Goal: Transaction & Acquisition: Purchase product/service

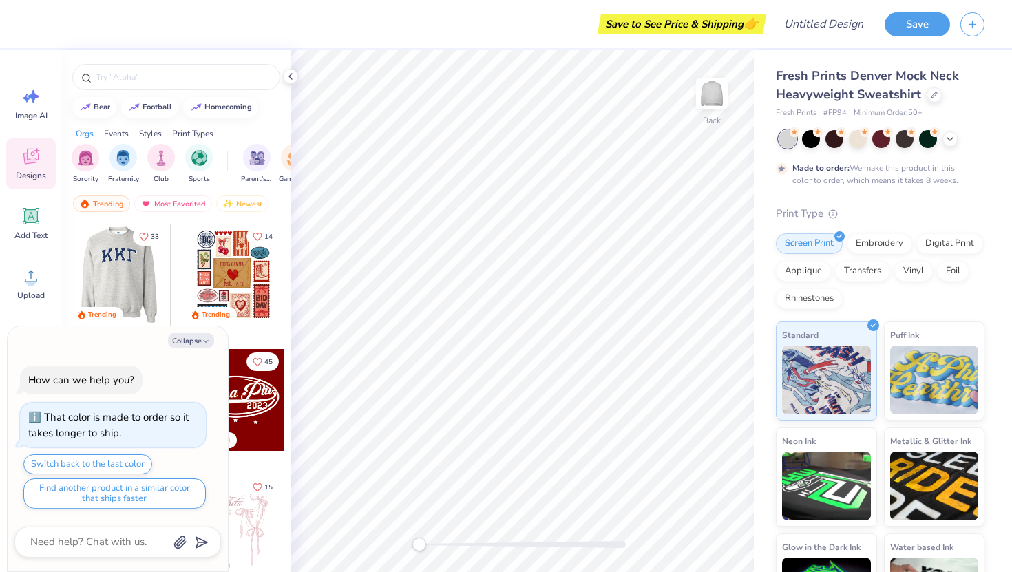
click at [116, 273] on div at bounding box center [119, 275] width 102 height 102
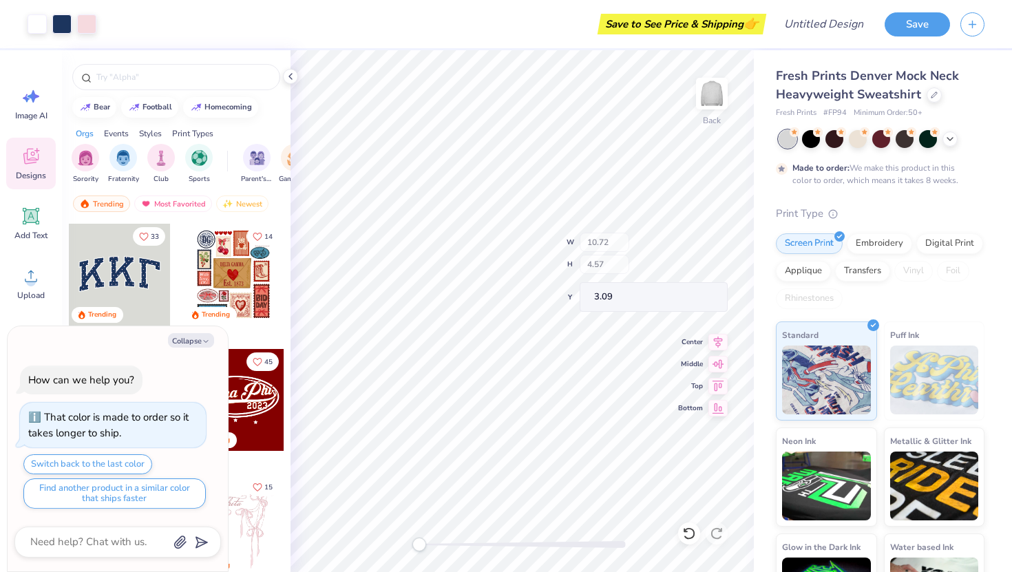
click at [602, 266] on div "Back W 10.72 H 4.57 Y 3.09 Center Middle Top Bottom" at bounding box center [523, 311] width 464 height 522
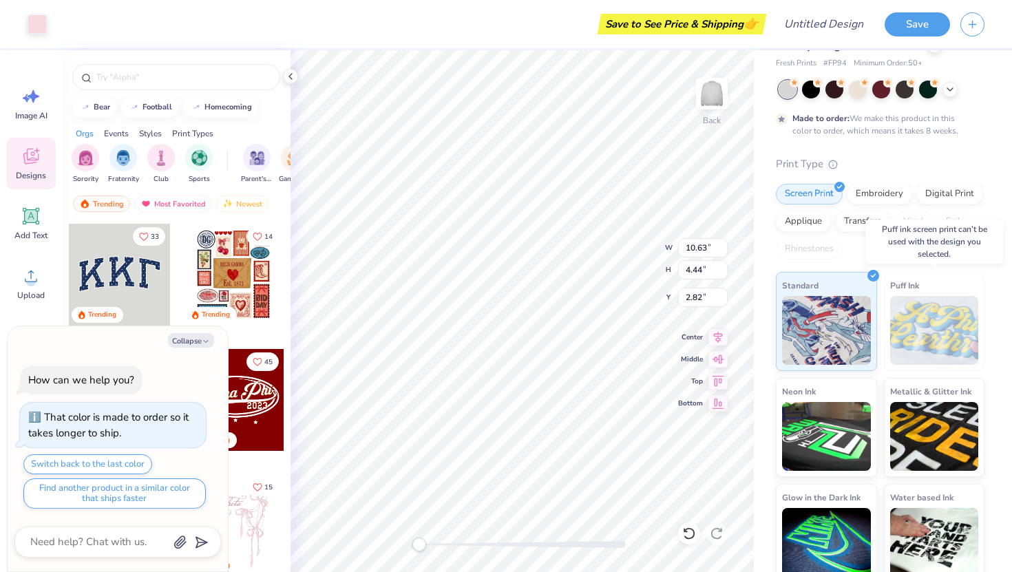
scroll to position [61, 0]
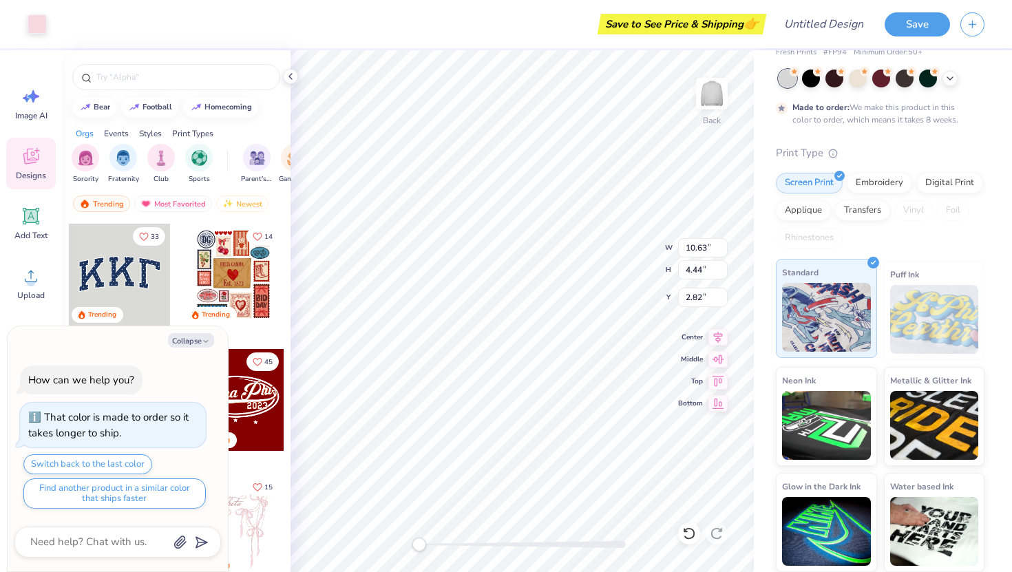
click at [837, 316] on img at bounding box center [826, 317] width 89 height 69
click at [184, 340] on button "Collapse" at bounding box center [191, 340] width 46 height 14
type textarea "x"
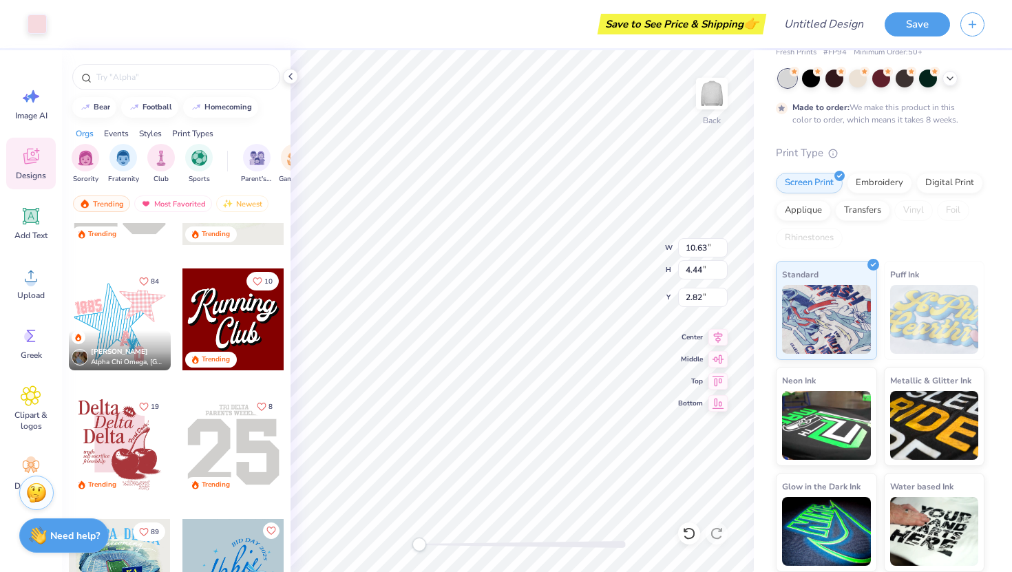
scroll to position [1842, 0]
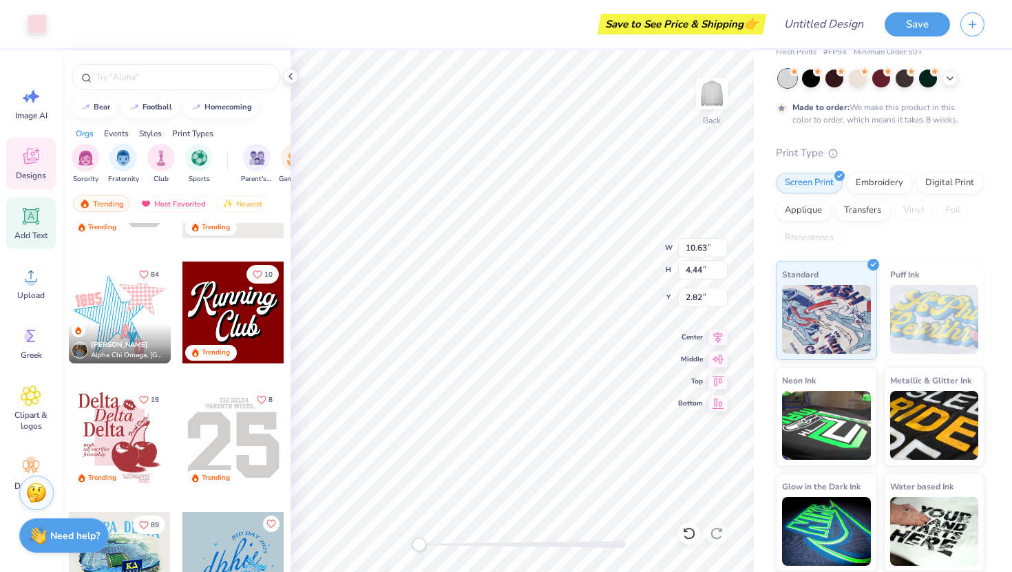
click at [28, 220] on icon at bounding box center [31, 216] width 13 height 13
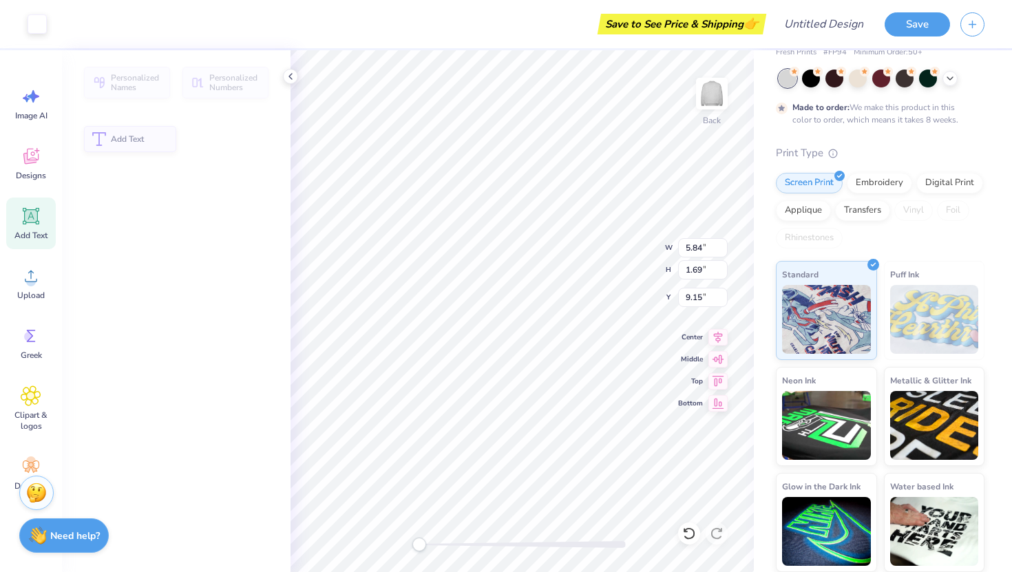
type input "5.84"
type input "1.69"
type input "9.15"
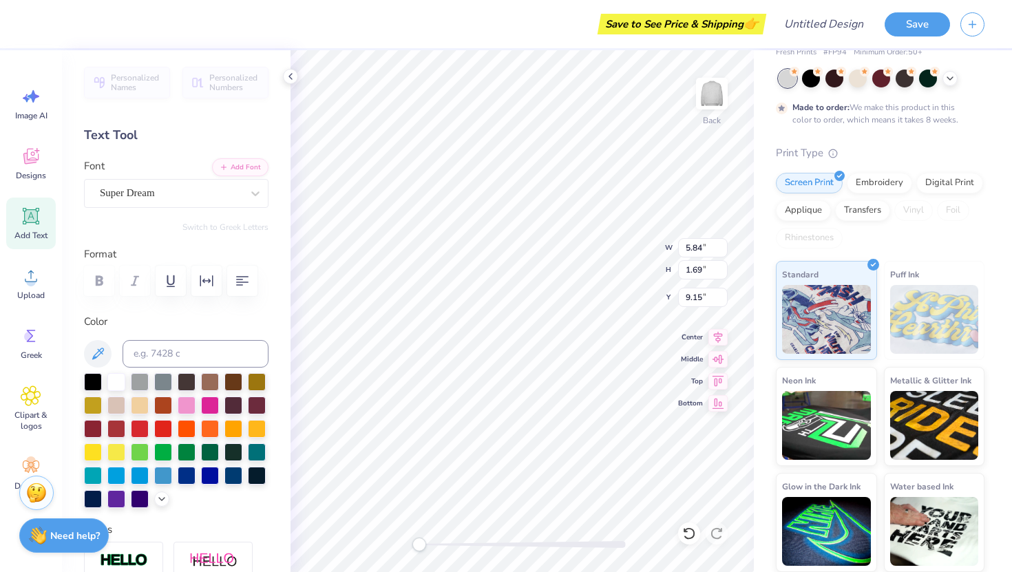
type textarea "q"
click at [37, 153] on icon at bounding box center [37, 151] width 6 height 6
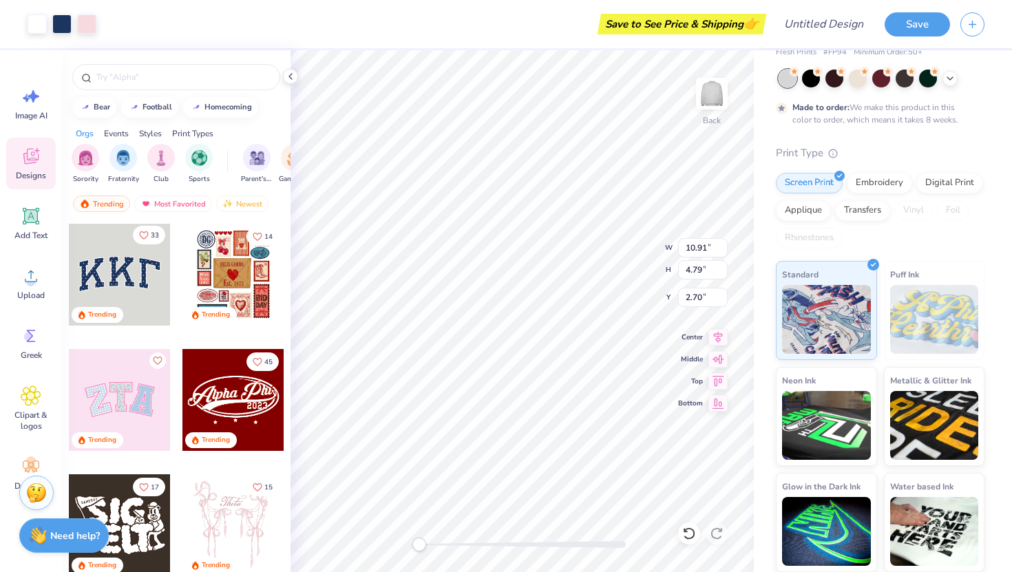
click at [145, 232] on icon "Like" at bounding box center [144, 236] width 10 height 10
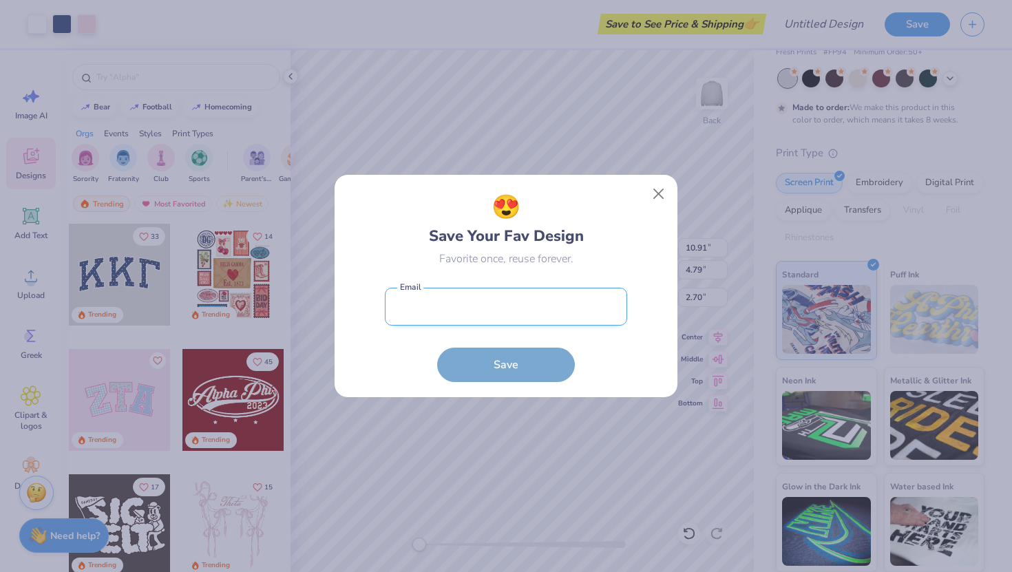
click at [450, 319] on input "email" at bounding box center [506, 307] width 242 height 38
type input "[EMAIL_ADDRESS][DOMAIN_NAME]"
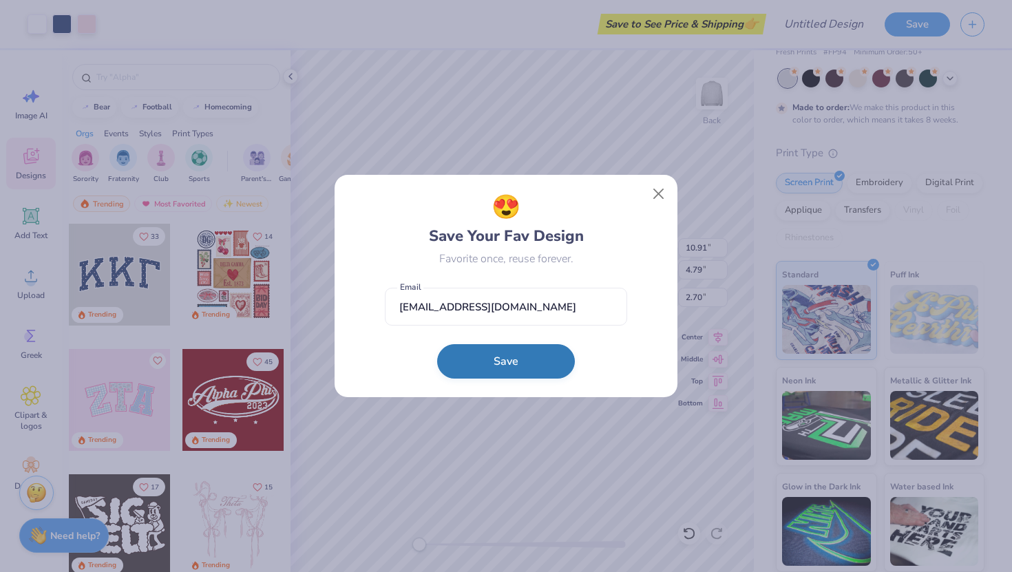
click at [495, 373] on button "Save" at bounding box center [506, 361] width 138 height 34
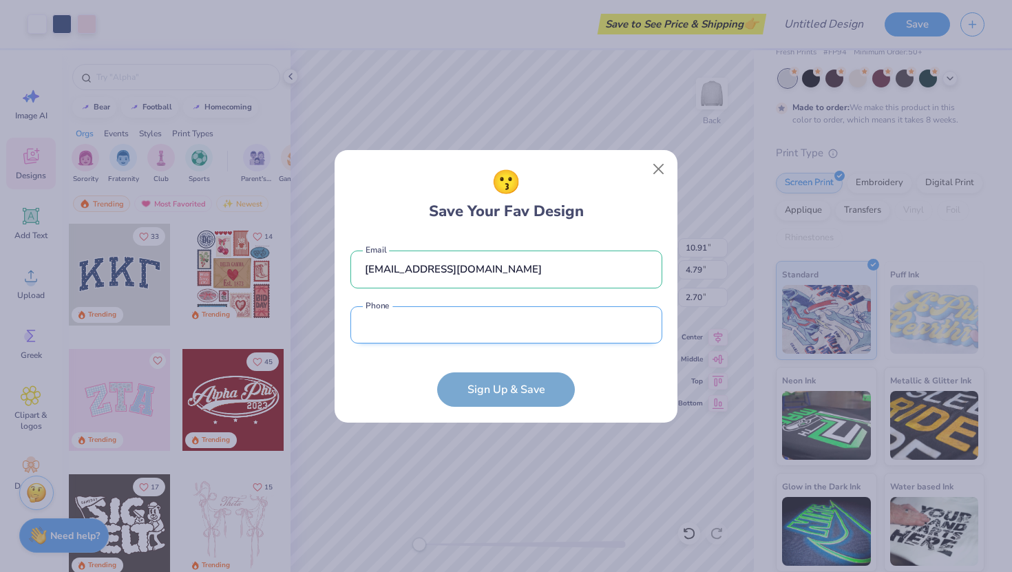
click at [461, 337] on input "tel" at bounding box center [507, 325] width 312 height 38
type input "[PHONE_NUMBER]"
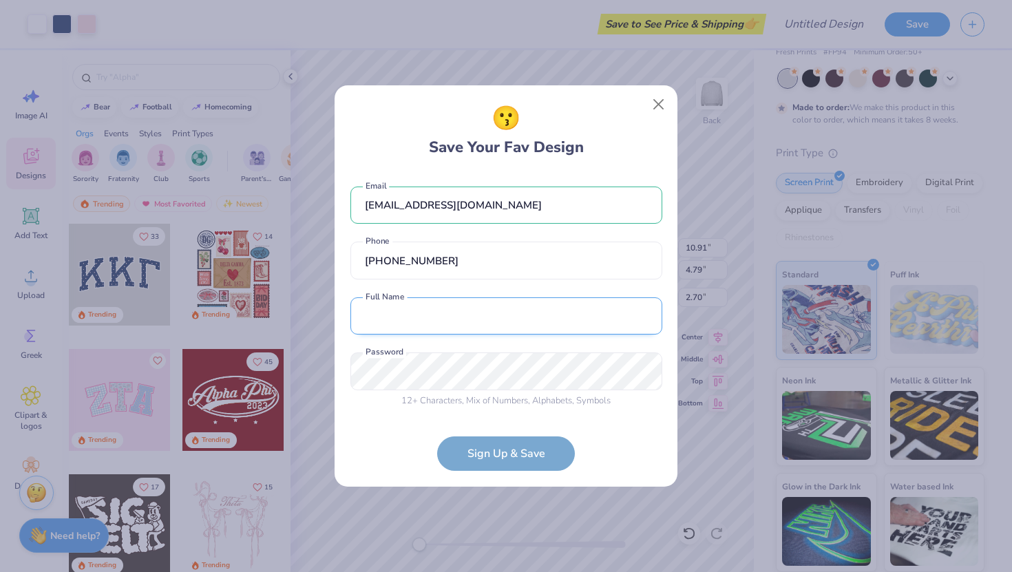
click at [455, 318] on input "text" at bounding box center [507, 317] width 312 height 38
type input "[PERSON_NAME]"
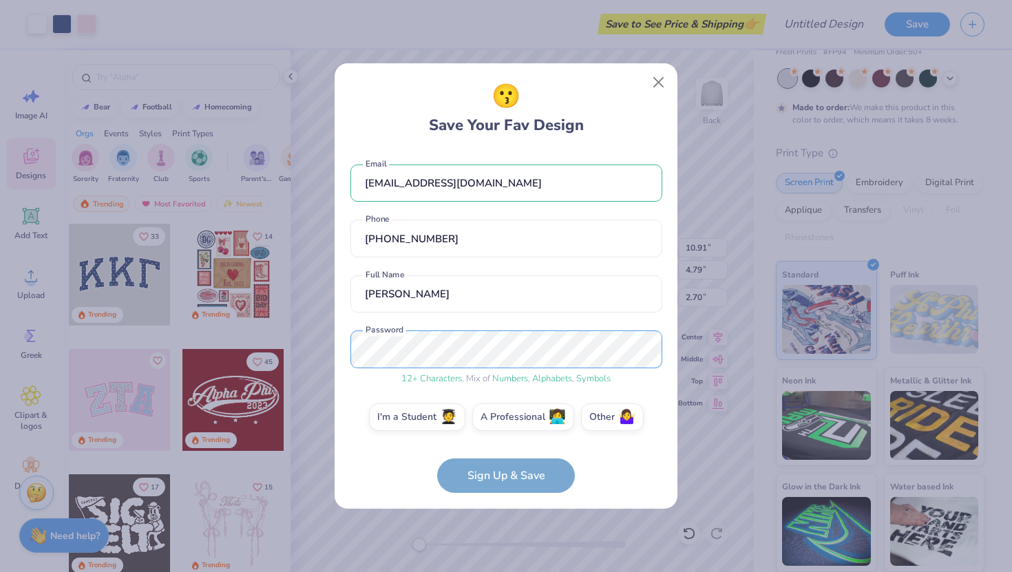
scroll to position [8, 0]
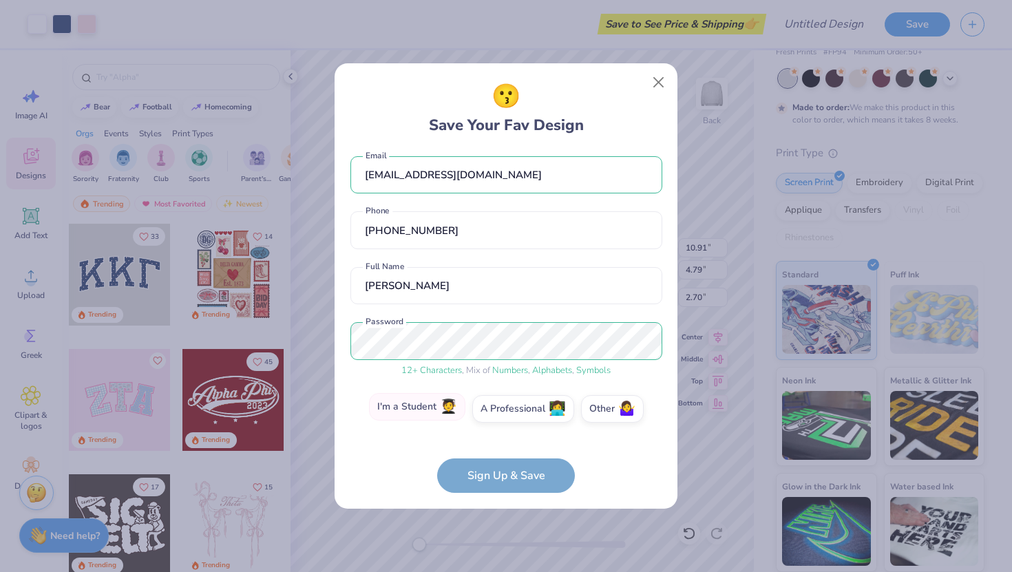
click at [426, 417] on label "I'm a Student 🧑‍🎓" at bounding box center [417, 407] width 96 height 28
click at [502, 417] on input "I'm a Student 🧑‍🎓" at bounding box center [506, 421] width 9 height 9
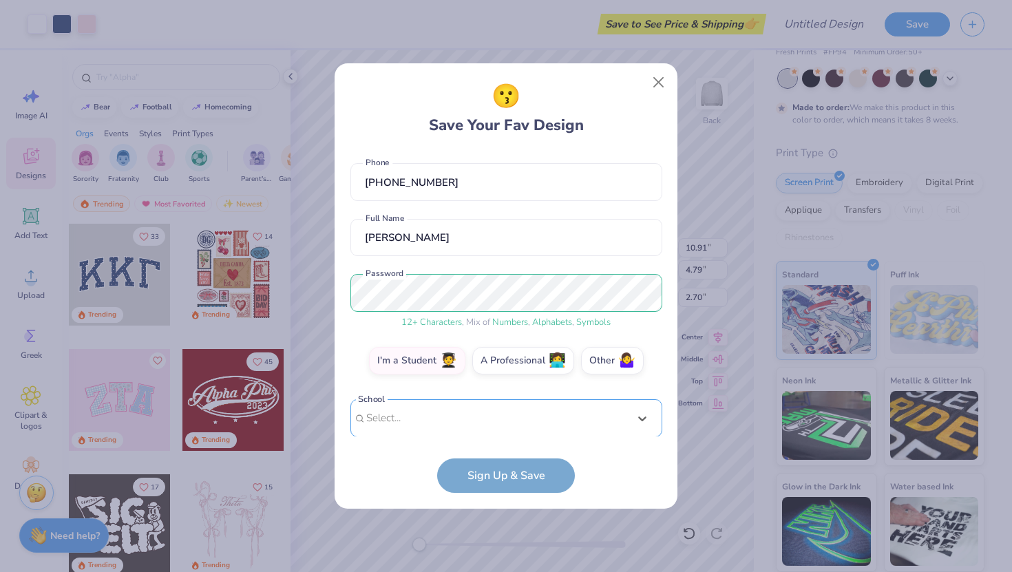
scroll to position [270, 0]
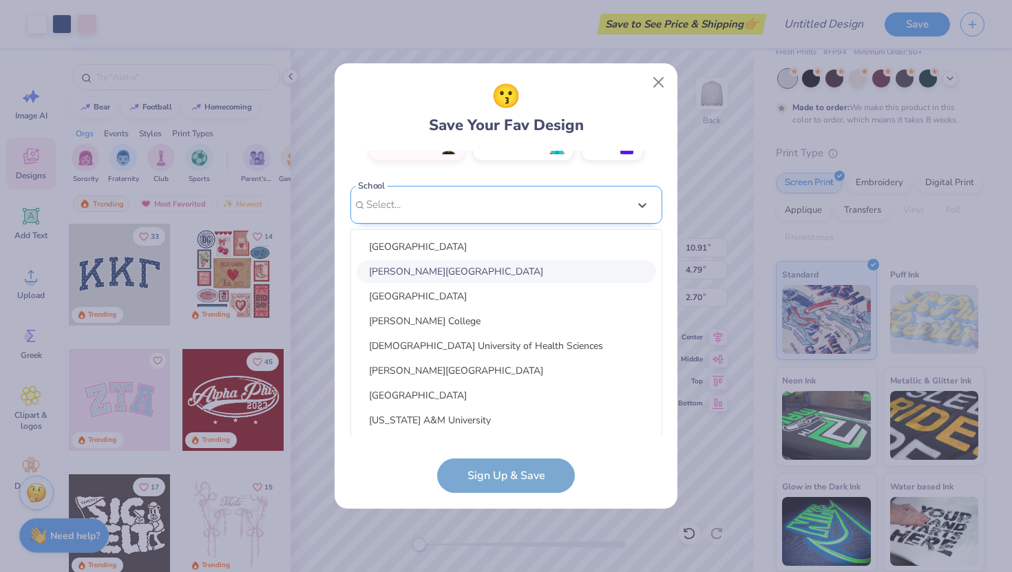
click at [453, 422] on div "option focused, 2 of 30. 30 results available. Use Up and Down to choose option…" at bounding box center [507, 311] width 312 height 251
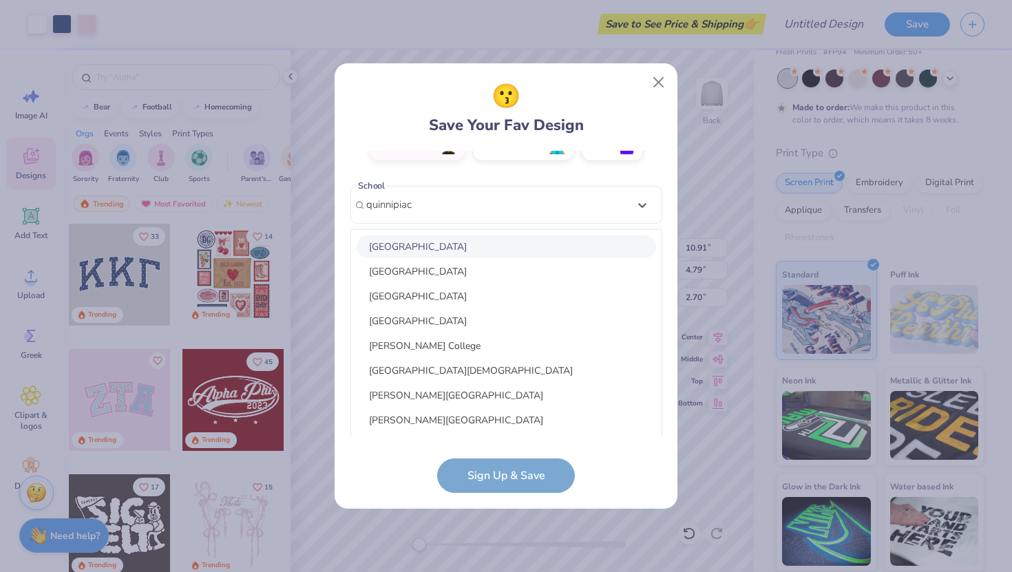
click at [444, 248] on div "[GEOGRAPHIC_DATA]" at bounding box center [507, 247] width 300 height 23
type input "quinnipiac"
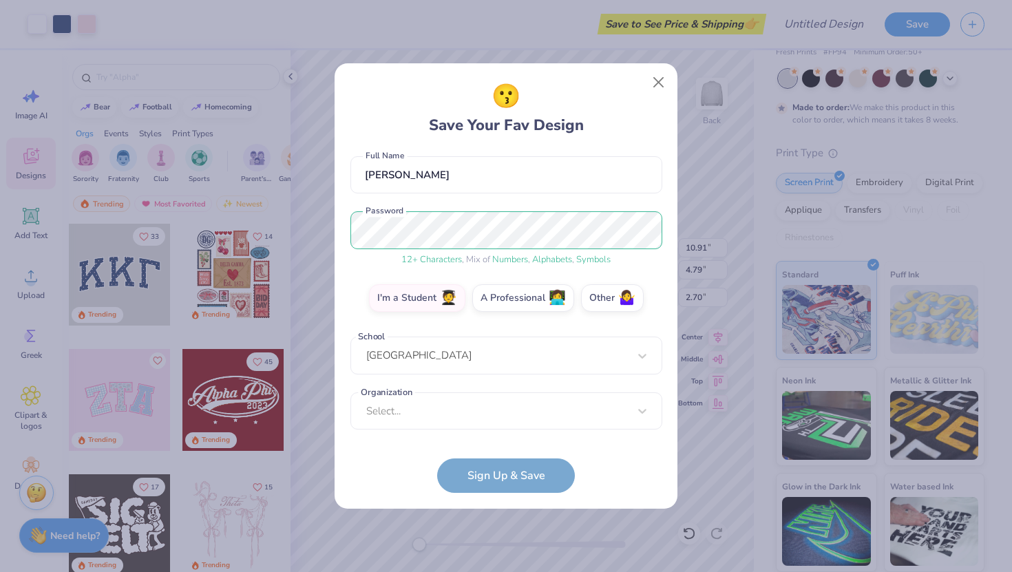
scroll to position [119, 0]
click at [446, 410] on div "option focused, 8 of 15. 15 results available. Use Up and Down to choose option…" at bounding box center [507, 518] width 312 height 251
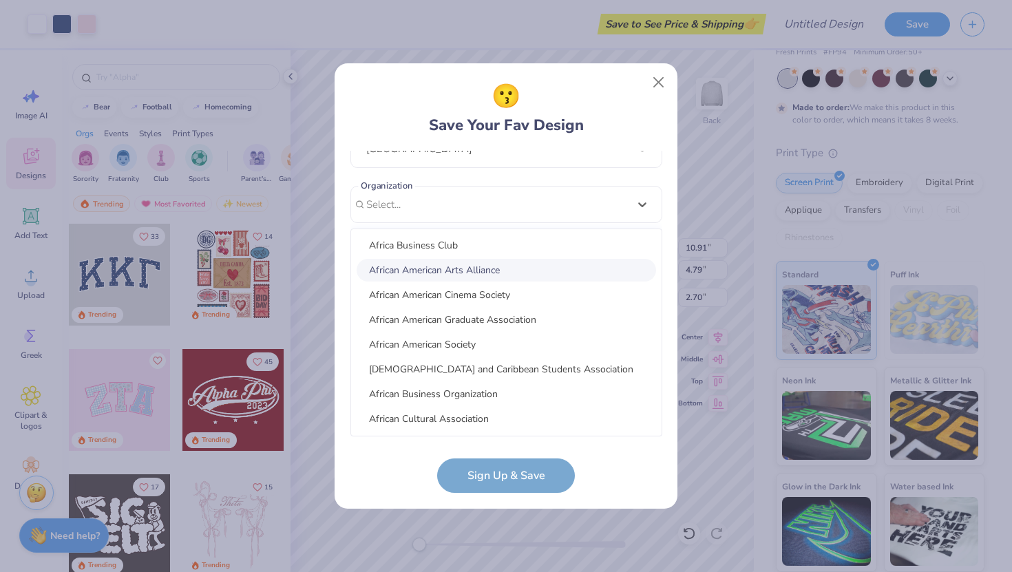
scroll to position [3464, 0]
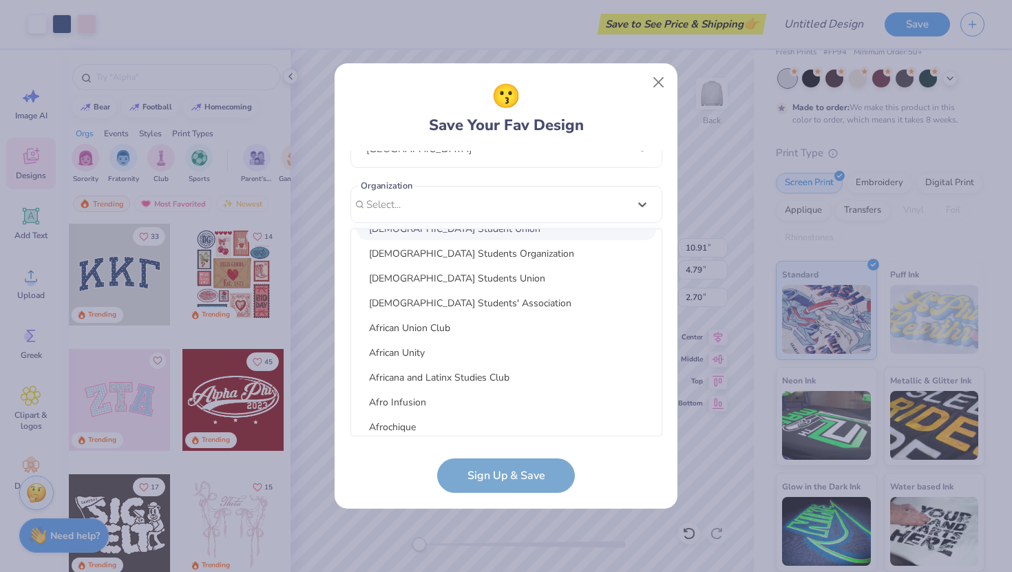
click at [638, 204] on div "[EMAIL_ADDRESS][DOMAIN_NAME] Email [PHONE_NUMBER] Phone [PERSON_NAME] Full Name…" at bounding box center [507, 294] width 312 height 287
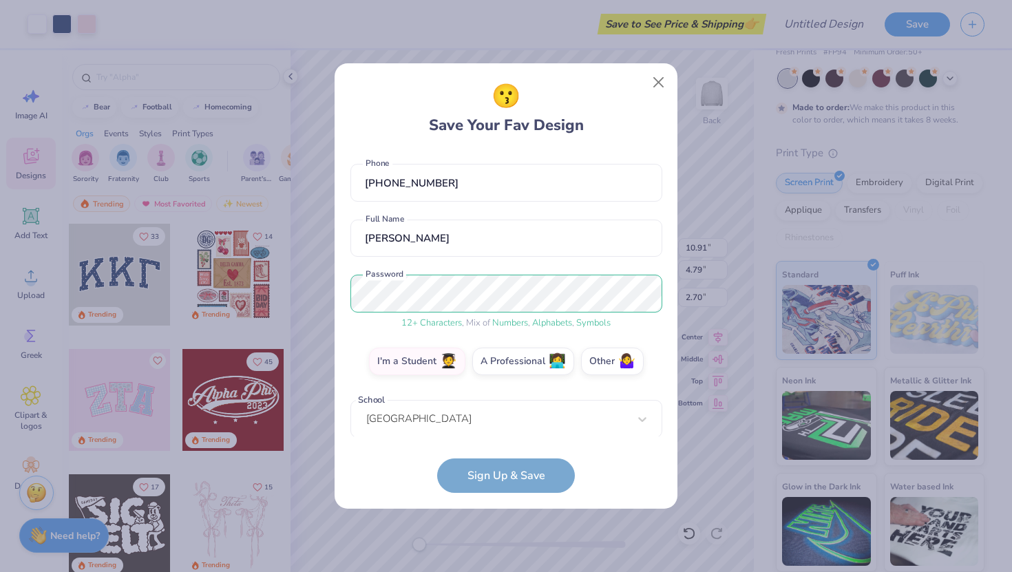
scroll to position [119, 0]
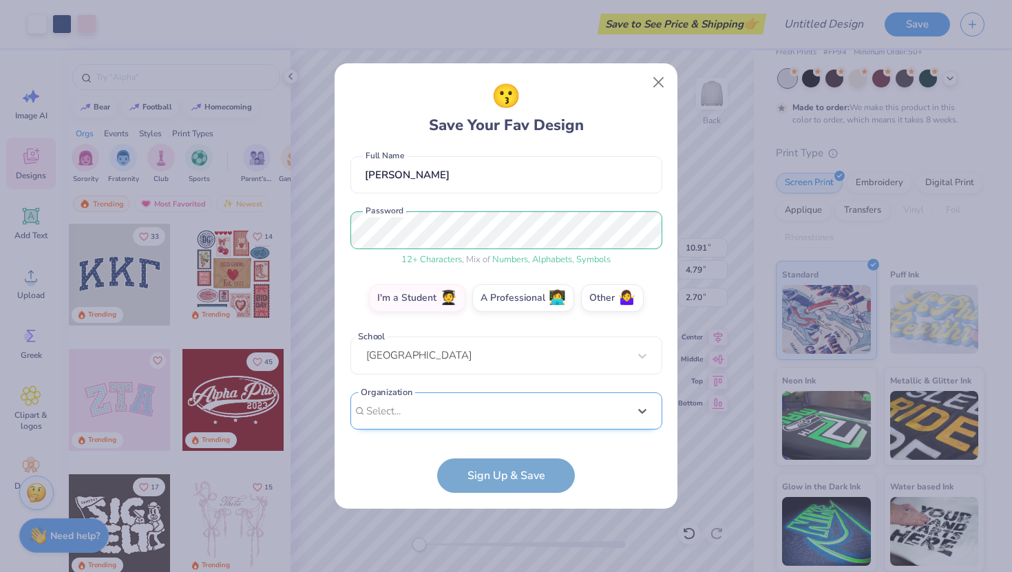
click at [415, 413] on div "Select is focused ,type to refine list, press Down to open the menu, Select..." at bounding box center [507, 412] width 312 height 38
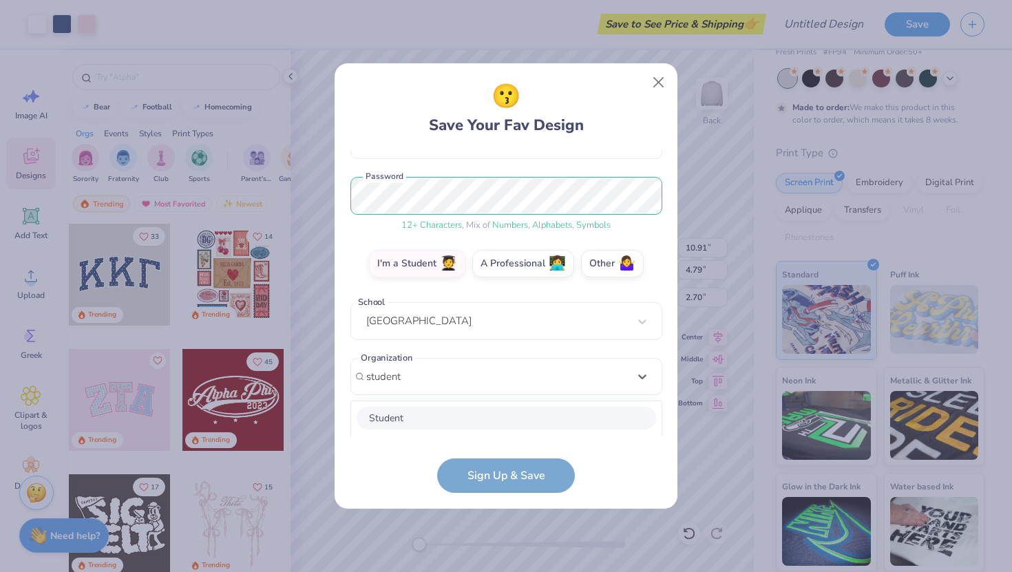
scroll to position [326, 0]
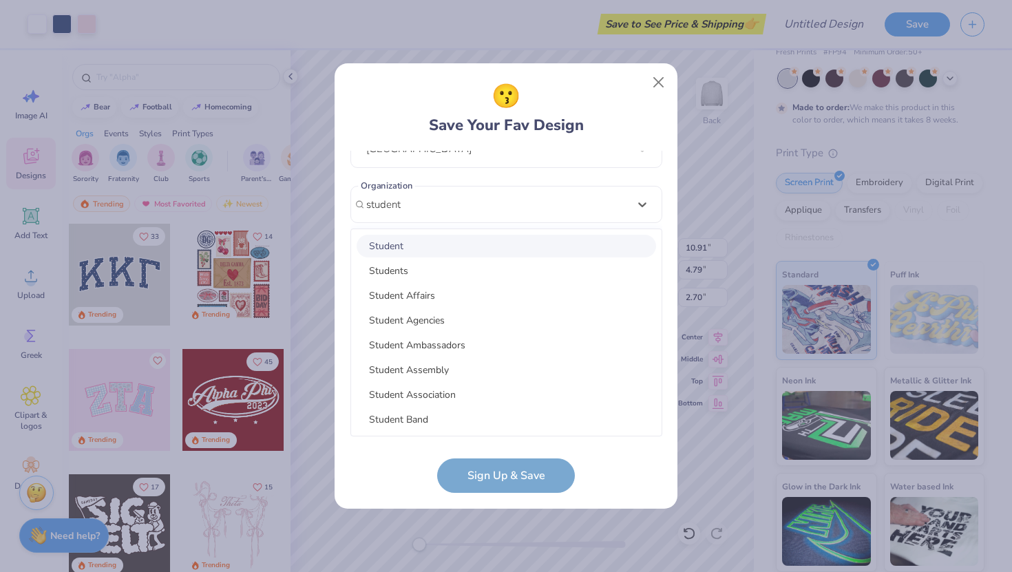
click at [399, 242] on div "Student" at bounding box center [507, 246] width 300 height 23
type input "student"
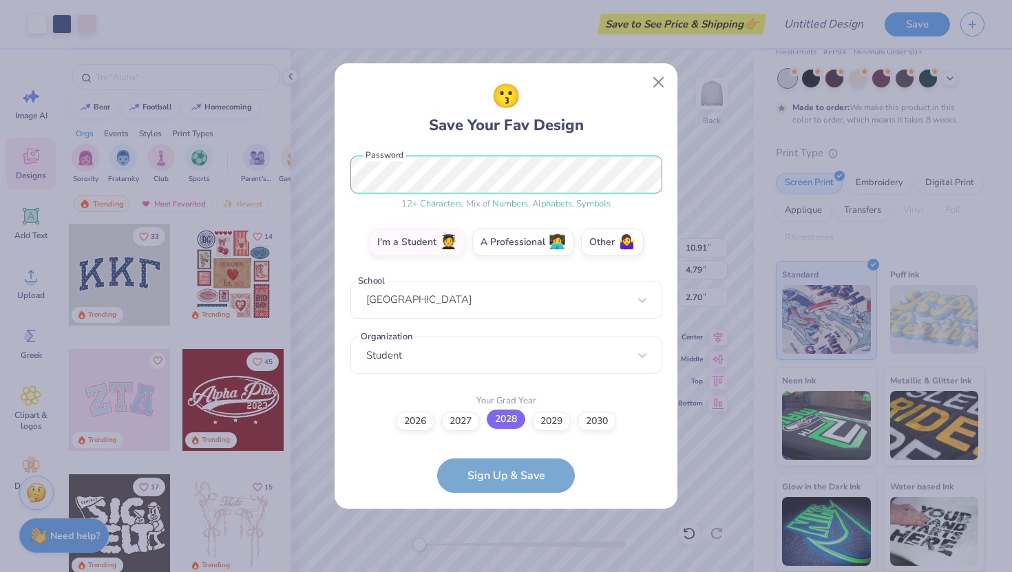
click at [508, 419] on label "2028" at bounding box center [506, 419] width 39 height 19
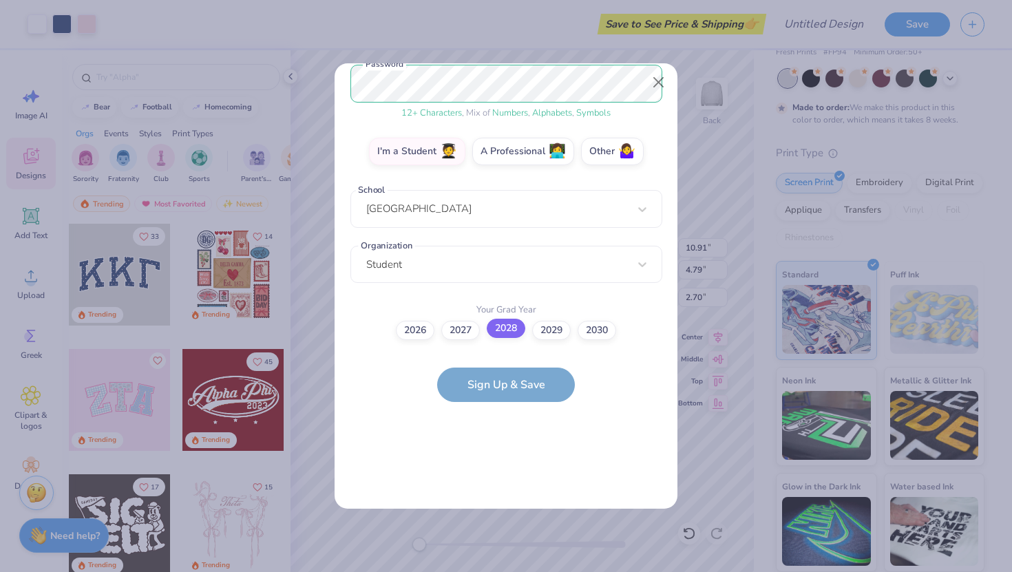
scroll to position [0, 0]
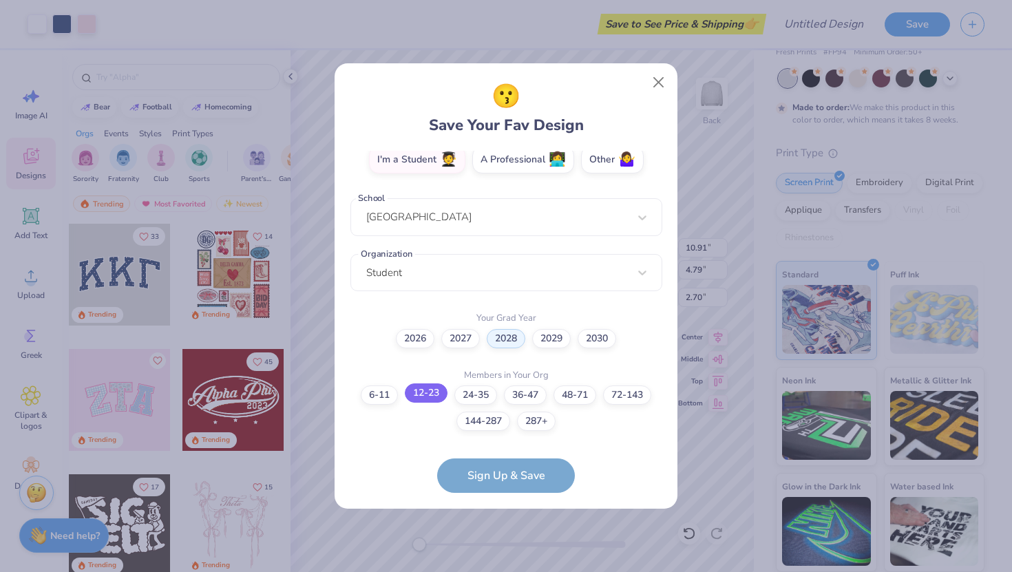
click at [428, 398] on label "12-23" at bounding box center [426, 393] width 43 height 19
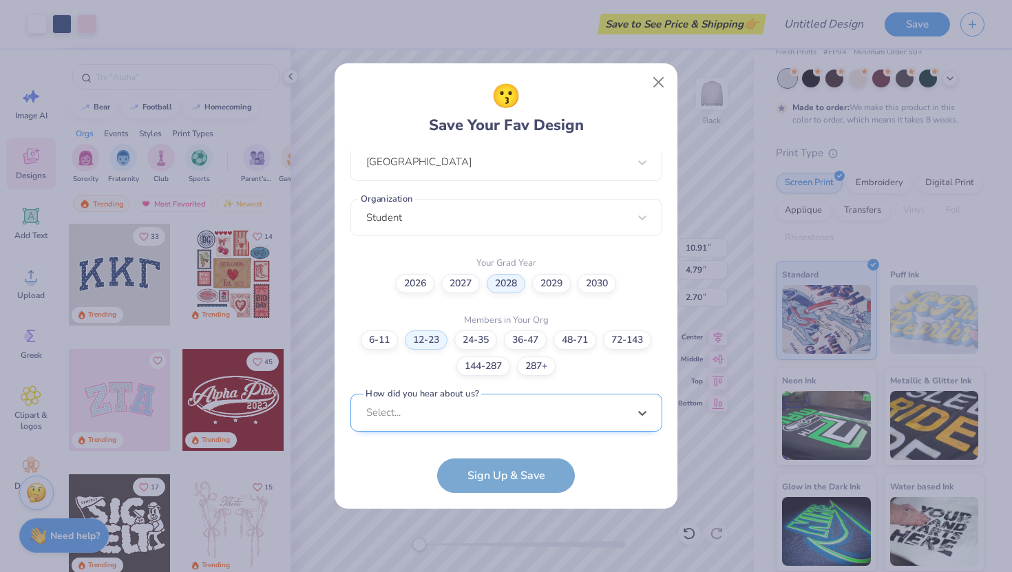
click at [446, 416] on div "option Word of Mouth focused, 8 of 15. 15 results available. Use Up and Down to…" at bounding box center [507, 519] width 312 height 251
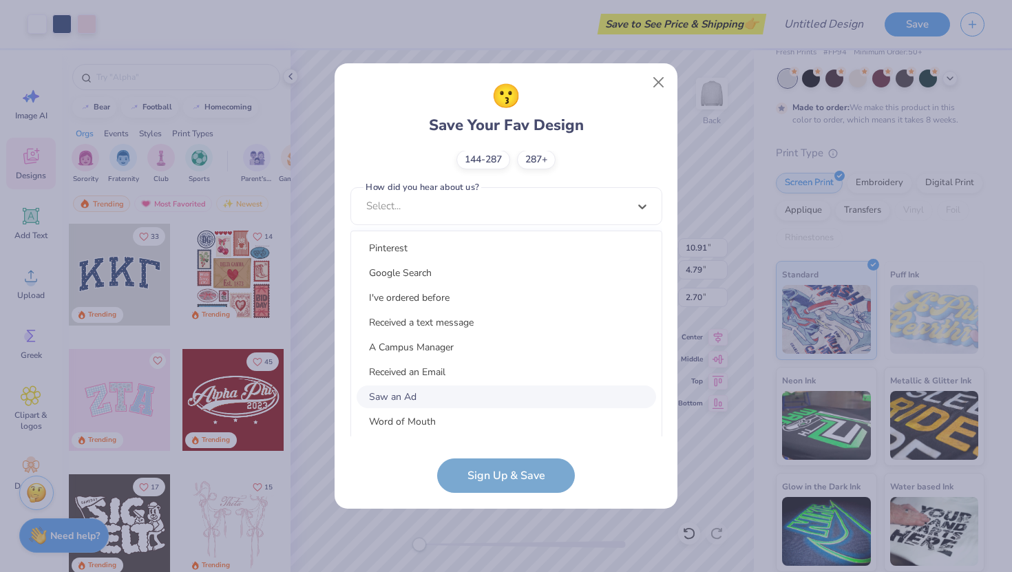
click at [423, 399] on div "Saw an Ad" at bounding box center [507, 397] width 300 height 23
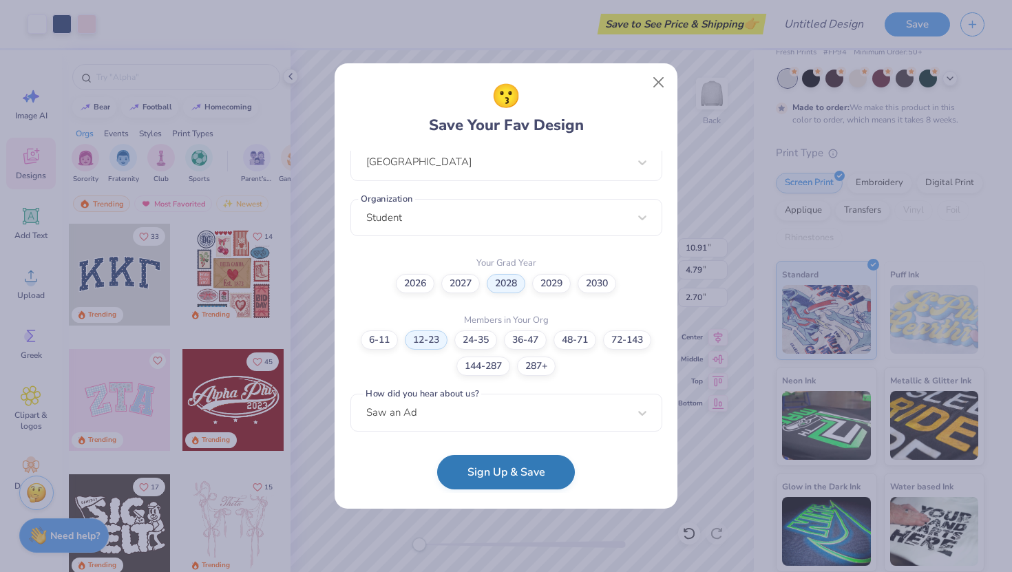
click at [489, 474] on button "Sign Up & Save" at bounding box center [506, 472] width 138 height 34
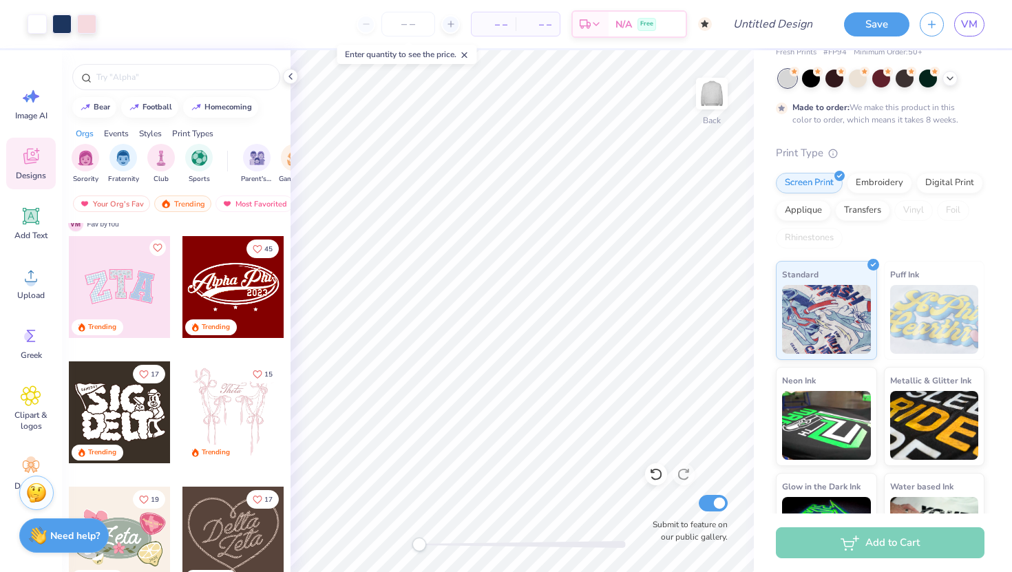
scroll to position [69, 0]
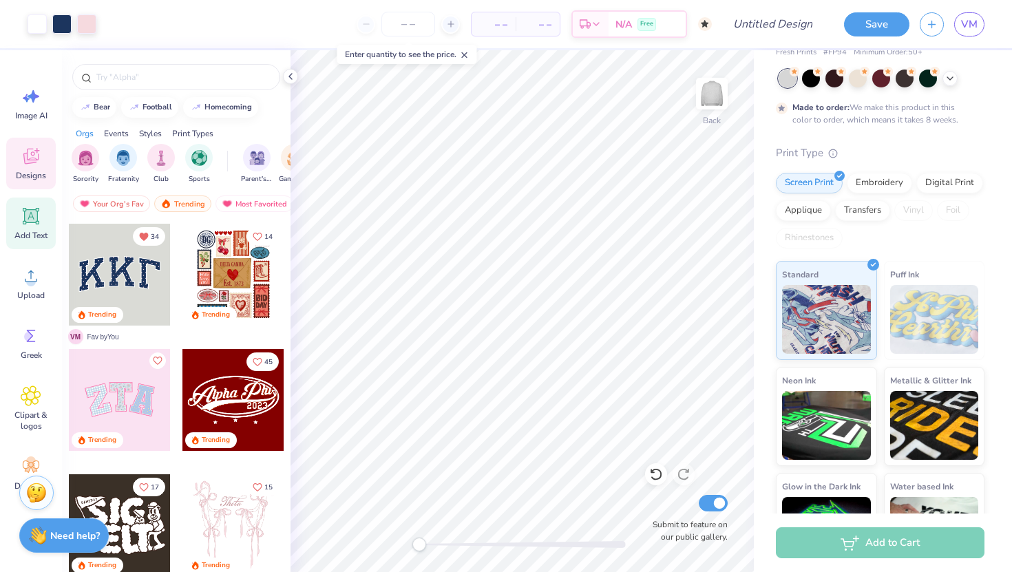
click at [32, 227] on div "Add Text" at bounding box center [31, 224] width 50 height 52
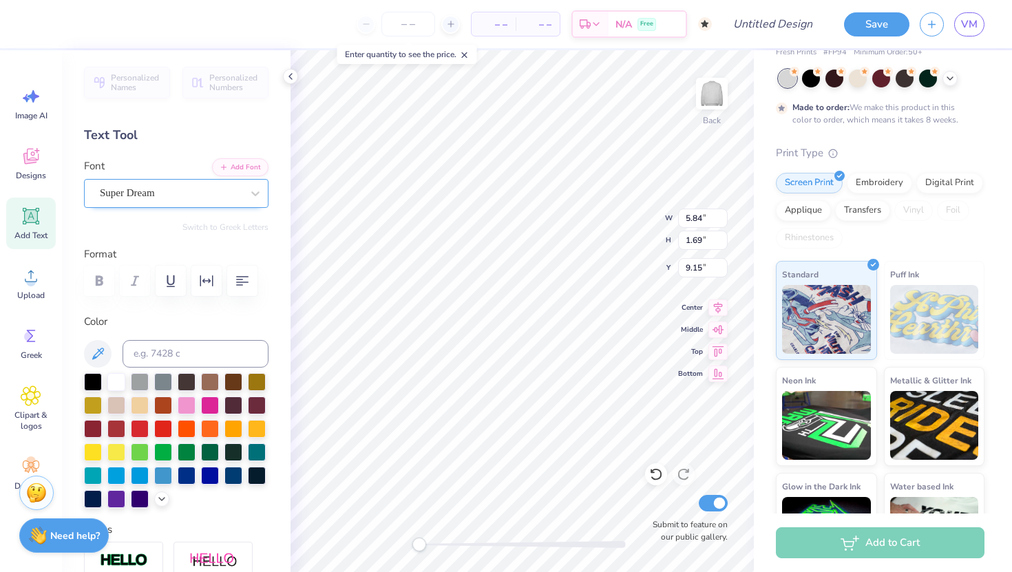
click at [168, 183] on div "Super Dream" at bounding box center [170, 193] width 145 height 21
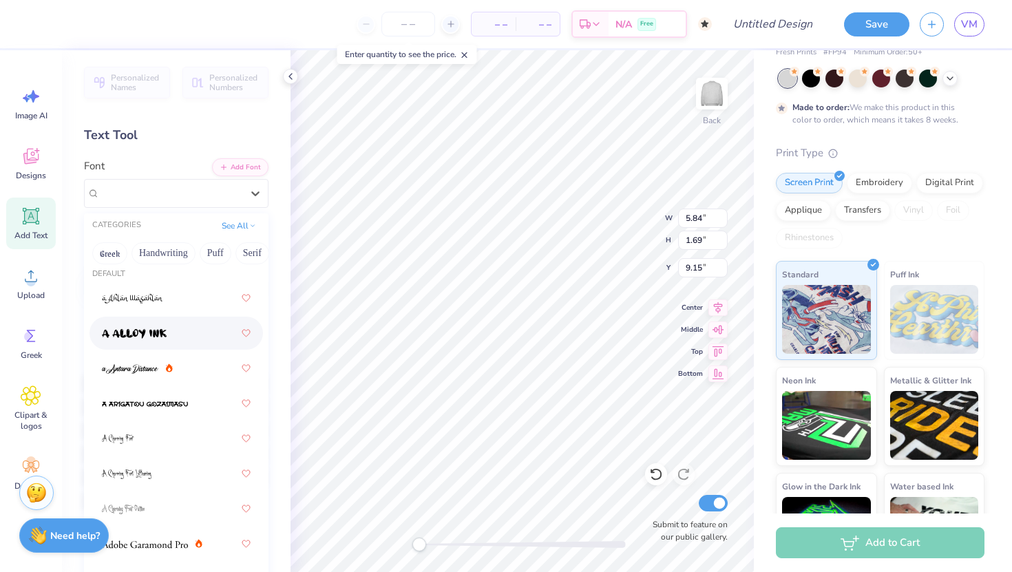
scroll to position [6, 0]
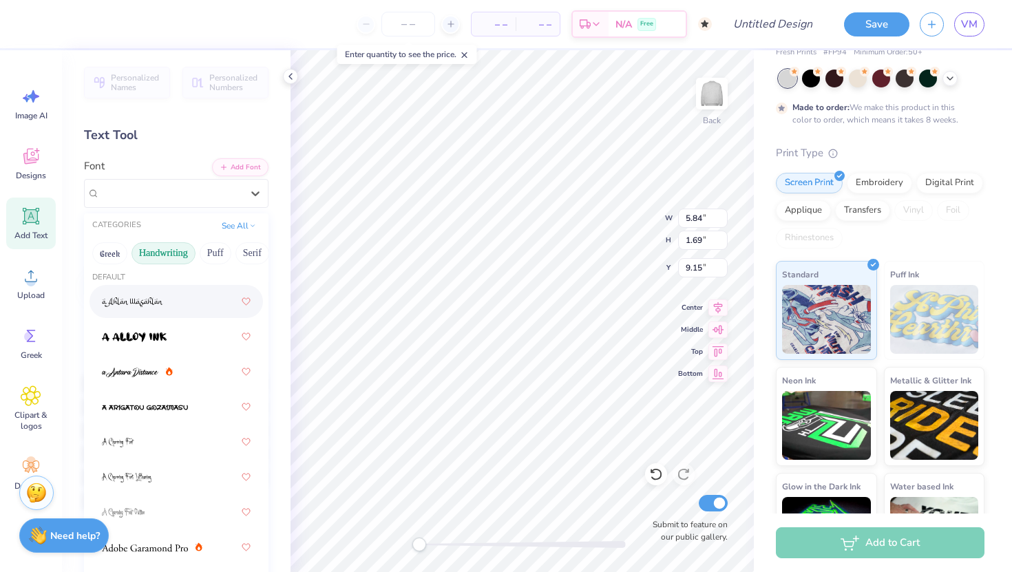
click at [179, 246] on button "Handwriting" at bounding box center [164, 253] width 64 height 22
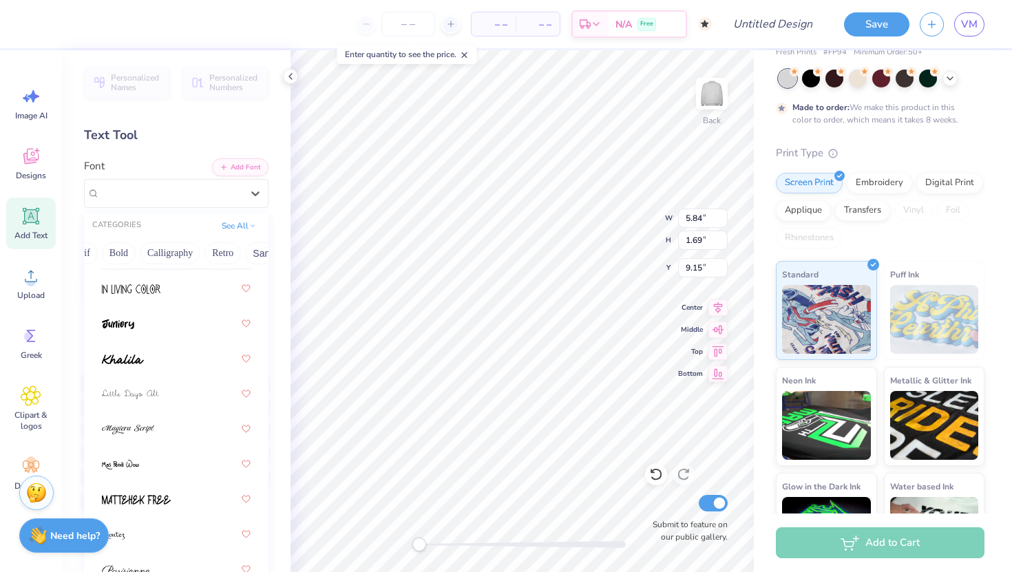
scroll to position [0, 173]
click at [177, 252] on button "Calligraphy" at bounding box center [168, 253] width 61 height 22
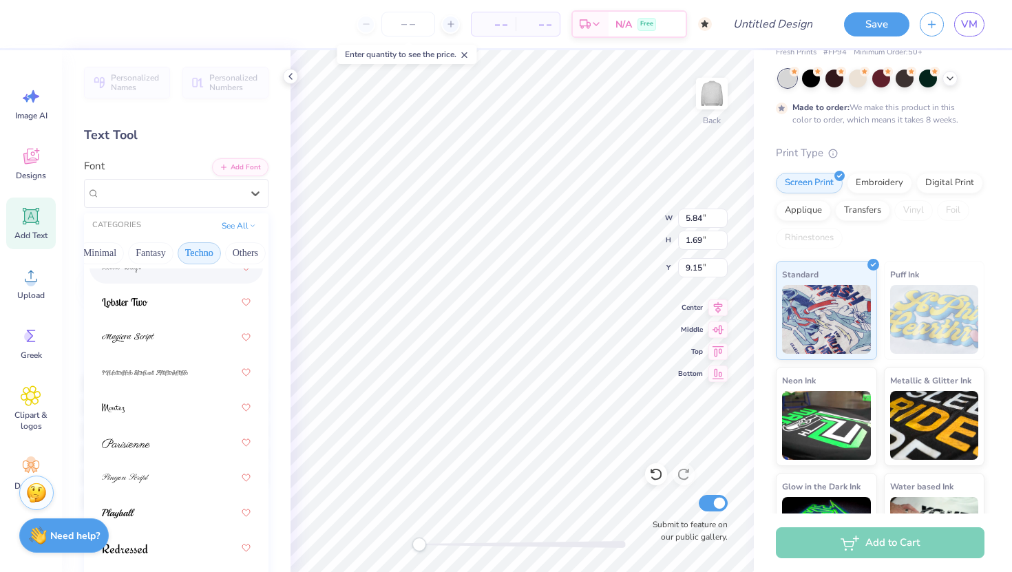
scroll to position [0, 0]
click at [245, 225] on button "See All" at bounding box center [239, 225] width 43 height 14
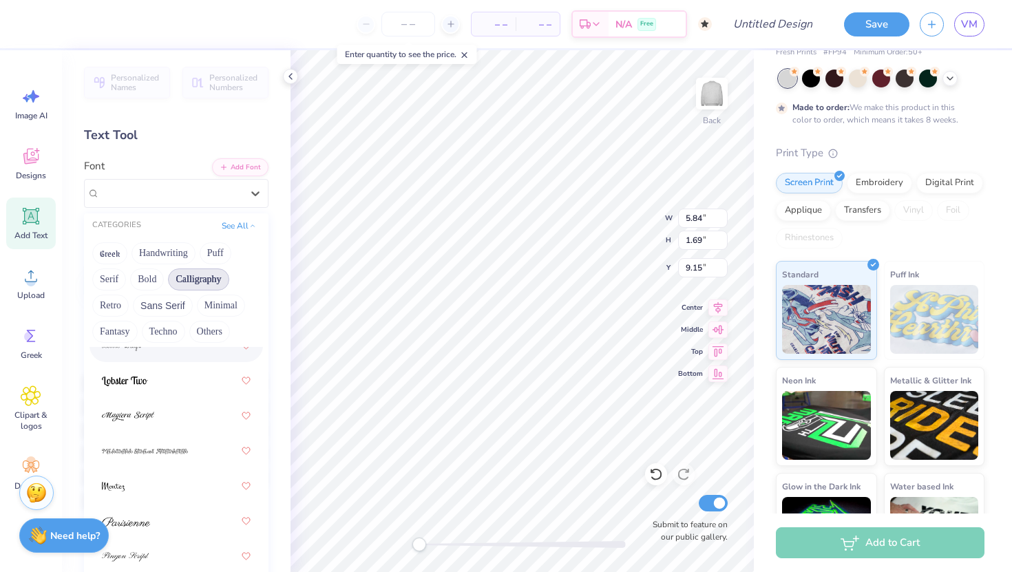
scroll to position [56, 0]
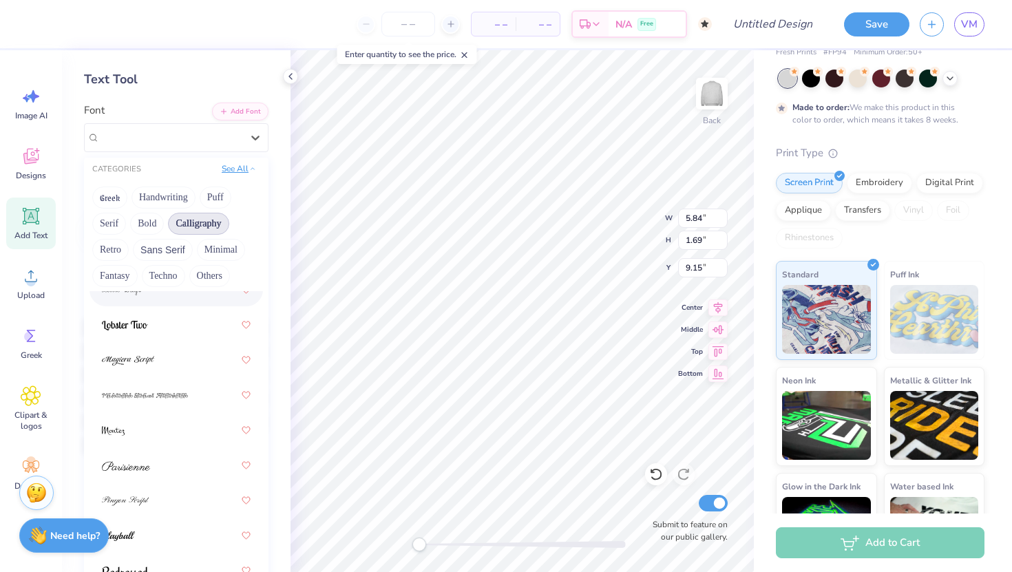
click at [230, 175] on button "See All" at bounding box center [239, 169] width 43 height 14
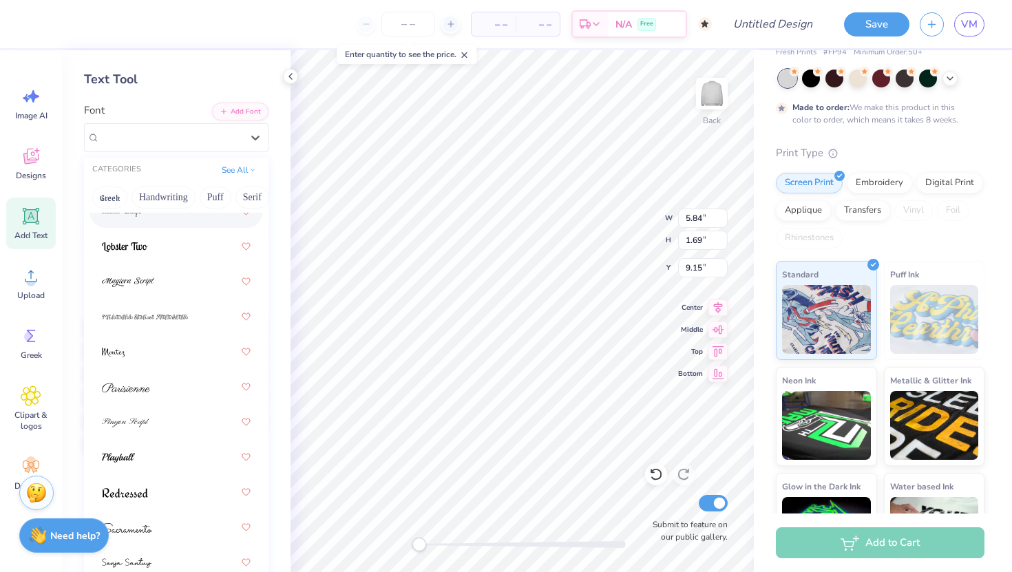
click at [22, 211] on icon at bounding box center [31, 216] width 21 height 21
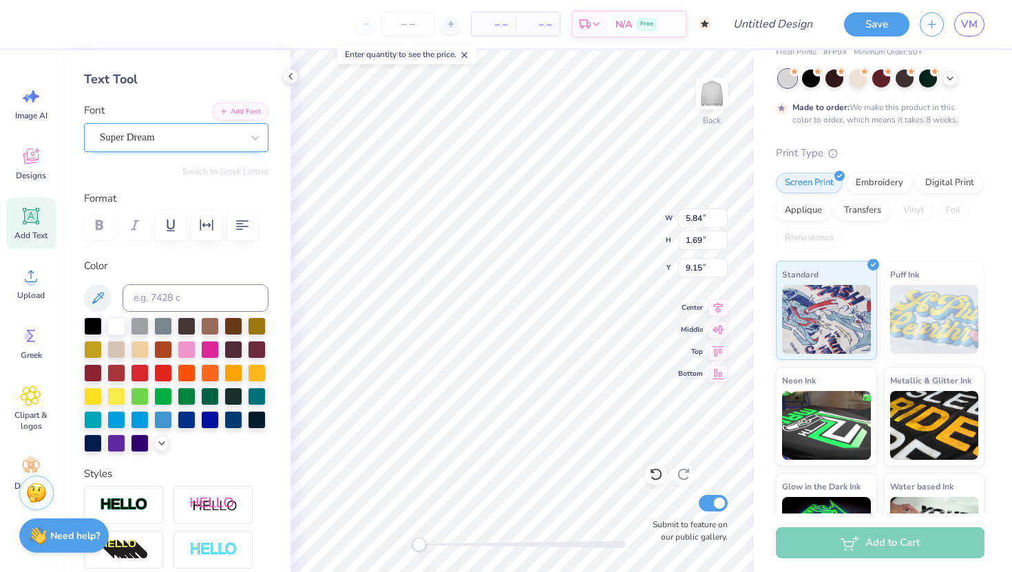
click at [135, 134] on div "Super Dream" at bounding box center [170, 137] width 145 height 21
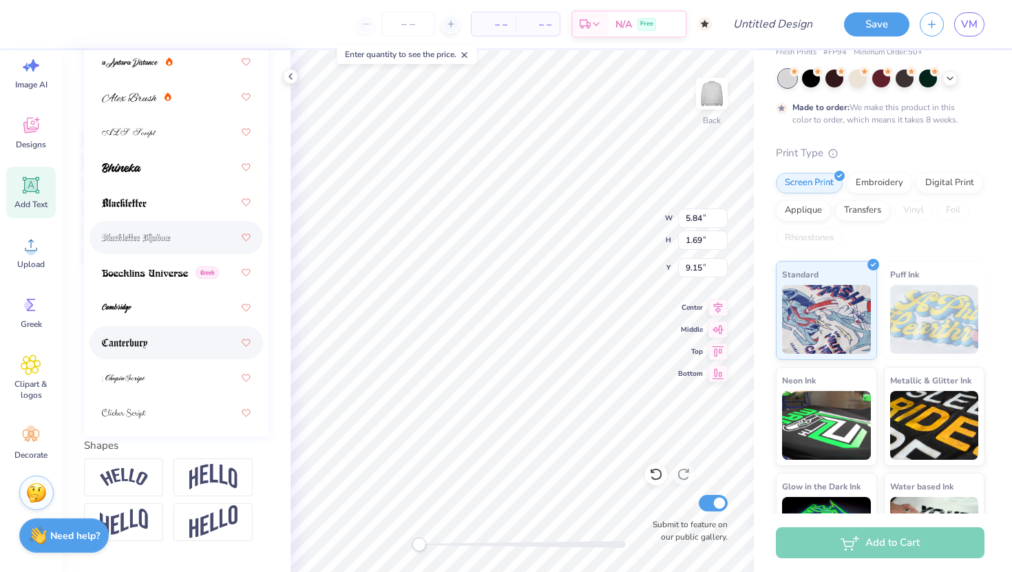
scroll to position [0, 0]
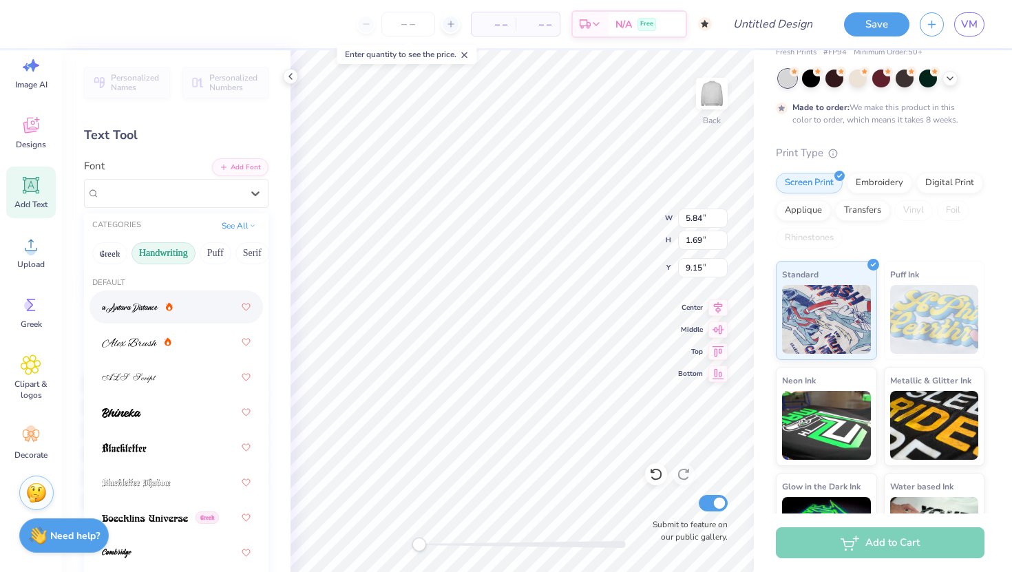
click at [152, 256] on button "Handwriting" at bounding box center [164, 253] width 64 height 22
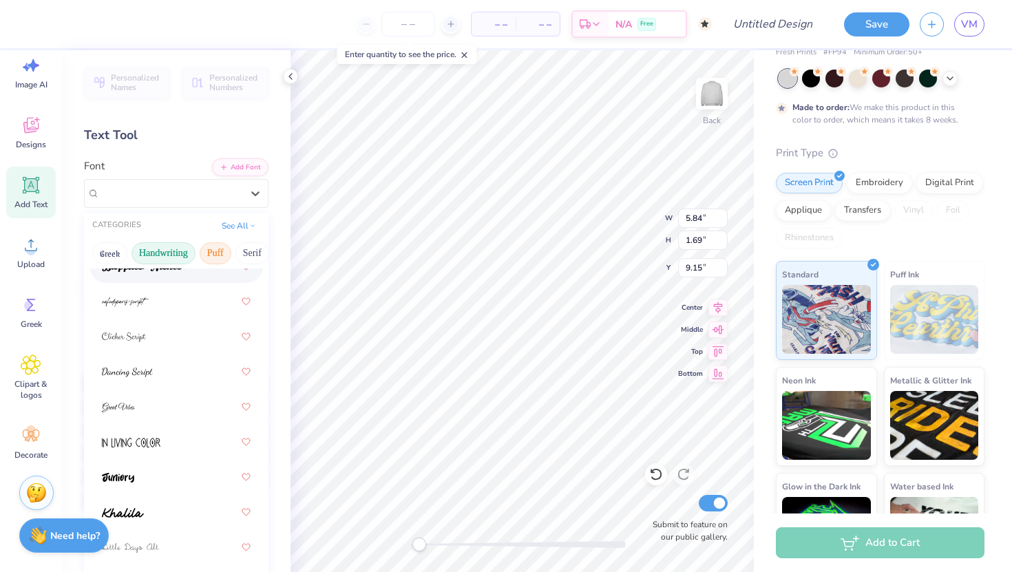
click at [217, 252] on button "Puff" at bounding box center [216, 253] width 32 height 22
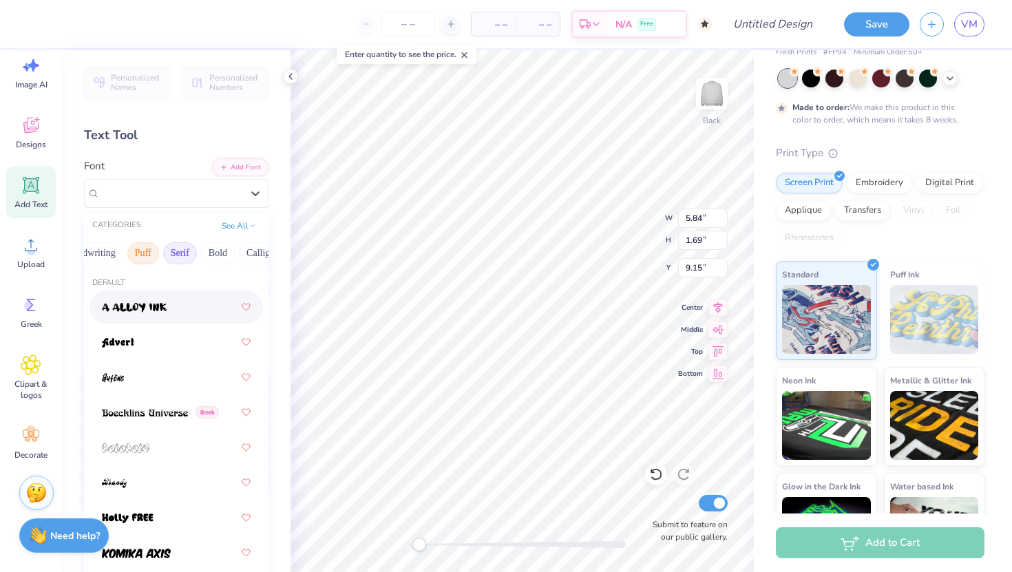
scroll to position [0, 75]
click at [182, 253] on button "Serif" at bounding box center [177, 253] width 34 height 22
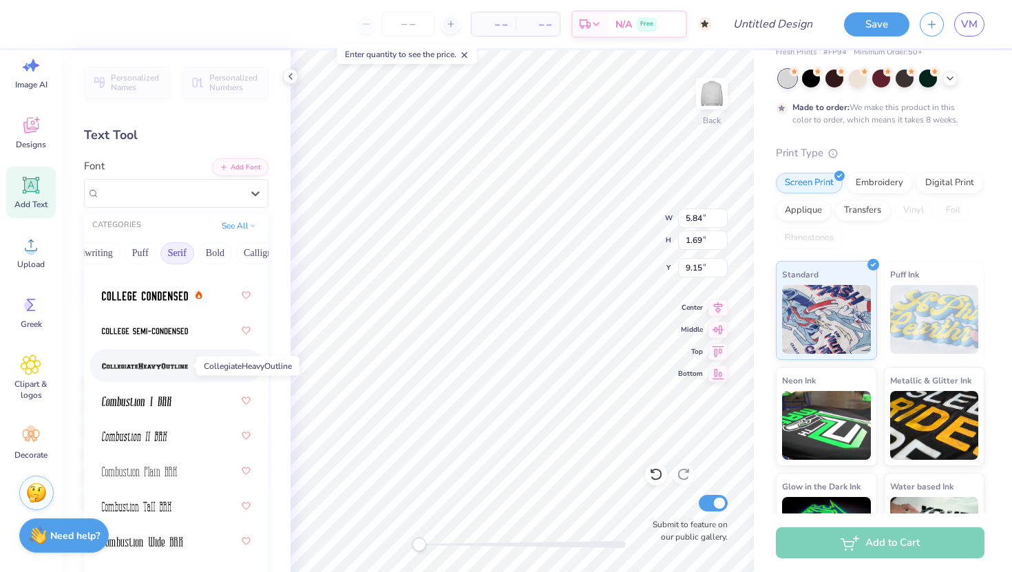
scroll to position [576, 0]
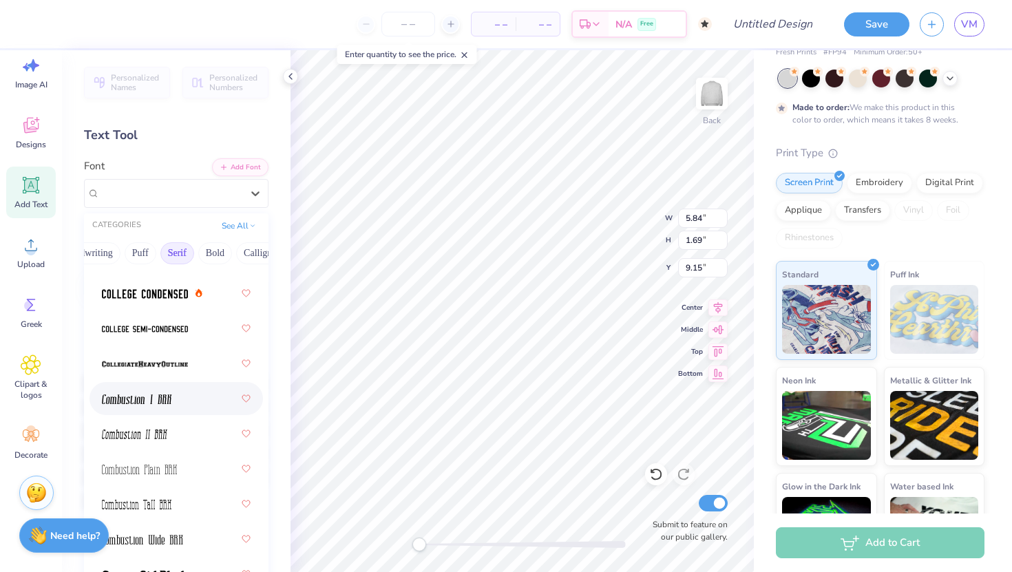
click at [163, 400] on img at bounding box center [137, 400] width 70 height 10
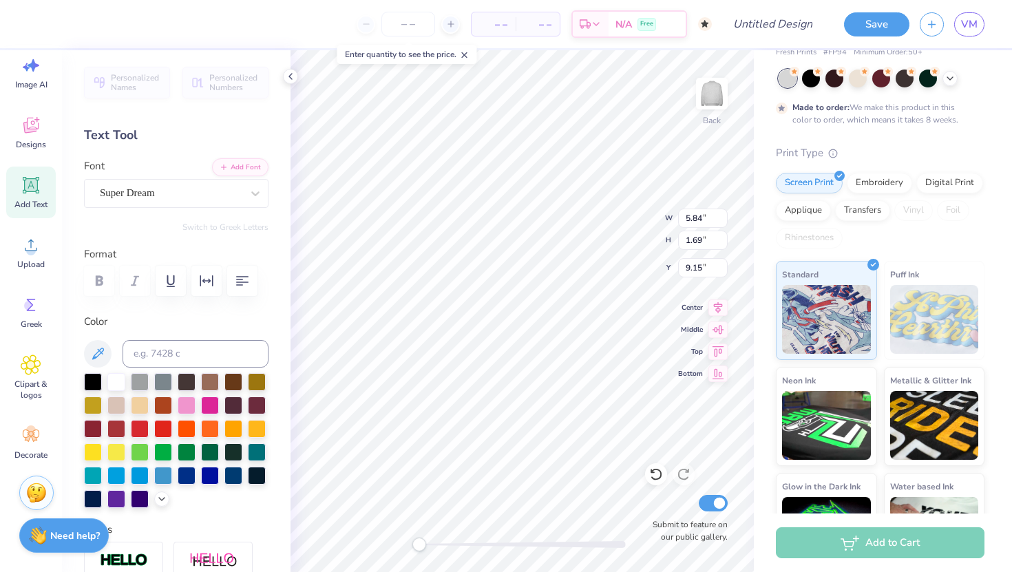
scroll to position [0, 0]
type textarea "TEX"
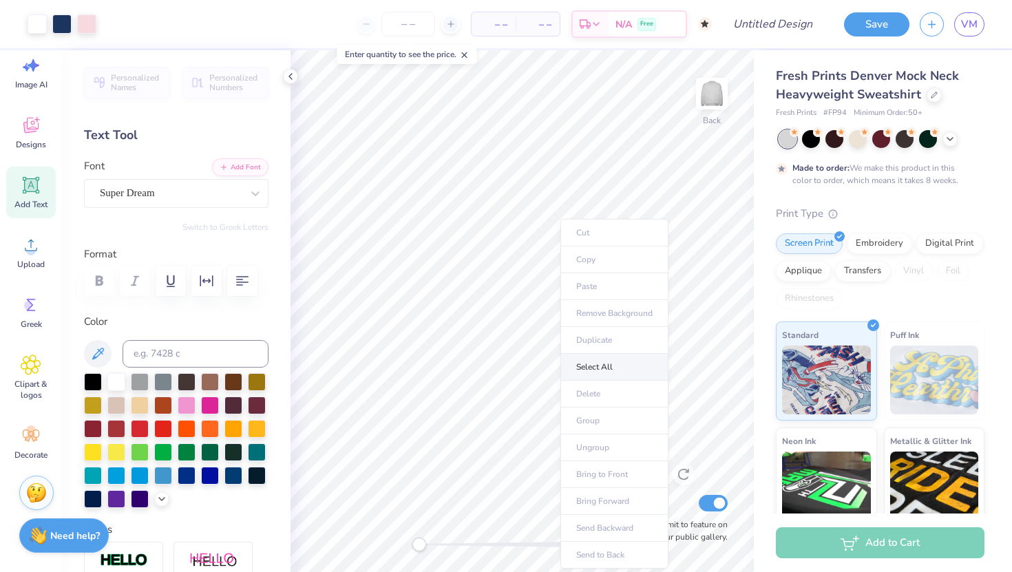
click at [585, 368] on li "Select All" at bounding box center [615, 367] width 108 height 27
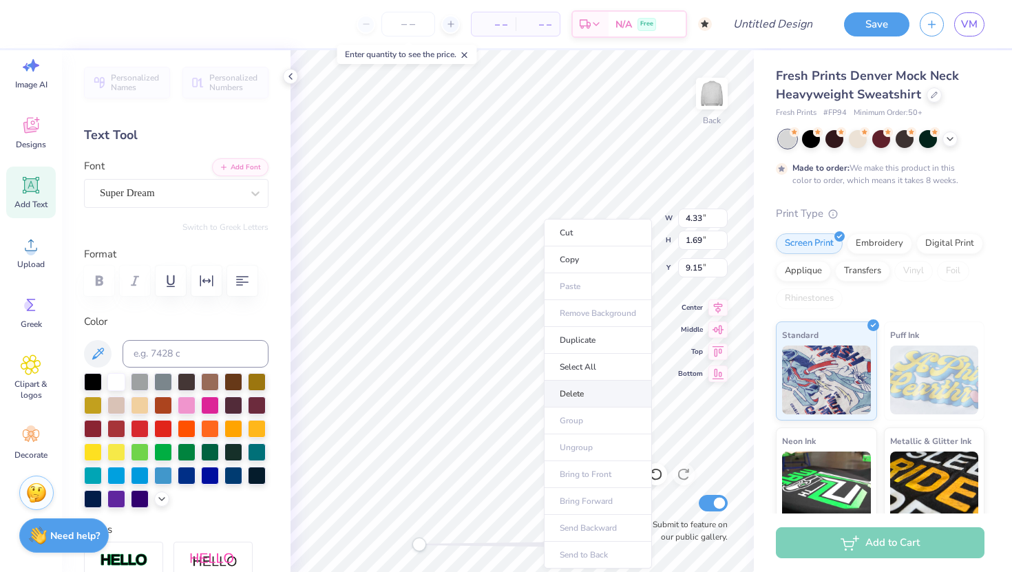
click at [568, 391] on li "Delete" at bounding box center [598, 394] width 108 height 27
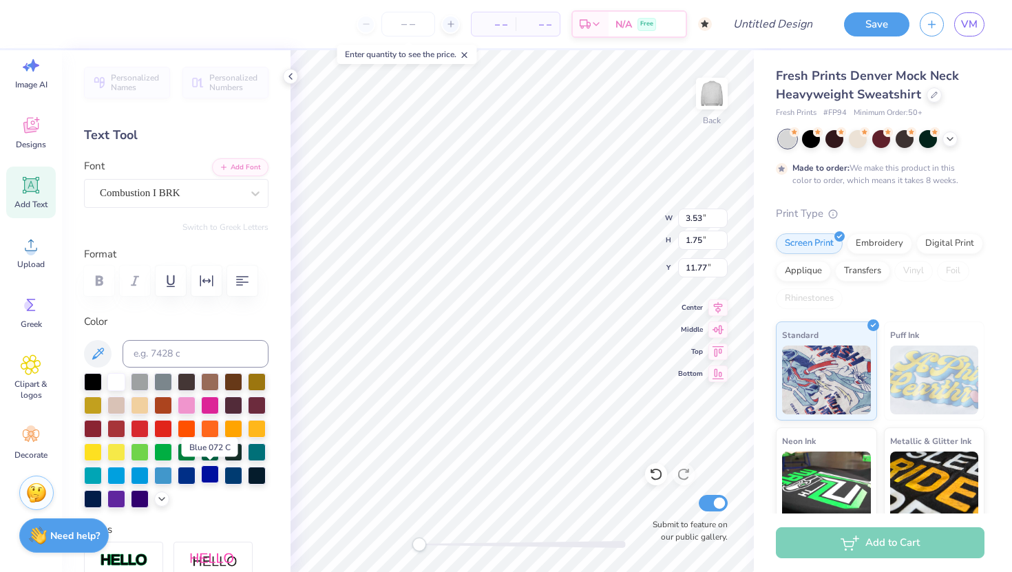
click at [209, 473] on div at bounding box center [210, 475] width 18 height 18
click at [94, 499] on div at bounding box center [93, 498] width 18 height 18
type textarea "T"
type textarea "q"
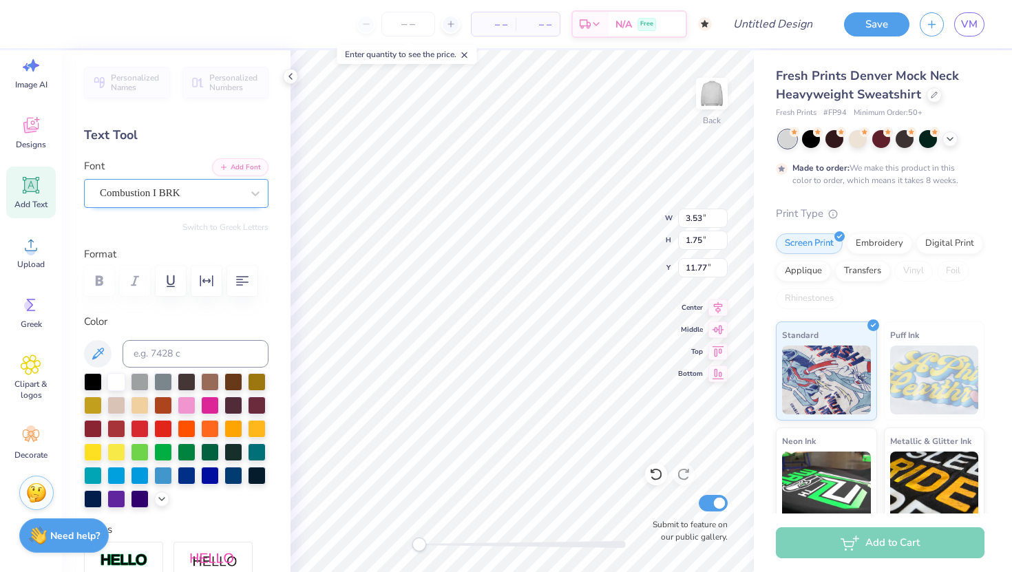
type textarea "Quinnipiac"
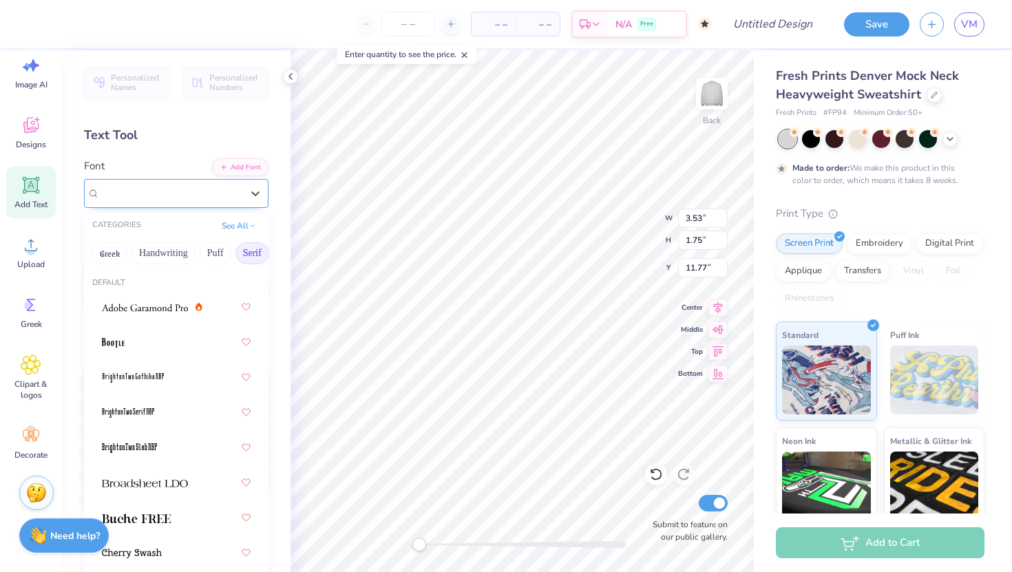
click at [165, 193] on div "Combustion I BRK" at bounding box center [170, 193] width 145 height 21
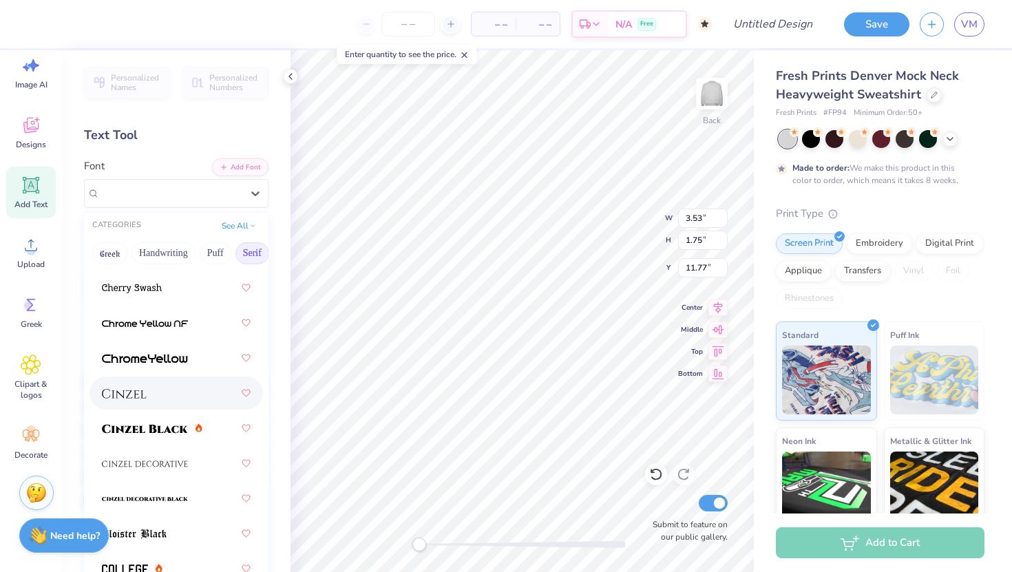
scroll to position [269, 0]
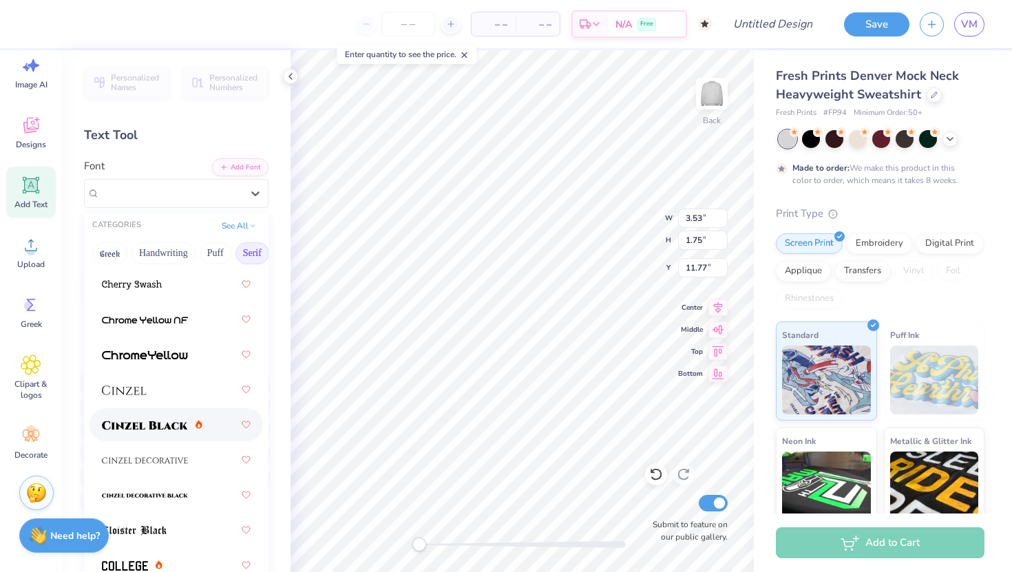
click at [165, 433] on div at bounding box center [176, 425] width 149 height 25
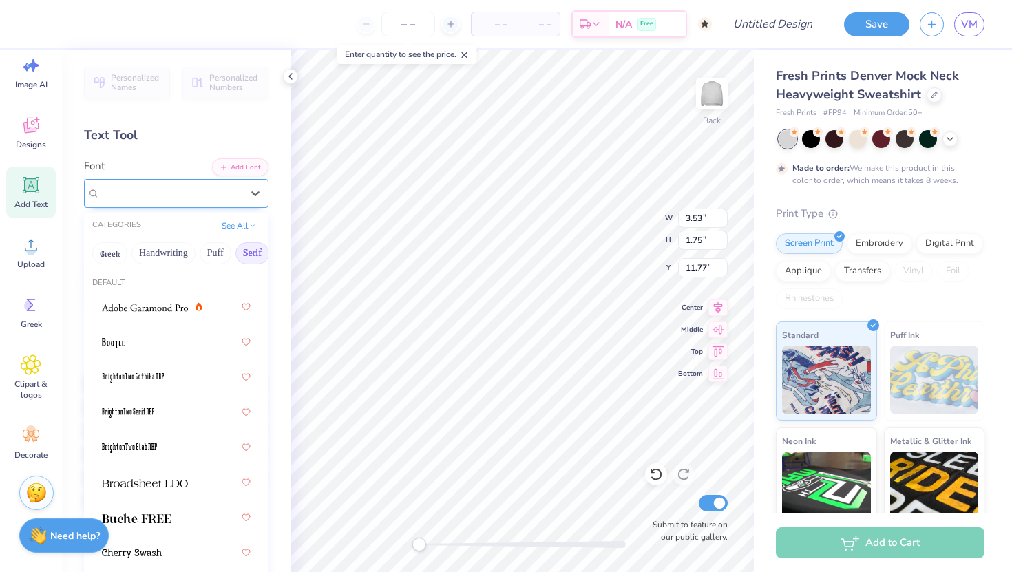
click at [149, 187] on div "Cinzel Black (Black)" at bounding box center [170, 193] width 145 height 21
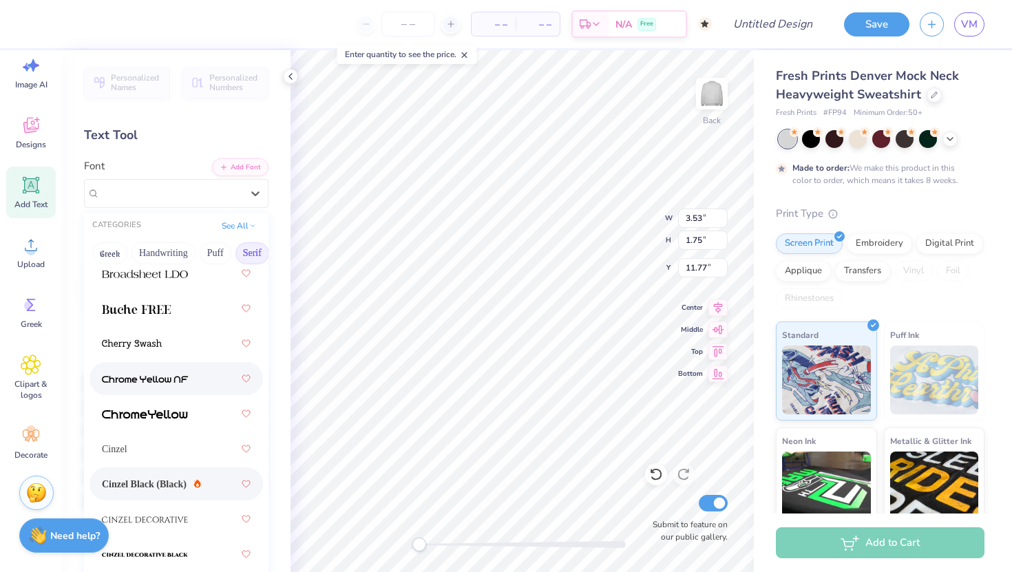
scroll to position [235, 0]
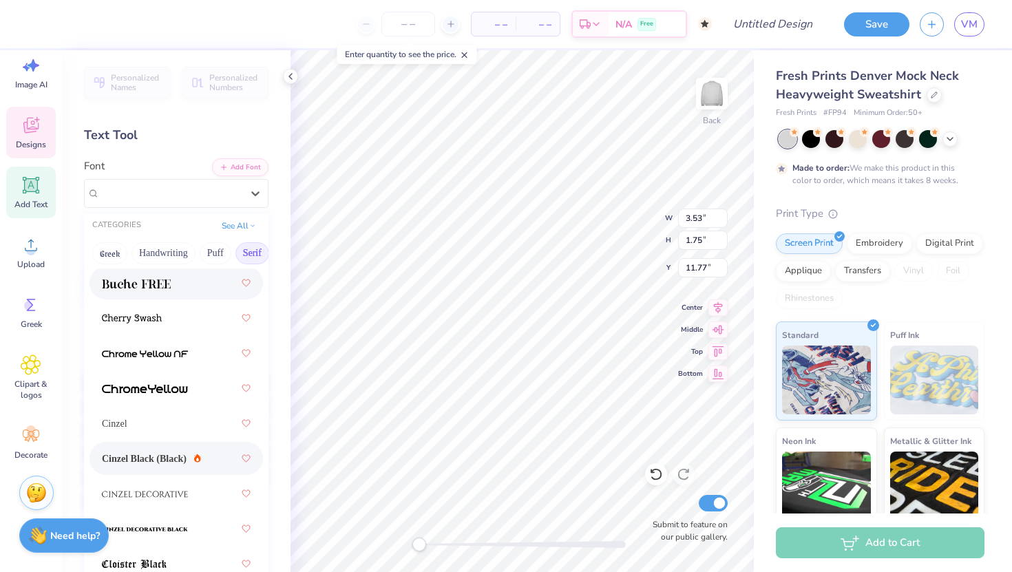
click at [29, 138] on div "Designs" at bounding box center [31, 133] width 50 height 52
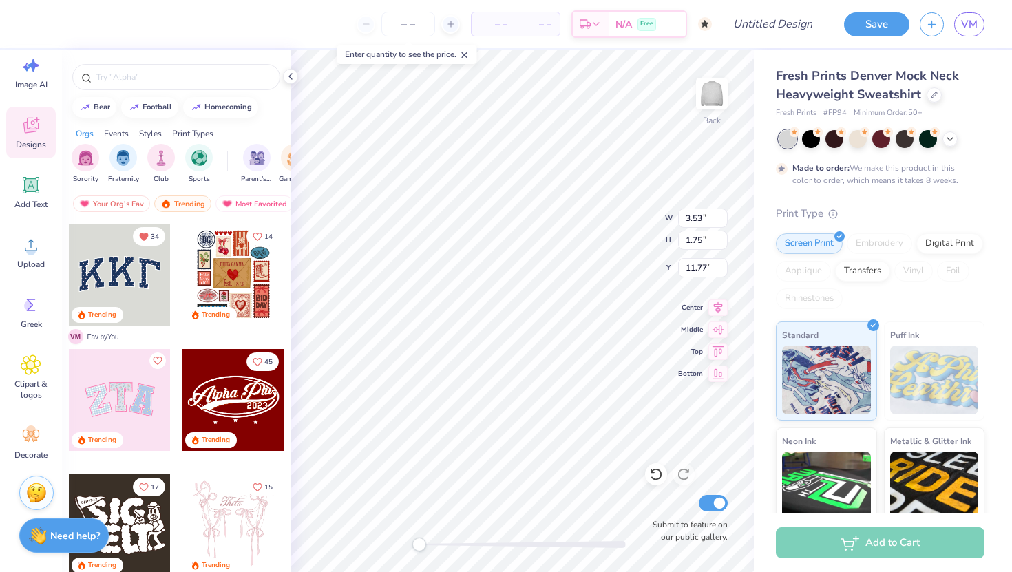
click at [138, 294] on div at bounding box center [120, 275] width 102 height 102
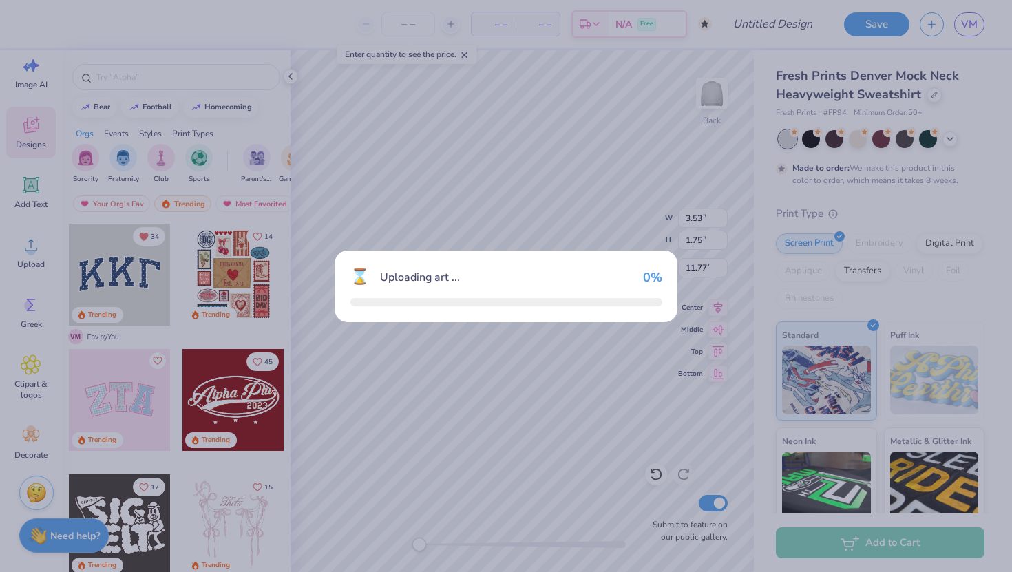
type input "10.91"
type input "4.79"
type input "3.00"
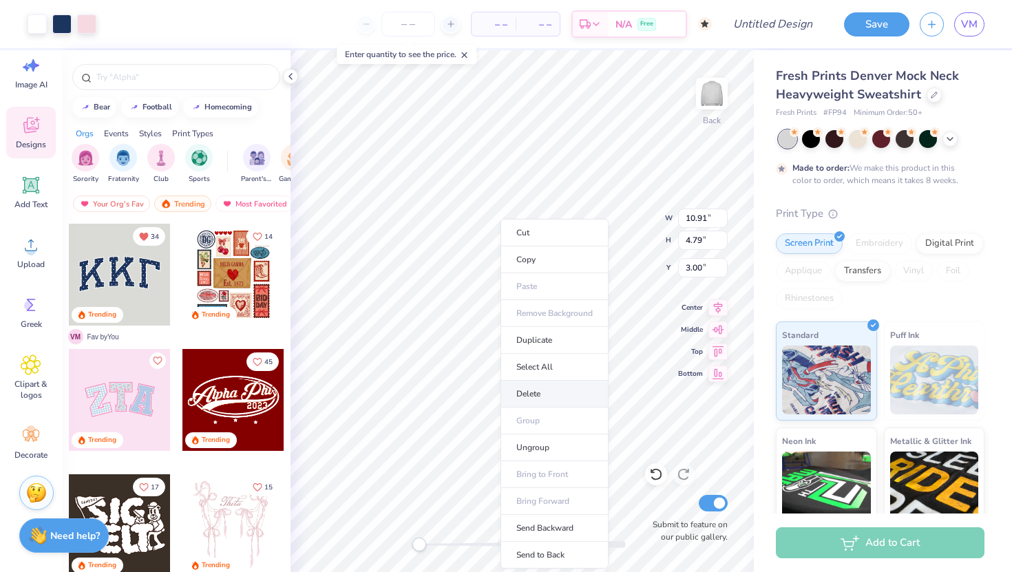
click at [523, 395] on li "Delete" at bounding box center [555, 394] width 108 height 27
click at [543, 470] on li "Bring to Front" at bounding box center [560, 474] width 108 height 27
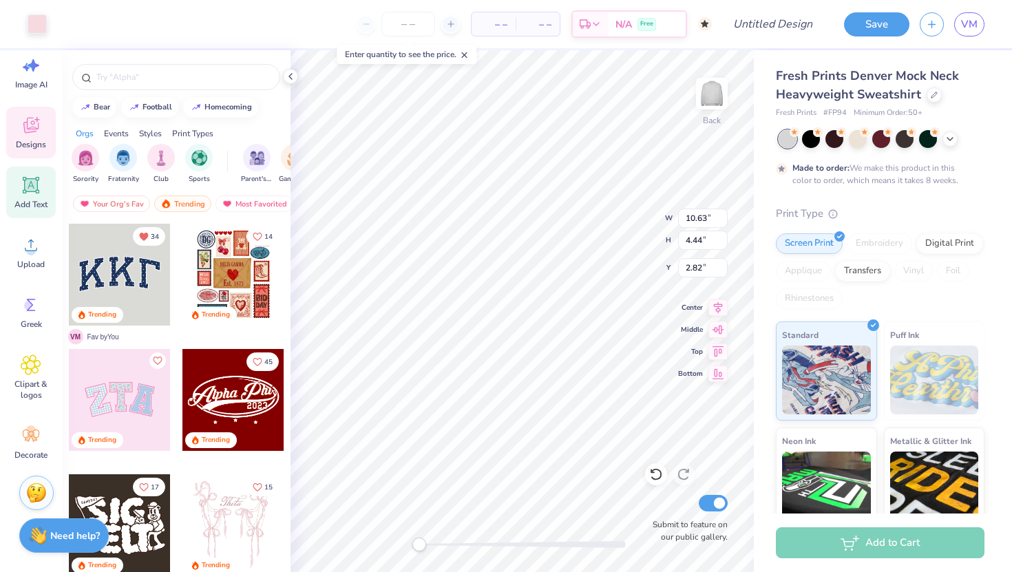
click at [21, 193] on icon at bounding box center [31, 185] width 21 height 21
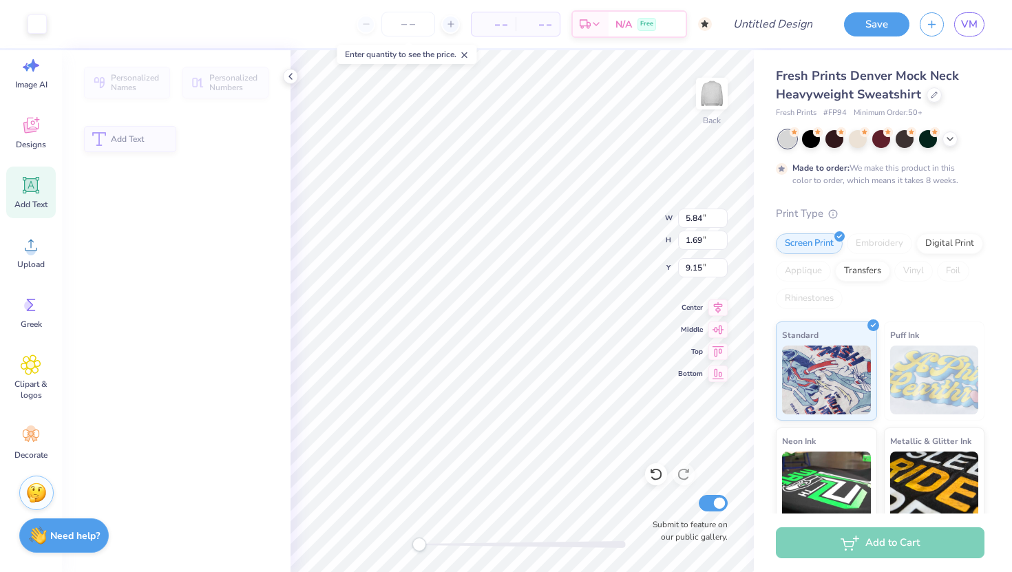
type input "5.84"
type input "1.69"
type input "9.15"
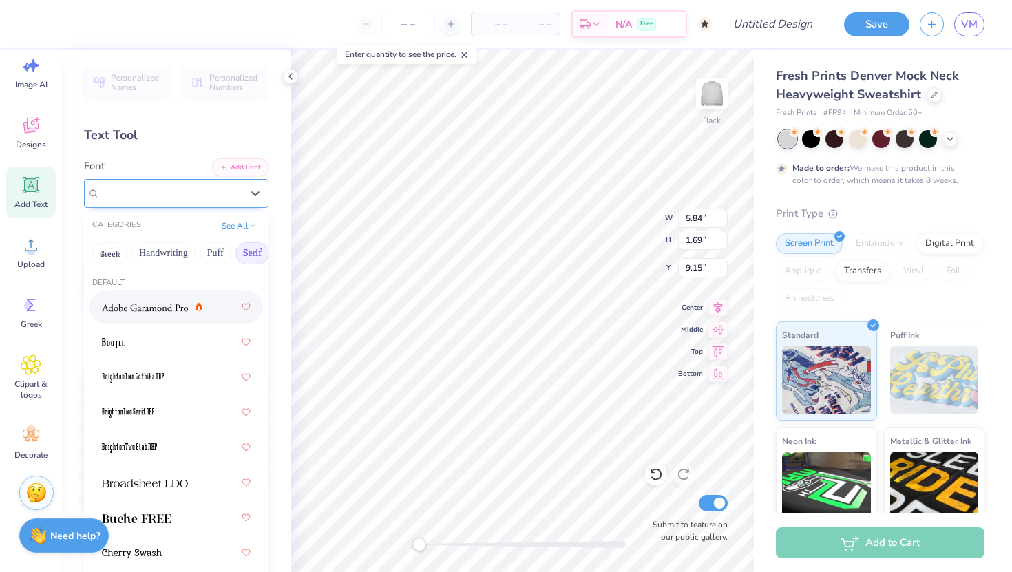
click at [152, 194] on div "Super Dream" at bounding box center [170, 193] width 145 height 21
click at [152, 194] on span "Super Dream" at bounding box center [127, 193] width 55 height 16
click at [202, 196] on div "Super Dream" at bounding box center [171, 193] width 142 height 16
copy span "Dream"
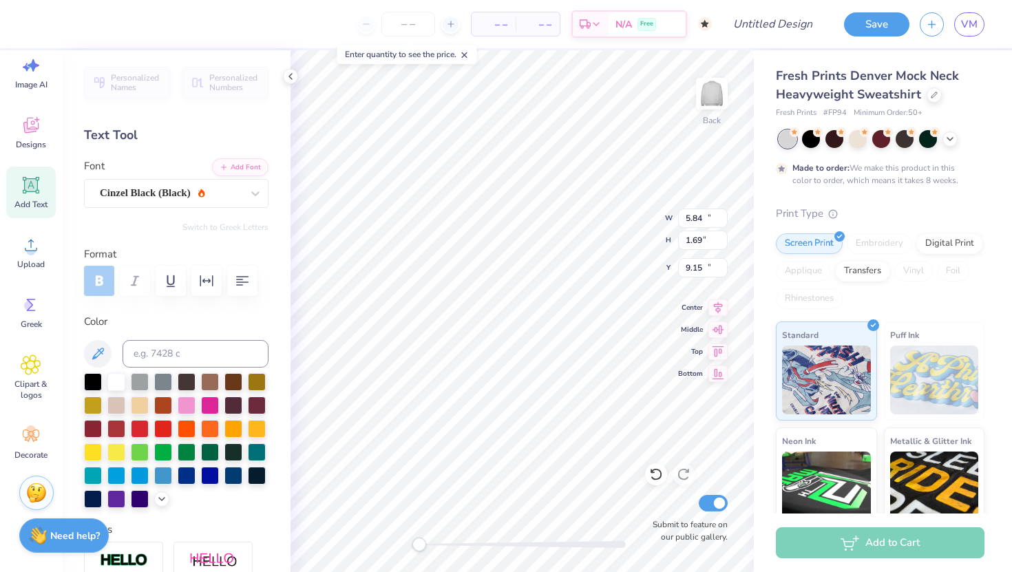
type input "14.65"
type input "2.46"
type input "11.42"
type input "10.72"
type input "4.57"
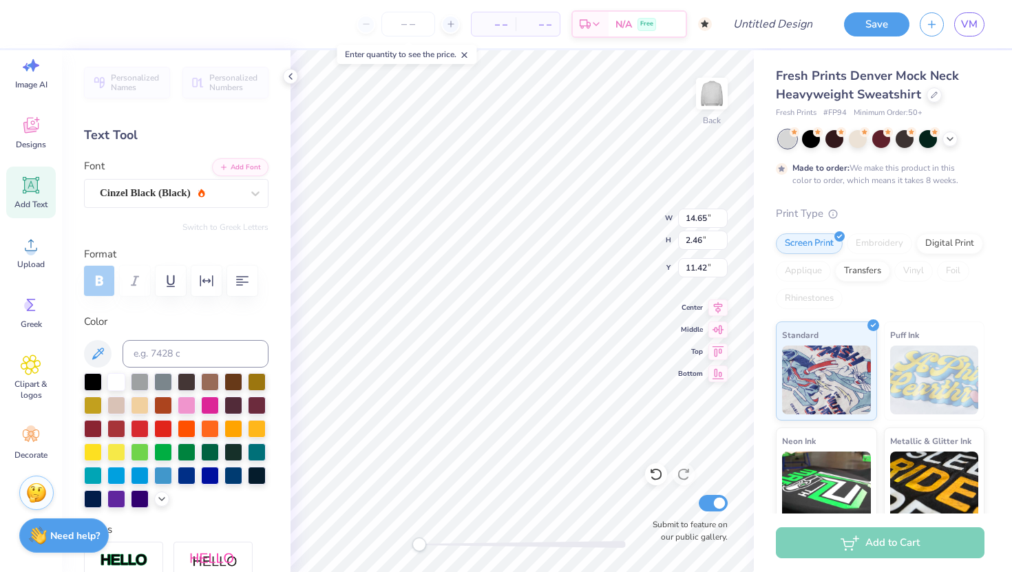
type input "2.70"
type input "10.63"
type input "4.44"
type input "2.82"
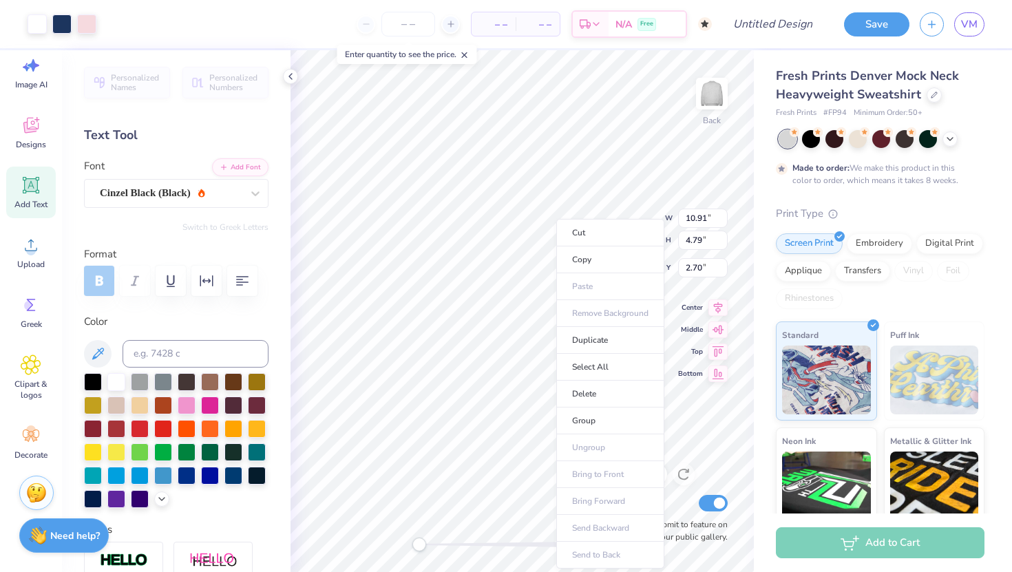
drag, startPoint x: 202, startPoint y: 196, endPoint x: 506, endPoint y: 357, distance: 344.2
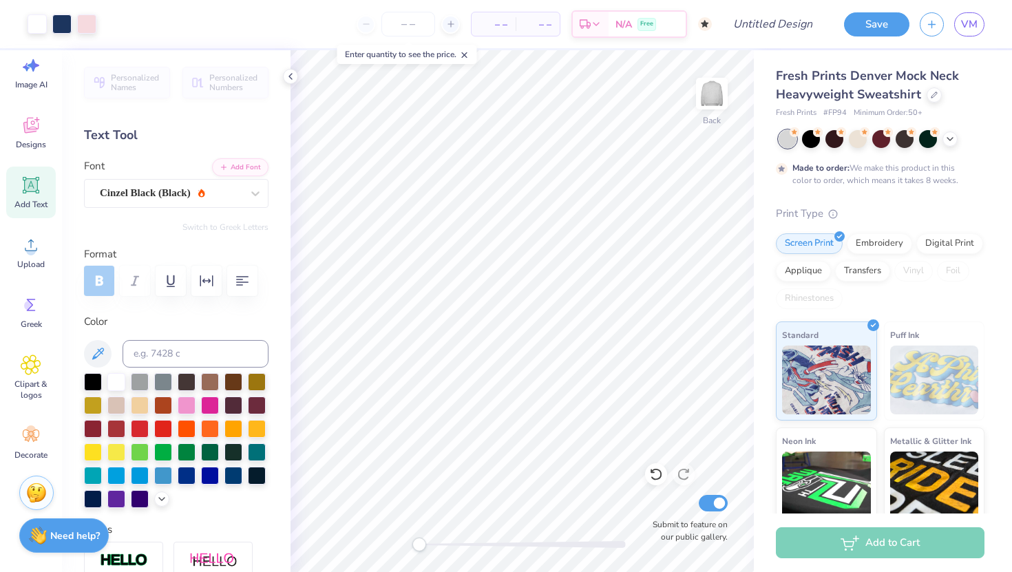
click at [25, 202] on span "Add Text" at bounding box center [30, 204] width 33 height 11
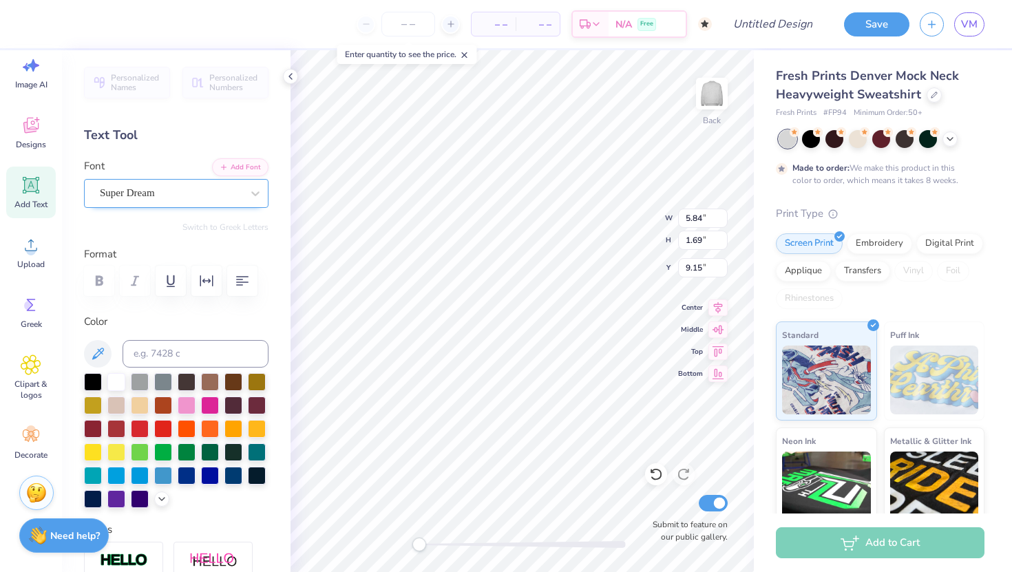
click at [139, 198] on div "Super Dream" at bounding box center [170, 193] width 145 height 21
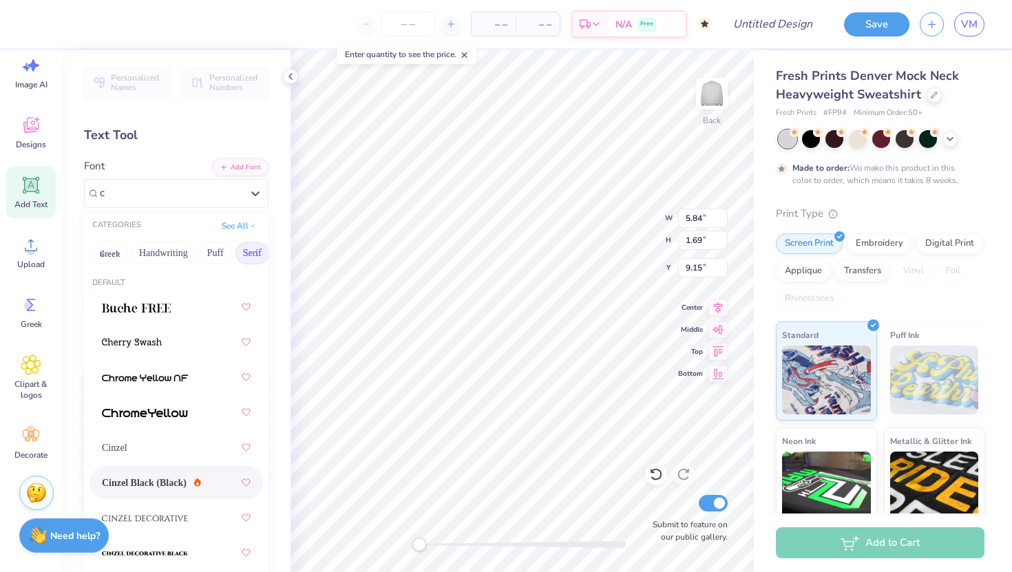
click at [151, 477] on span "Cinzel Black (Black)" at bounding box center [144, 483] width 85 height 14
type input "c"
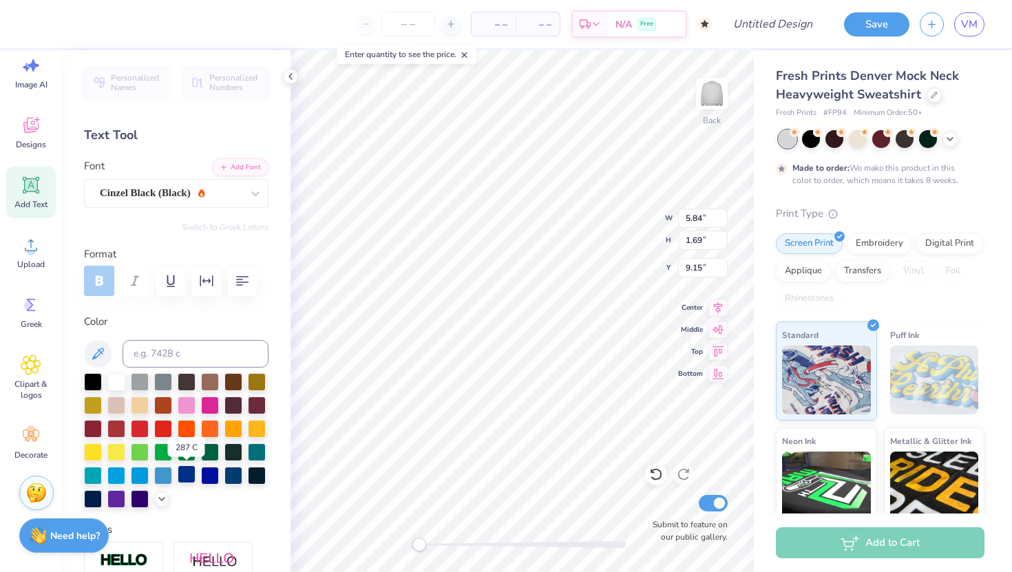
click at [185, 474] on div at bounding box center [187, 475] width 18 height 18
click at [233, 475] on div at bounding box center [234, 475] width 18 height 18
click at [259, 476] on div at bounding box center [257, 475] width 18 height 18
click at [91, 496] on div at bounding box center [93, 498] width 18 height 18
type textarea "T"
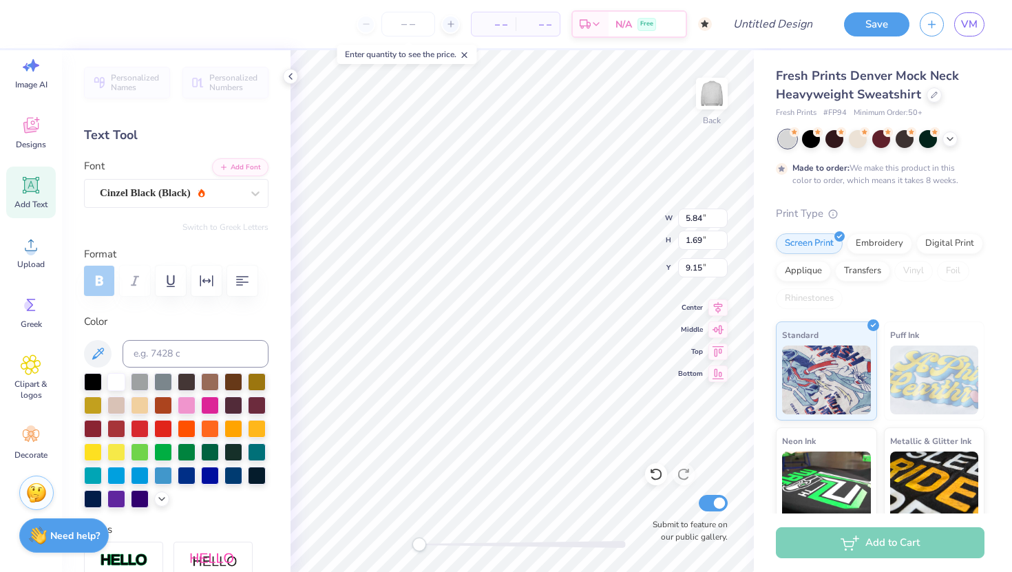
scroll to position [0, 0]
type textarea "quinnipiac"
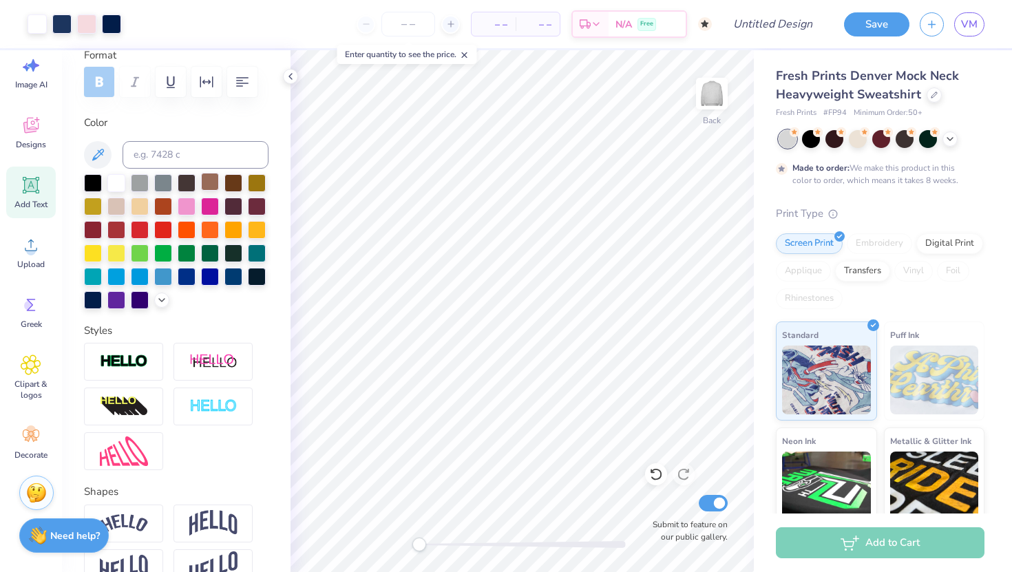
scroll to position [200, 0]
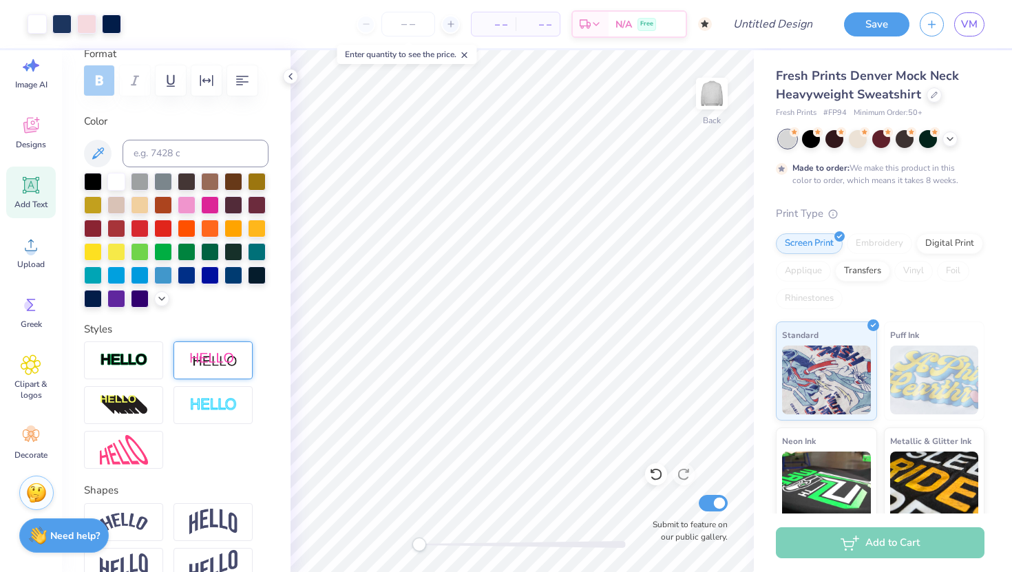
click at [196, 362] on img at bounding box center [213, 360] width 48 height 17
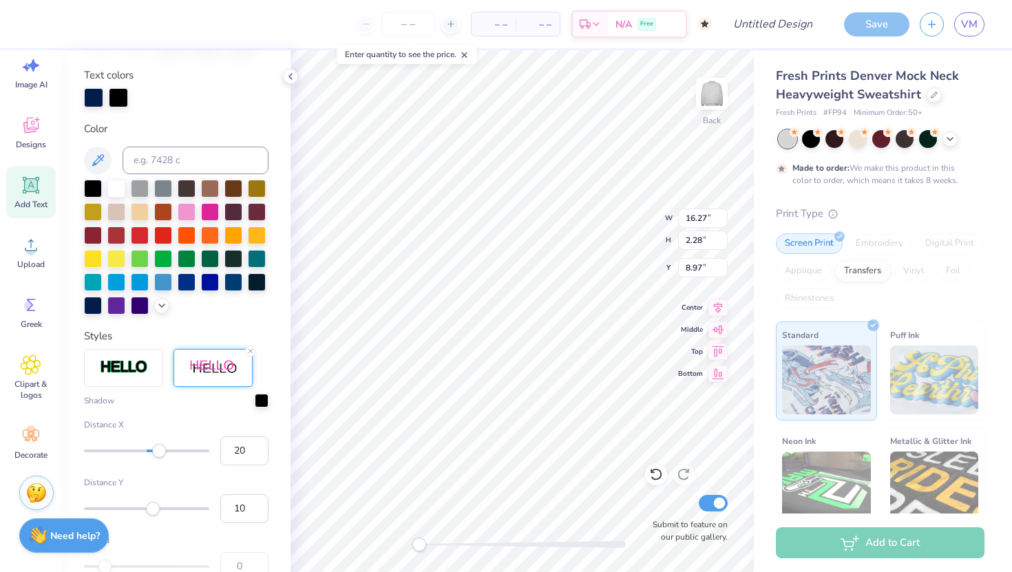
scroll to position [251, 0]
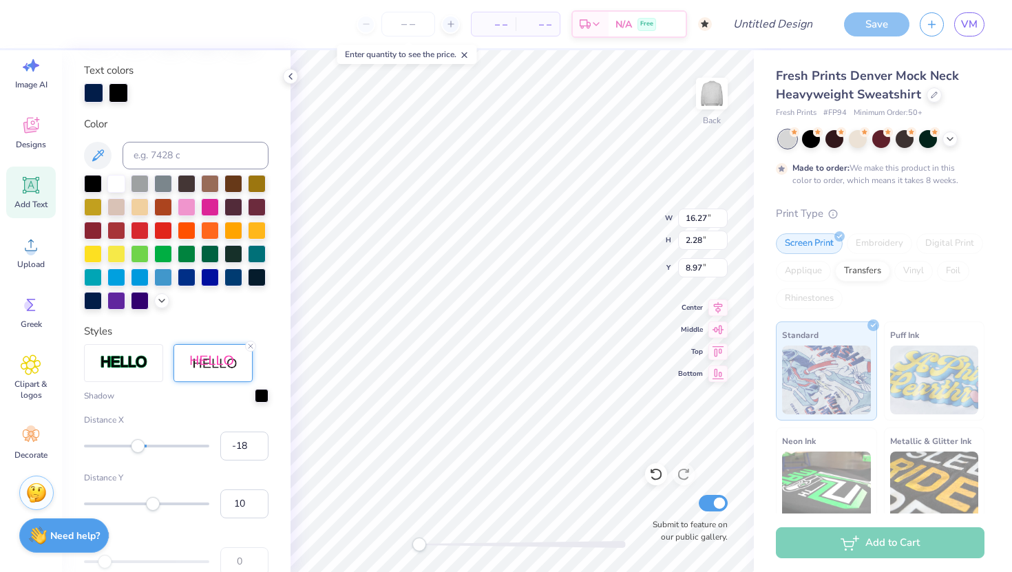
type input "-19"
drag, startPoint x: 159, startPoint y: 445, endPoint x: 135, endPoint y: 445, distance: 24.1
click at [135, 445] on div "Accessibility label" at bounding box center [135, 446] width 14 height 14
type input "85"
drag, startPoint x: 135, startPoint y: 445, endPoint x: 200, endPoint y: 454, distance: 65.4
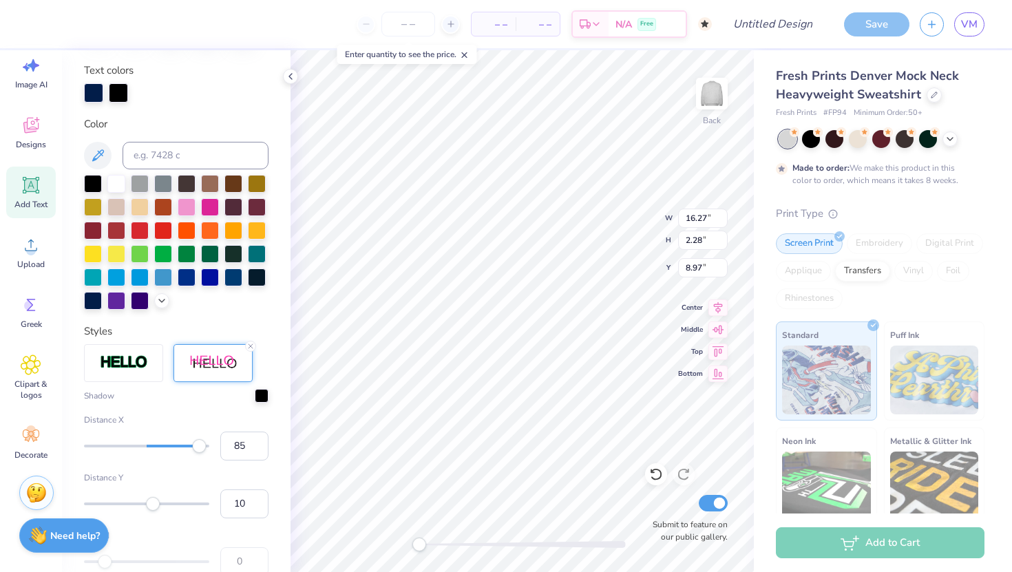
click at [200, 452] on div "Distance X 85" at bounding box center [176, 437] width 185 height 47
drag, startPoint x: 200, startPoint y: 454, endPoint x: 135, endPoint y: 452, distance: 64.8
click at [135, 452] on div "Distance X 85" at bounding box center [176, 437] width 185 height 47
type input "15"
drag, startPoint x: 198, startPoint y: 442, endPoint x: 156, endPoint y: 444, distance: 41.3
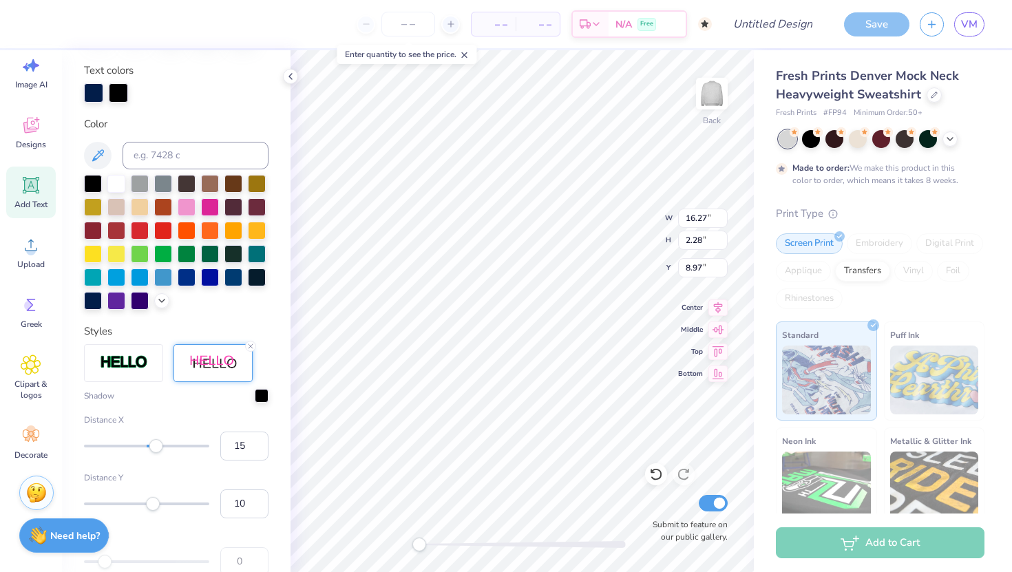
click at [156, 444] on div "Accessibility label" at bounding box center [156, 446] width 14 height 14
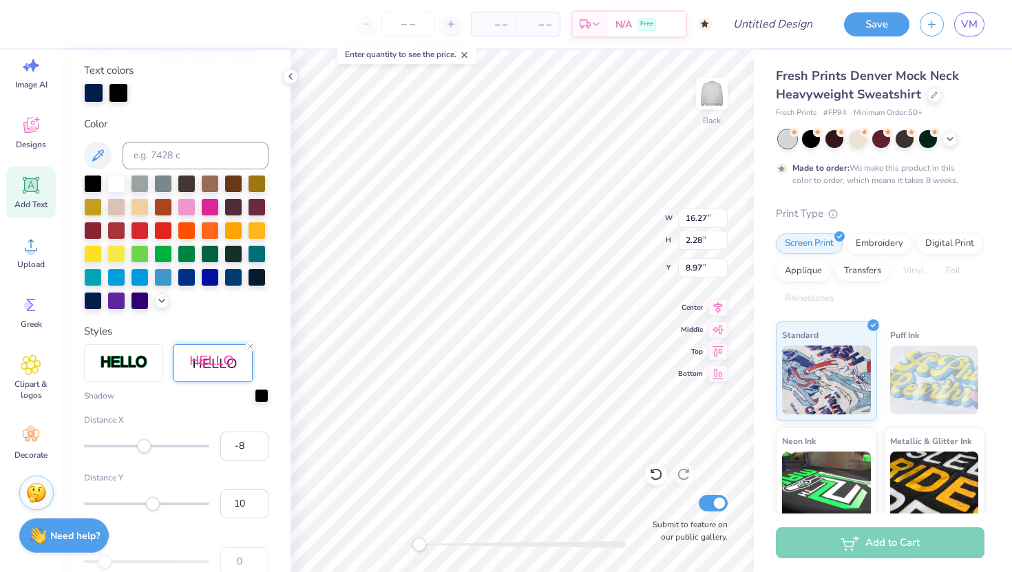
type input "-9"
drag, startPoint x: 156, startPoint y: 444, endPoint x: 141, endPoint y: 444, distance: 15.2
click at [141, 444] on div "Accessibility label" at bounding box center [141, 446] width 14 height 14
type input "-24"
drag, startPoint x: 143, startPoint y: 446, endPoint x: 132, endPoint y: 446, distance: 11.7
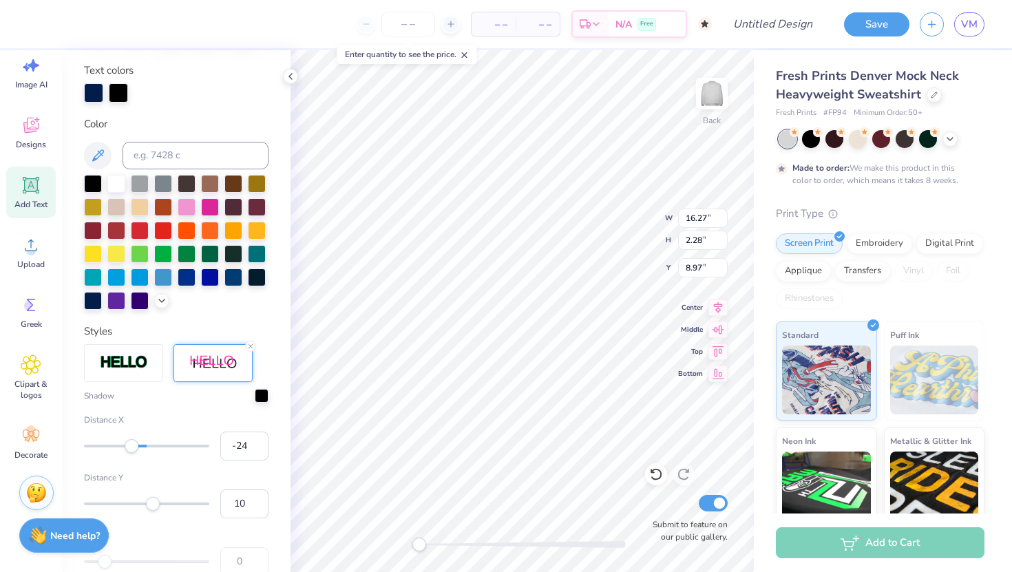
click at [132, 446] on div "Accessibility label" at bounding box center [132, 446] width 14 height 14
type input "-1"
drag, startPoint x: 132, startPoint y: 446, endPoint x: 146, endPoint y: 447, distance: 14.5
click at [146, 447] on div "Accessibility label" at bounding box center [146, 446] width 14 height 14
type input "33"
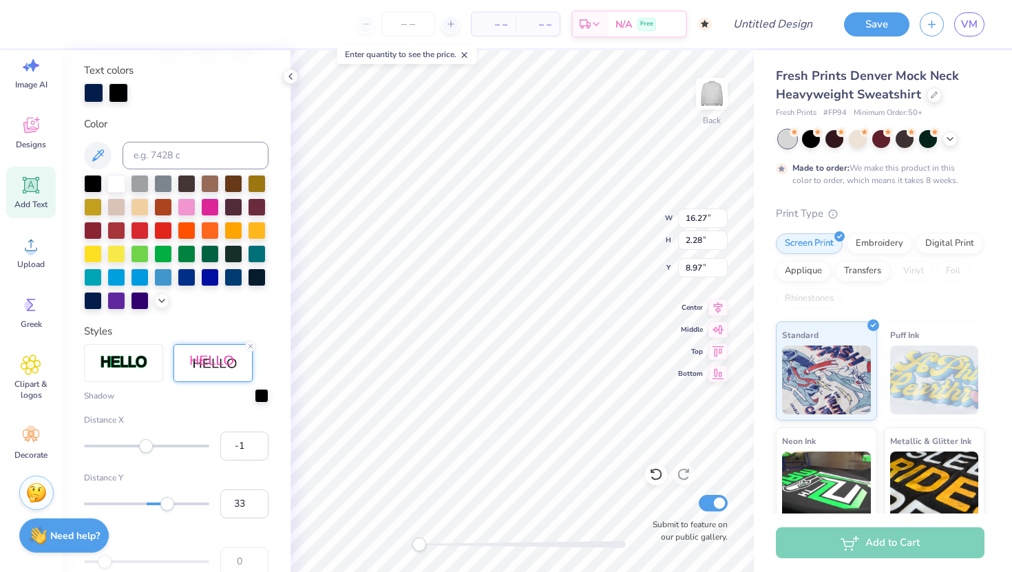
drag, startPoint x: 157, startPoint y: 500, endPoint x: 167, endPoint y: 501, distance: 10.4
click at [167, 501] on div "Accessibility label" at bounding box center [167, 504] width 14 height 14
type input "-24"
drag, startPoint x: 167, startPoint y: 501, endPoint x: 132, endPoint y: 501, distance: 35.8
click at [132, 501] on div "Accessibility label" at bounding box center [132, 504] width 14 height 14
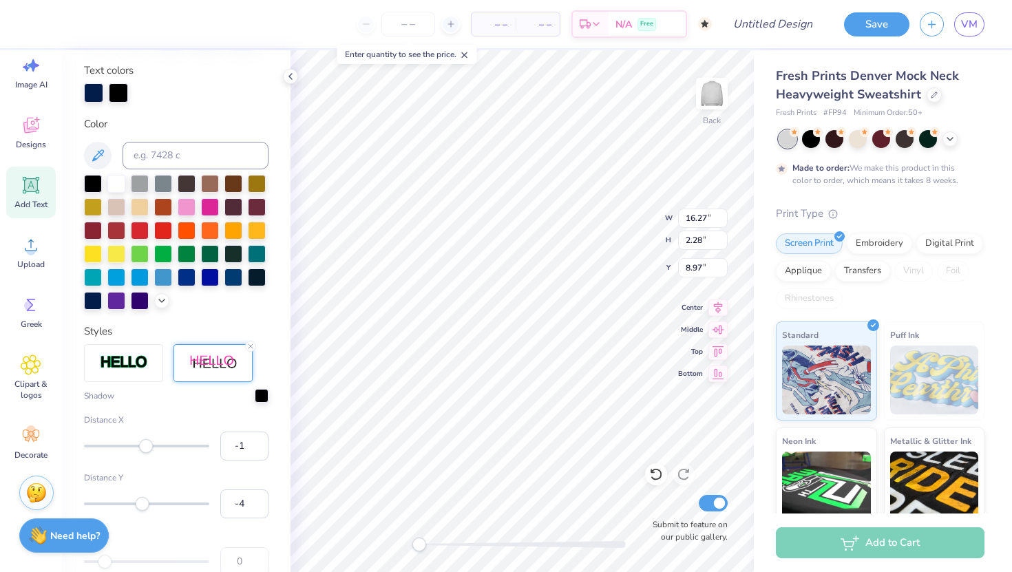
type input "-3"
drag, startPoint x: 132, startPoint y: 501, endPoint x: 145, endPoint y: 501, distance: 13.1
click at [145, 501] on div "Accessibility label" at bounding box center [145, 504] width 14 height 14
type input "5"
click at [150, 501] on div "Accessibility label" at bounding box center [150, 504] width 14 height 14
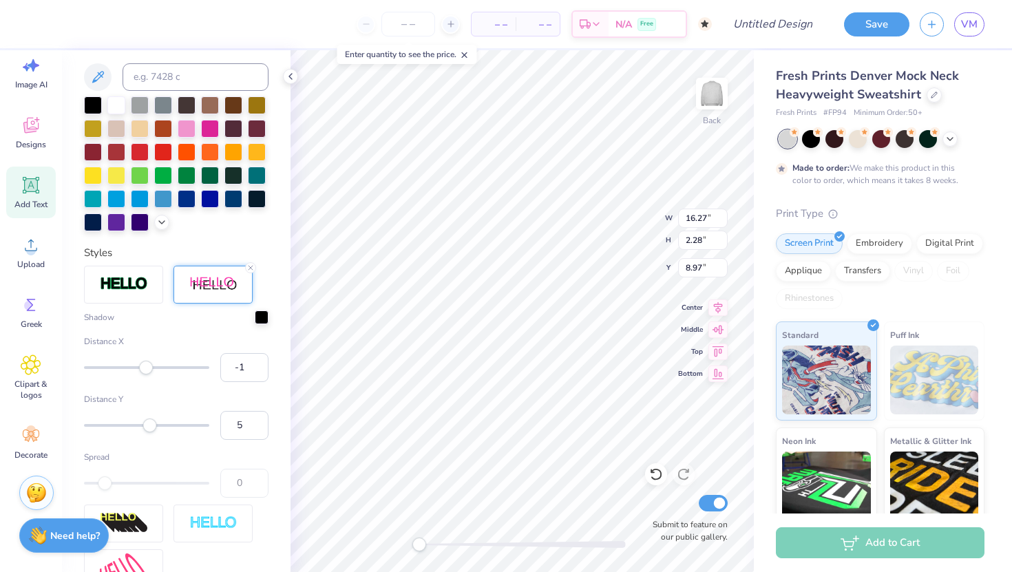
scroll to position [331, 0]
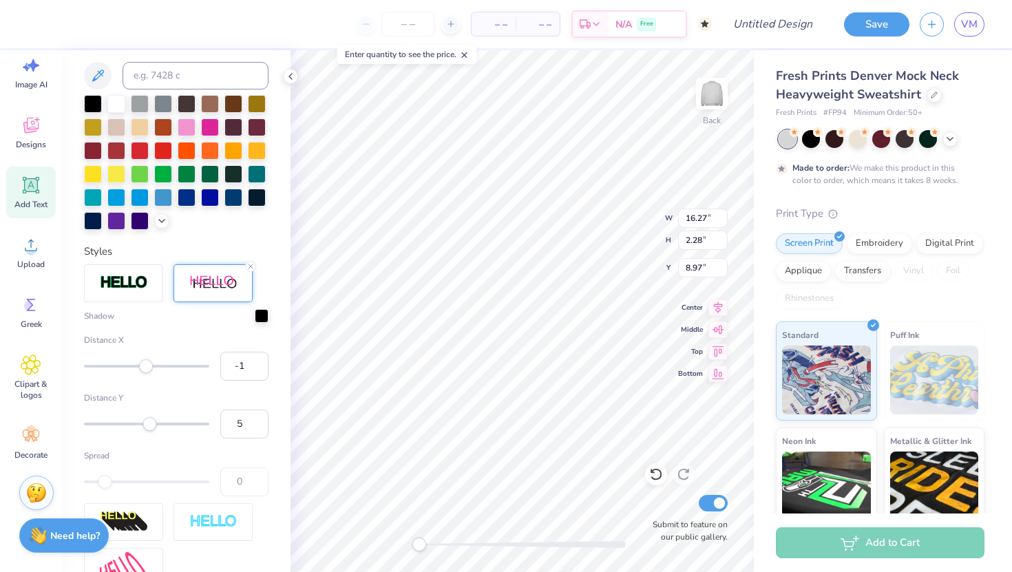
drag, startPoint x: 102, startPoint y: 477, endPoint x: 115, endPoint y: 477, distance: 13.1
click at [115, 477] on div at bounding box center [146, 482] width 125 height 14
drag, startPoint x: 105, startPoint y: 481, endPoint x: 124, endPoint y: 485, distance: 19.0
click at [124, 485] on div at bounding box center [146, 482] width 125 height 14
click at [104, 480] on div "Accessibility label" at bounding box center [105, 482] width 14 height 14
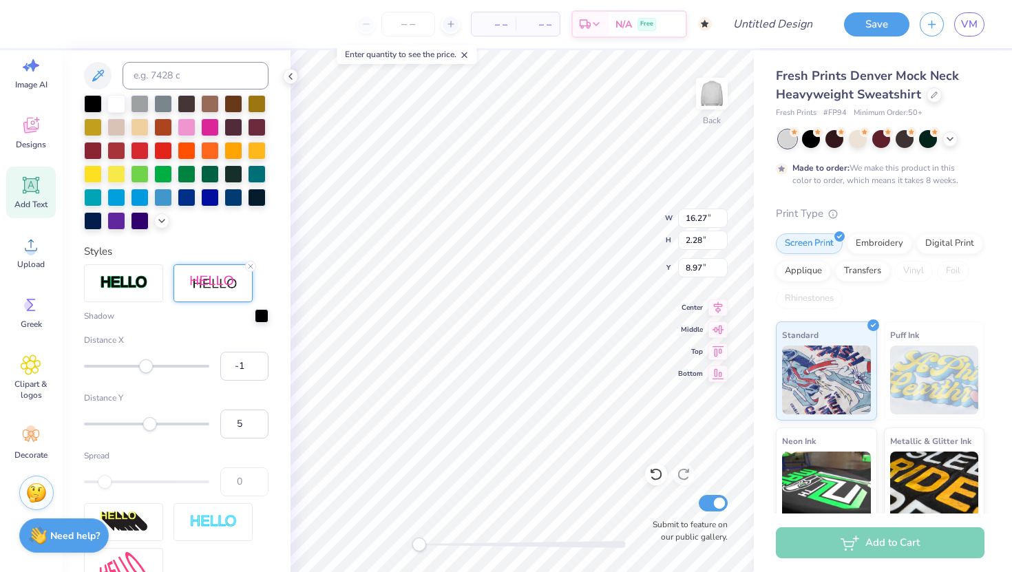
click at [104, 480] on div "Accessibility label" at bounding box center [105, 482] width 14 height 14
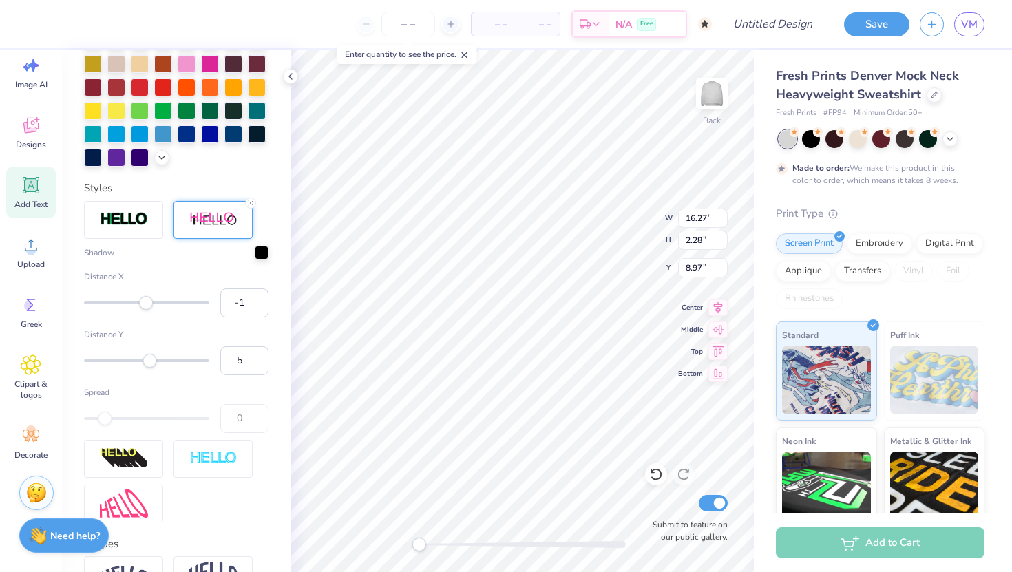
scroll to position [384, 0]
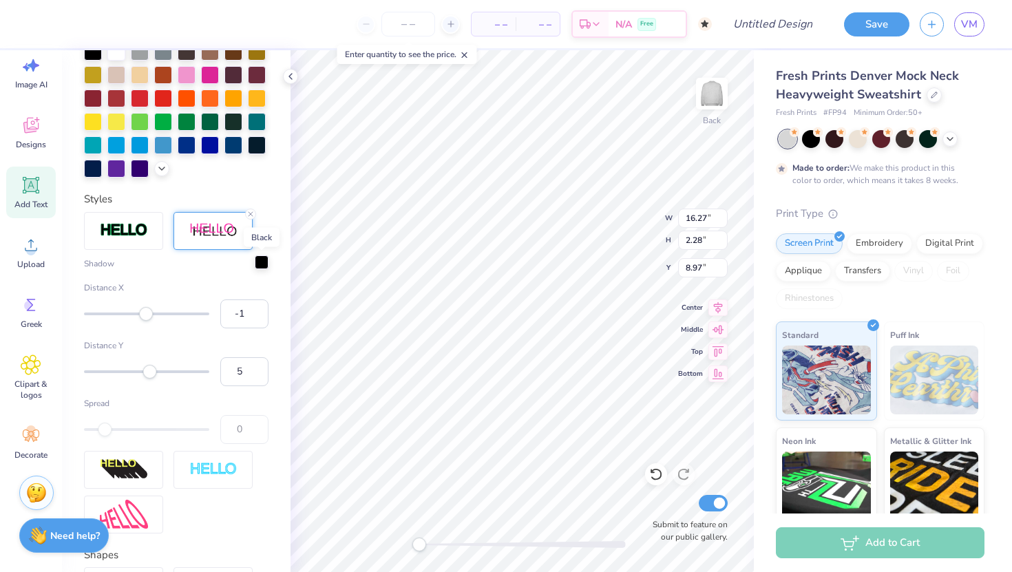
click at [260, 261] on div at bounding box center [262, 263] width 14 height 14
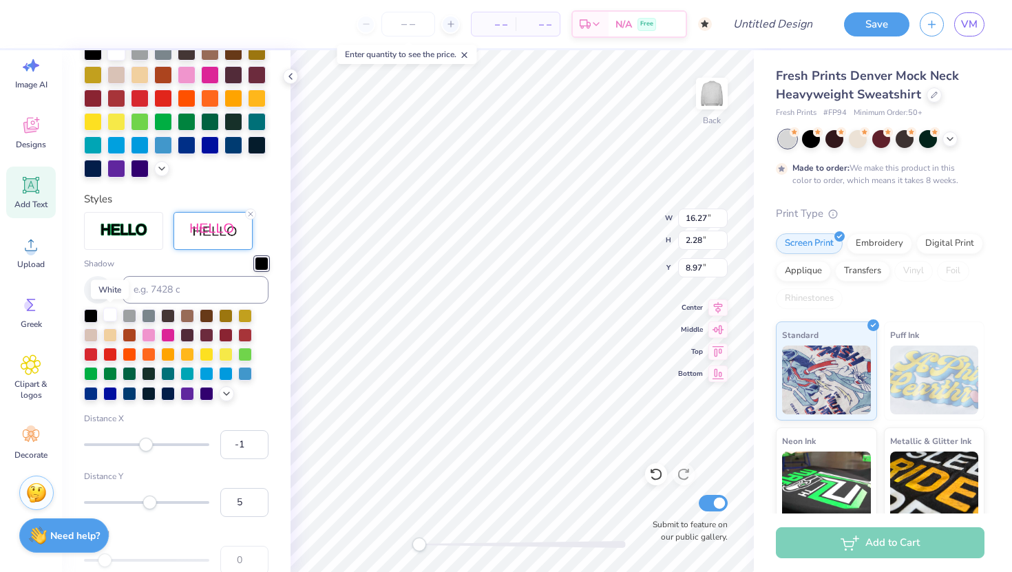
click at [110, 312] on div at bounding box center [110, 315] width 14 height 14
click at [261, 375] on div at bounding box center [176, 355] width 185 height 92
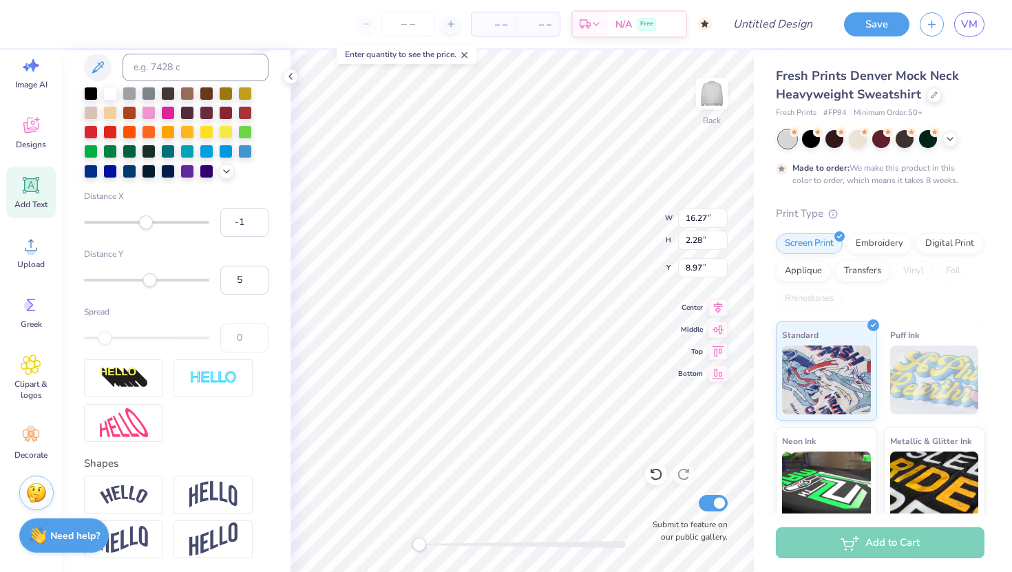
scroll to position [661, 0]
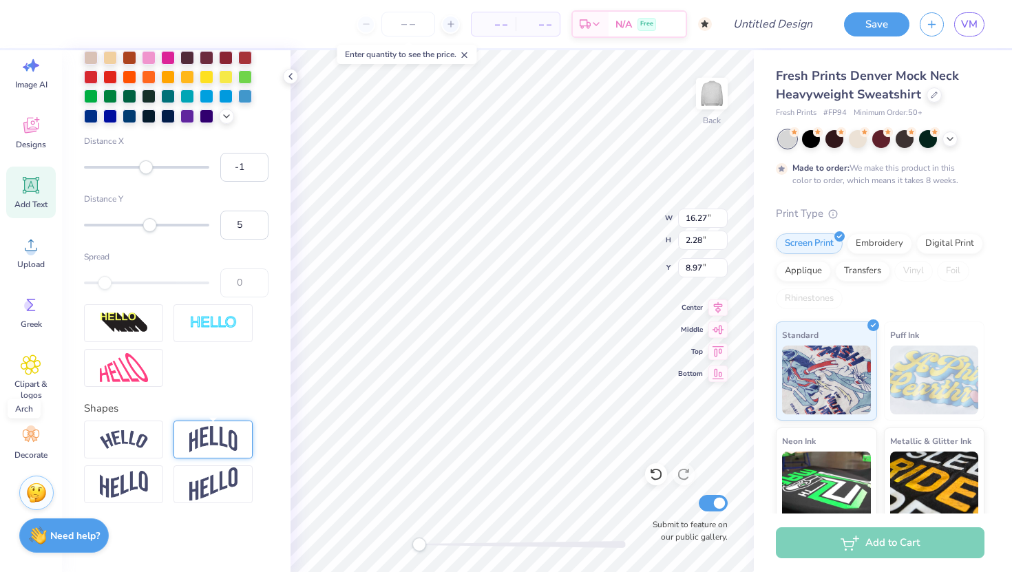
click at [226, 448] on img at bounding box center [213, 439] width 48 height 26
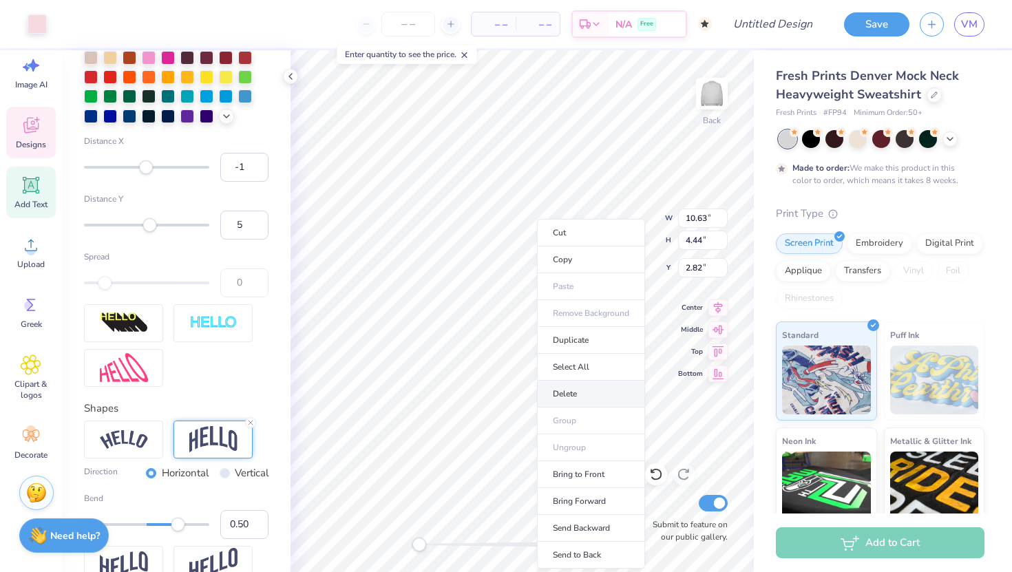
click at [563, 394] on li "Delete" at bounding box center [591, 394] width 108 height 27
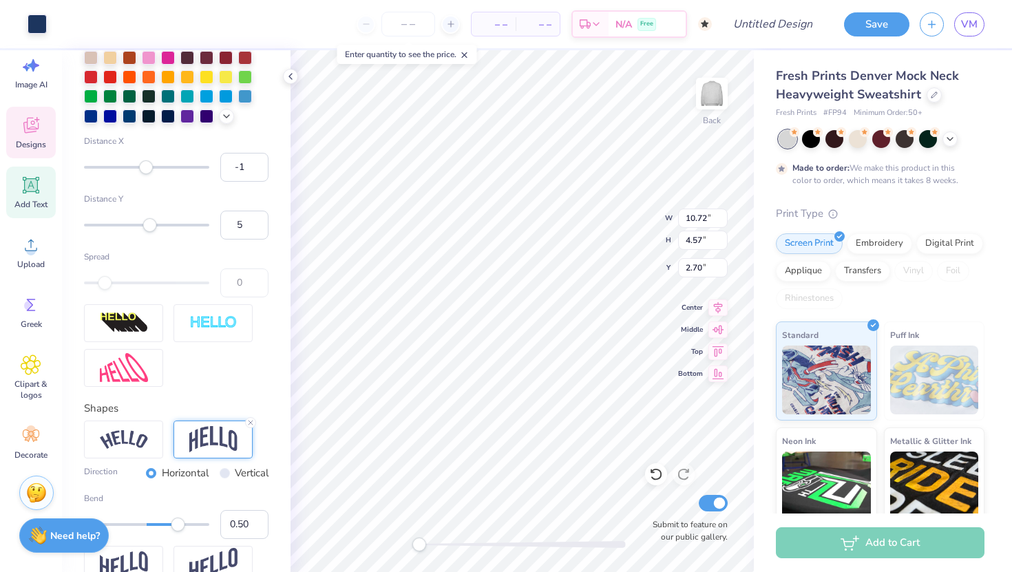
type input "10.91"
type input "4.79"
click at [563, 391] on li "Delete" at bounding box center [575, 394] width 108 height 27
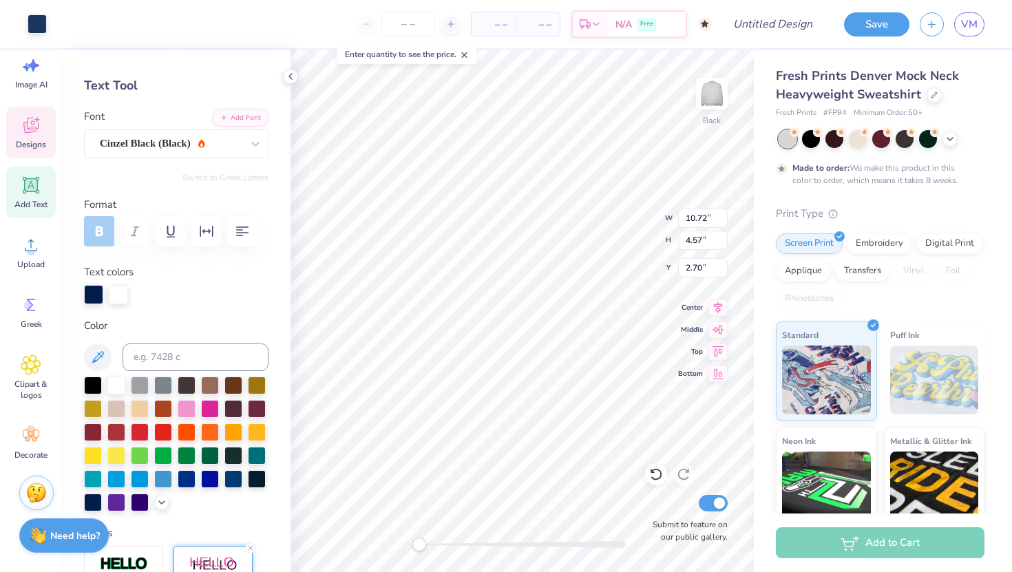
scroll to position [0, 0]
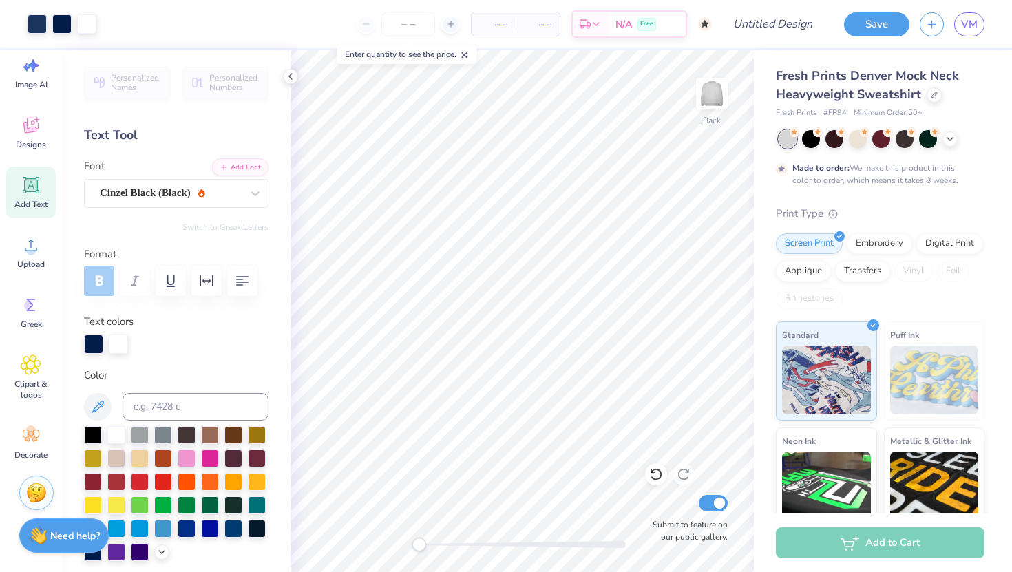
click at [36, 190] on icon at bounding box center [31, 185] width 17 height 17
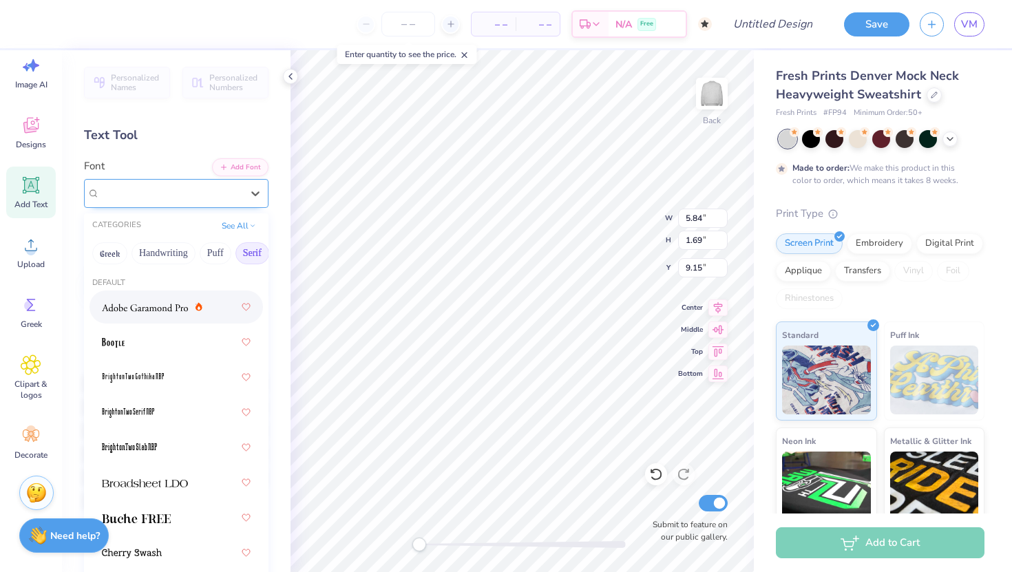
click at [178, 191] on div "Super Dream" at bounding box center [170, 193] width 145 height 21
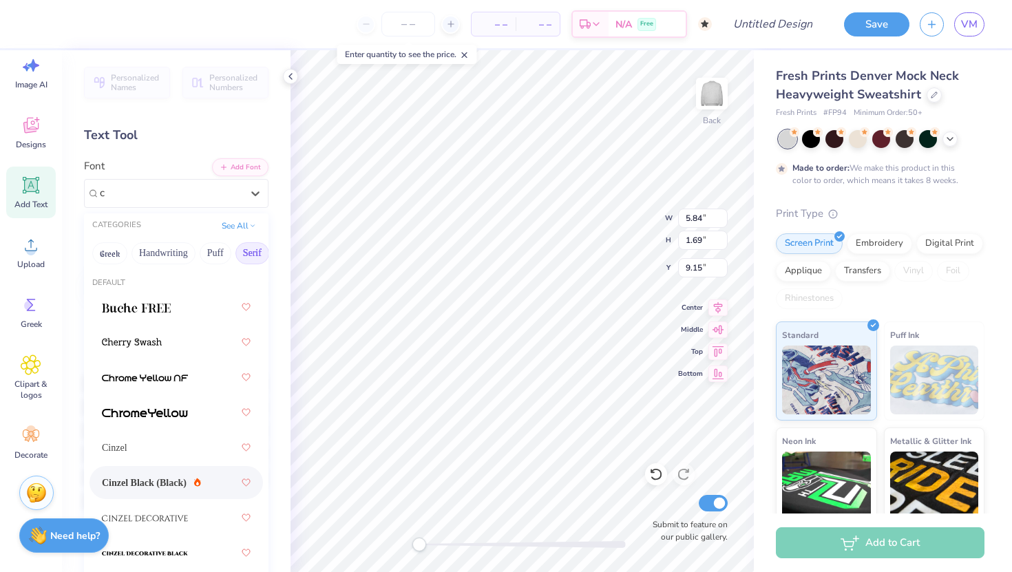
click at [187, 483] on span "Cinzel Black (Black)" at bounding box center [144, 483] width 85 height 14
type input "c"
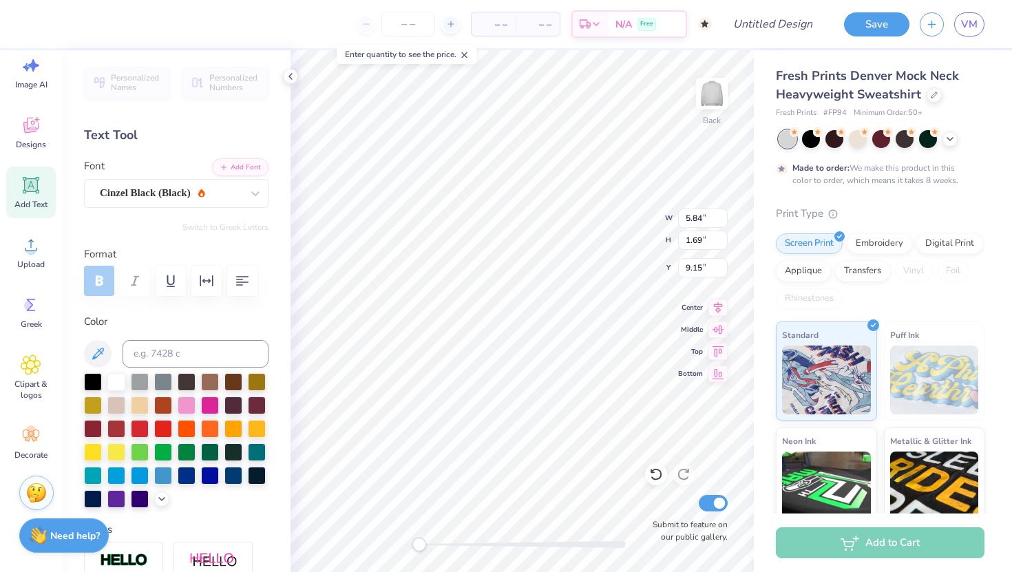
type textarea "k"
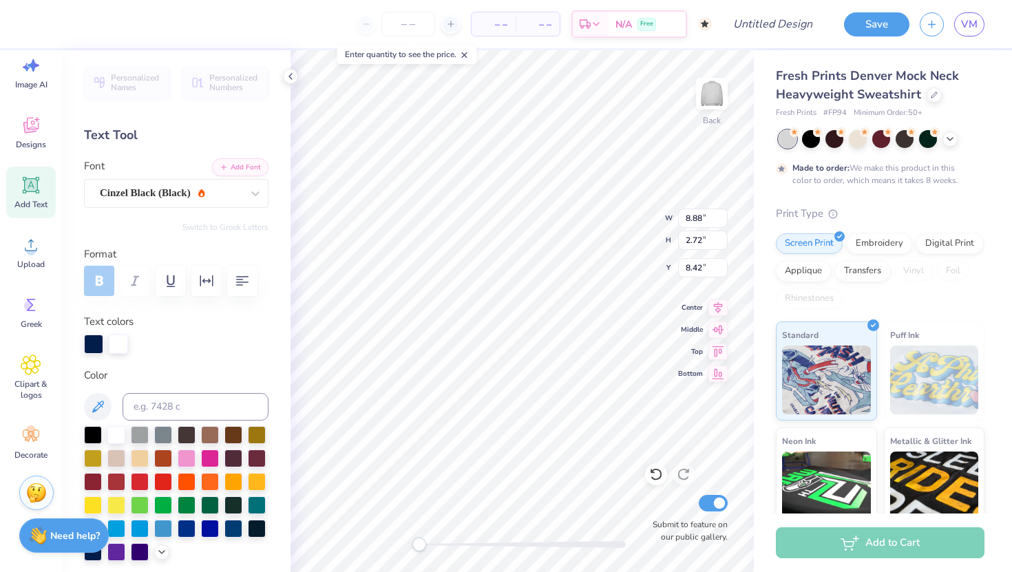
scroll to position [0, 1]
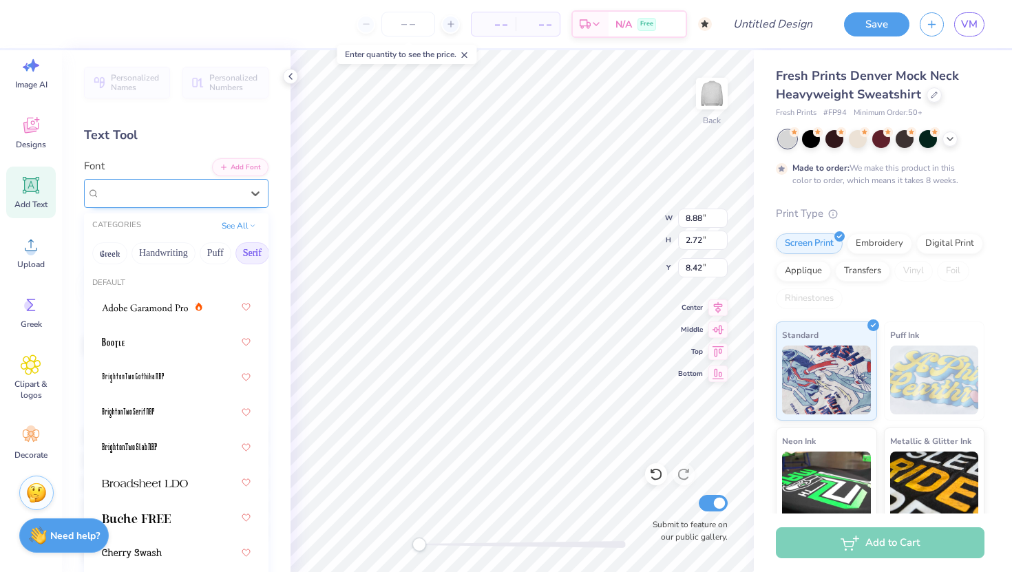
click at [149, 196] on div "Cinzel Black (Black)" at bounding box center [170, 193] width 145 height 21
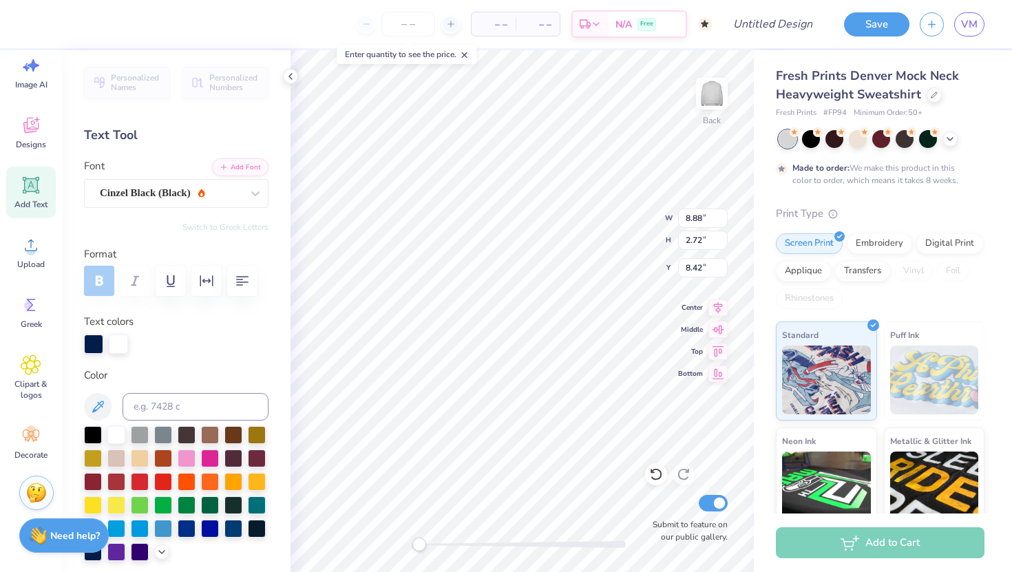
scroll to position [0, 2]
type textarea "quinnipiack"
click at [148, 202] on div "Cinzel Black (Black)" at bounding box center [170, 193] width 145 height 21
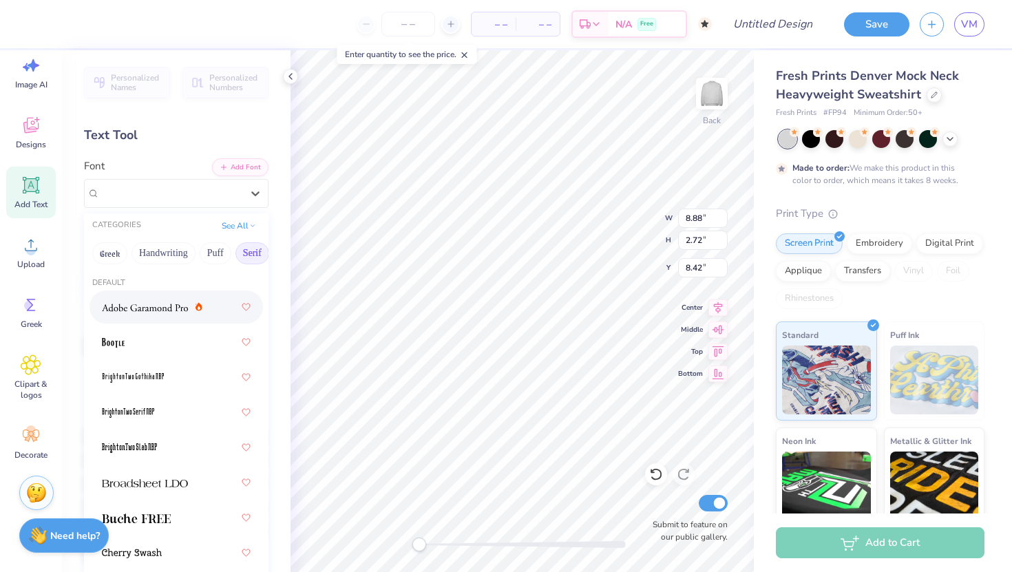
click at [137, 307] on img at bounding box center [145, 308] width 86 height 10
click at [122, 189] on div "Adobe Garamond Pro" at bounding box center [170, 193] width 145 height 21
click at [132, 342] on div at bounding box center [176, 342] width 149 height 25
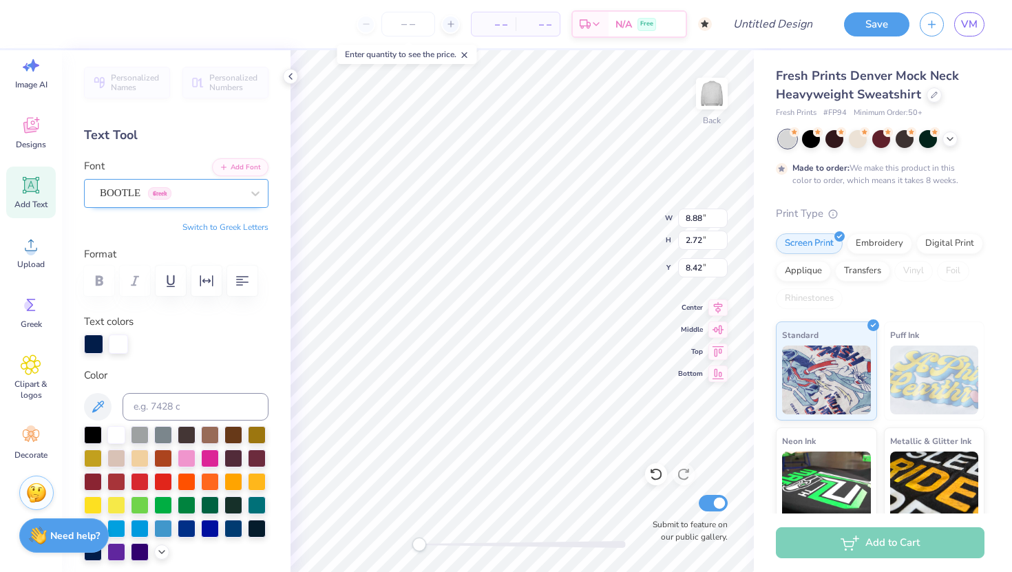
click at [125, 185] on div "BOOTLE Greek" at bounding box center [170, 193] width 145 height 21
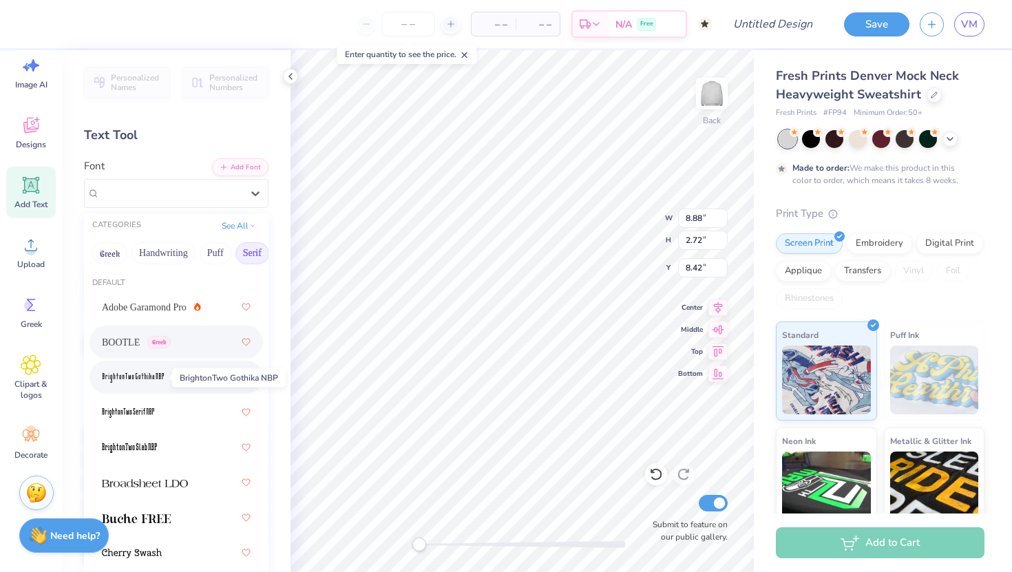
click at [138, 379] on img at bounding box center [133, 378] width 62 height 10
click at [123, 189] on div "BrightonTwo Gothika NBP Greek" at bounding box center [170, 193] width 145 height 21
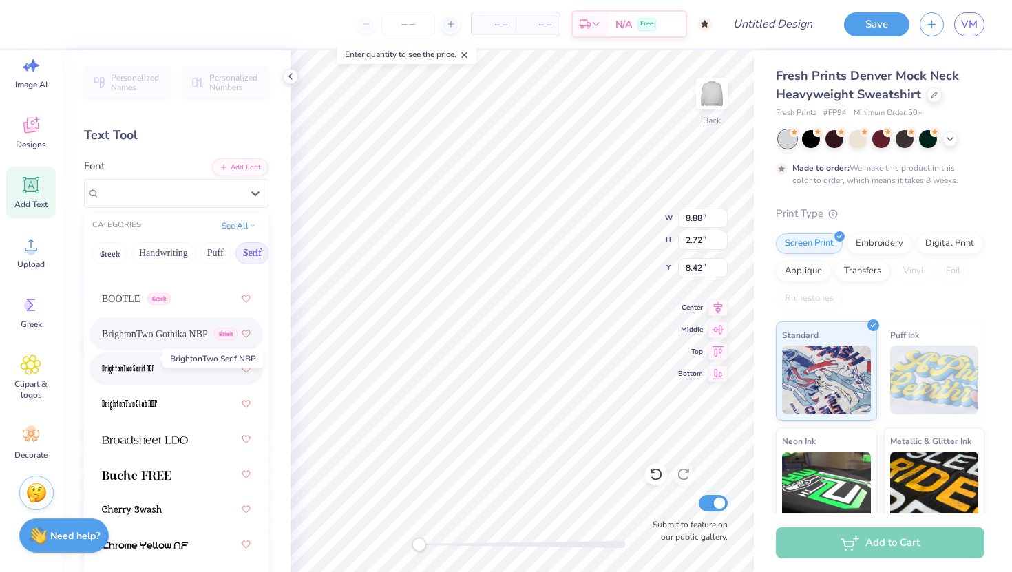
scroll to position [55, 0]
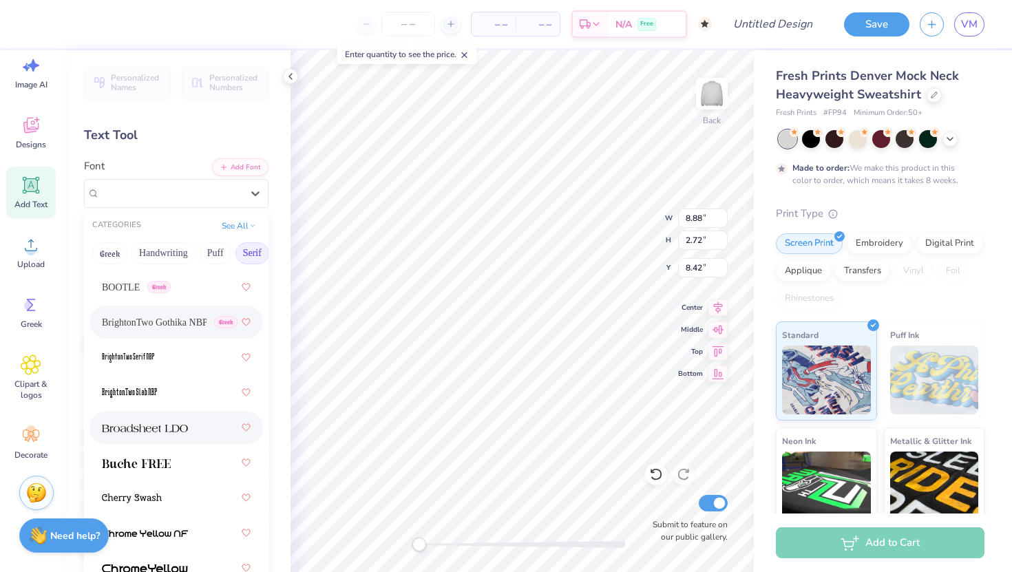
click at [147, 433] on img at bounding box center [145, 429] width 86 height 10
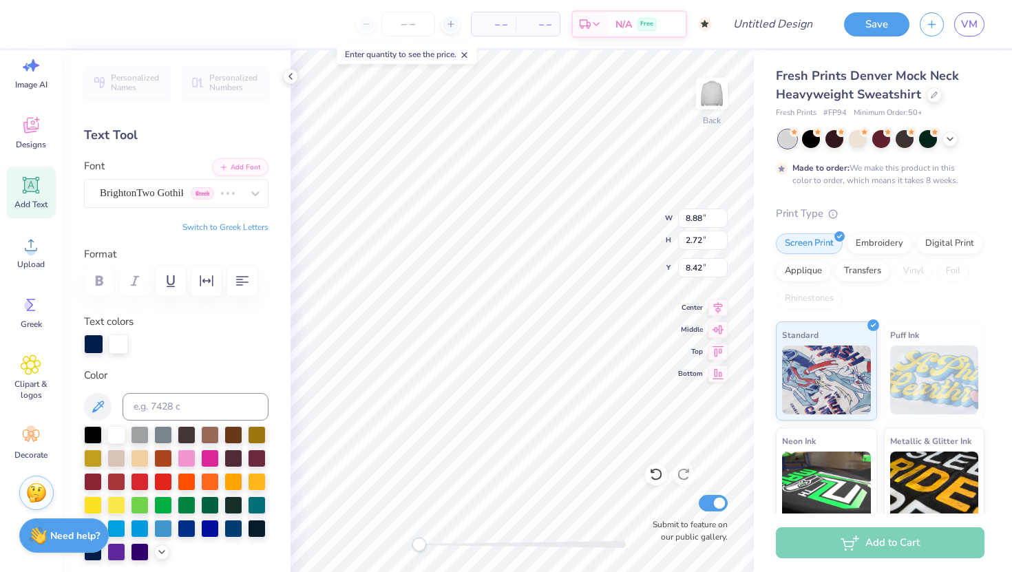
click at [158, 212] on div "Personalized Names Personalized Numbers Text Tool Add Font Font BrightonTwo Got…" at bounding box center [176, 311] width 229 height 522
click at [163, 202] on div "BrightonTwo Gothika NBP Greek" at bounding box center [156, 193] width 117 height 21
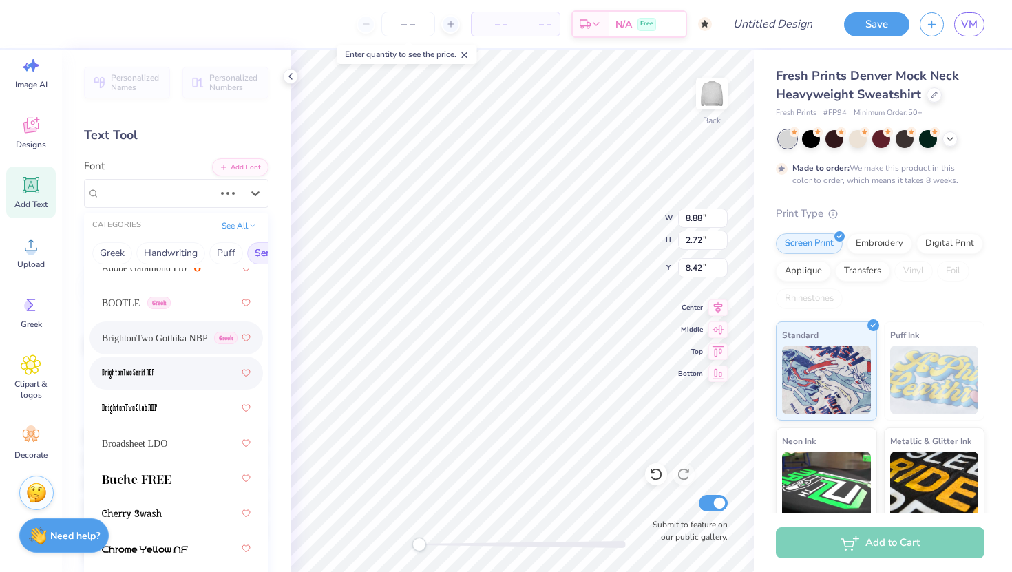
scroll to position [41, 0]
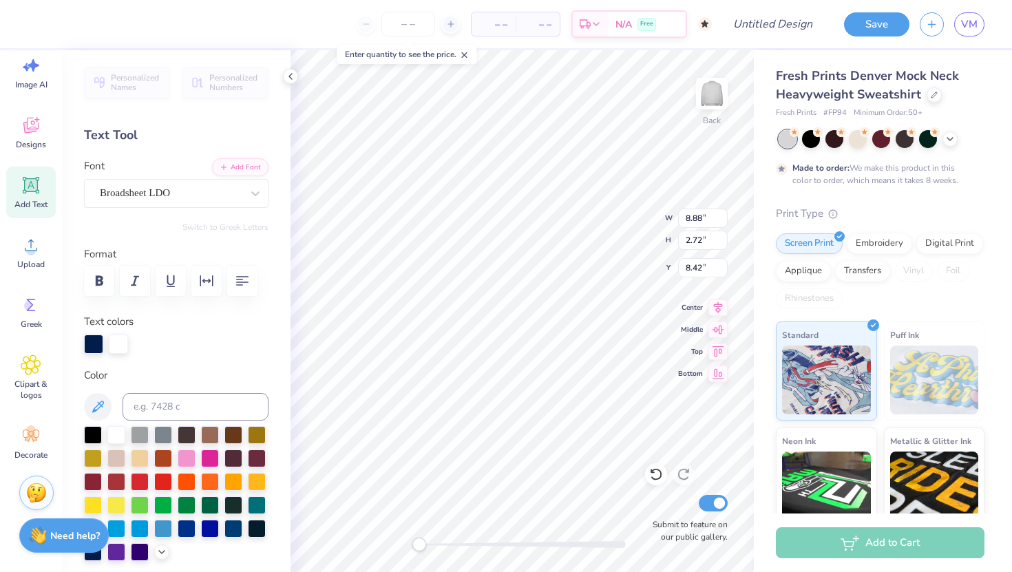
click at [158, 370] on label "Color" at bounding box center [176, 376] width 185 height 16
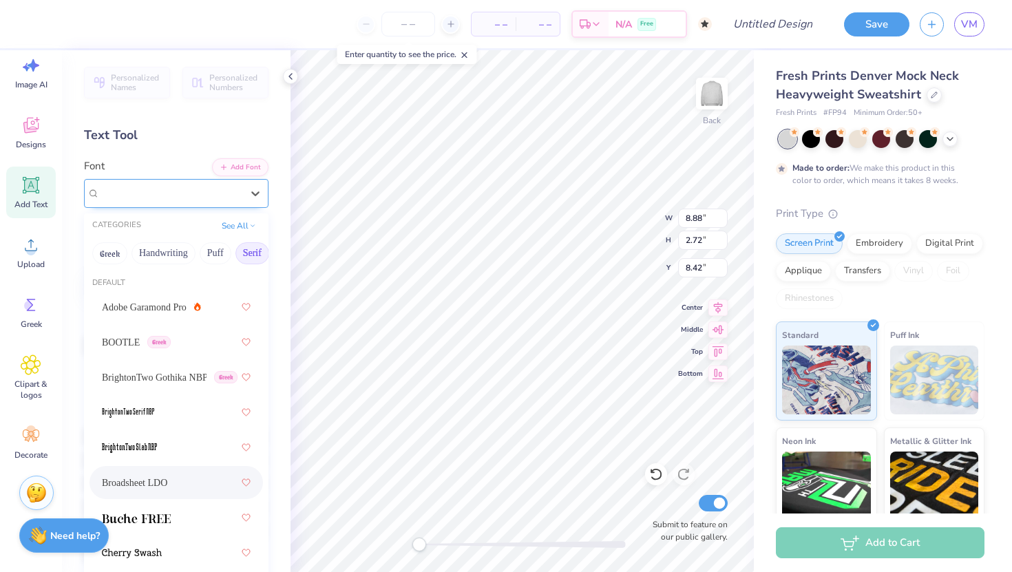
click at [183, 193] on div "Broadsheet LDO" at bounding box center [170, 193] width 145 height 21
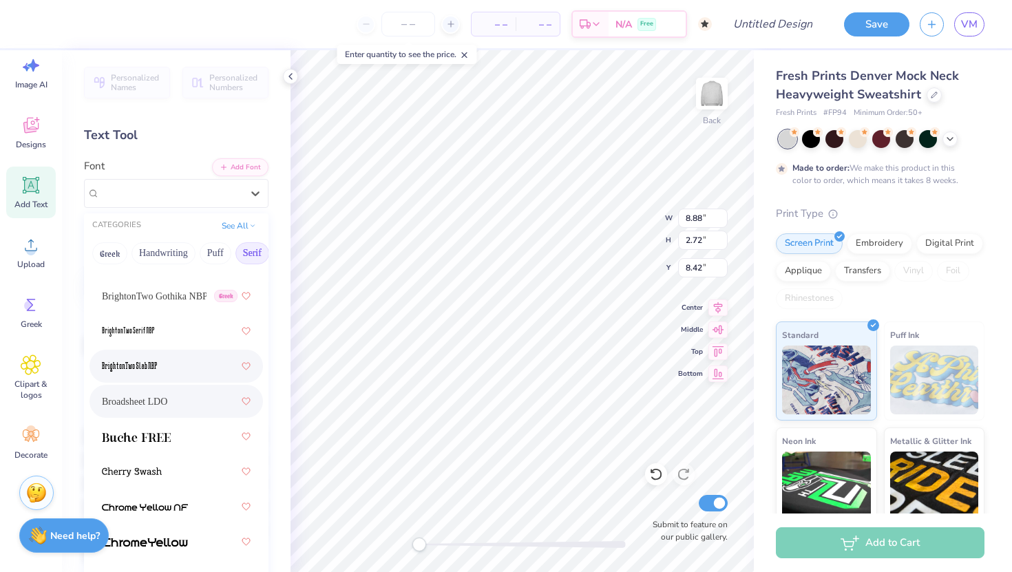
scroll to position [104, 0]
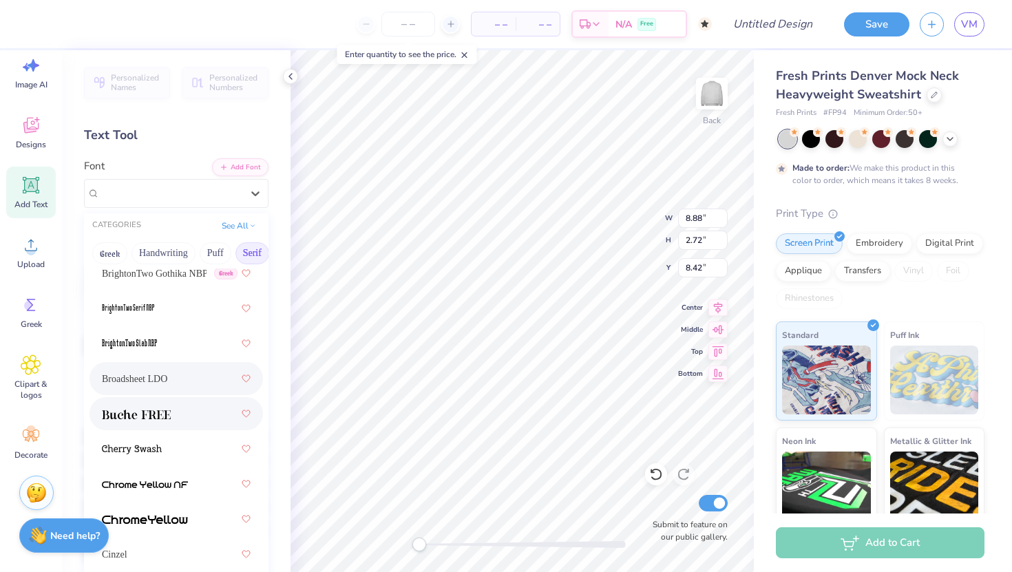
click at [163, 422] on div at bounding box center [176, 414] width 149 height 25
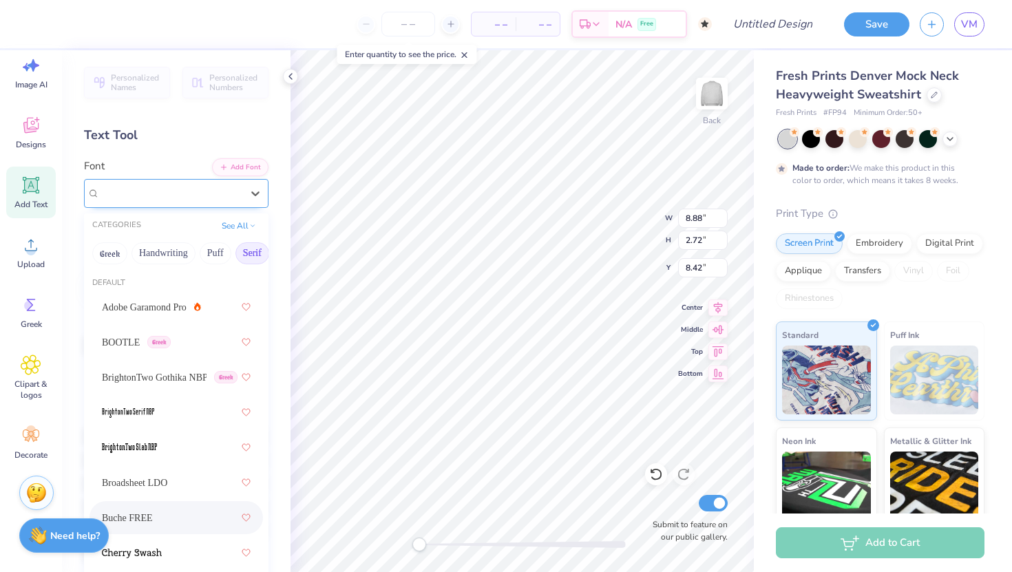
click at [129, 183] on div "Buche FREE" at bounding box center [170, 193] width 145 height 21
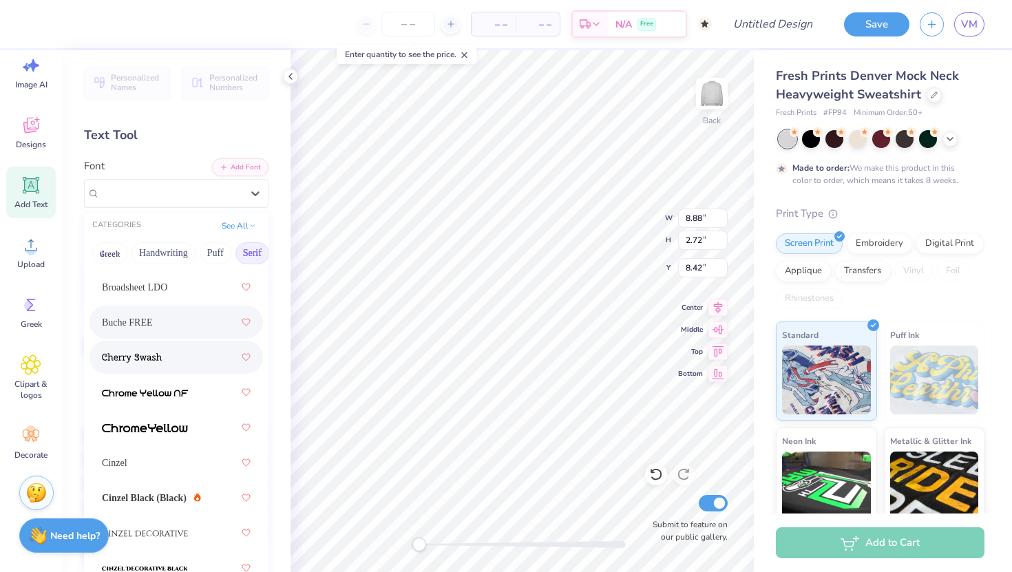
scroll to position [196, 0]
click at [156, 466] on div "Cinzel" at bounding box center [176, 462] width 149 height 25
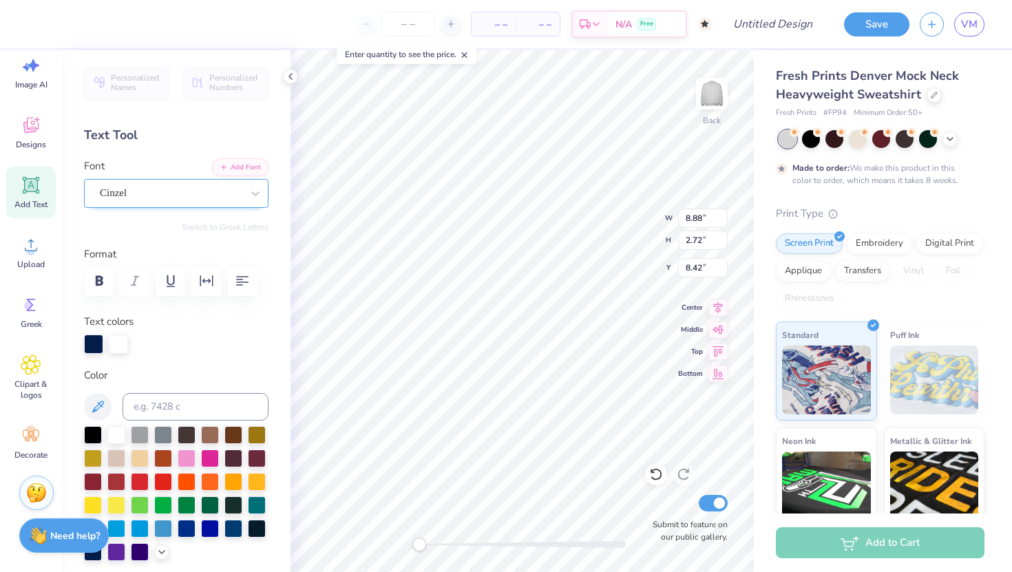
click at [160, 202] on div "Cinzel" at bounding box center [170, 193] width 145 height 21
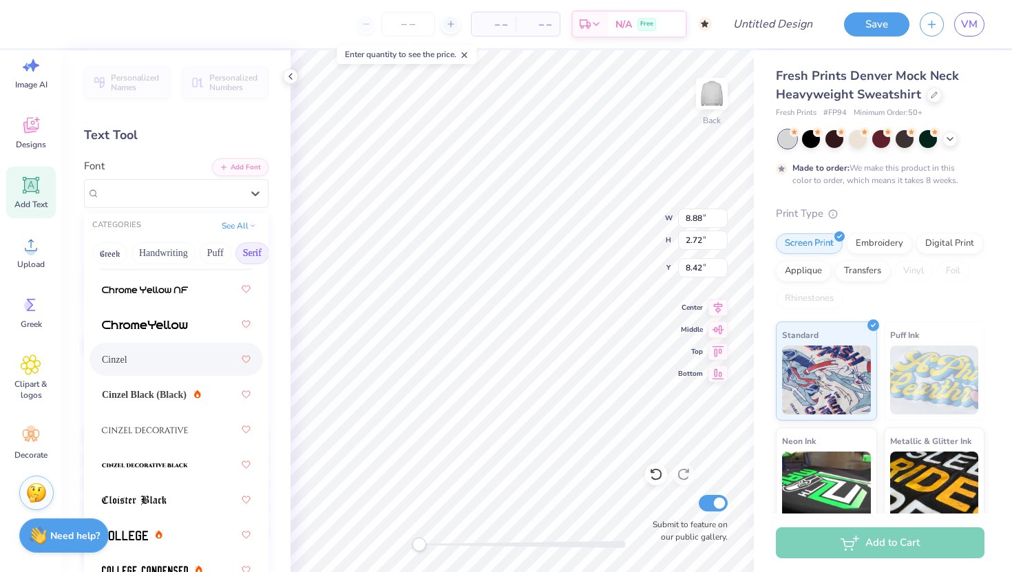
scroll to position [303, 0]
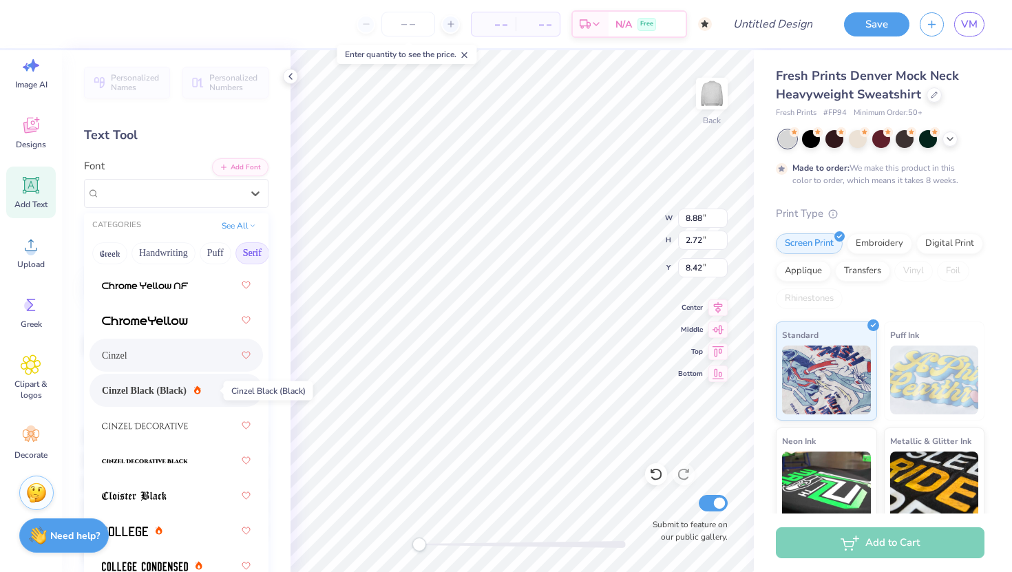
click at [172, 393] on span "Cinzel Black (Black)" at bounding box center [144, 391] width 85 height 14
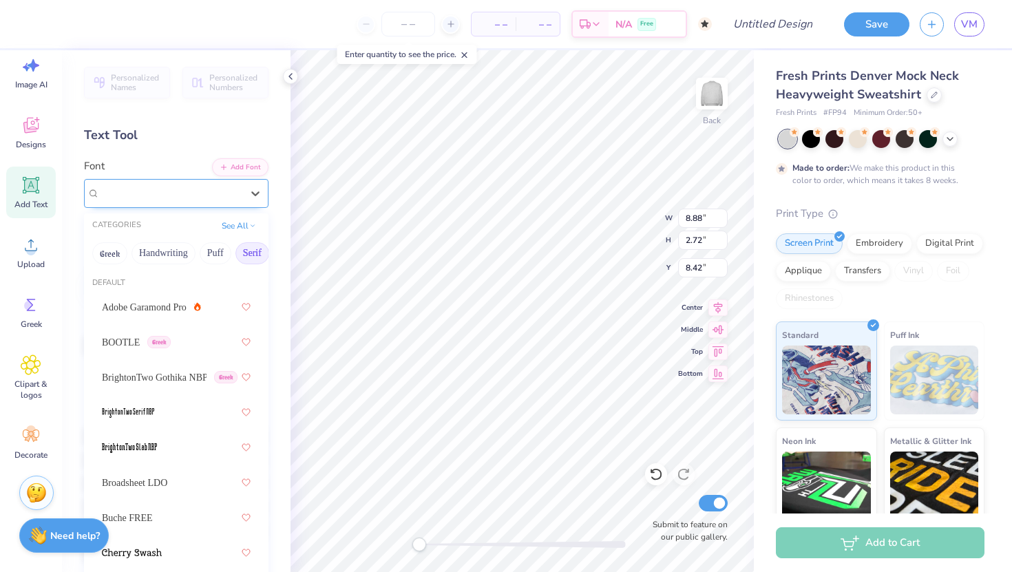
click at [167, 191] on div "Cinzel Black (Black)" at bounding box center [170, 193] width 145 height 21
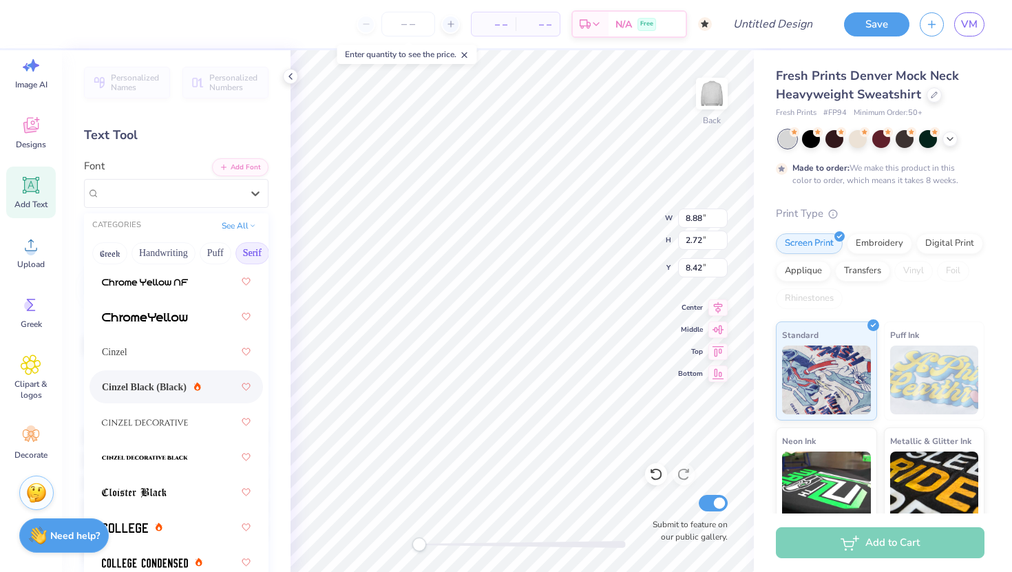
scroll to position [308, 0]
click at [171, 429] on div at bounding box center [176, 420] width 149 height 25
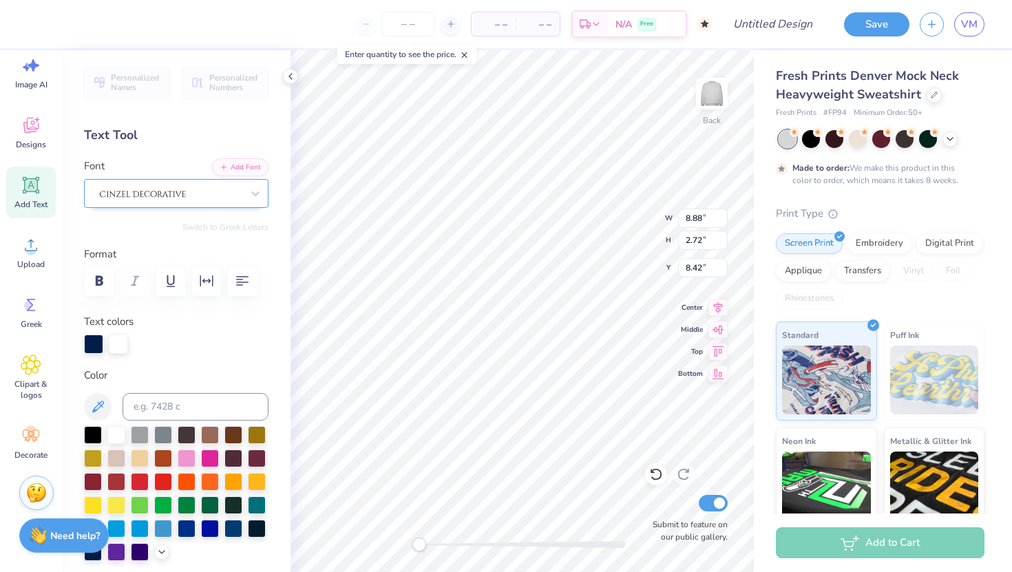
click at [164, 202] on div at bounding box center [170, 193] width 145 height 21
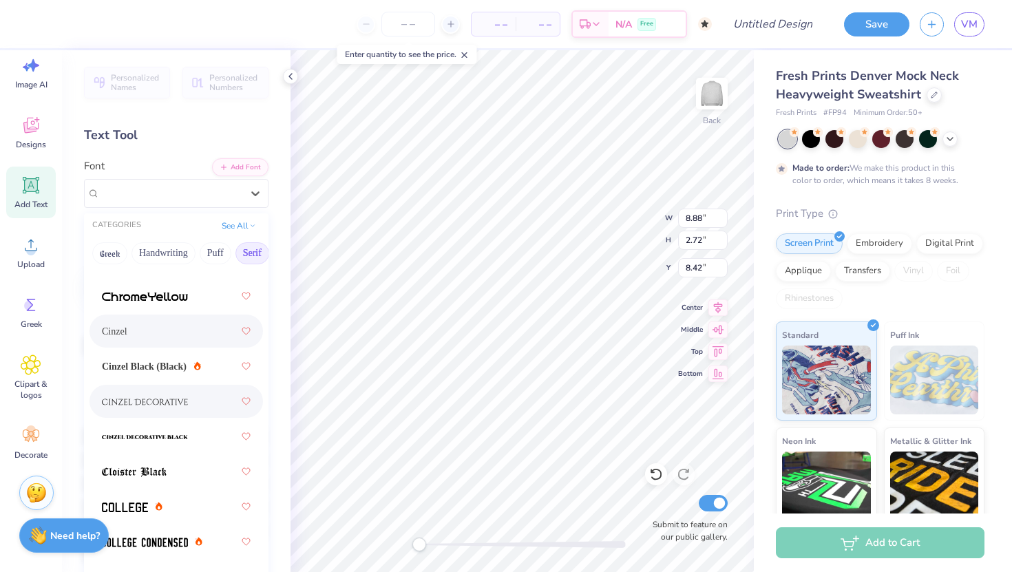
scroll to position [337, 0]
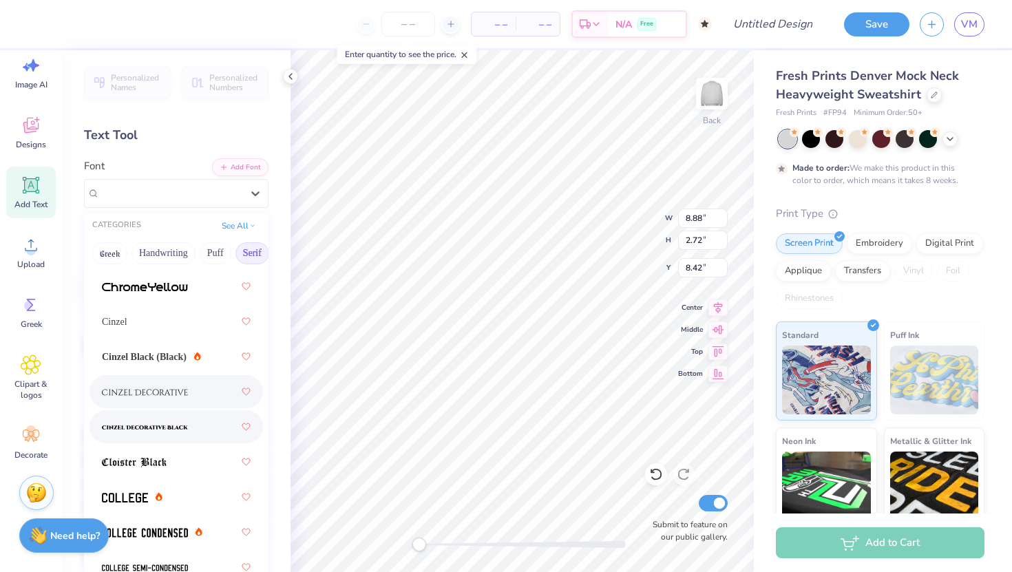
click at [178, 426] on img at bounding box center [145, 428] width 86 height 10
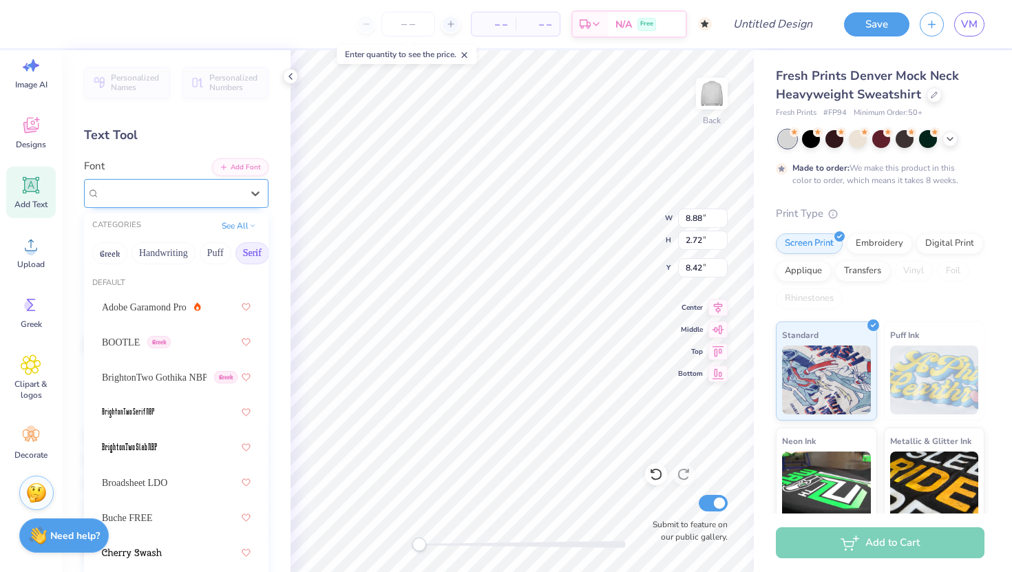
click at [170, 194] on div "Cinzel Decorative Black (Black)" at bounding box center [170, 193] width 145 height 21
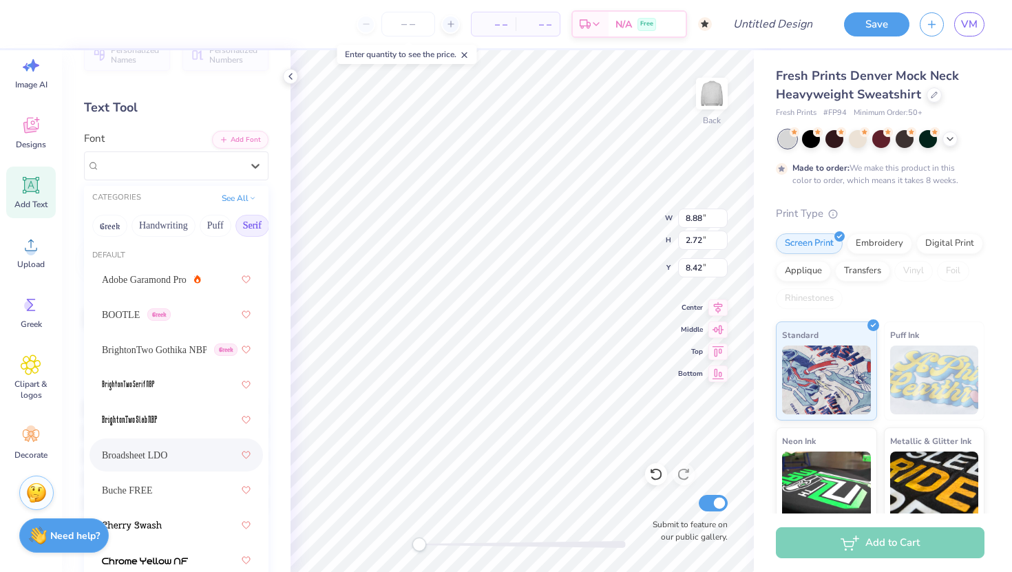
scroll to position [0, 0]
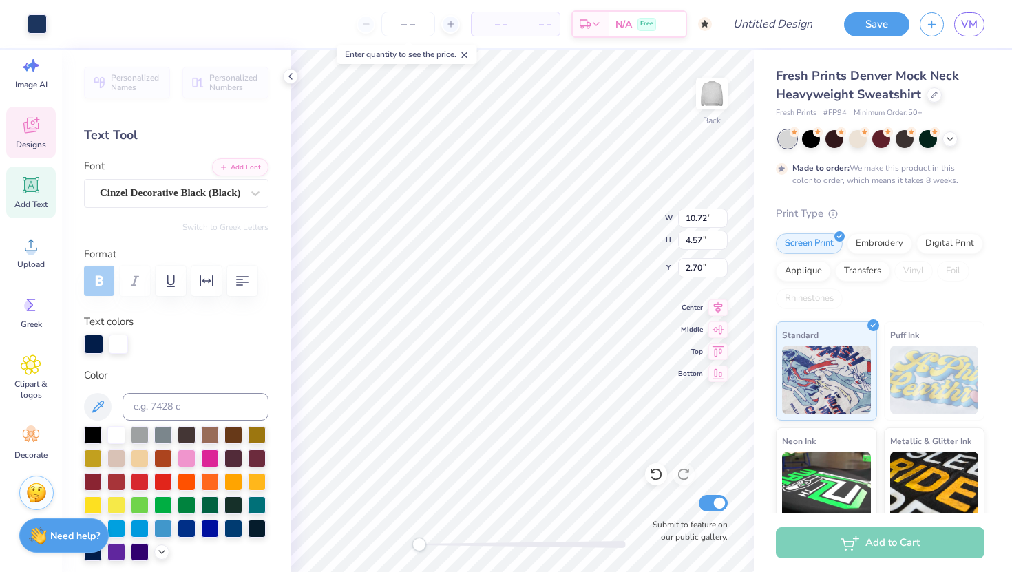
type input "10.72"
type input "4.57"
type input "2.70"
click at [165, 209] on div "Personalized Names Personalized Numbers Text Tool Add Font Font Cinzel Decorati…" at bounding box center [176, 311] width 229 height 522
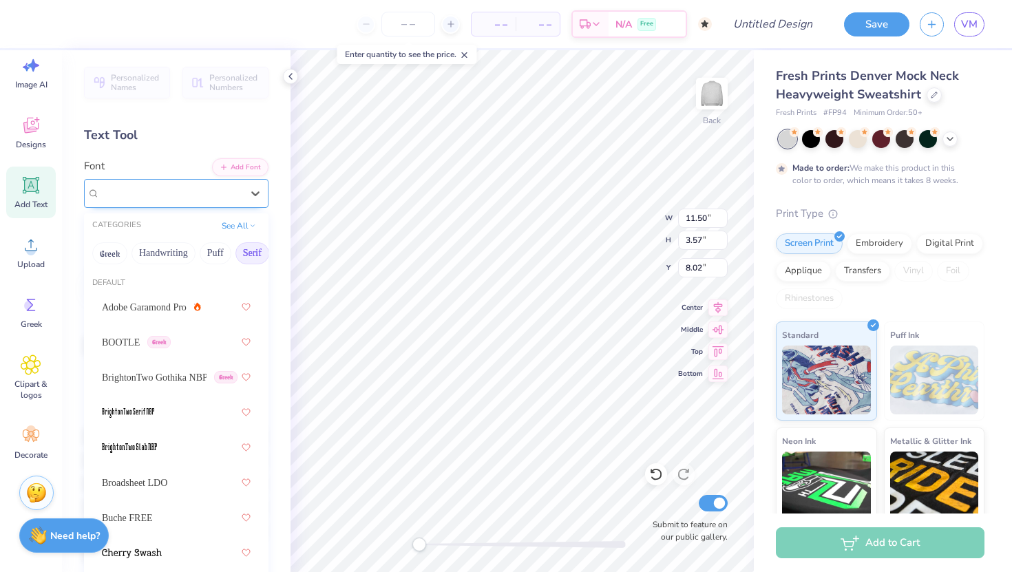
click at [167, 195] on div "Cinzel Decorative Black (Black)" at bounding box center [170, 193] width 145 height 21
click at [27, 135] on icon at bounding box center [31, 125] width 21 height 21
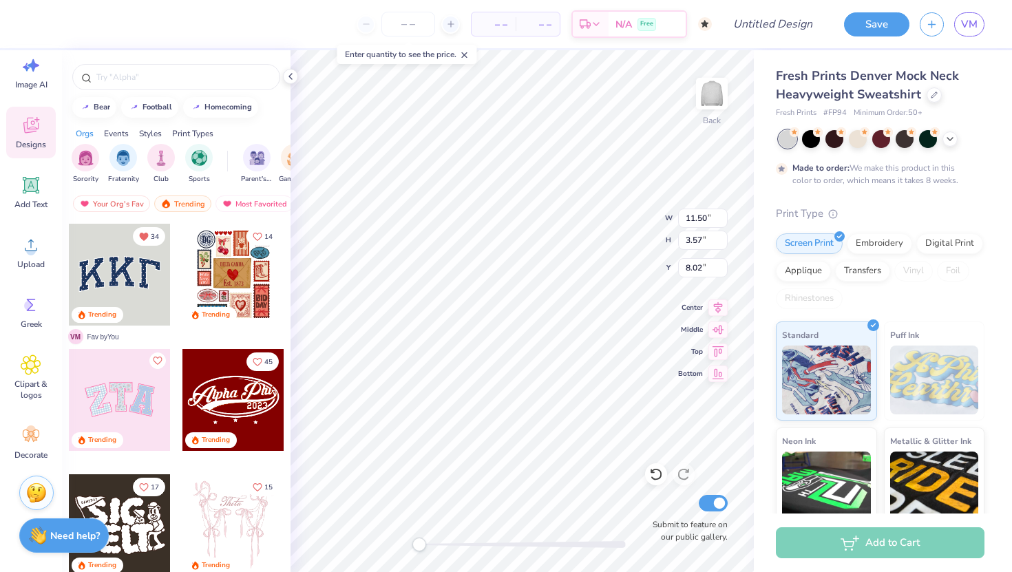
click at [118, 266] on div at bounding box center [120, 275] width 102 height 102
type input "10.91"
type input "4.79"
type input "3.00"
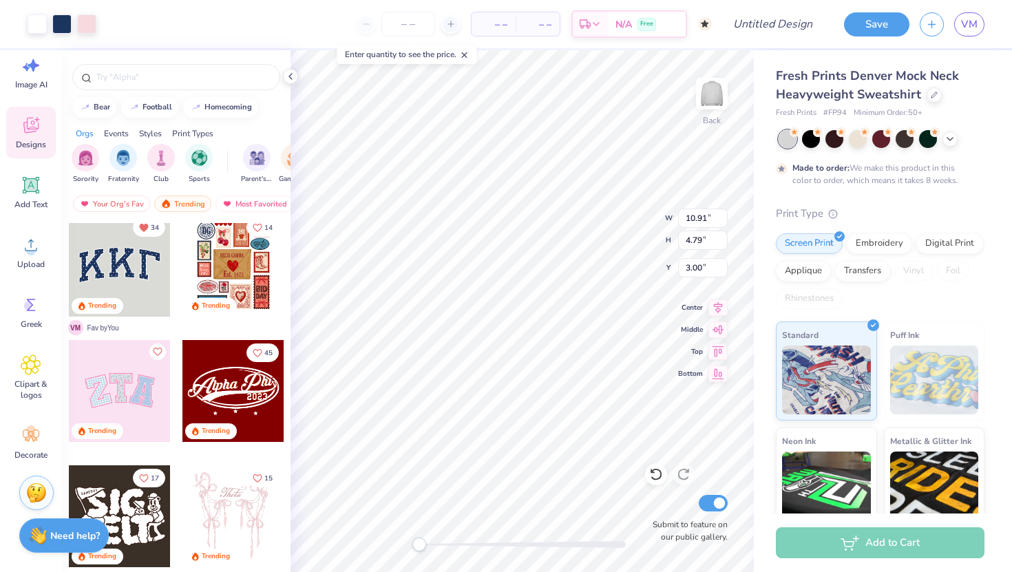
scroll to position [11, 0]
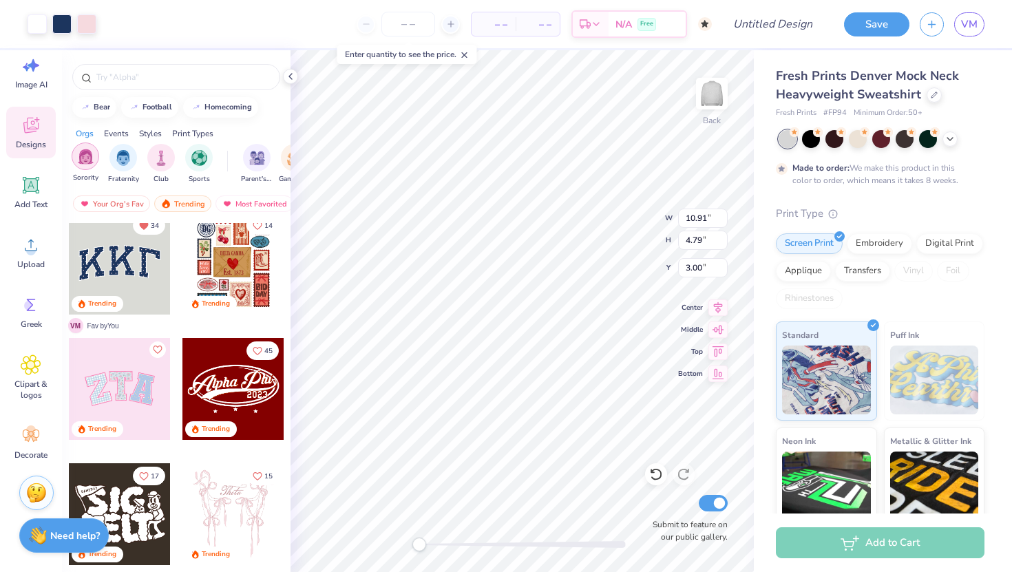
click at [81, 163] on img "filter for Sorority" at bounding box center [86, 157] width 16 height 16
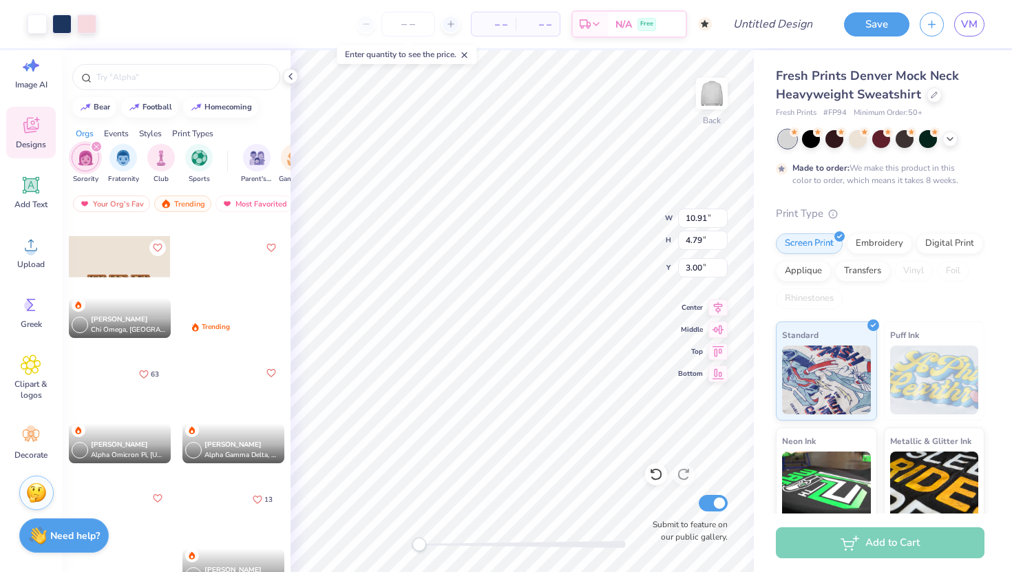
scroll to position [2285, 0]
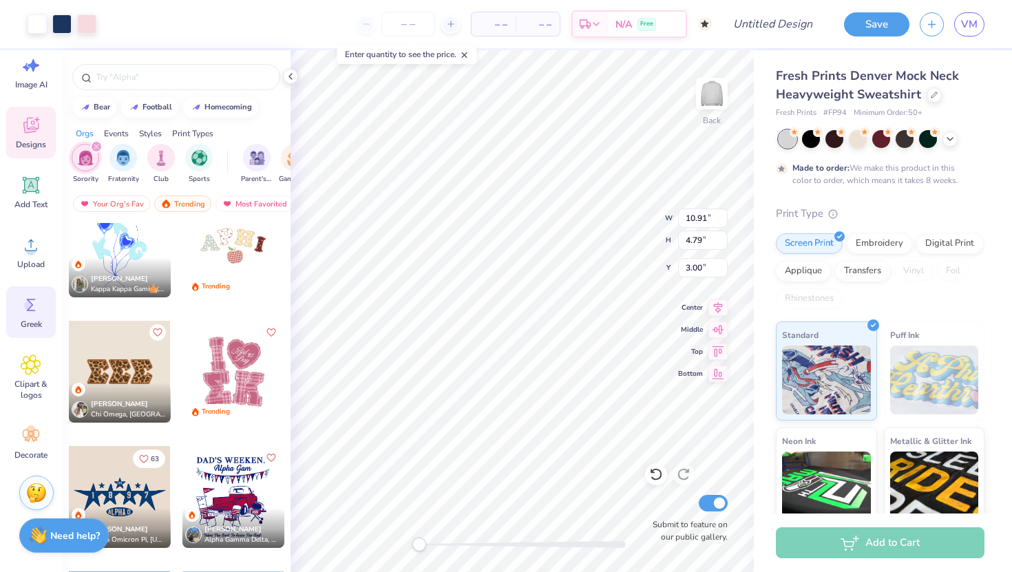
click at [37, 308] on icon at bounding box center [31, 305] width 21 height 21
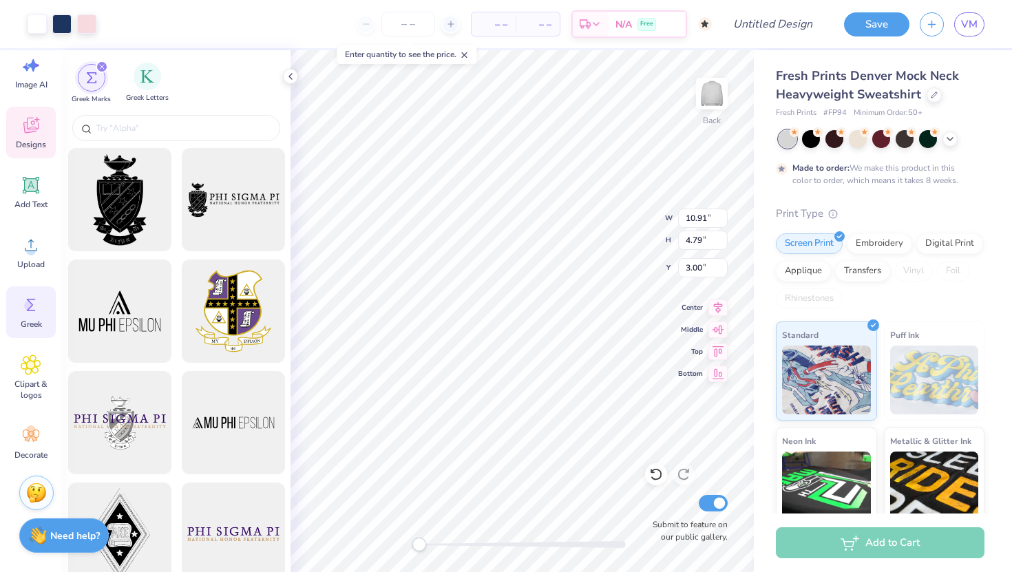
click at [142, 90] on div "Greek Letters" at bounding box center [147, 83] width 43 height 41
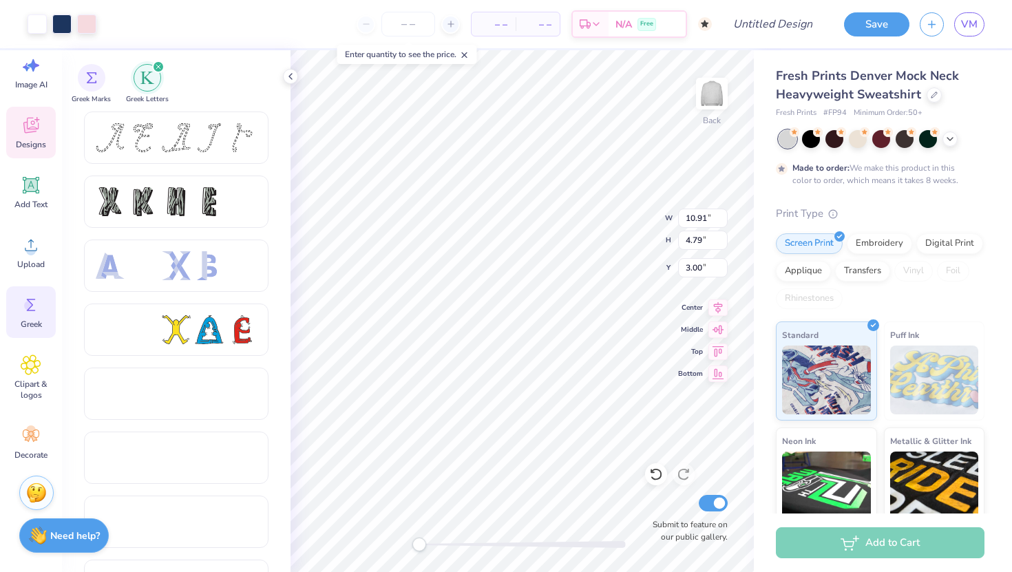
type input "11.50"
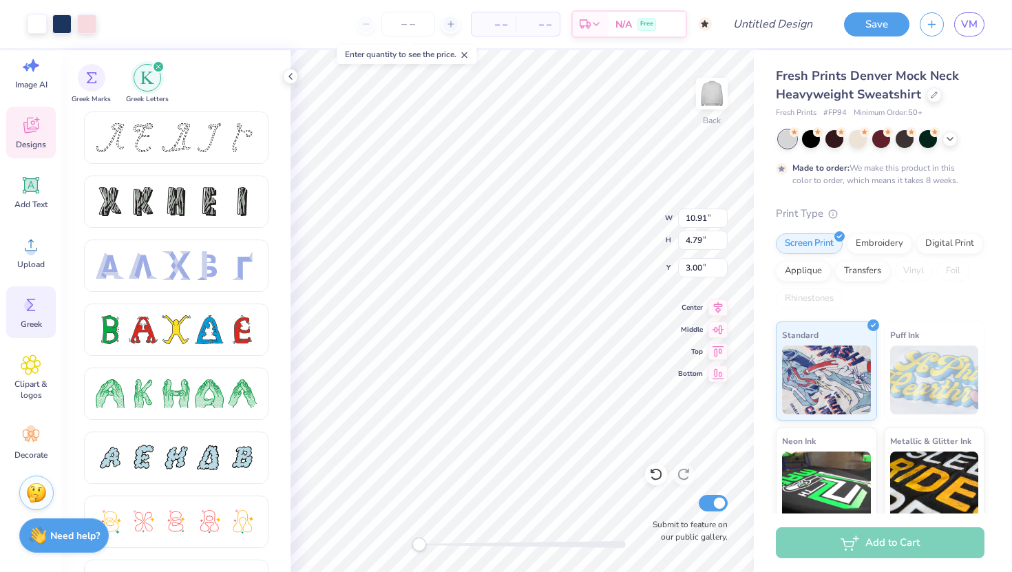
type input "3.57"
type input "8.02"
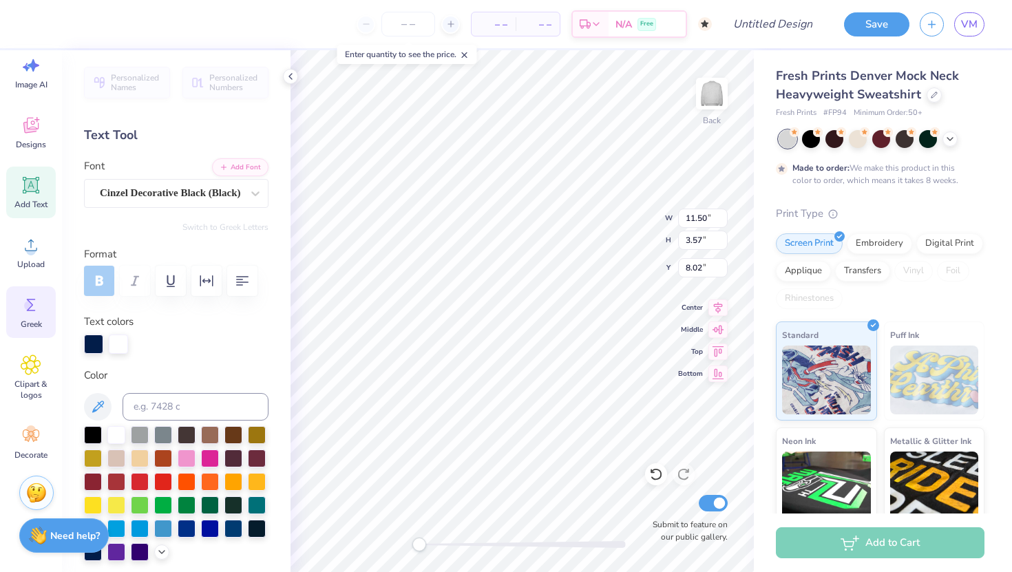
click at [29, 315] on div "Greek" at bounding box center [31, 313] width 50 height 52
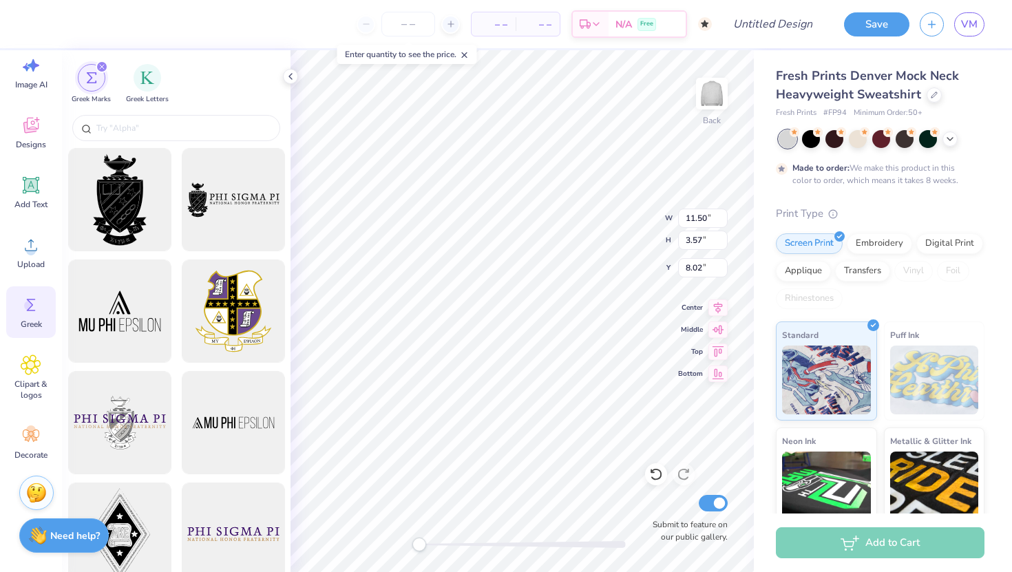
click at [32, 313] on icon at bounding box center [31, 305] width 21 height 21
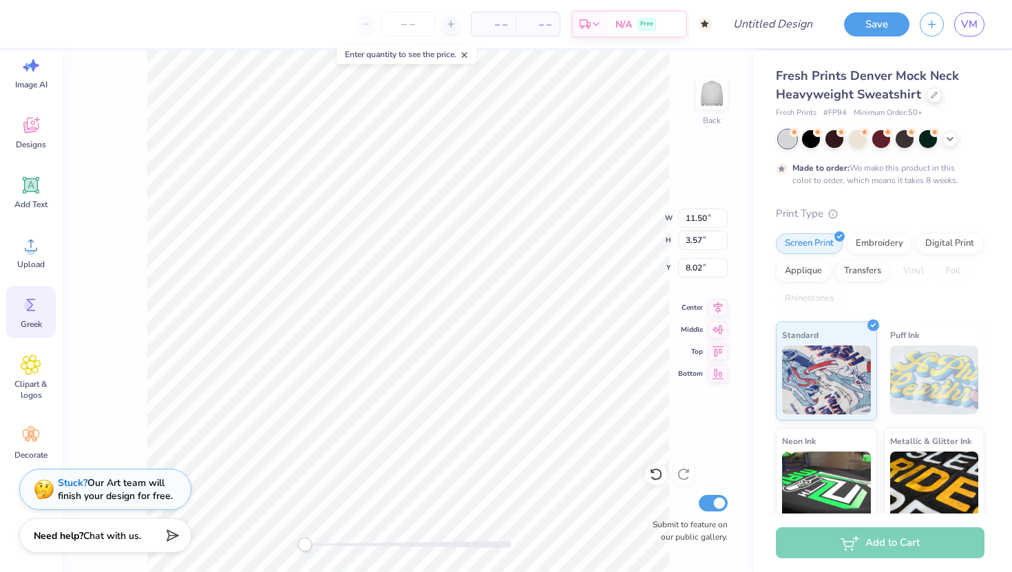
click at [26, 312] on icon at bounding box center [31, 305] width 21 height 21
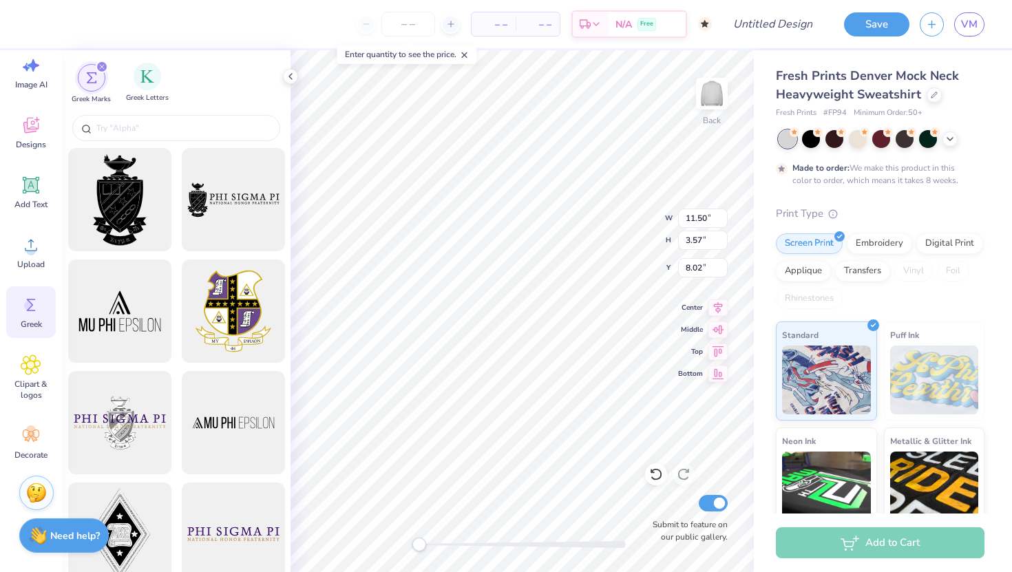
click at [152, 90] on div "Greek Letters" at bounding box center [147, 83] width 43 height 41
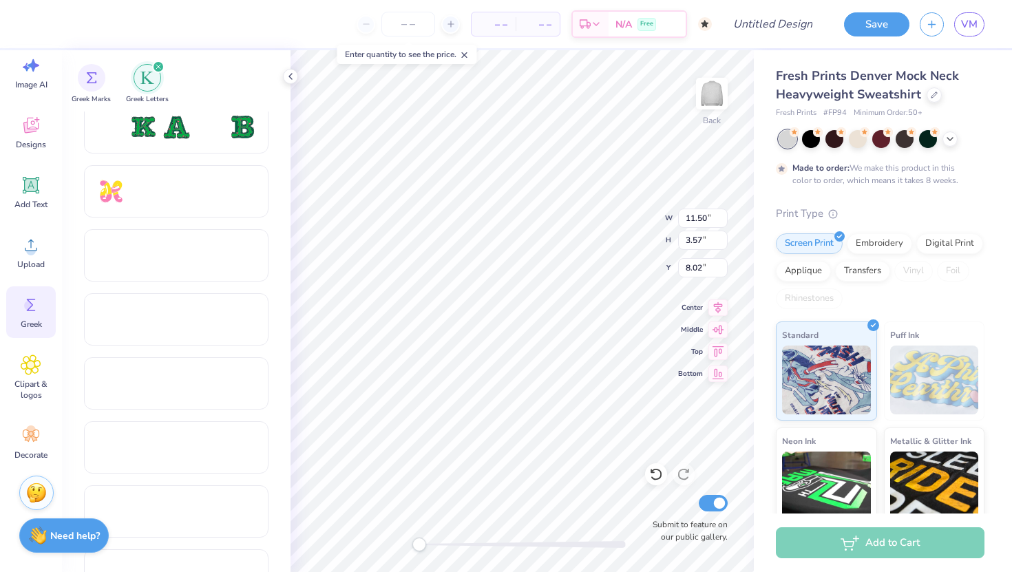
scroll to position [762, 0]
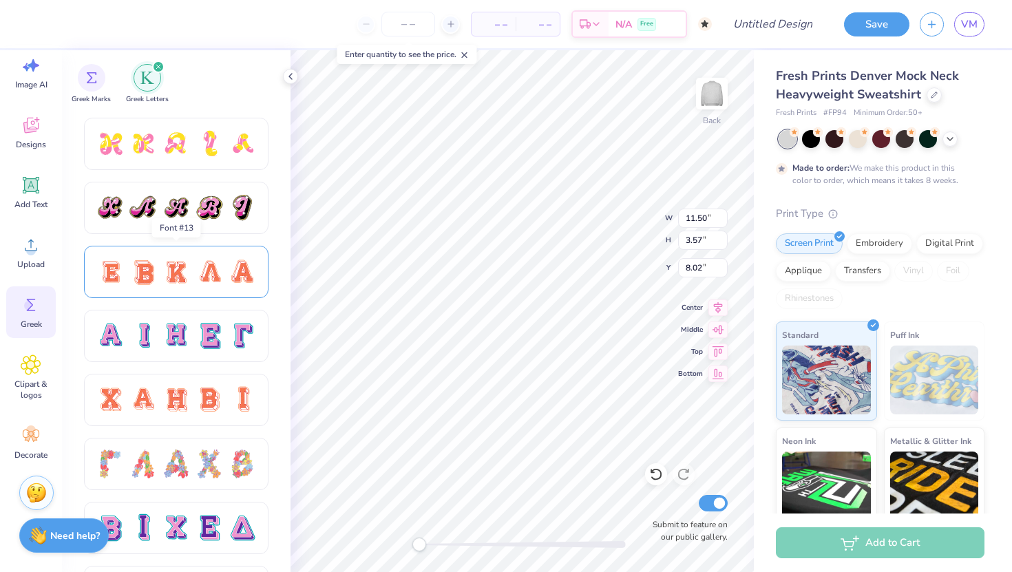
click at [196, 269] on div at bounding box center [209, 272] width 29 height 29
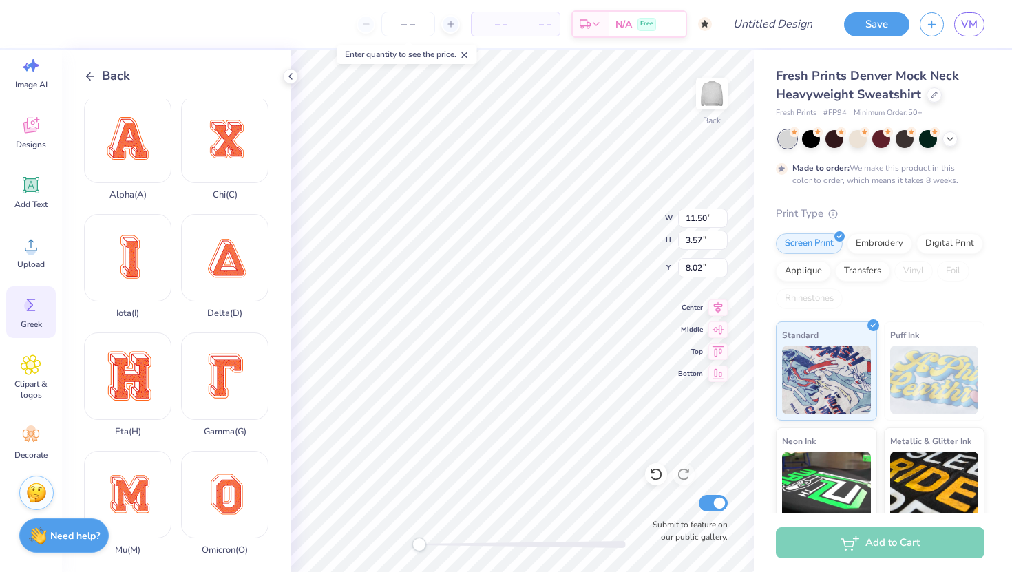
scroll to position [0, 0]
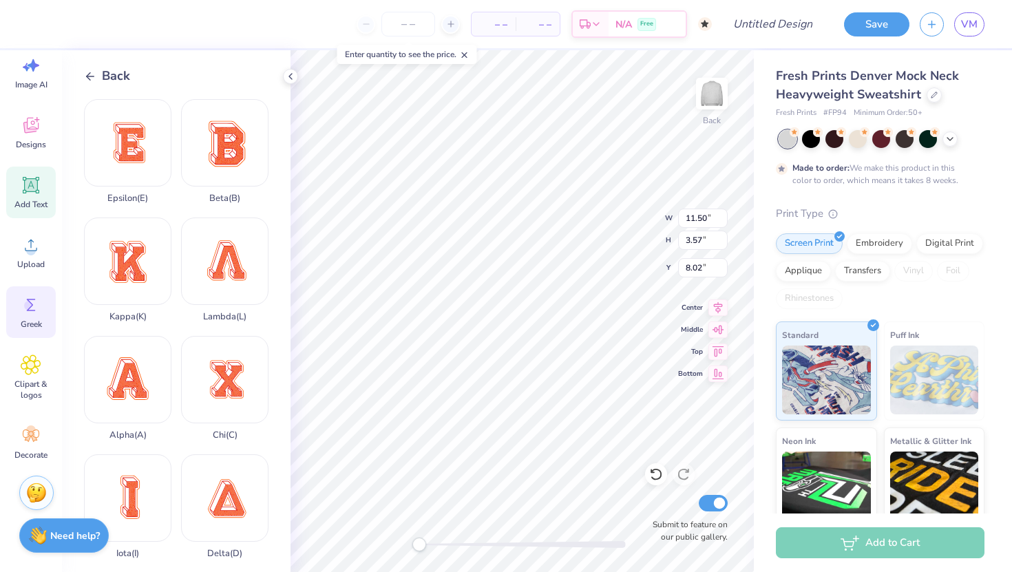
click at [32, 188] on icon at bounding box center [31, 185] width 13 height 13
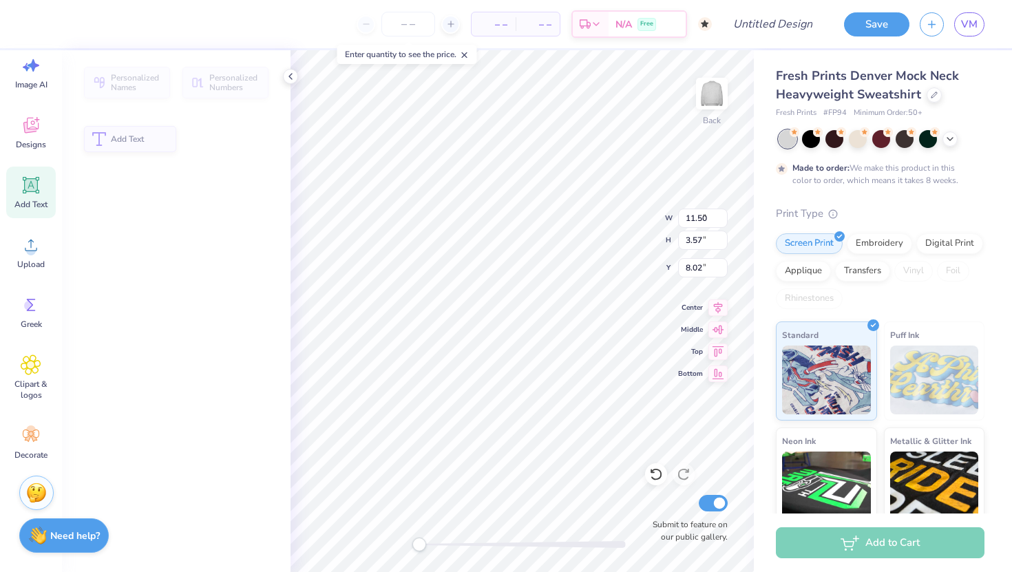
type input "5.84"
type input "1.69"
type input "9.15"
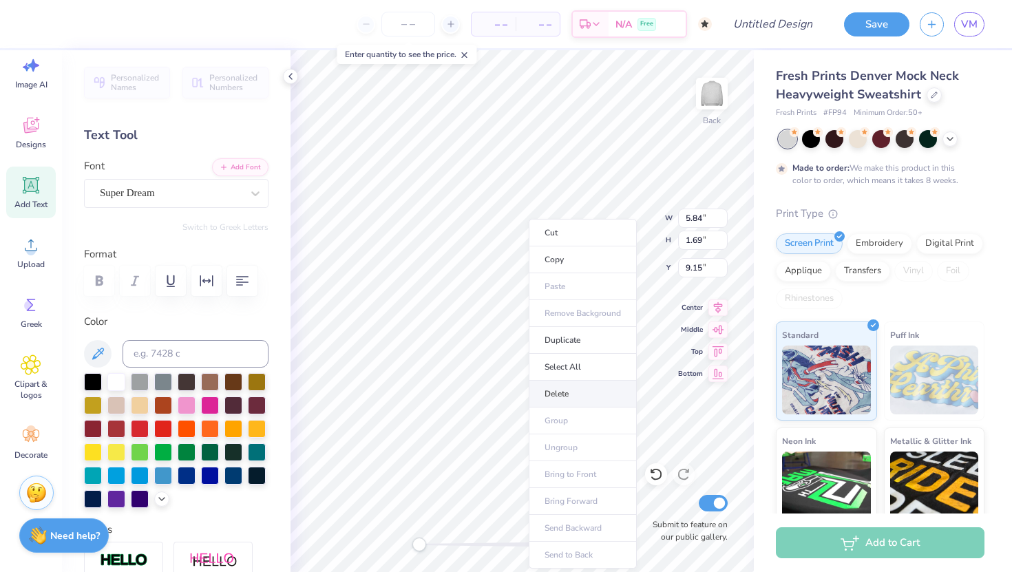
click at [563, 392] on li "Delete" at bounding box center [583, 394] width 108 height 27
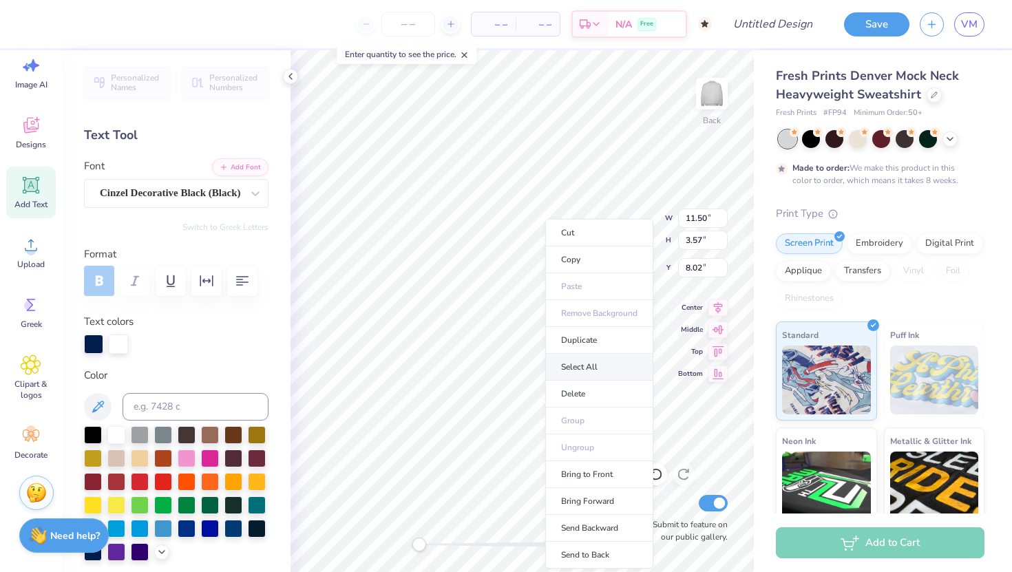
click at [586, 368] on li "Select All" at bounding box center [599, 367] width 108 height 27
type input "12.89"
type input "8.89"
type input "2.69"
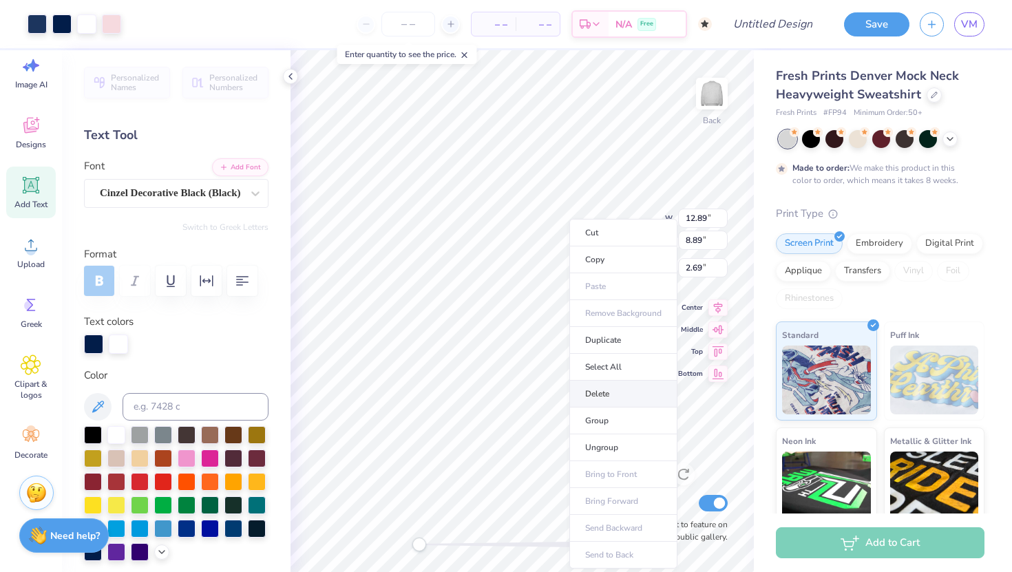
click at [607, 395] on li "Delete" at bounding box center [624, 394] width 108 height 27
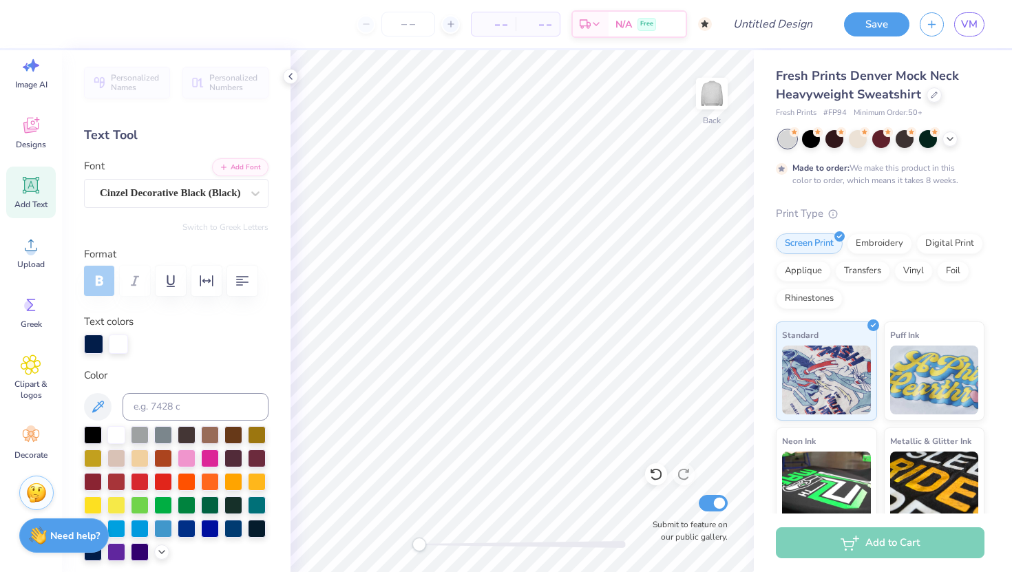
click at [28, 192] on icon at bounding box center [31, 185] width 21 height 21
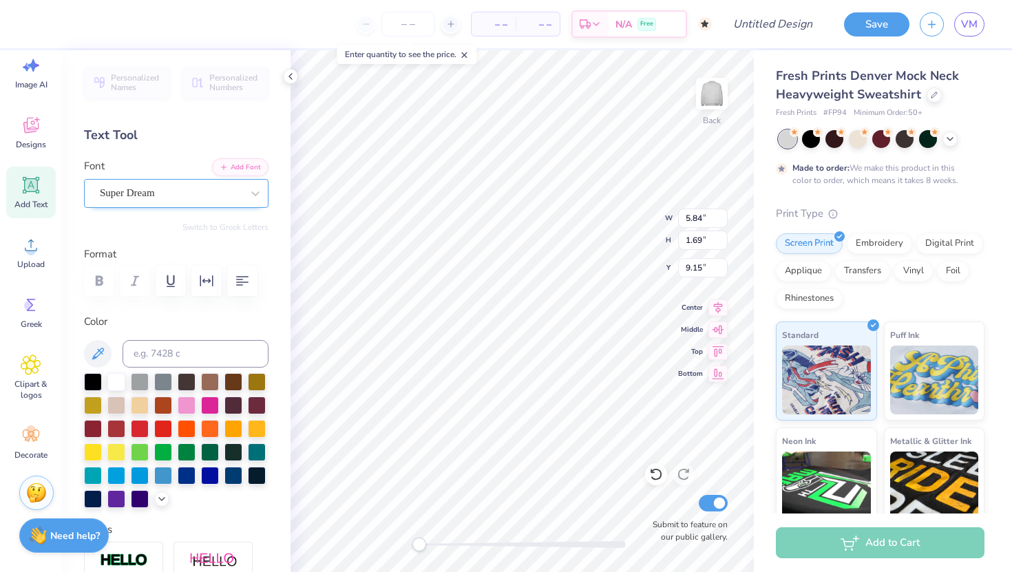
click at [170, 184] on div at bounding box center [171, 193] width 142 height 19
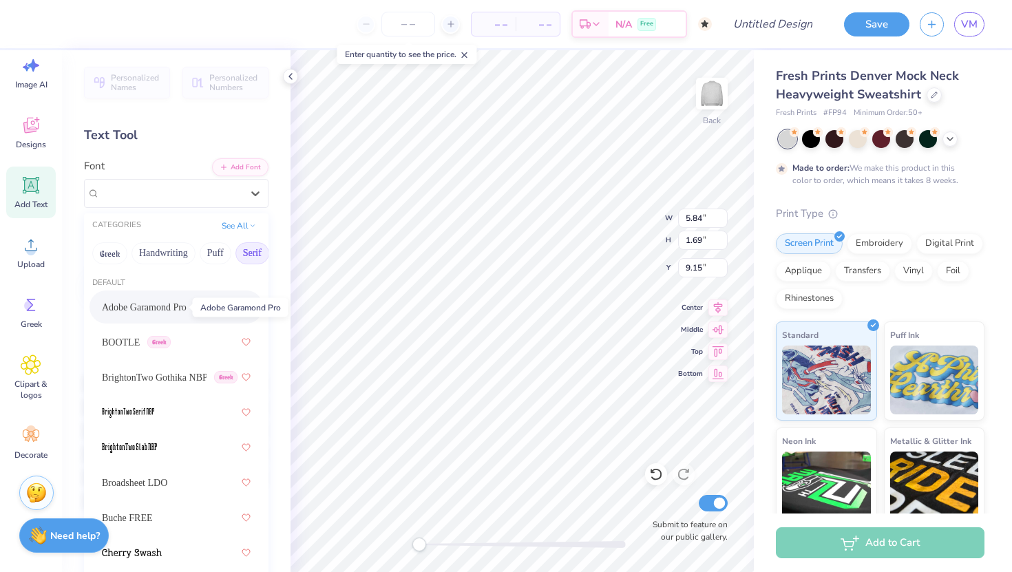
click at [175, 302] on span "Adobe Garamond Pro" at bounding box center [144, 307] width 85 height 14
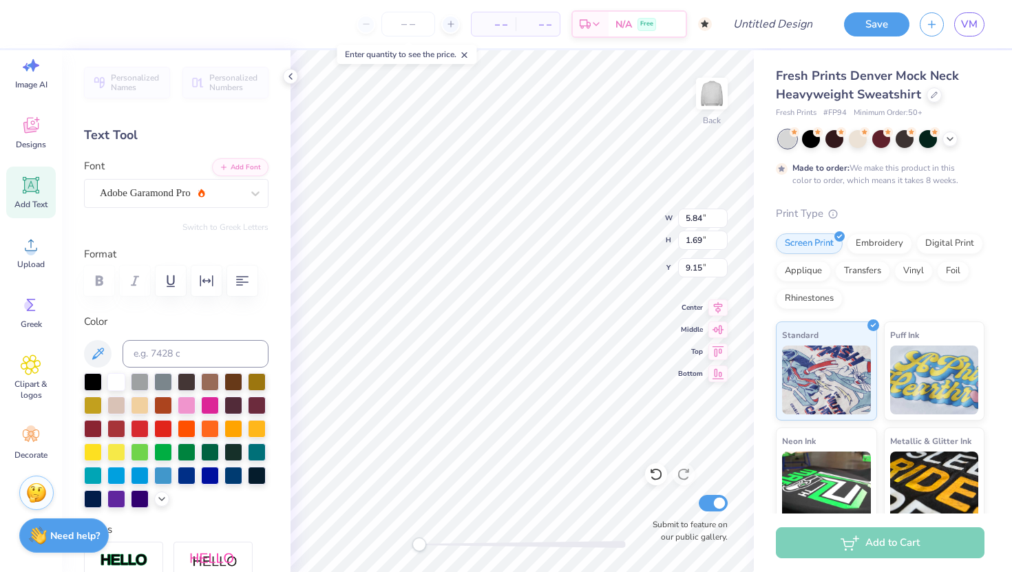
type textarea "T"
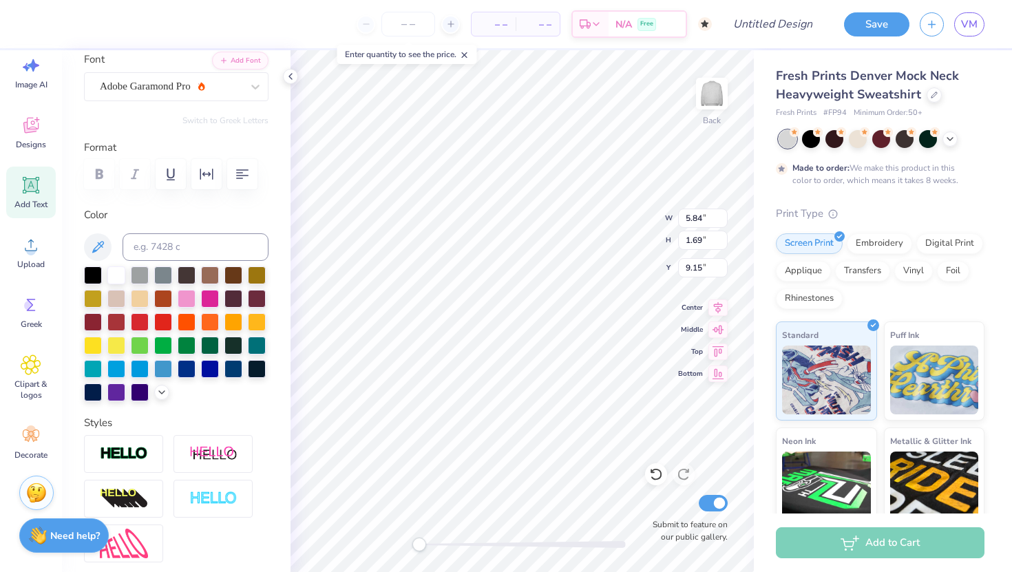
scroll to position [151, 0]
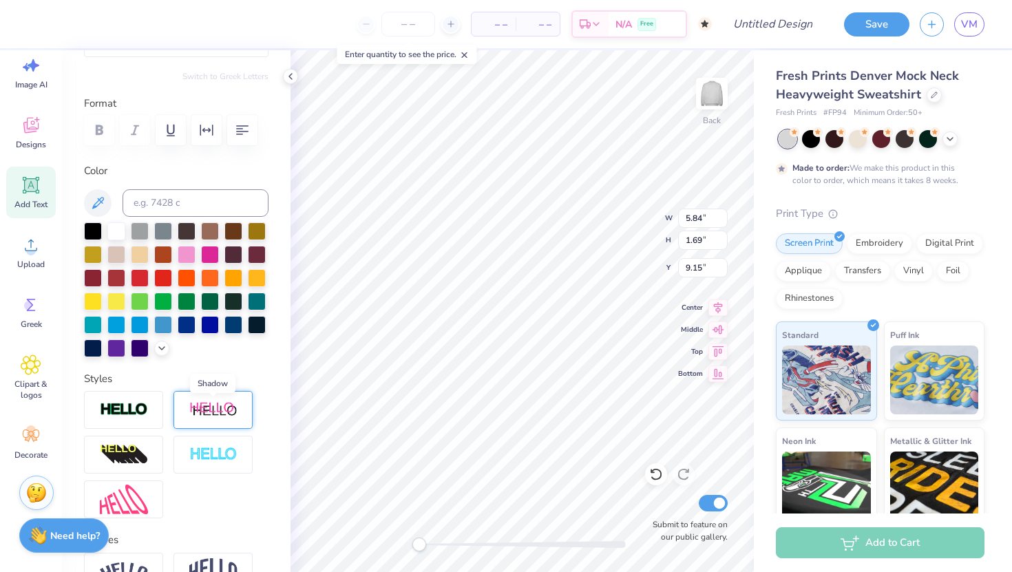
type textarea "Quinnipiac"
click at [211, 407] on img at bounding box center [213, 410] width 48 height 17
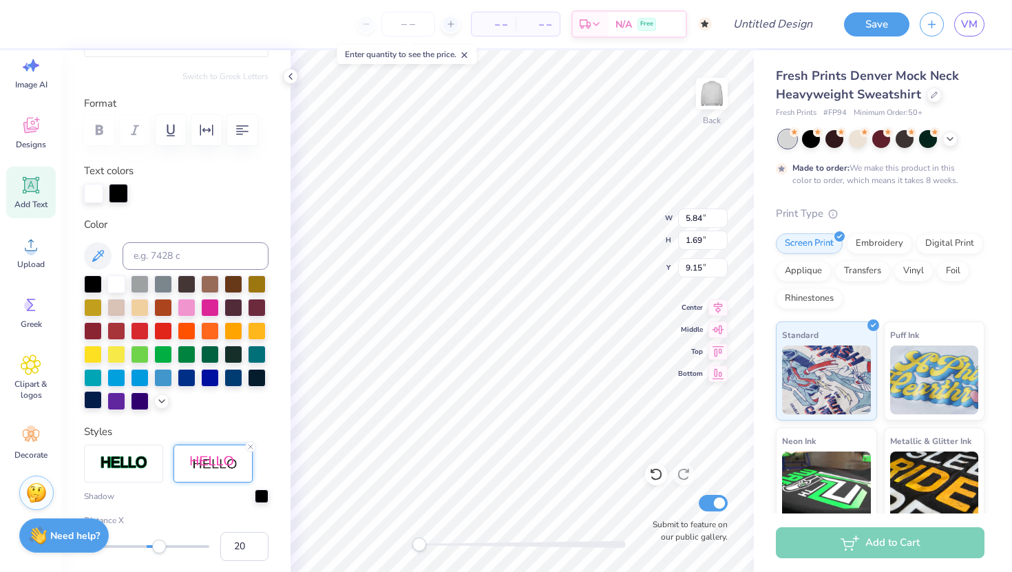
click at [96, 397] on div at bounding box center [93, 400] width 18 height 18
click at [113, 189] on div at bounding box center [118, 193] width 19 height 19
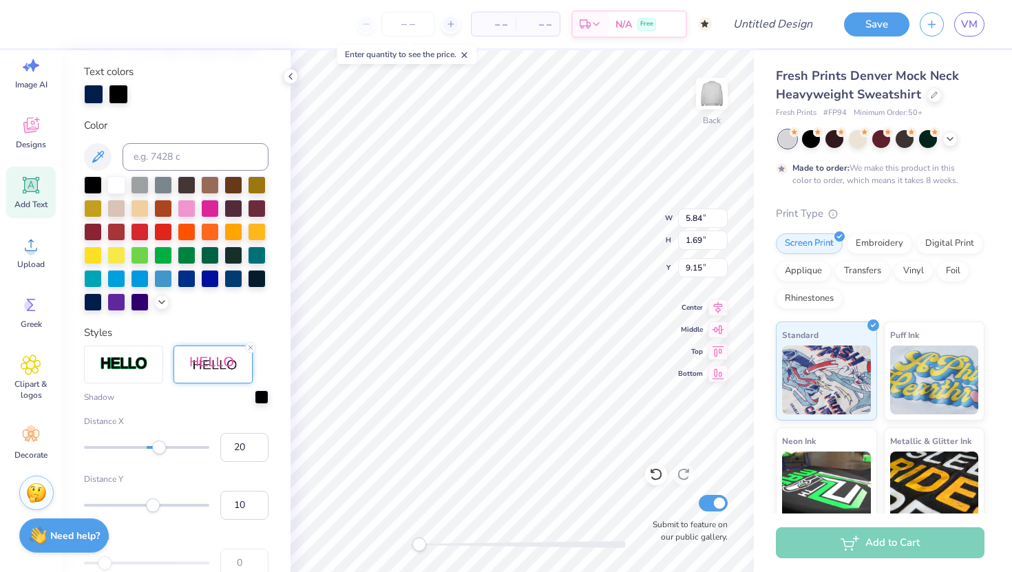
scroll to position [262, 0]
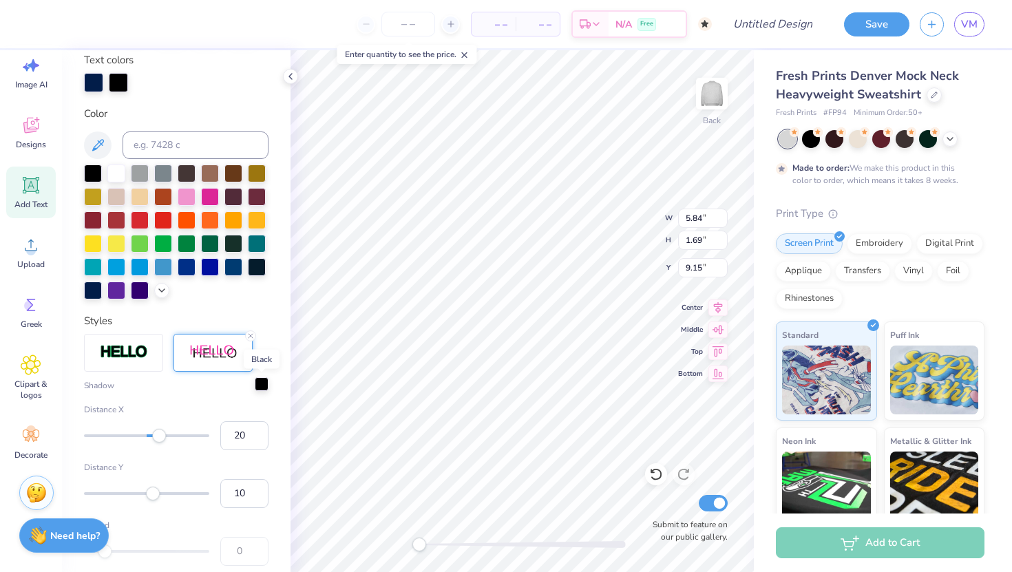
click at [267, 384] on div at bounding box center [262, 384] width 14 height 14
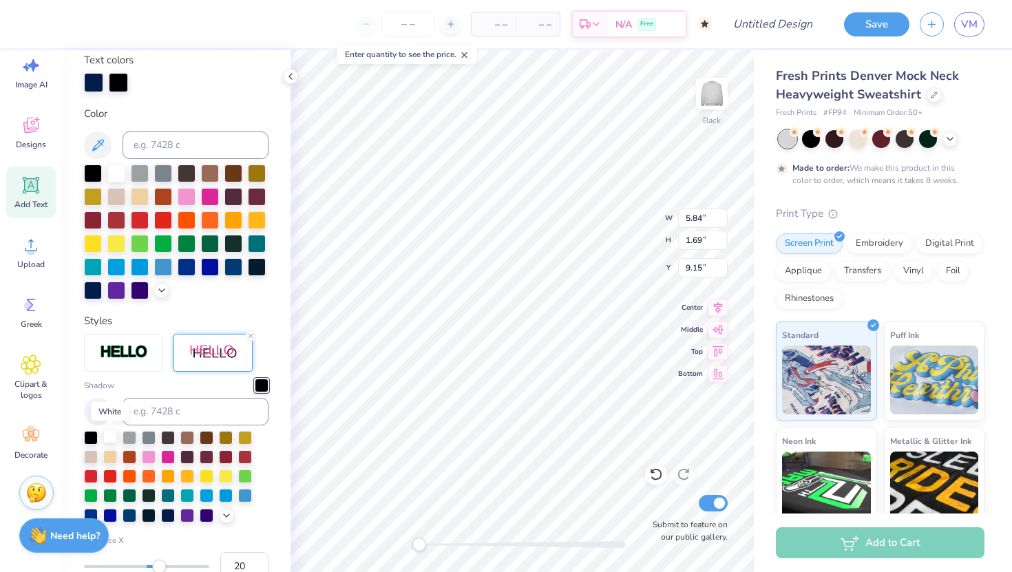
click at [109, 436] on div at bounding box center [110, 437] width 14 height 14
click at [252, 311] on div "Personalized Names Personalized Numbers Text Tool Add Font Font Adobe Garamond …" at bounding box center [176, 311] width 229 height 522
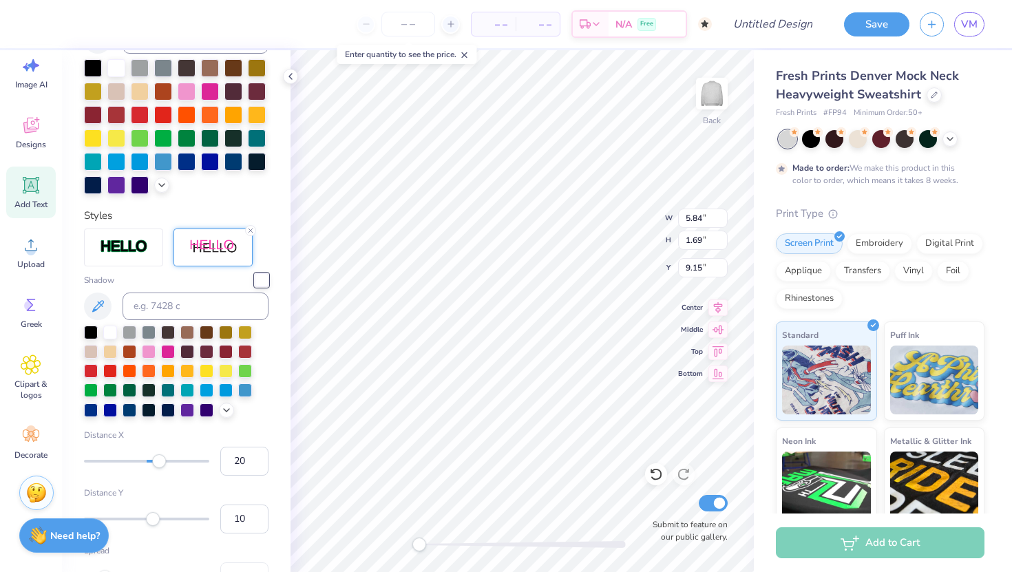
scroll to position [417, 0]
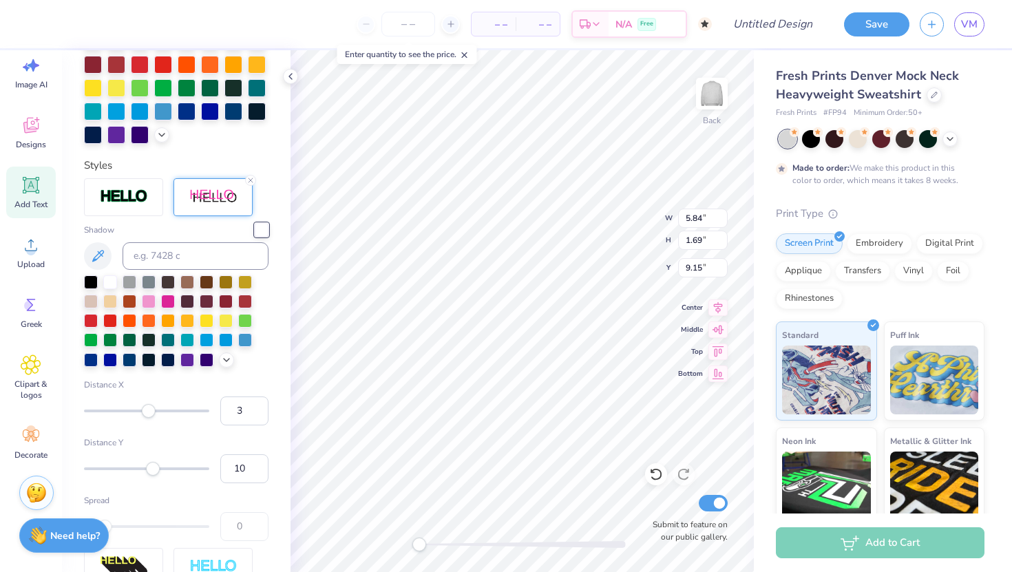
type input "2"
drag, startPoint x: 160, startPoint y: 409, endPoint x: 148, endPoint y: 408, distance: 12.4
click at [148, 408] on div "Accessibility label" at bounding box center [149, 411] width 14 height 14
type input "-8"
click at [142, 408] on div "Accessibility label" at bounding box center [142, 411] width 14 height 14
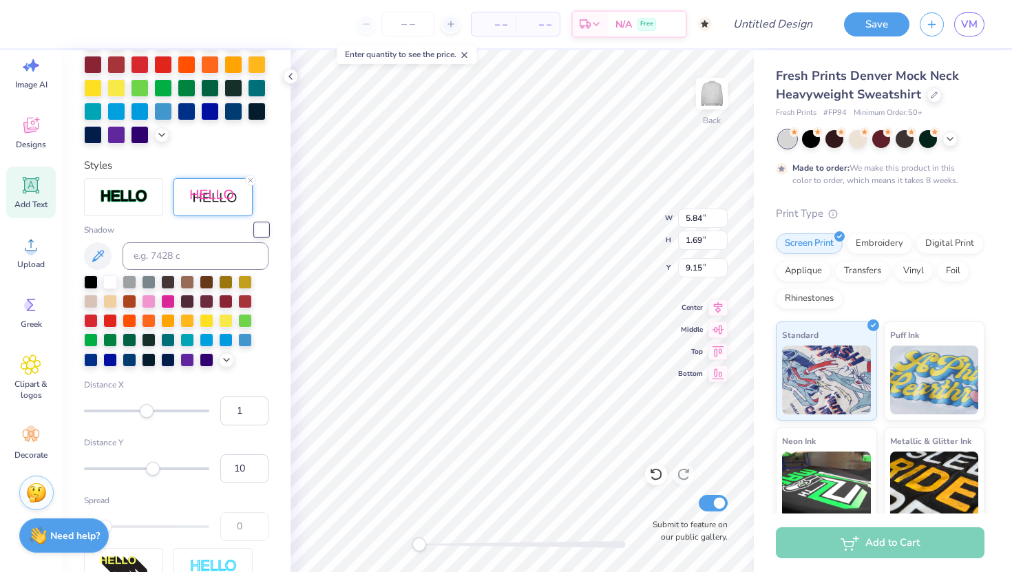
type input "2"
click at [148, 408] on div "Accessibility label" at bounding box center [148, 411] width 14 height 14
type input "-2"
click at [145, 408] on div "Accessibility label" at bounding box center [145, 411] width 14 height 14
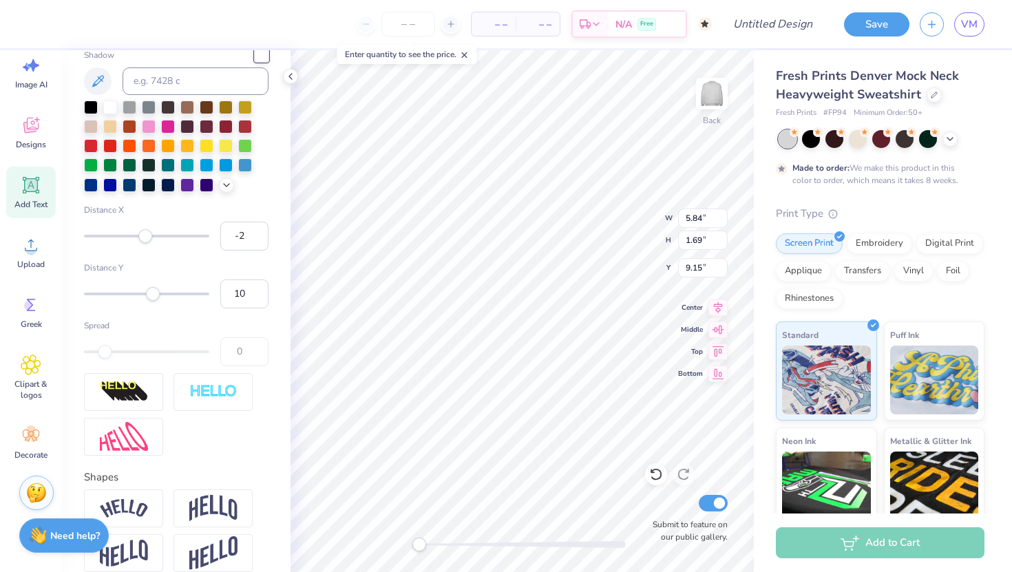
scroll to position [600, 0]
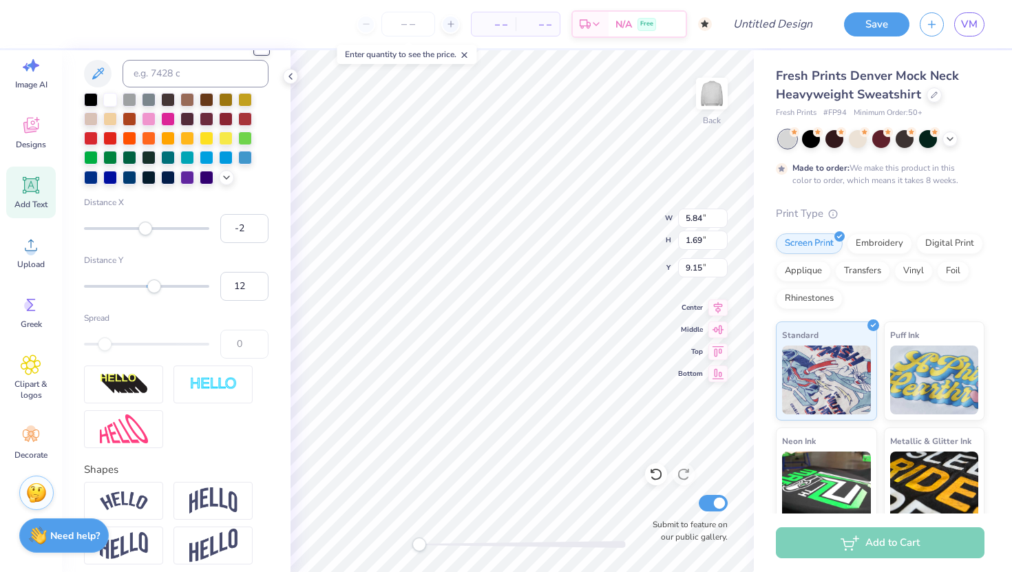
type input "11"
click at [154, 289] on div "Accessibility label" at bounding box center [154, 287] width 14 height 14
type input "-3"
click at [145, 230] on div "Accessibility label" at bounding box center [145, 229] width 14 height 14
type input "13"
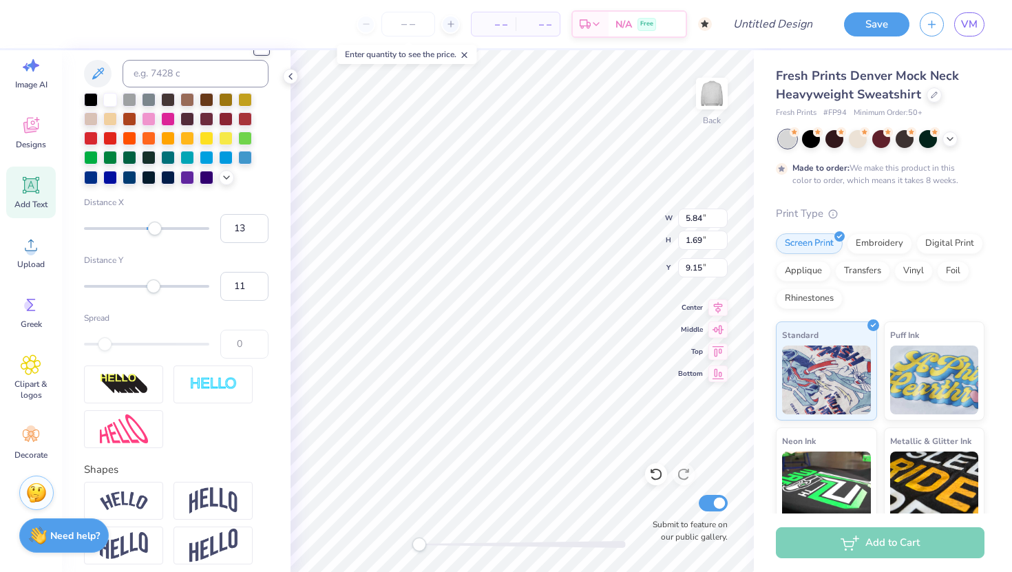
drag, startPoint x: 145, startPoint y: 230, endPoint x: 155, endPoint y: 230, distance: 10.3
click at [155, 230] on div "Accessibility label" at bounding box center [155, 229] width 14 height 14
type input "8"
click at [152, 230] on div "Accessibility label" at bounding box center [152, 229] width 14 height 14
type input "5"
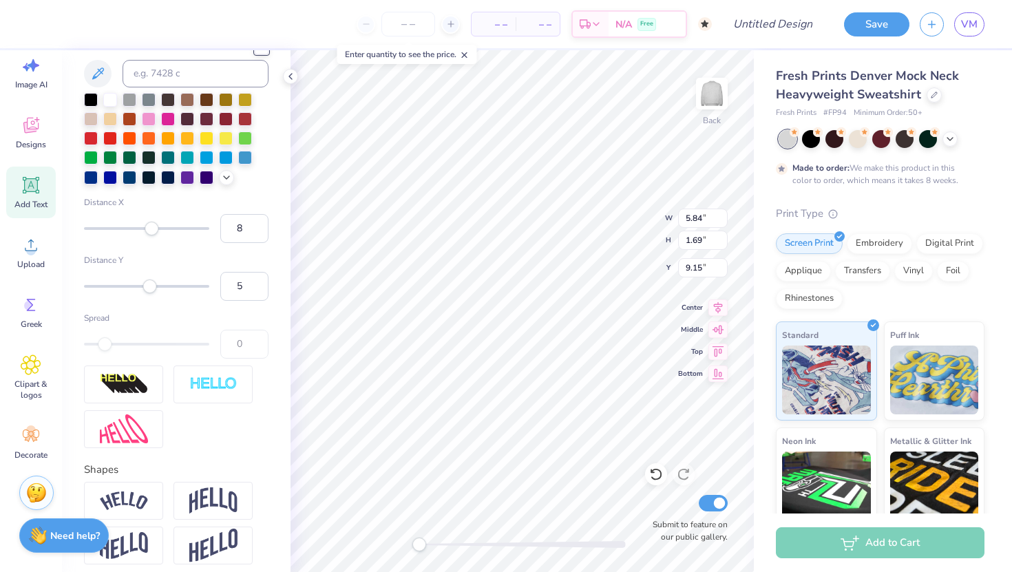
click at [150, 284] on div "Accessibility label" at bounding box center [150, 287] width 14 height 14
type input "-2"
click at [145, 284] on div "Accessibility label" at bounding box center [145, 287] width 14 height 14
type input "-1"
click at [146, 227] on div "Accessibility label" at bounding box center [149, 229] width 14 height 14
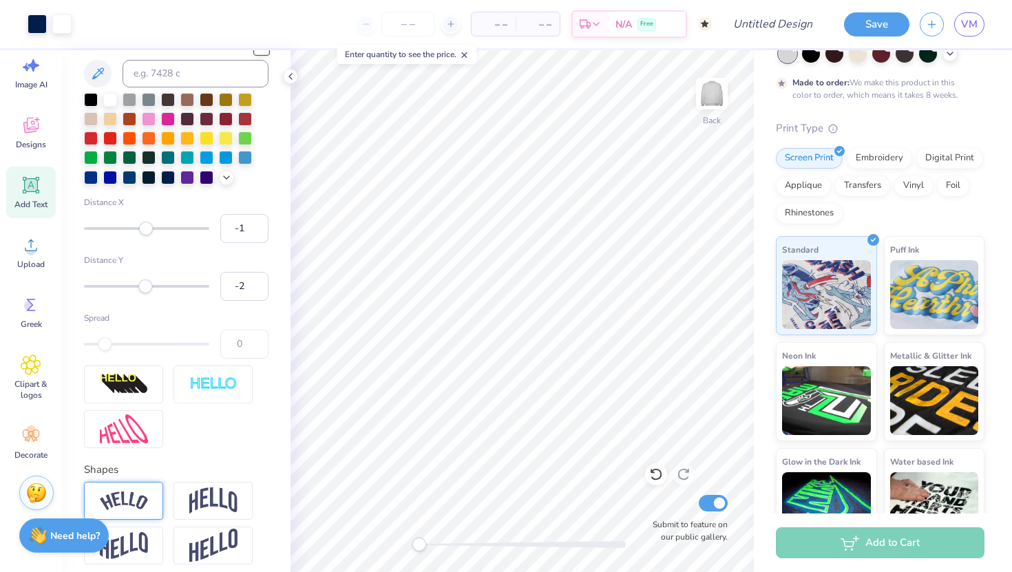
scroll to position [661, 0]
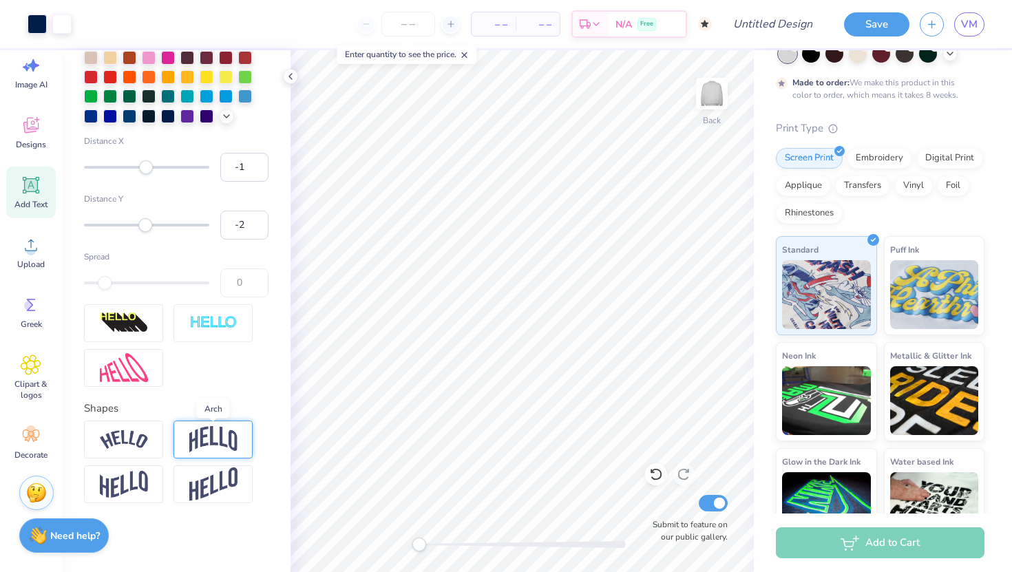
click at [196, 450] on img at bounding box center [213, 439] width 48 height 26
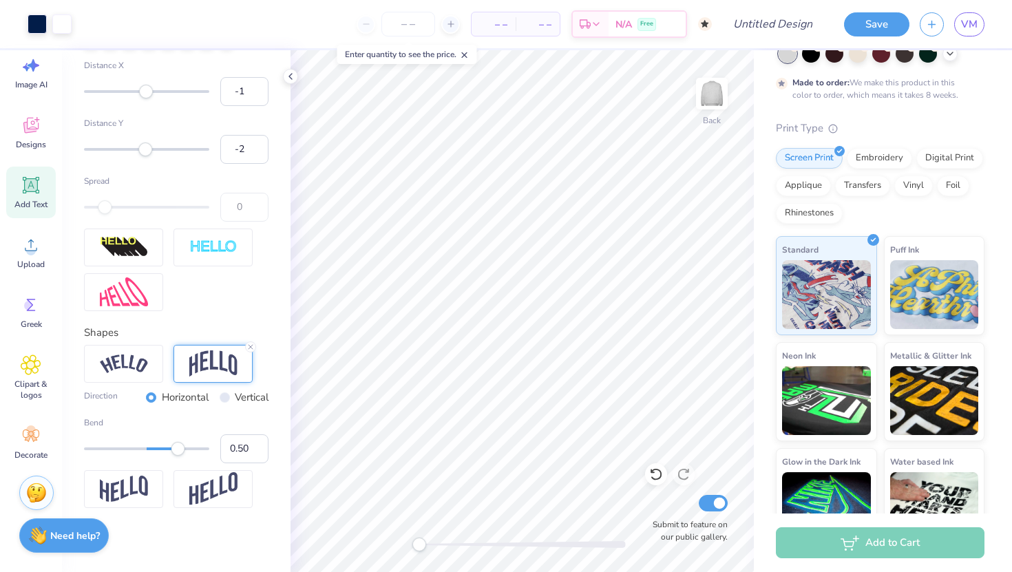
scroll to position [740, 0]
type input "0.63"
drag, startPoint x: 177, startPoint y: 444, endPoint x: 186, endPoint y: 445, distance: 9.1
click at [186, 445] on div "Accessibility label" at bounding box center [186, 446] width 14 height 14
type input "0.35"
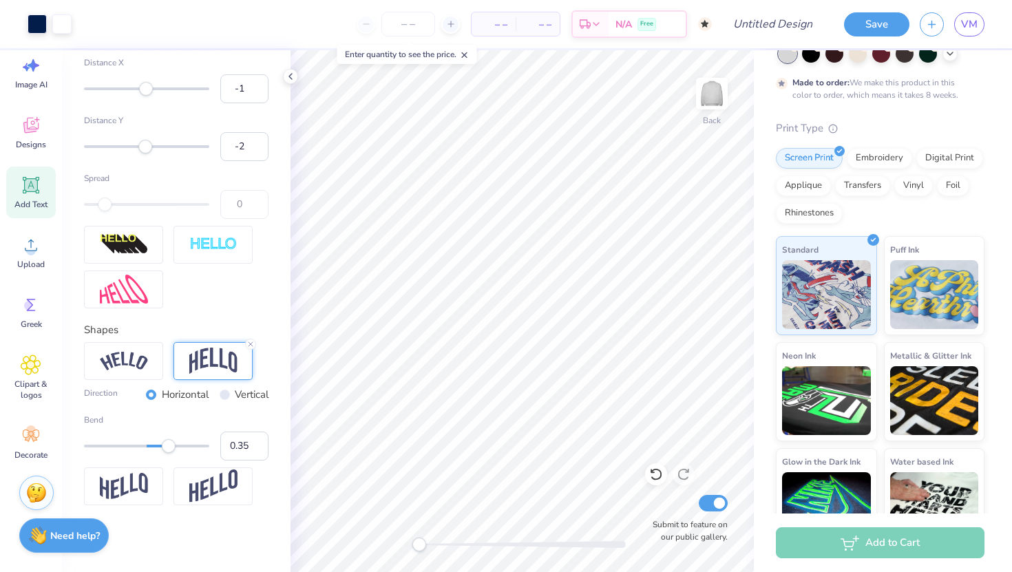
drag, startPoint x: 186, startPoint y: 445, endPoint x: 169, endPoint y: 447, distance: 17.3
click at [169, 447] on div "Accessibility label" at bounding box center [169, 446] width 14 height 14
type input "12.31"
type input "3.29"
type input "13.77"
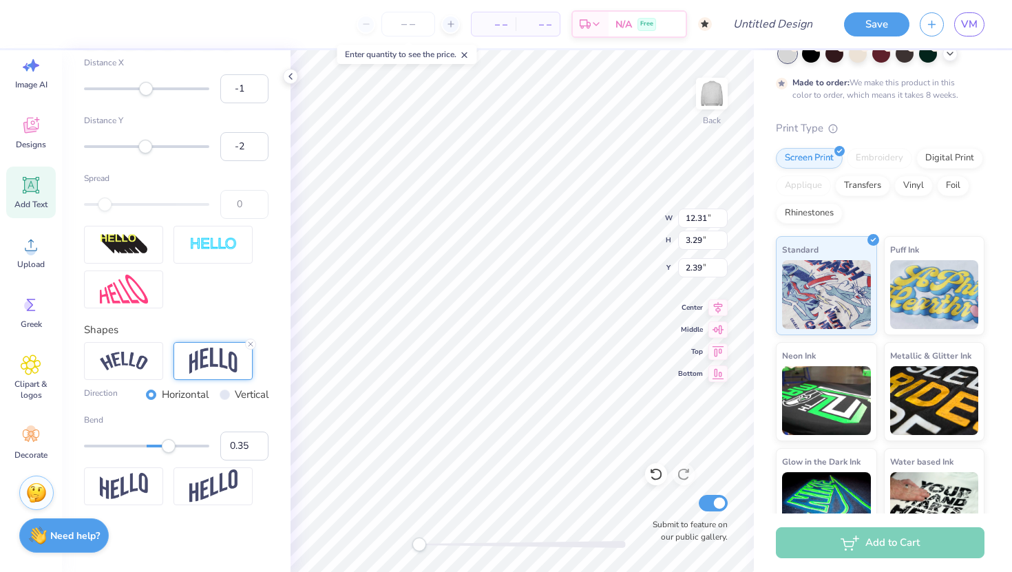
type input "3.68"
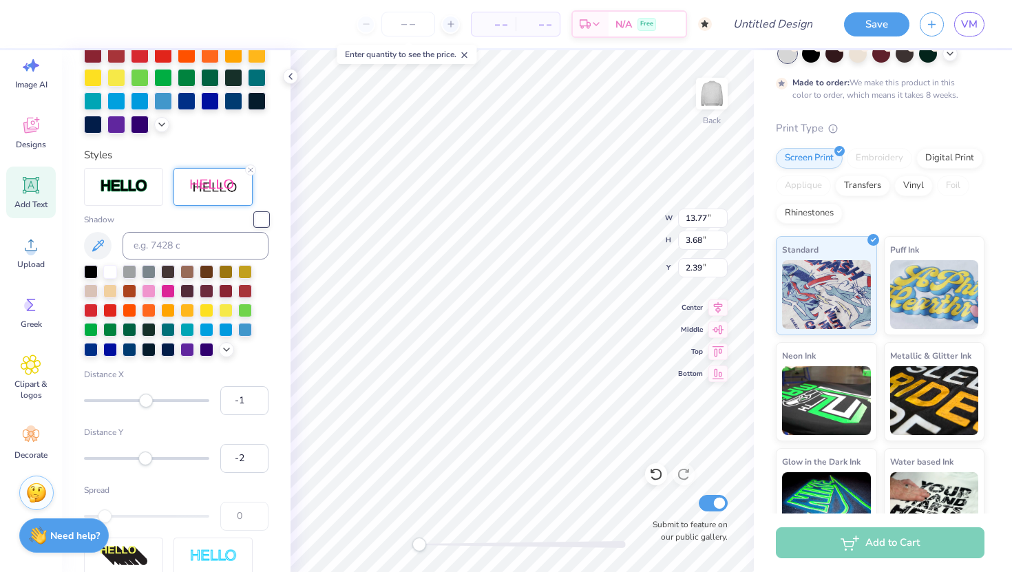
scroll to position [0, 0]
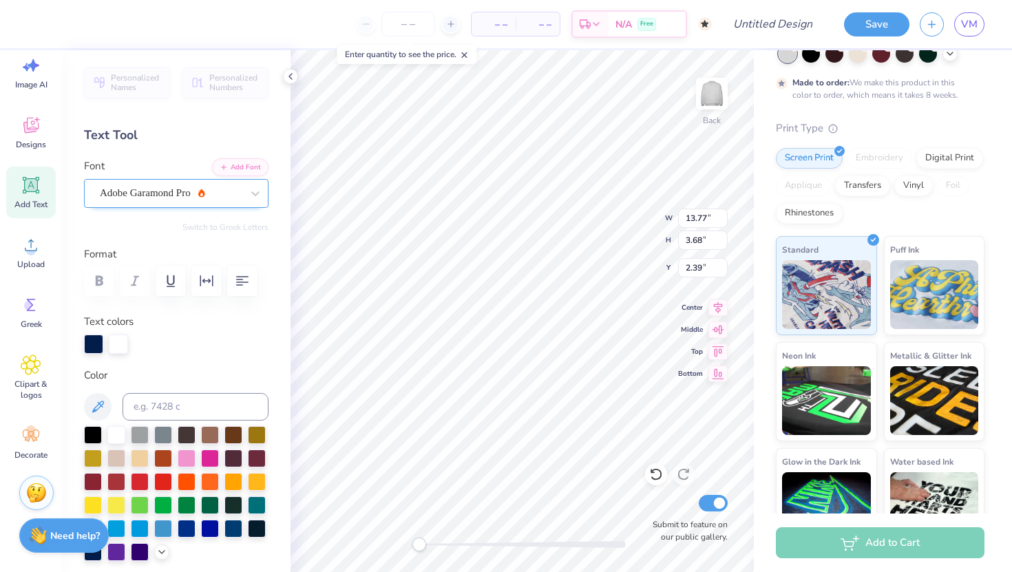
click at [203, 200] on div "Adobe Garamond Pro" at bounding box center [170, 193] width 145 height 21
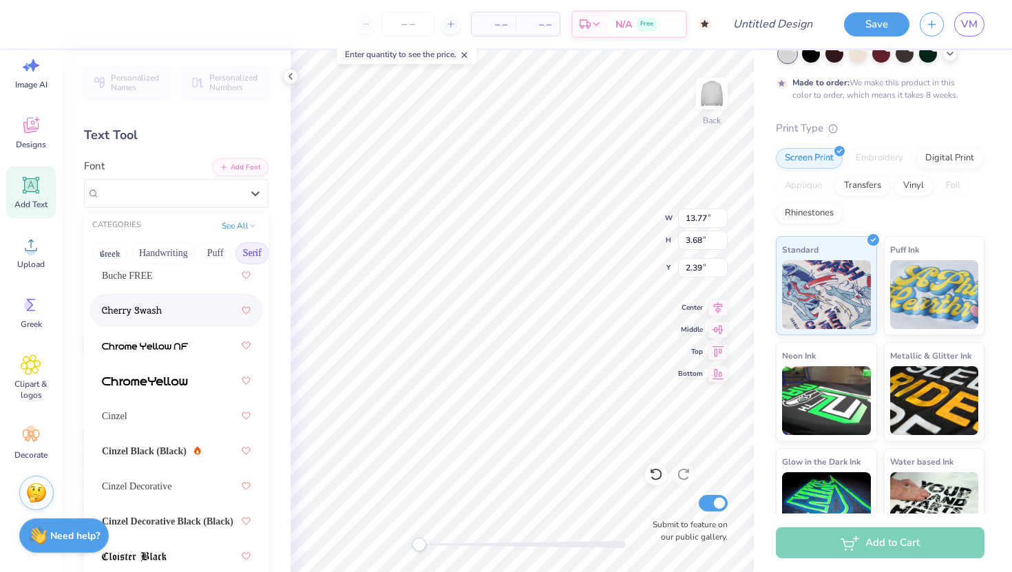
scroll to position [245, 0]
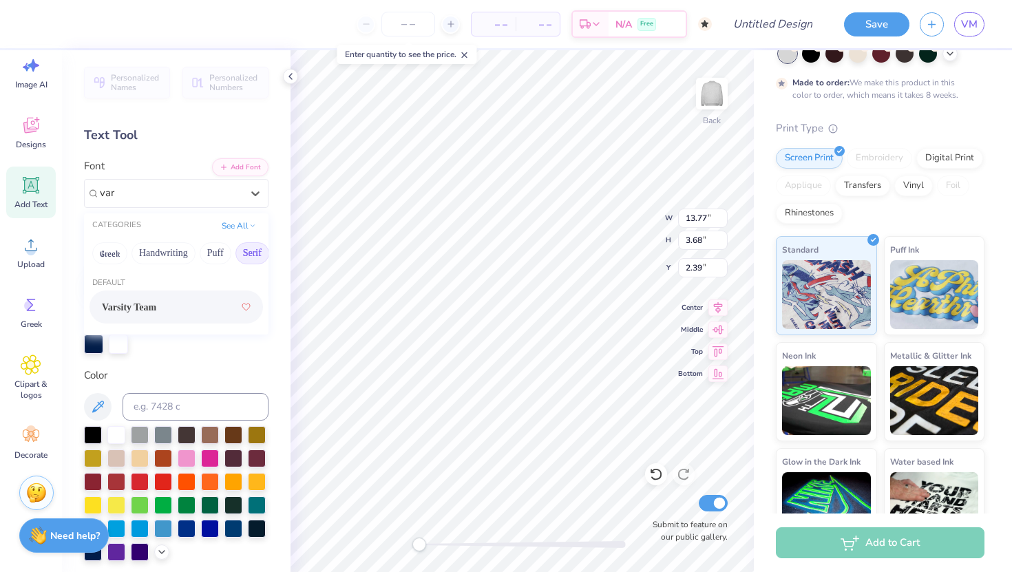
click at [134, 306] on span "Varsity Team" at bounding box center [129, 307] width 54 height 14
type input "var"
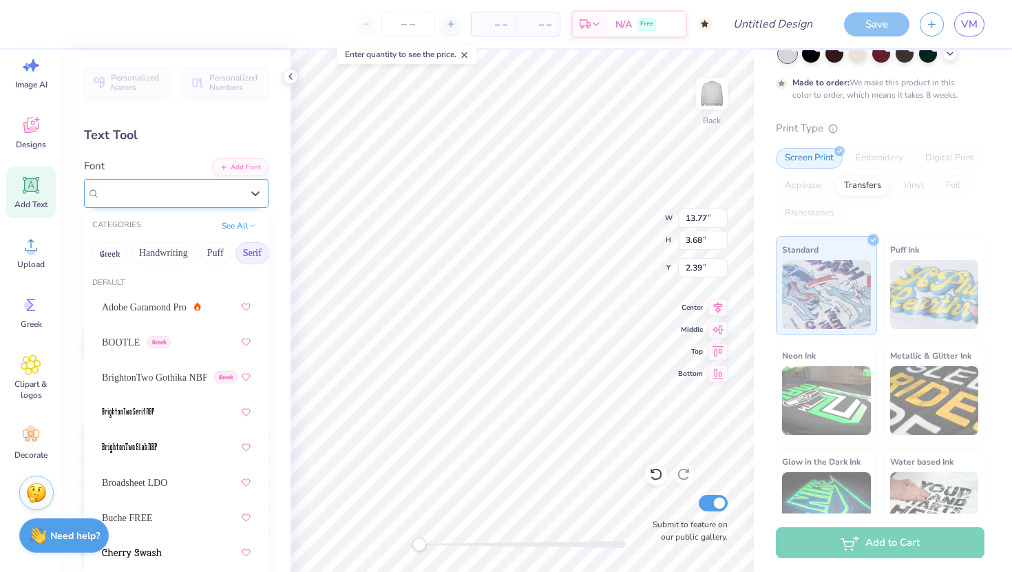
click at [209, 189] on div "Varsity Team" at bounding box center [170, 193] width 145 height 21
click at [236, 160] on button "Add Font" at bounding box center [240, 166] width 56 height 18
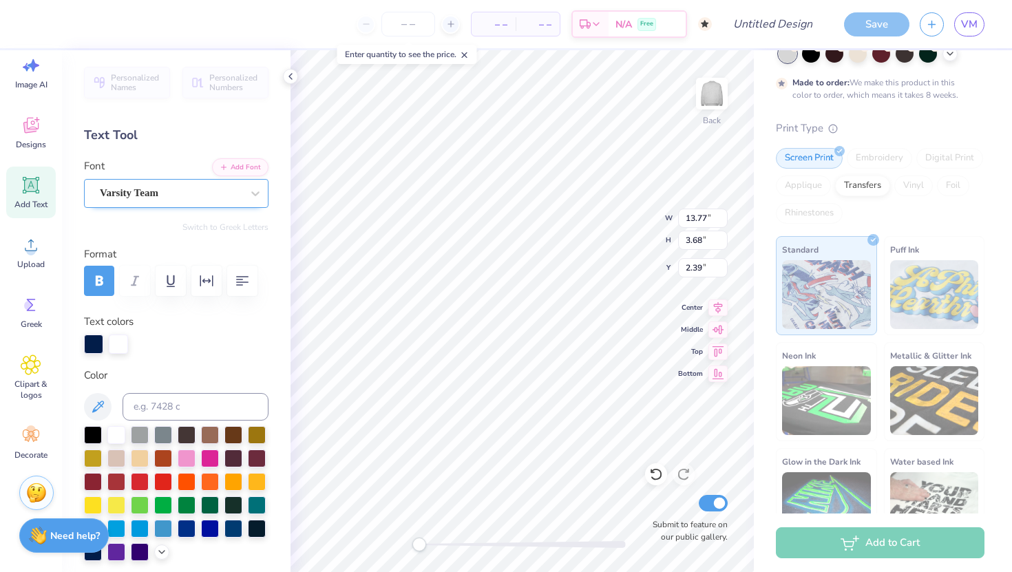
click at [204, 194] on div "Varsity Team" at bounding box center [170, 193] width 145 height 21
click at [204, 194] on div "Varsity Team" at bounding box center [171, 193] width 142 height 16
type input "a"
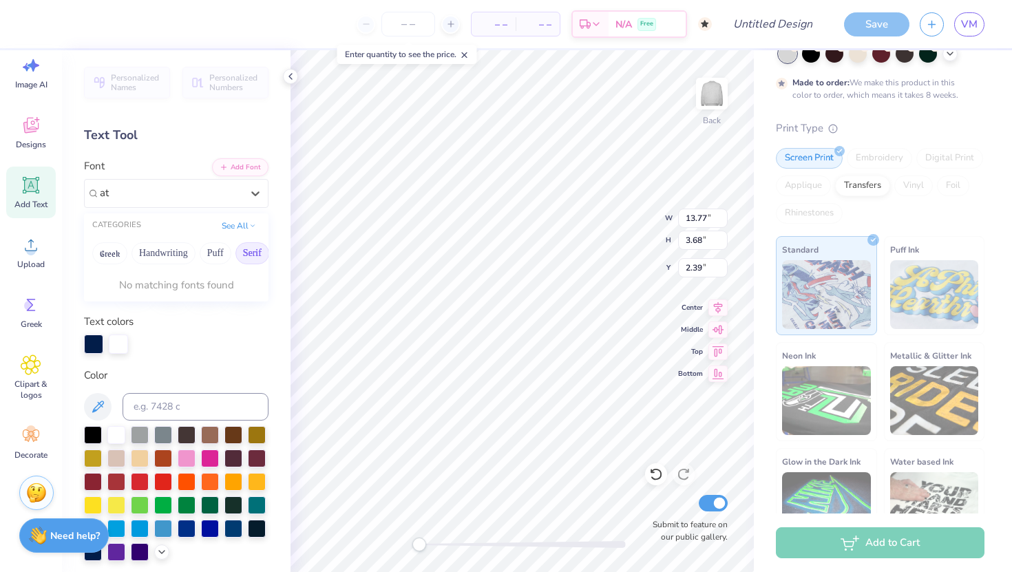
type input "a"
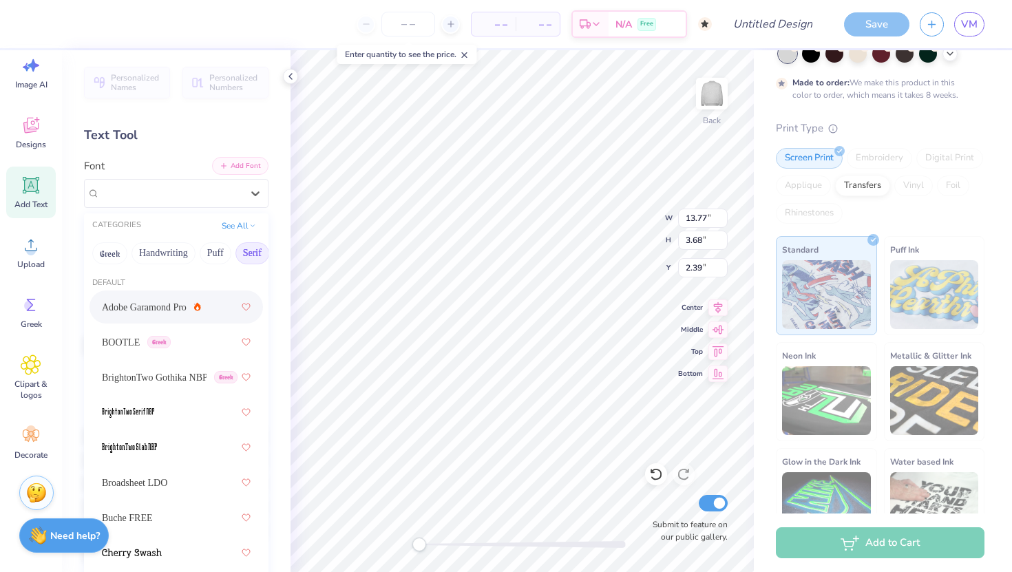
click at [225, 165] on icon "button" at bounding box center [224, 166] width 8 height 8
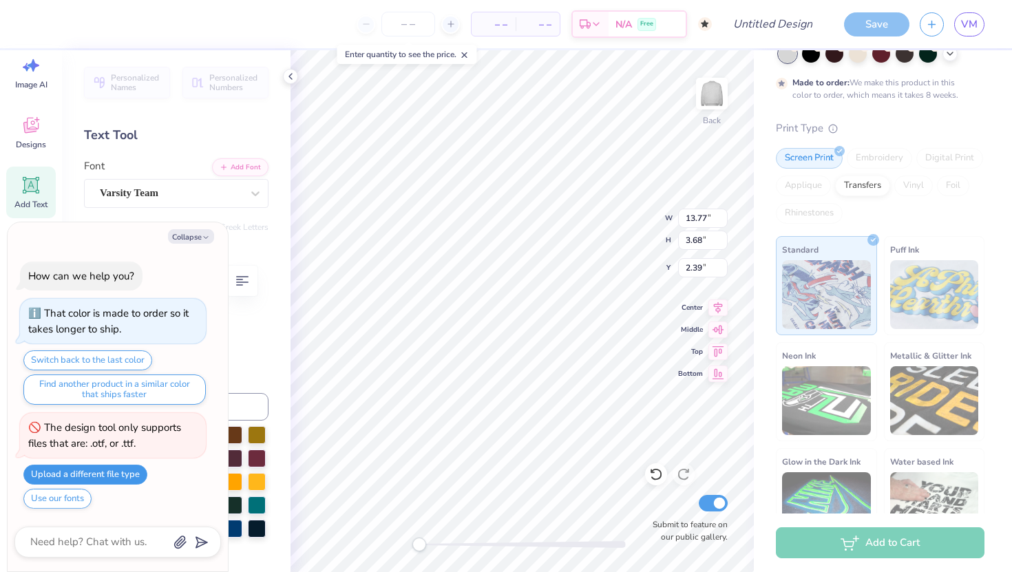
click at [74, 475] on button "Upload a different file type" at bounding box center [85, 475] width 124 height 20
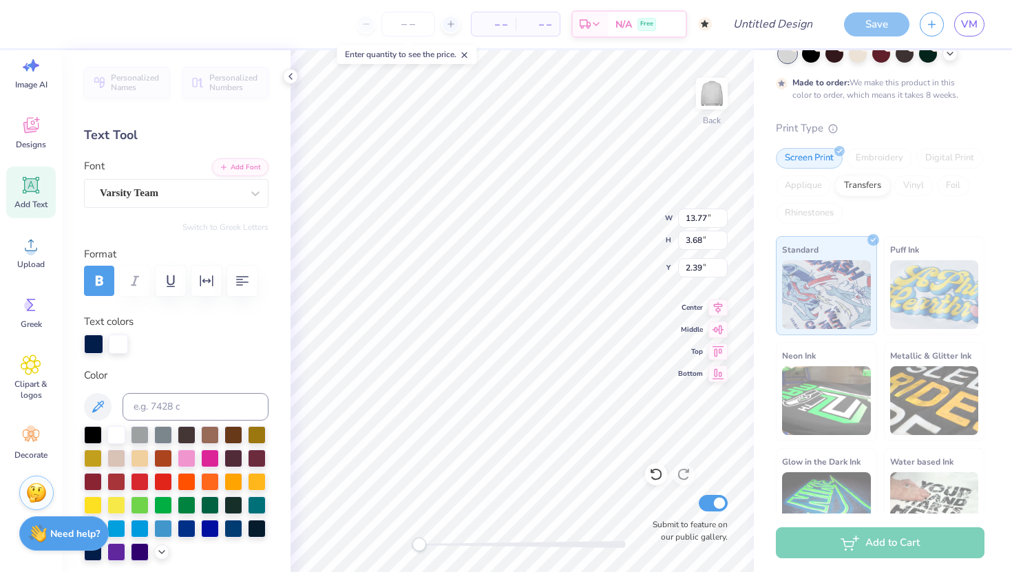
click at [63, 538] on strong "Need help?" at bounding box center [75, 534] width 50 height 13
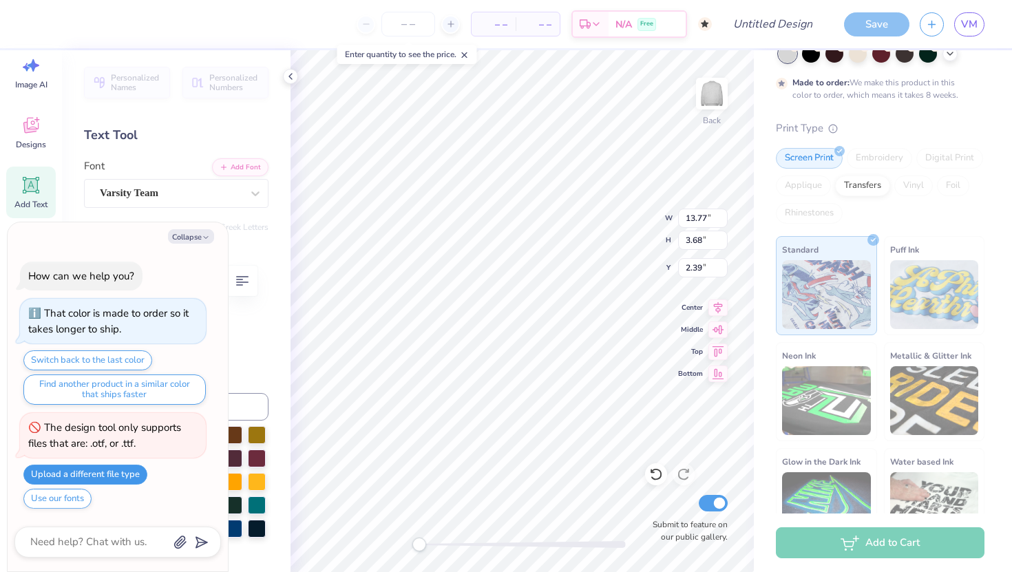
click at [85, 470] on button "Upload a different file type" at bounding box center [85, 475] width 124 height 20
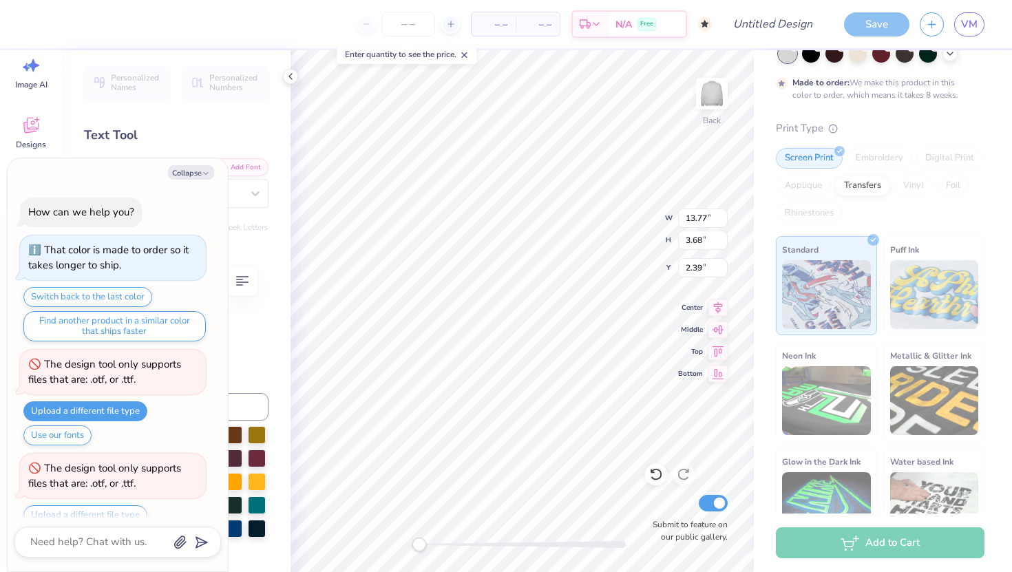
scroll to position [40, 0]
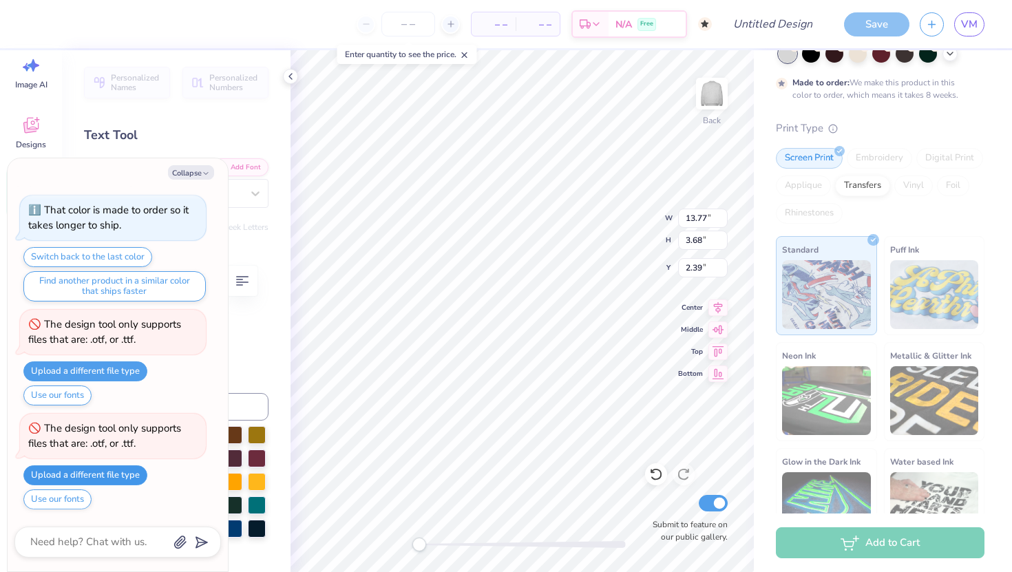
click at [119, 475] on button "Upload a different file type" at bounding box center [85, 476] width 124 height 20
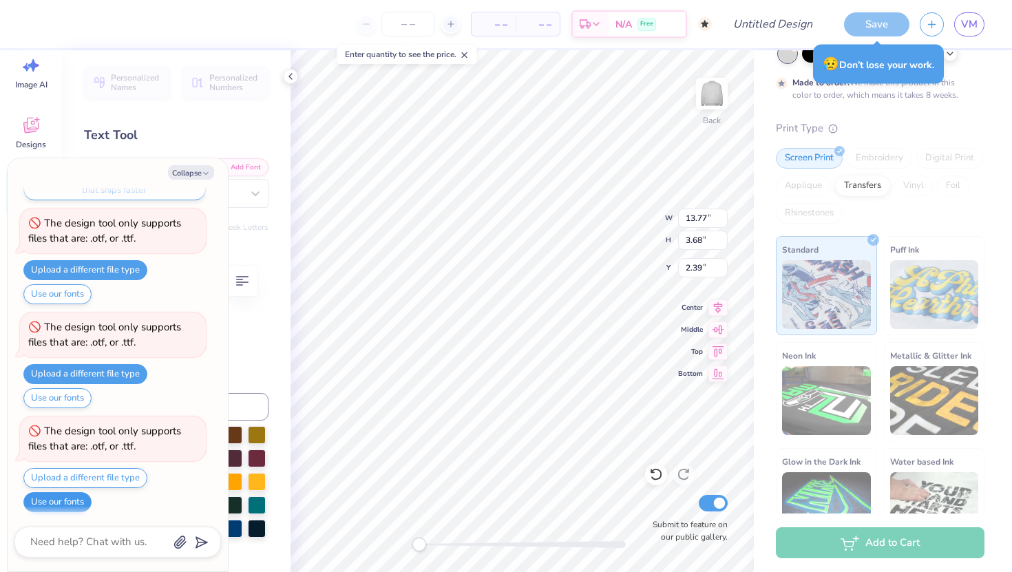
scroll to position [144, 0]
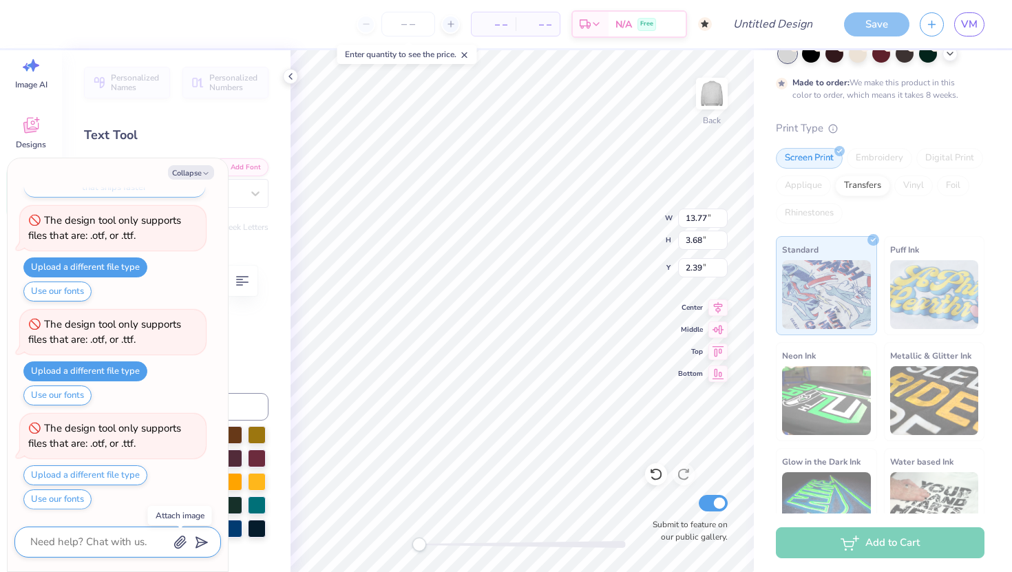
click at [178, 543] on icon "button" at bounding box center [181, 543] width 14 height 14
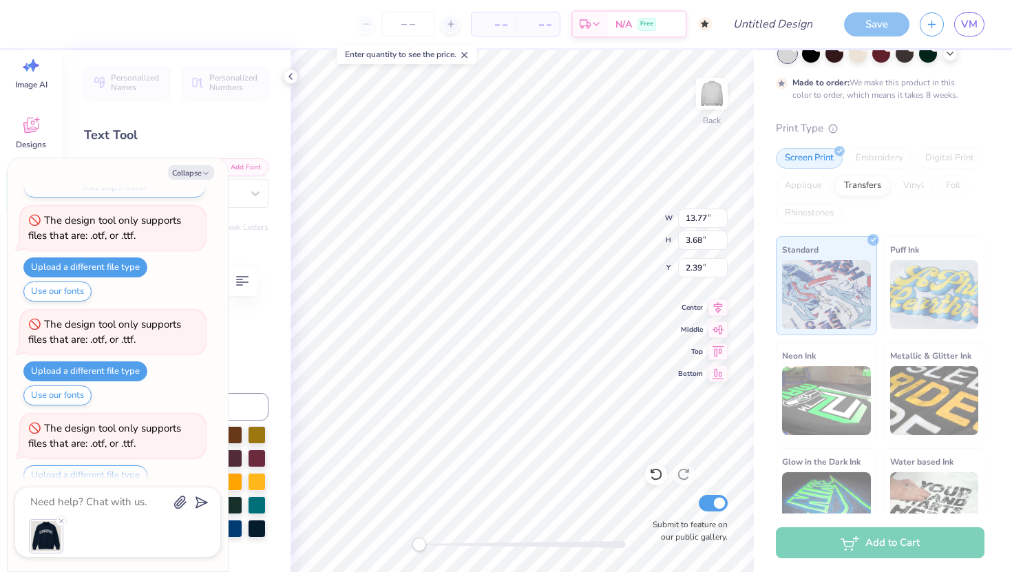
click at [99, 539] on div at bounding box center [118, 536] width 178 height 34
click at [63, 548] on div at bounding box center [118, 536] width 178 height 34
click at [81, 541] on div at bounding box center [118, 536] width 178 height 34
click at [105, 534] on div at bounding box center [118, 536] width 178 height 34
click at [128, 502] on textarea at bounding box center [99, 502] width 140 height 19
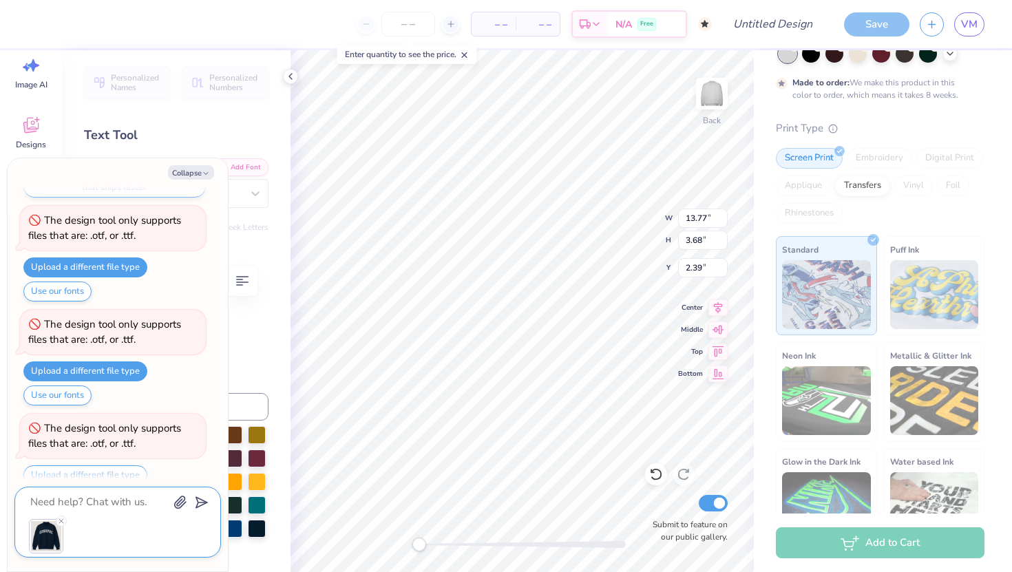
type textarea "x"
type textarea "w"
type textarea "x"
type textarea "wh"
type textarea "x"
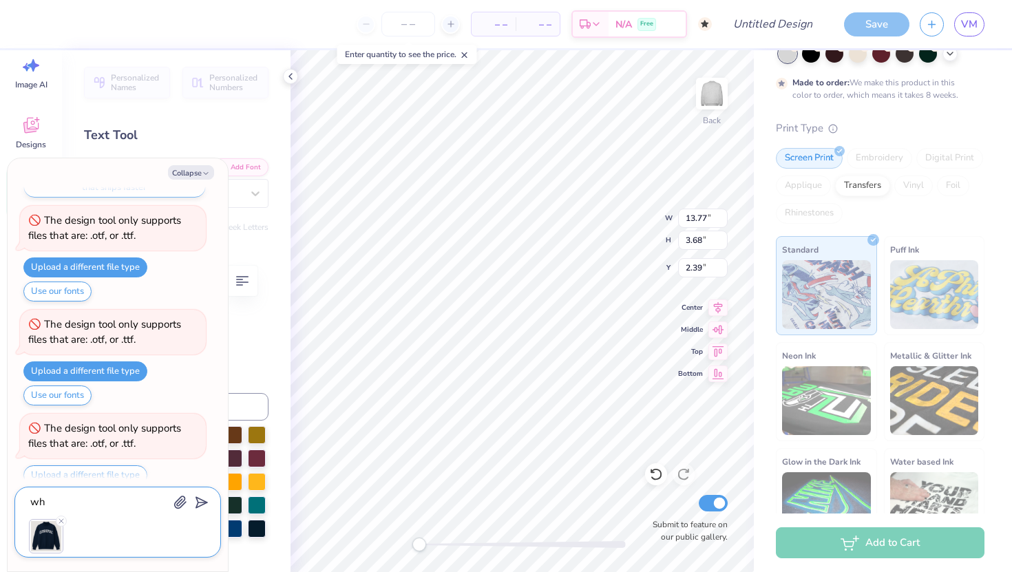
type textarea "wha"
type textarea "x"
type textarea "what"
type textarea "x"
type textarea "wha"
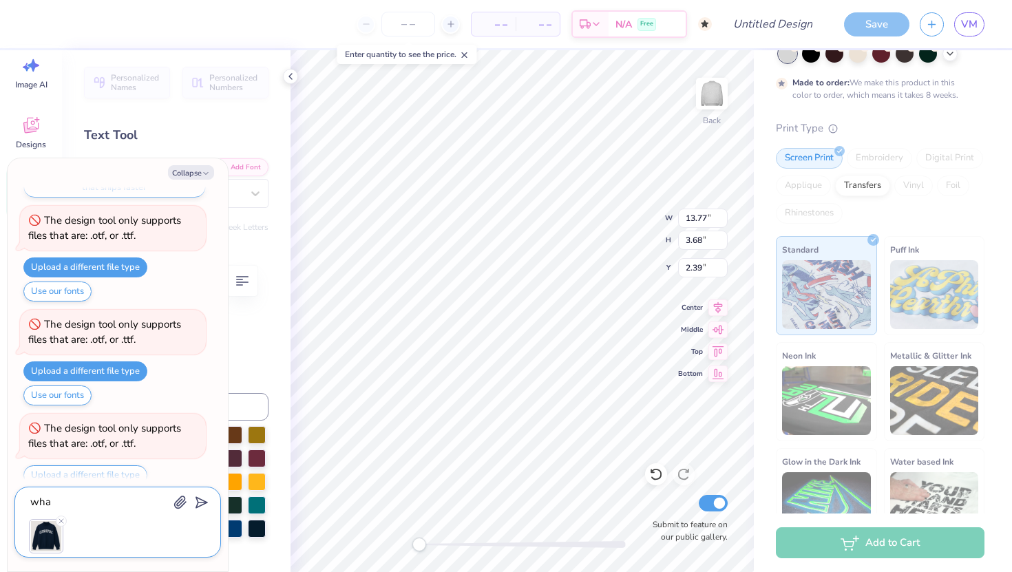
type textarea "x"
type textarea "wh"
type textarea "x"
type textarea "w"
type textarea "x"
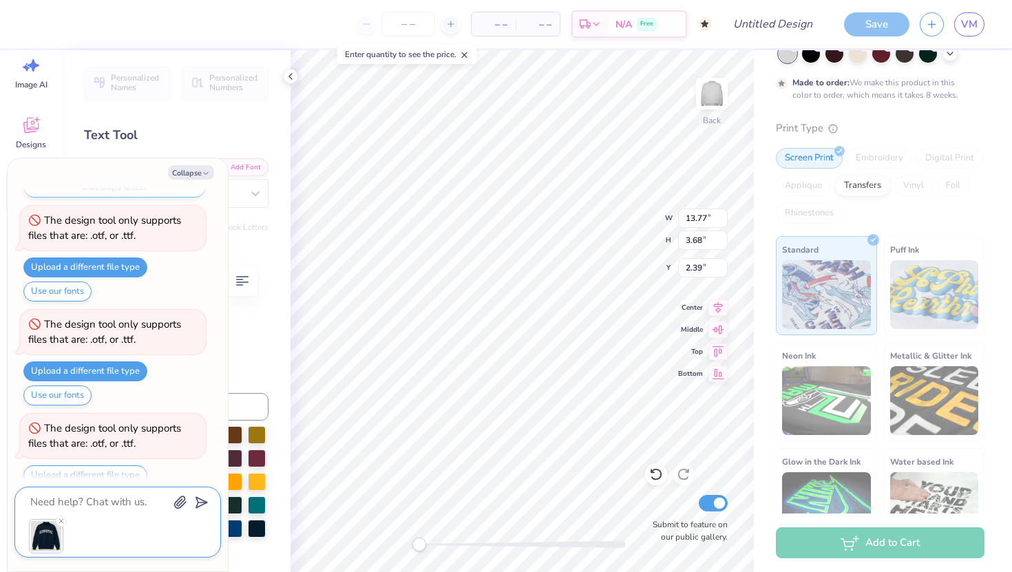
type textarea "x"
type textarea "m"
type textarea "x"
type textarea "ma"
type textarea "x"
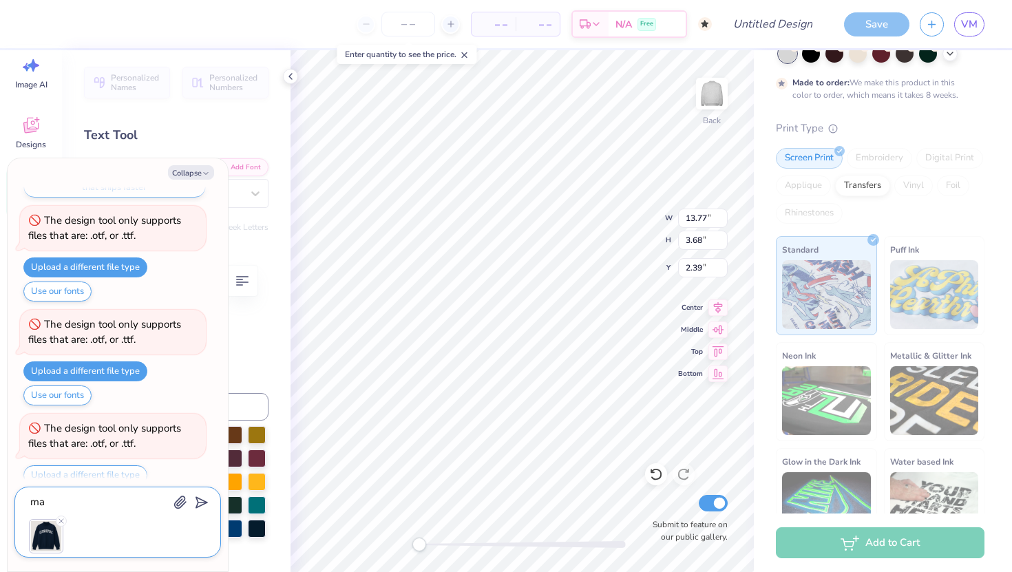
type textarea "mak"
type textarea "x"
type textarea "make"
type textarea "x"
type textarea "make"
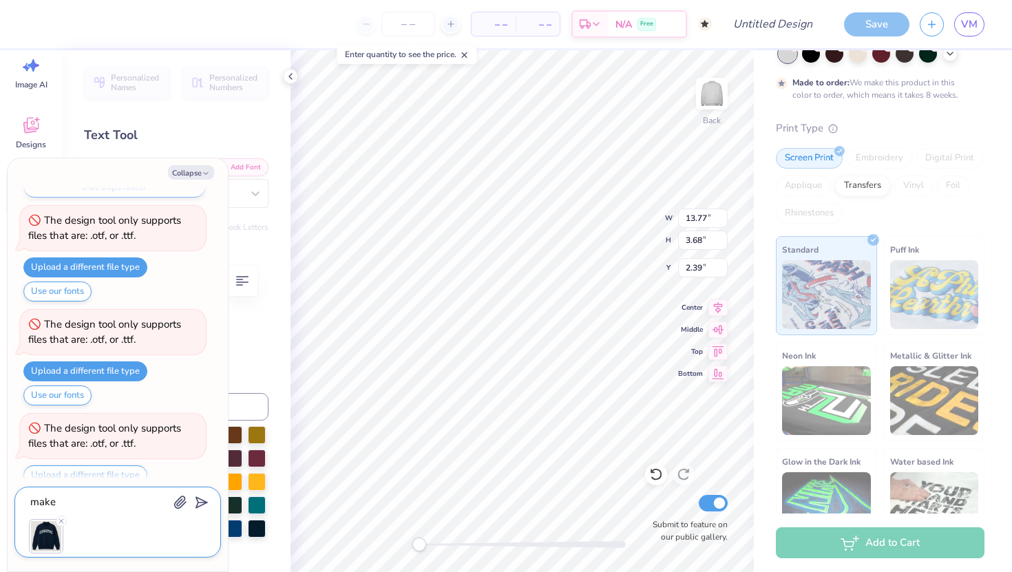
type textarea "x"
type textarea "make t"
type textarea "x"
type textarea "make th"
type textarea "x"
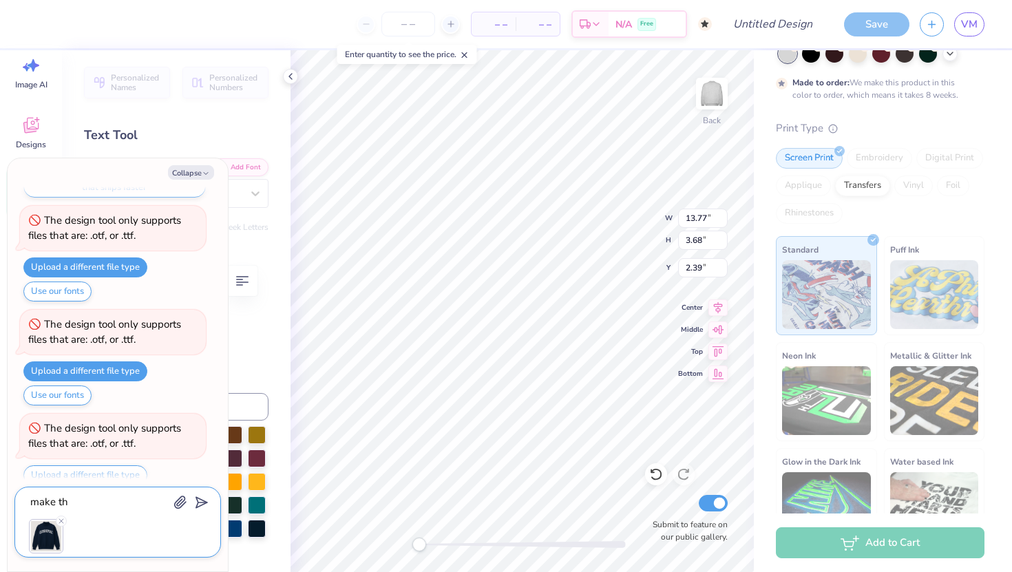
type textarea "make thi"
type textarea "x"
type textarea "make this"
type textarea "x"
type textarea "make this"
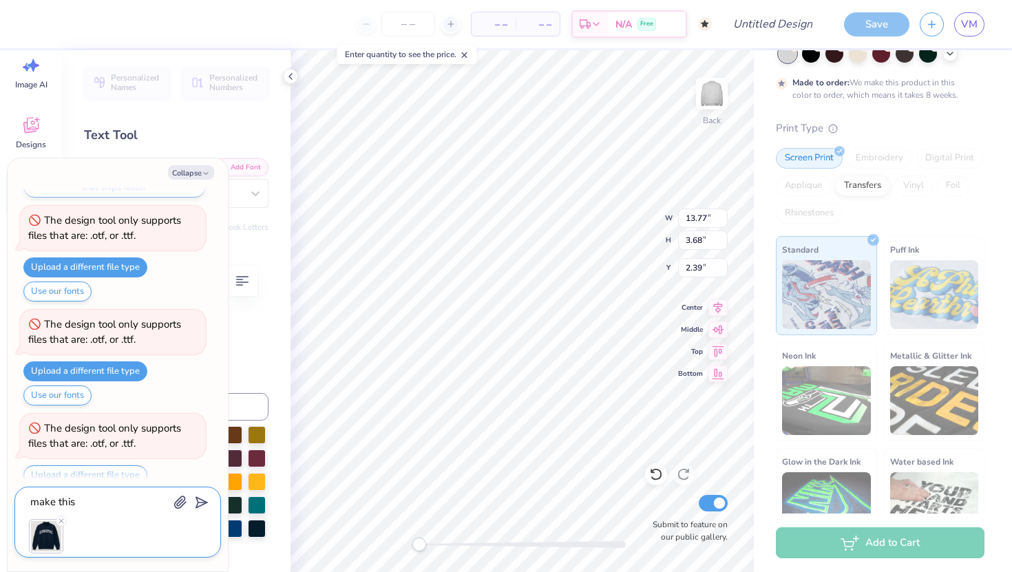
type textarea "x"
type textarea "make this a"
type textarea "x"
type textarea "make this a"
type textarea "x"
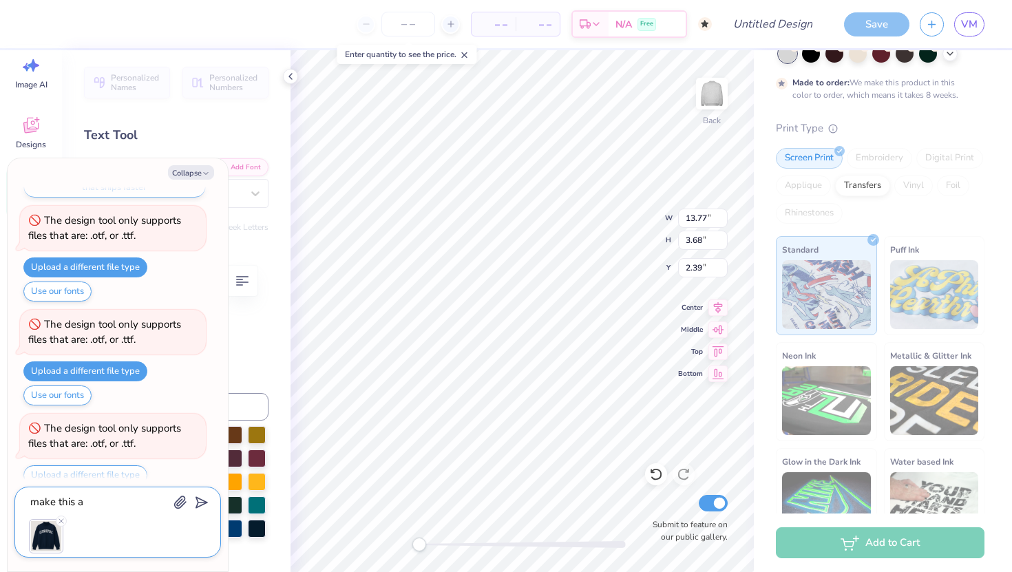
type textarea "make this a f"
type textarea "x"
type textarea "make this a fo"
type textarea "x"
type textarea "make this a fon"
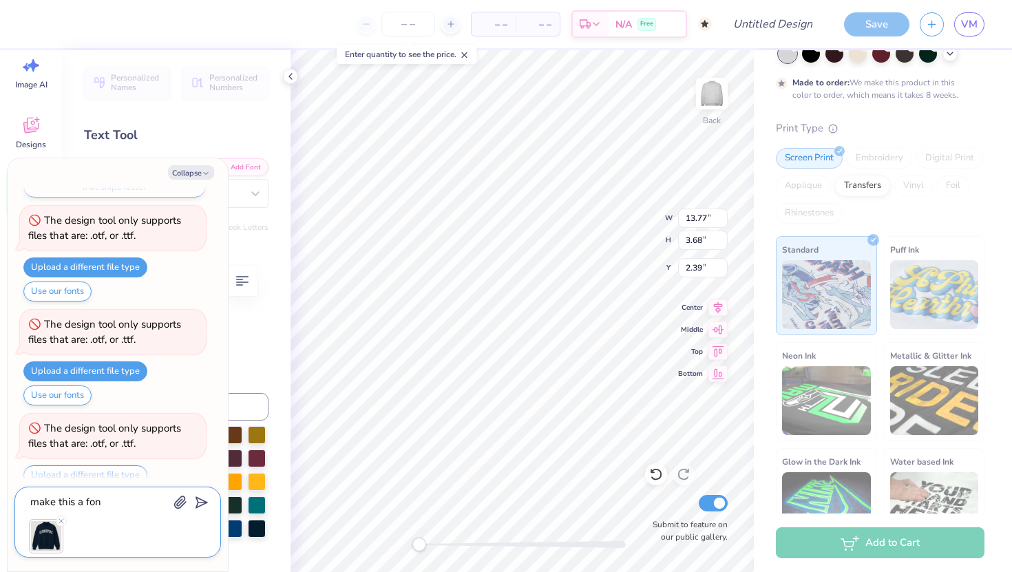
type textarea "x"
type textarea "make this a font"
type textarea "x"
type textarea "make this a font"
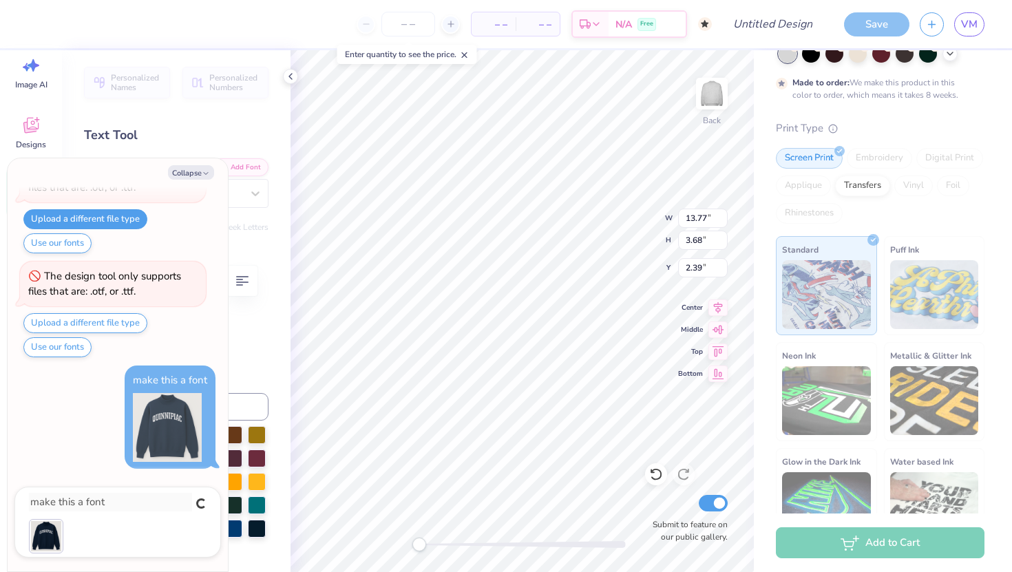
type textarea "x"
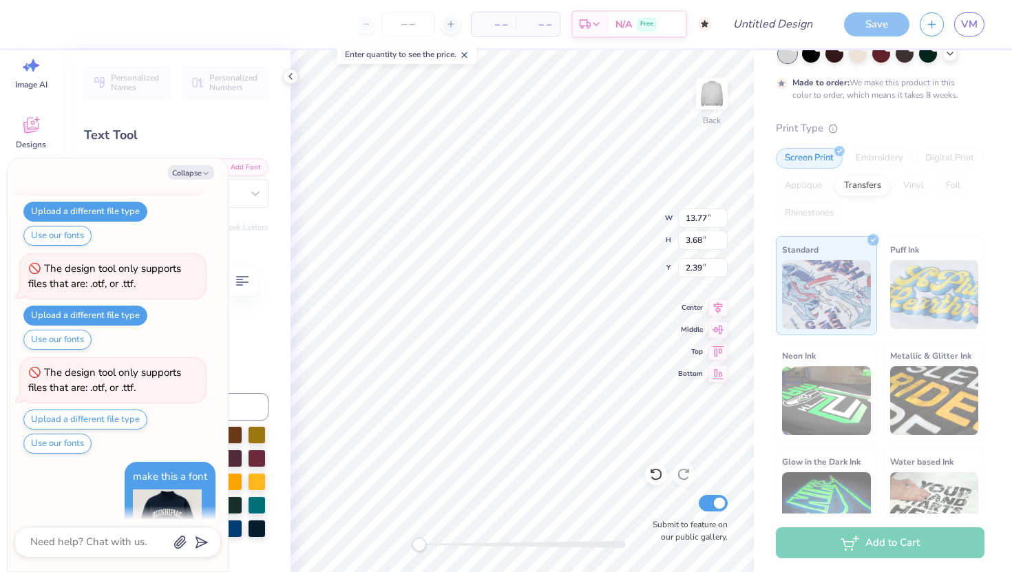
scroll to position [256, 0]
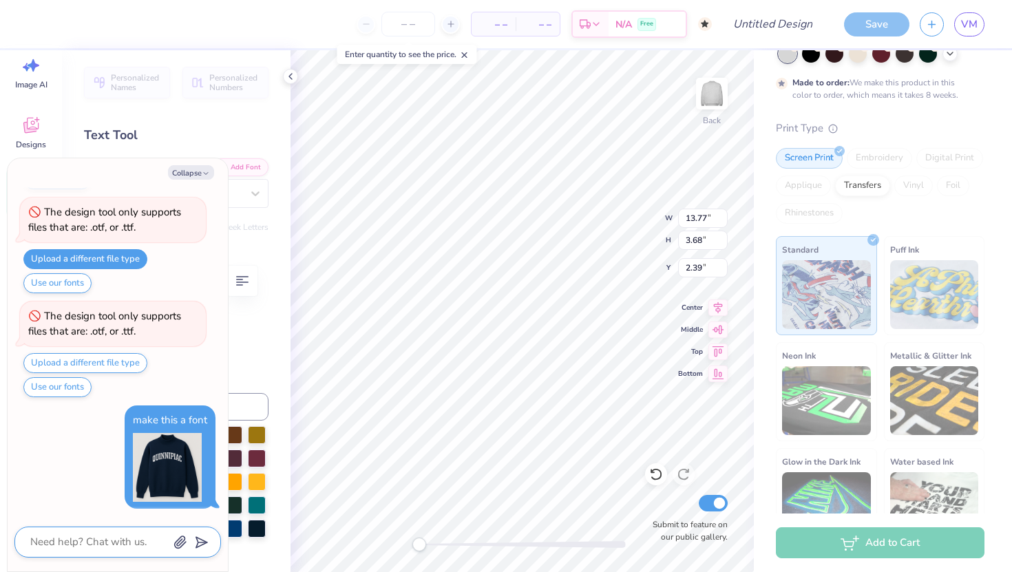
click at [138, 546] on textarea at bounding box center [99, 542] width 140 height 19
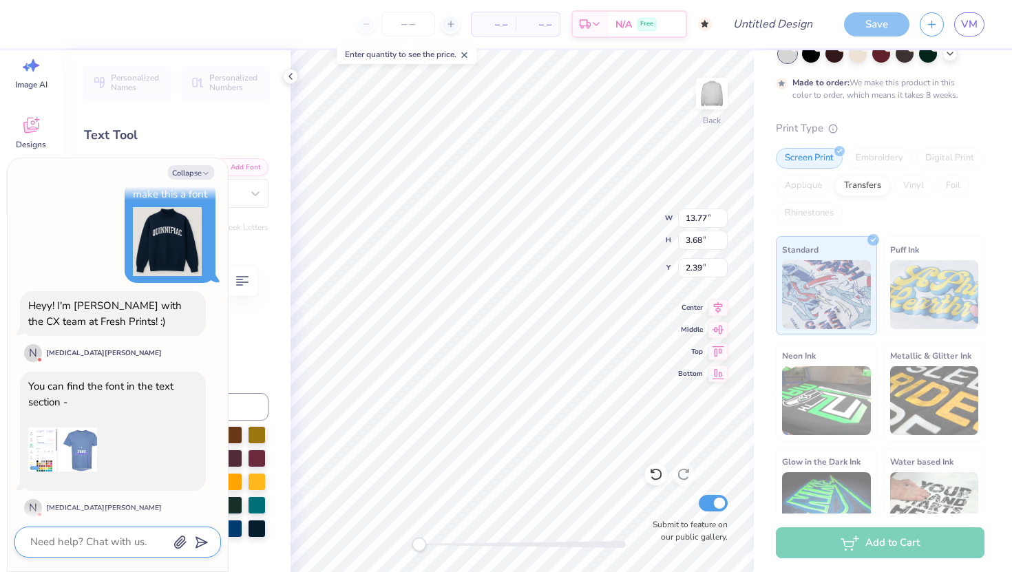
scroll to position [492, 0]
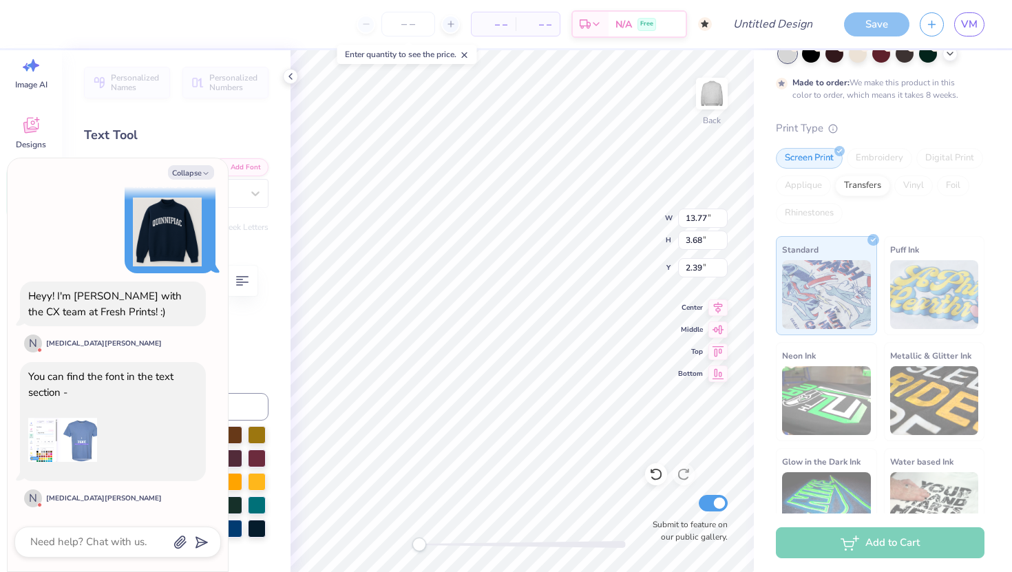
click at [67, 453] on img at bounding box center [62, 440] width 69 height 69
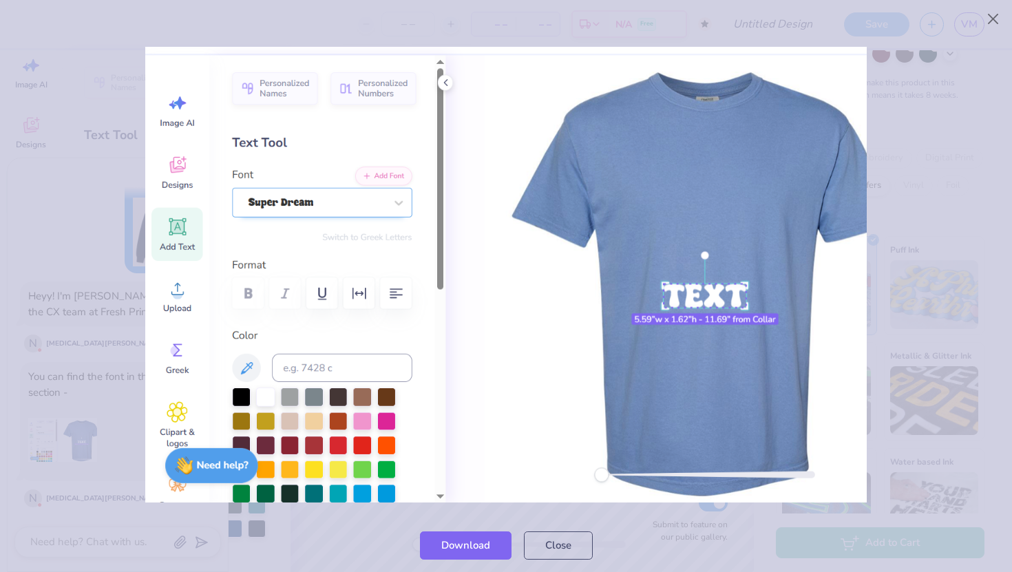
click at [113, 395] on div at bounding box center [506, 275] width 1012 height 488
click at [565, 545] on button "Close" at bounding box center [558, 542] width 69 height 28
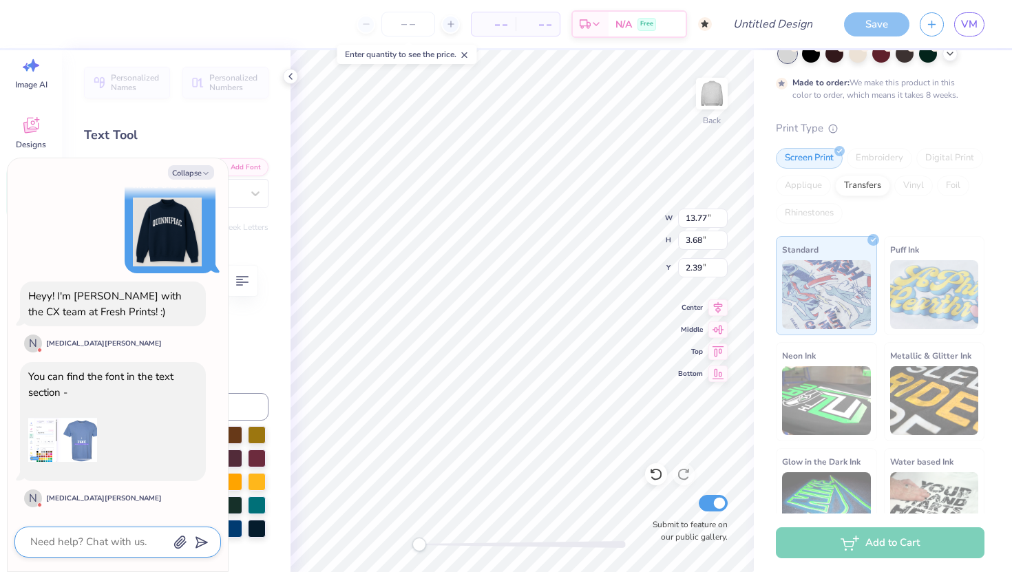
click at [70, 540] on textarea at bounding box center [99, 542] width 140 height 19
type textarea "x"
type textarea "q"
type textarea "x"
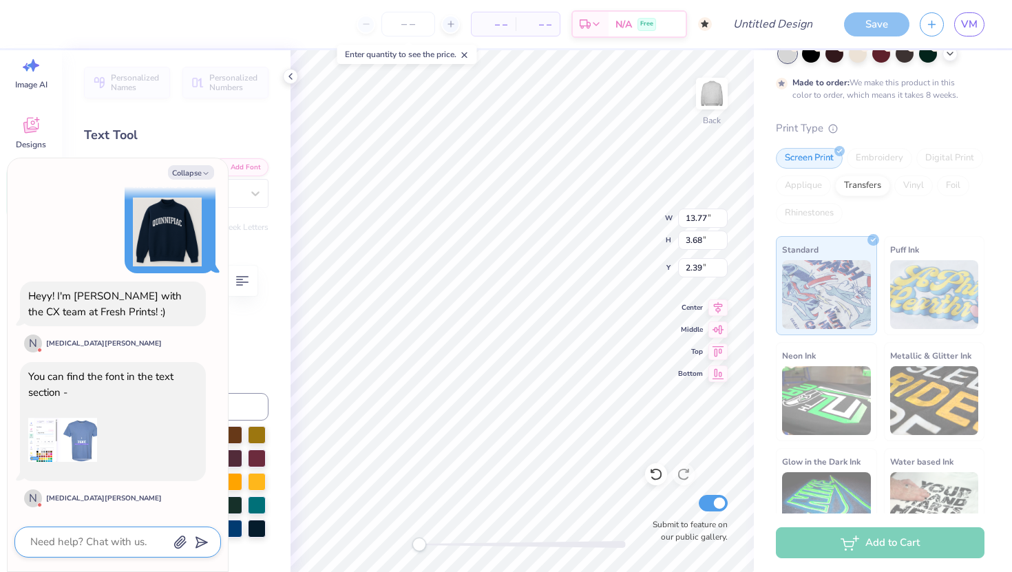
type textarea "w"
type textarea "x"
type textarea "wh"
type textarea "x"
type textarea "w"
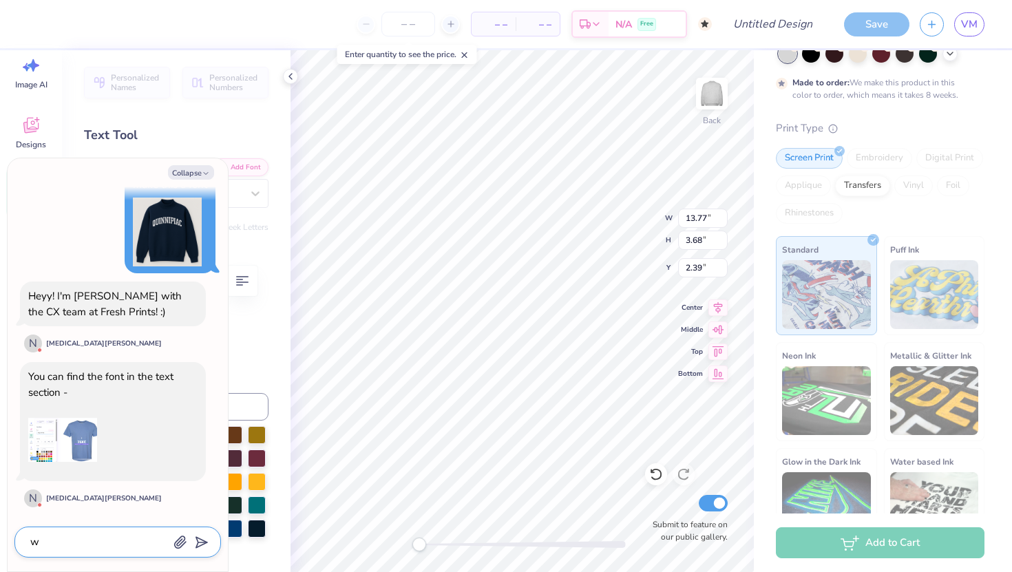
type textarea "x"
type textarea "w"
type textarea "x"
type textarea "wh"
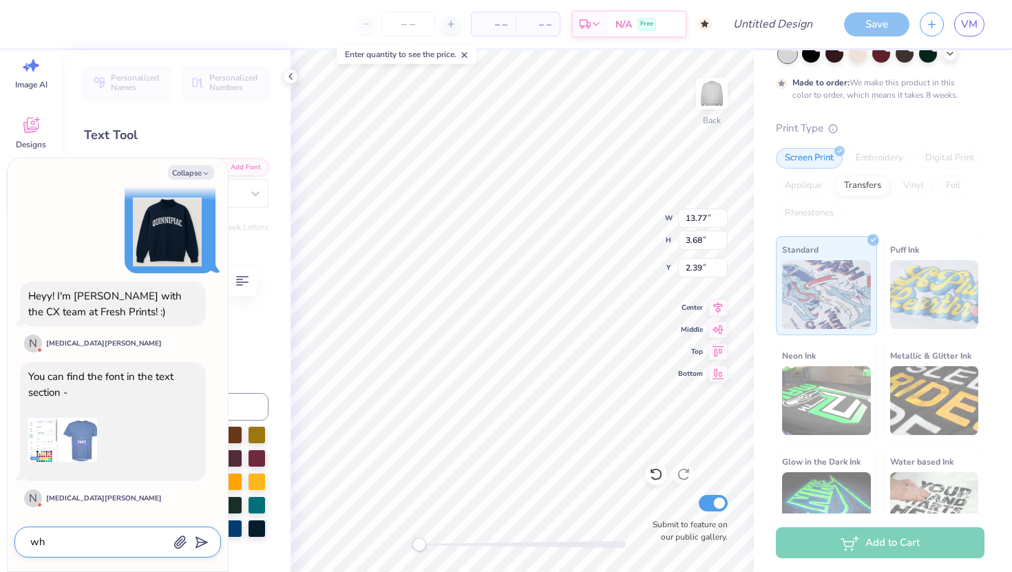
type textarea "x"
type textarea "wha"
type textarea "x"
type textarea "what"
type textarea "x"
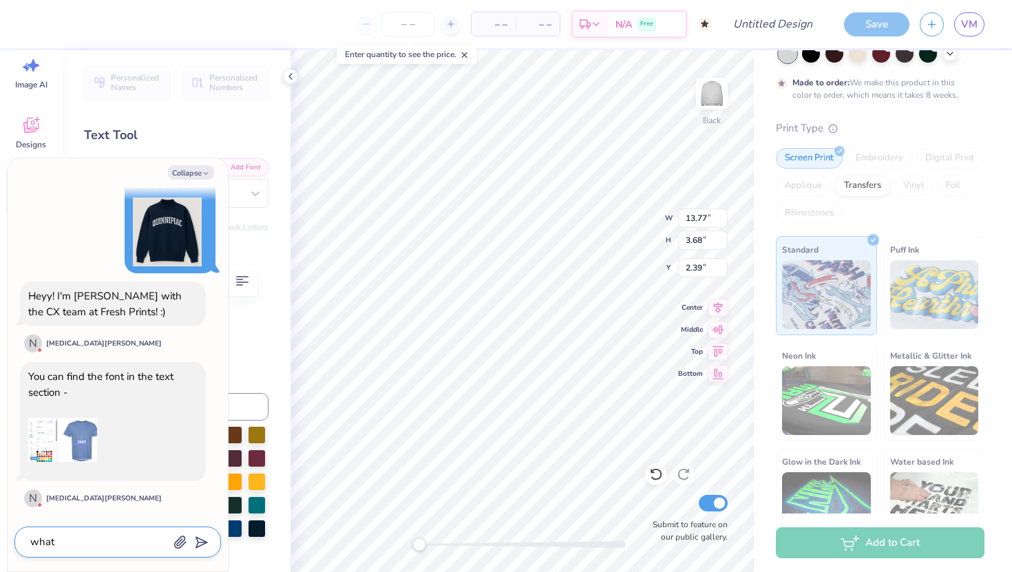
type textarea "what"
type textarea "x"
type textarea "what w"
type textarea "x"
type textarea "what"
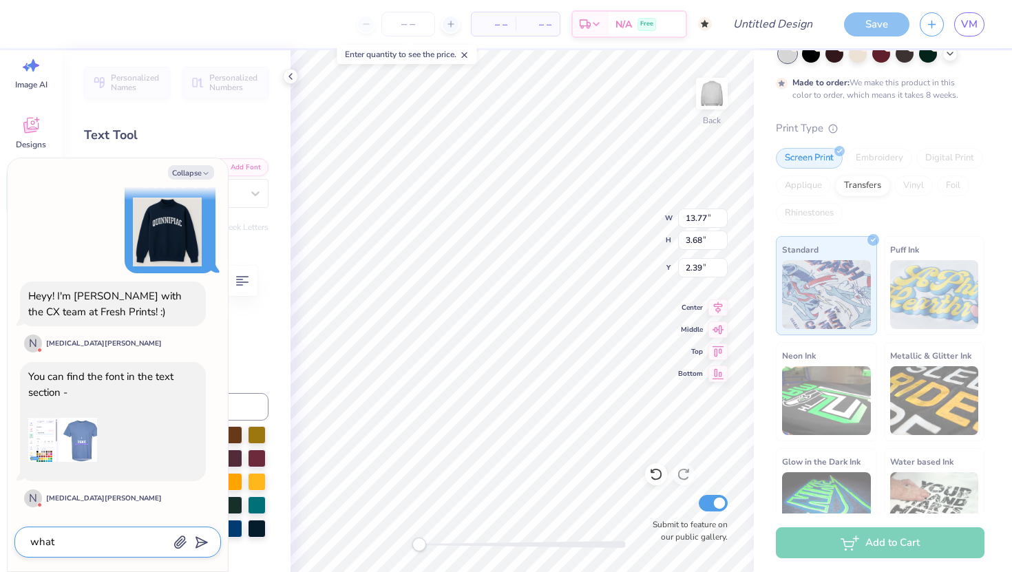
type textarea "x"
type textarea "what f"
type textarea "x"
type textarea "what fo"
type textarea "x"
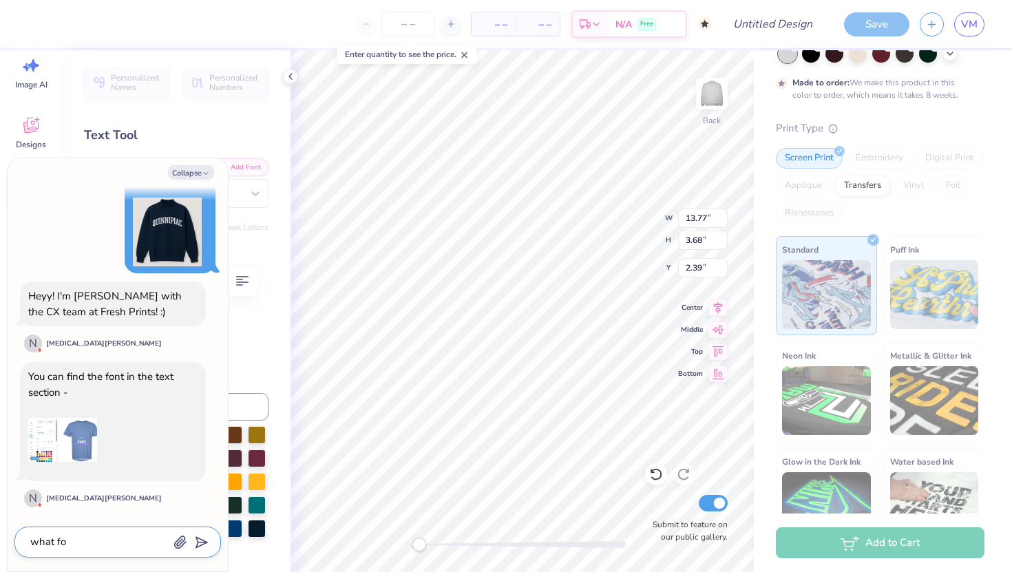
type textarea "what fon"
type textarea "x"
type textarea "what font"
type textarea "x"
type textarea "what font"
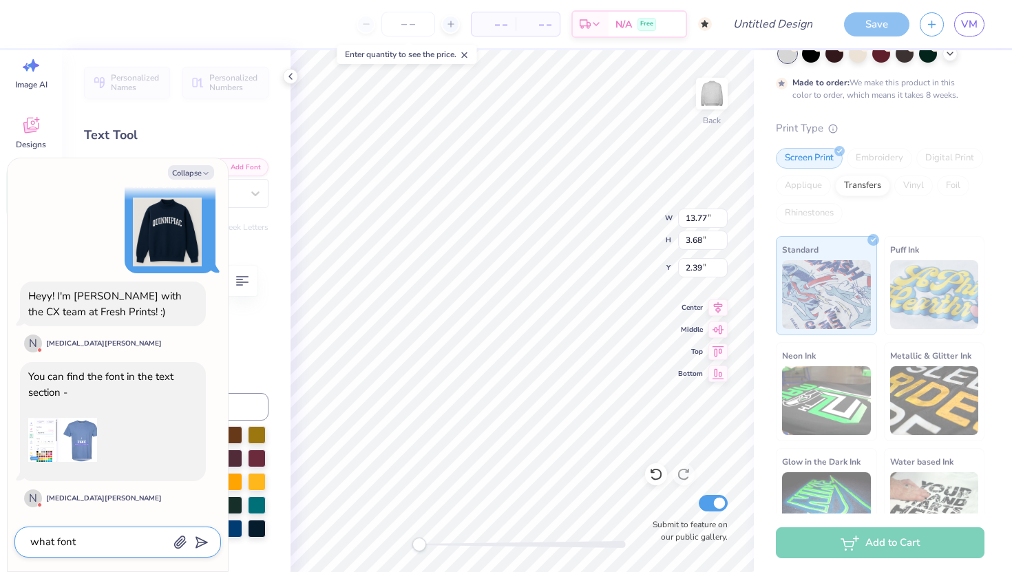
type textarea "x"
type textarea "what font i"
type textarea "x"
type textarea "what font is"
type textarea "x"
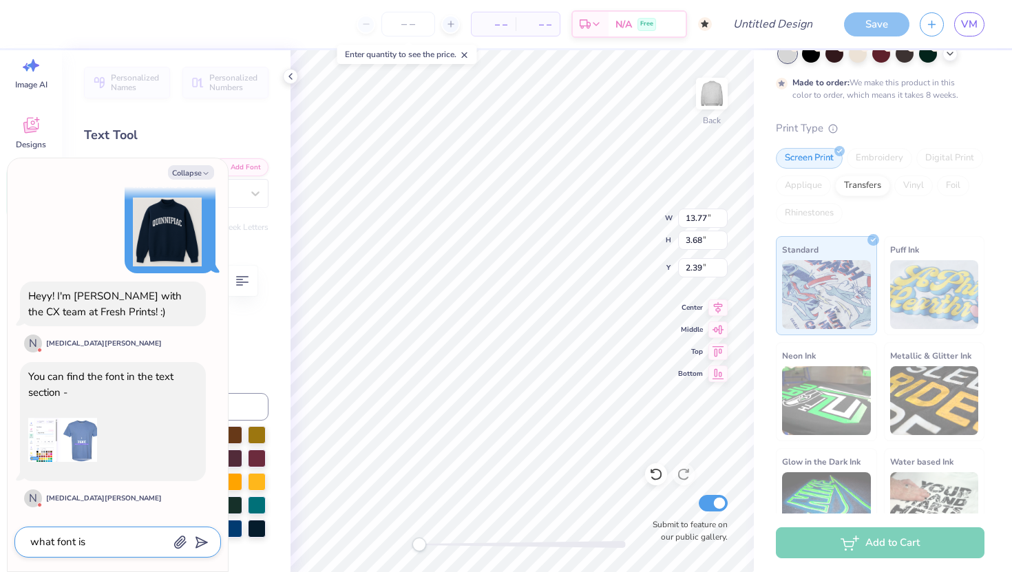
type textarea "what font is"
type textarea "x"
type textarea "what font is i"
type textarea "x"
type textarea "what font is it"
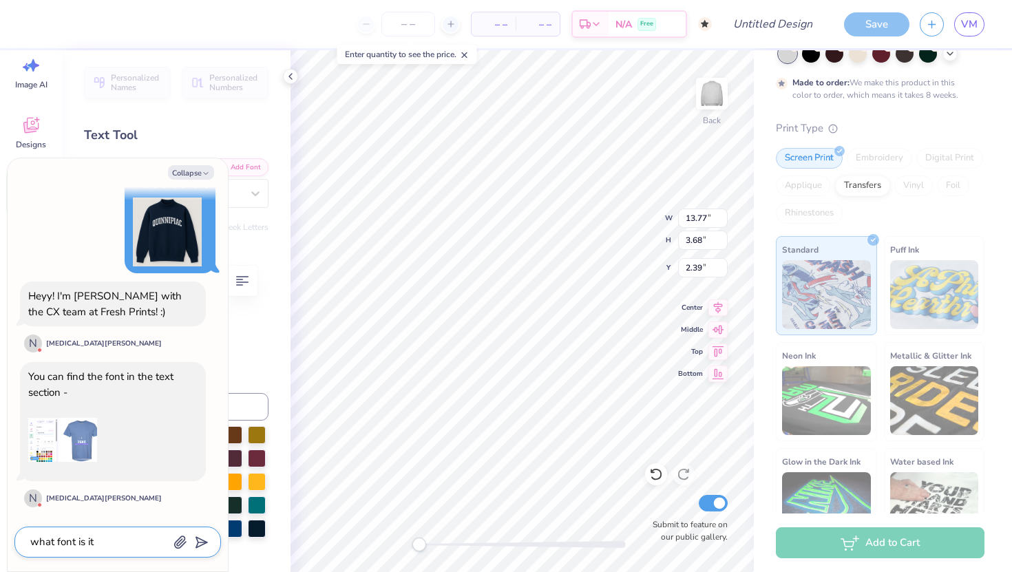
type textarea "x"
type textarea "what font is it"
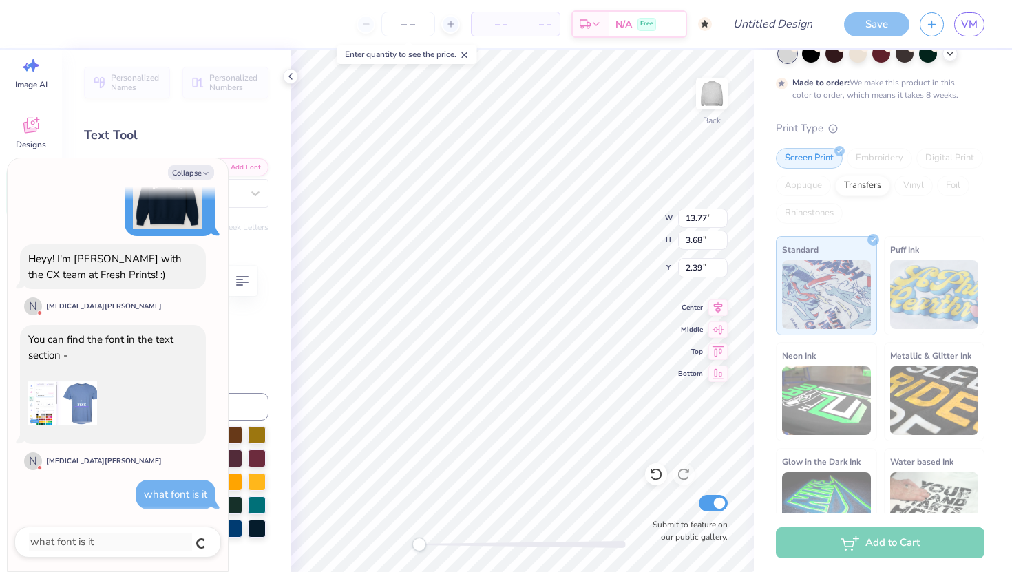
type textarea "x"
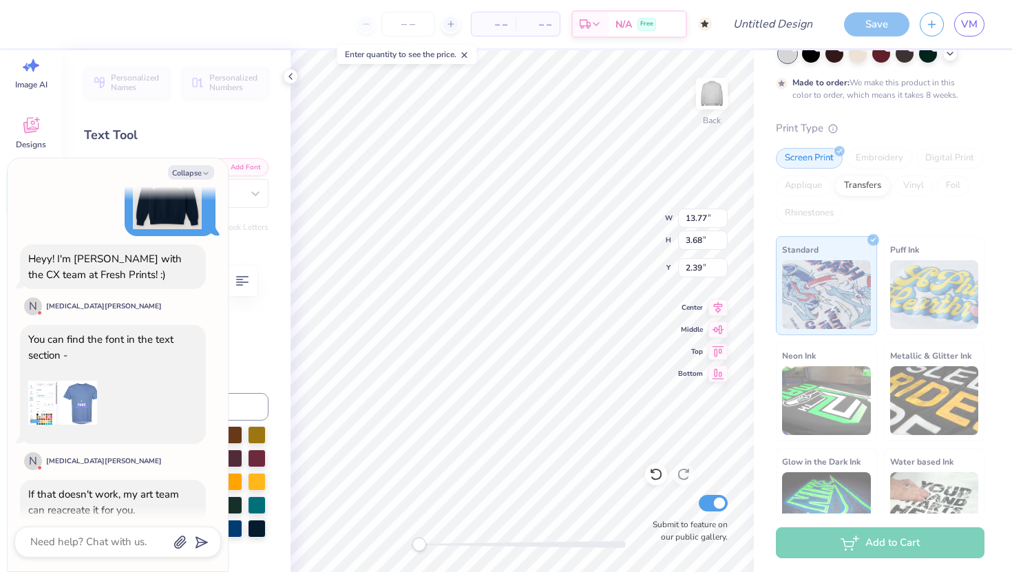
scroll to position [675, 0]
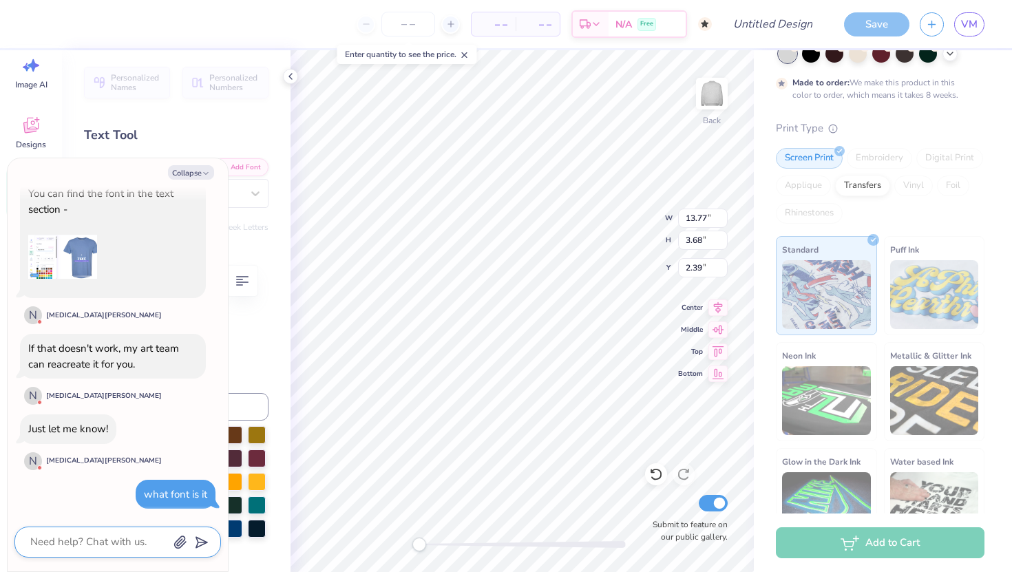
click at [81, 540] on textarea at bounding box center [99, 542] width 140 height 19
type textarea "x"
type textarea "p"
type textarea "x"
type textarea "pl"
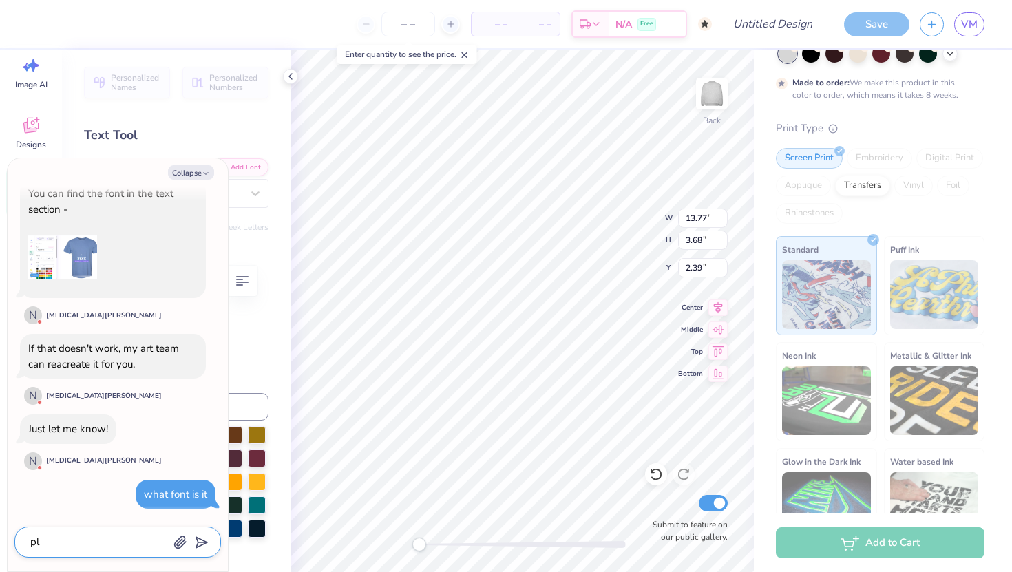
type textarea "x"
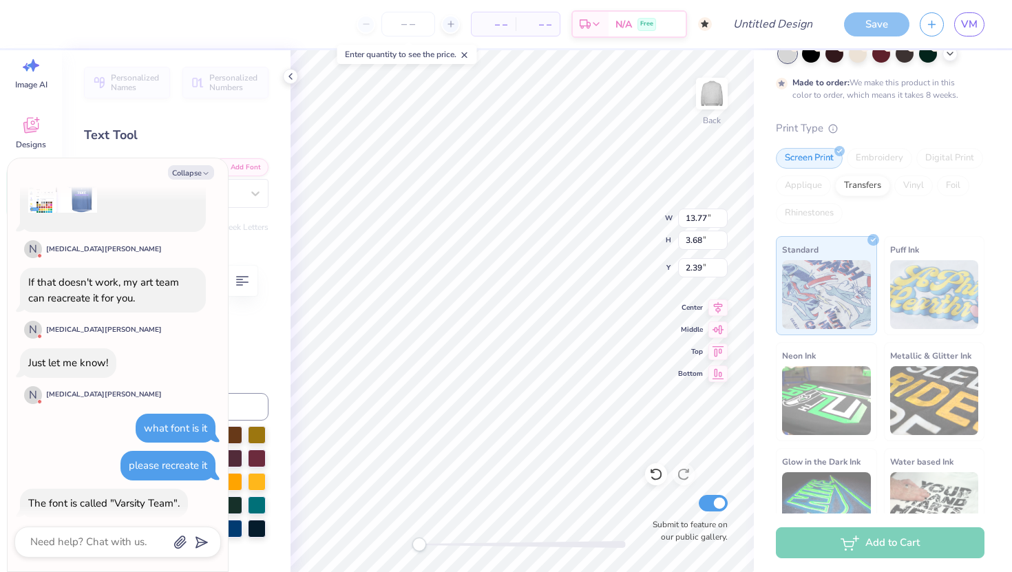
scroll to position [842, 0]
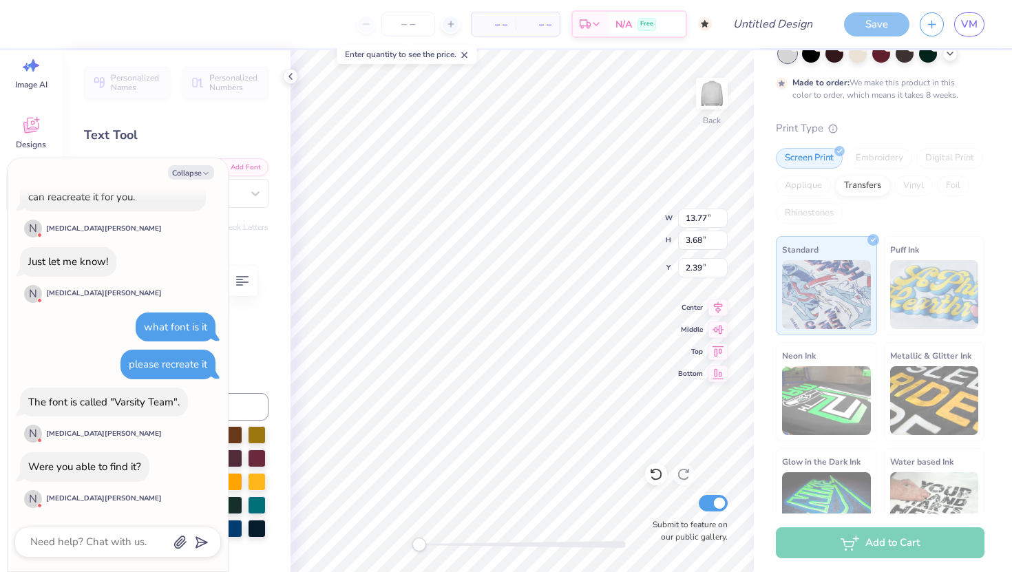
click at [249, 308] on div "Personalized Names Personalized Numbers Text Tool Add Font Font Varsity Team Sw…" at bounding box center [176, 311] width 229 height 522
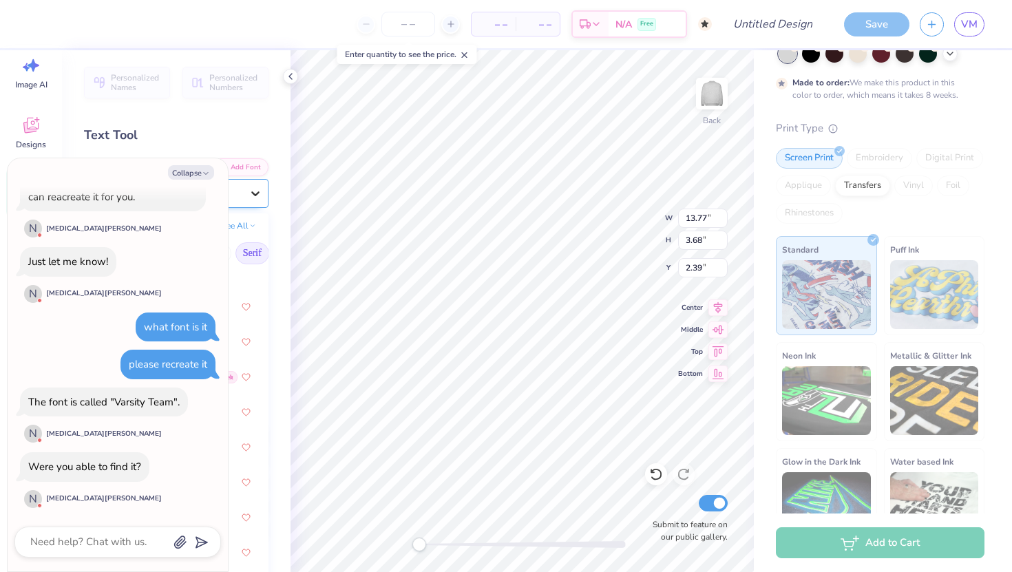
click at [254, 185] on div at bounding box center [255, 193] width 25 height 25
click at [285, 80] on icon at bounding box center [290, 76] width 11 height 11
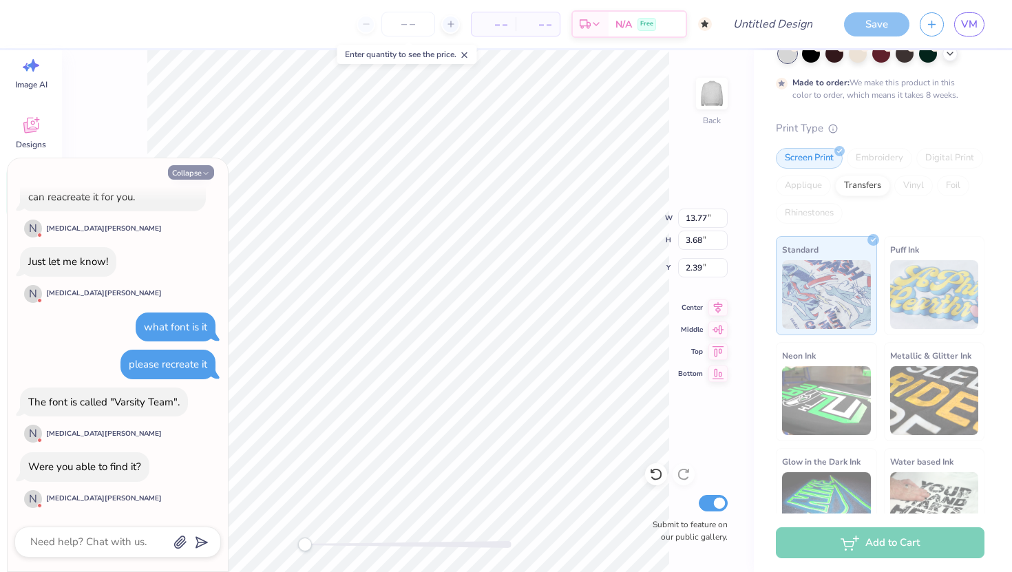
click at [196, 171] on button "Collapse" at bounding box center [191, 172] width 46 height 14
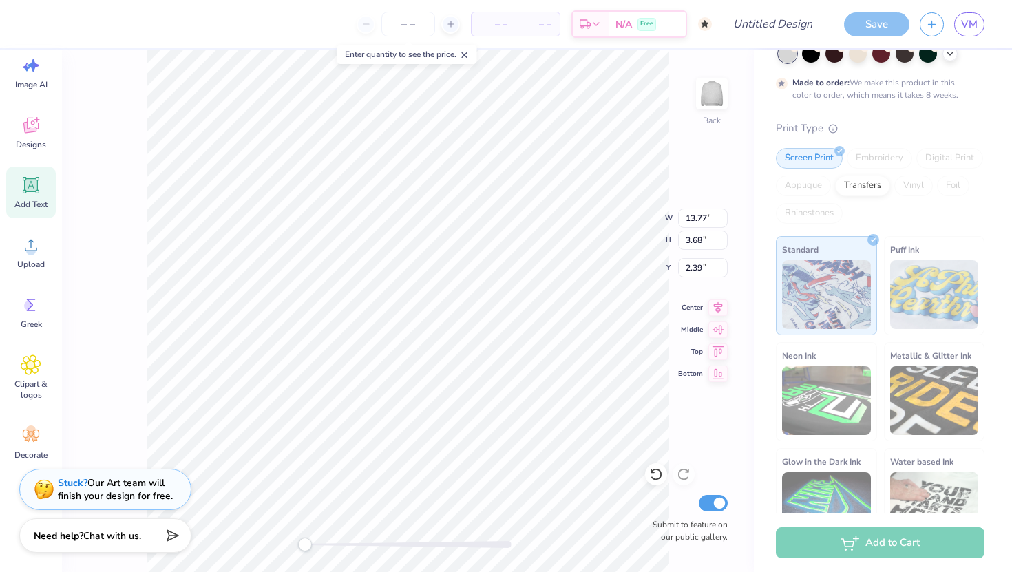
click at [34, 194] on icon at bounding box center [31, 185] width 21 height 21
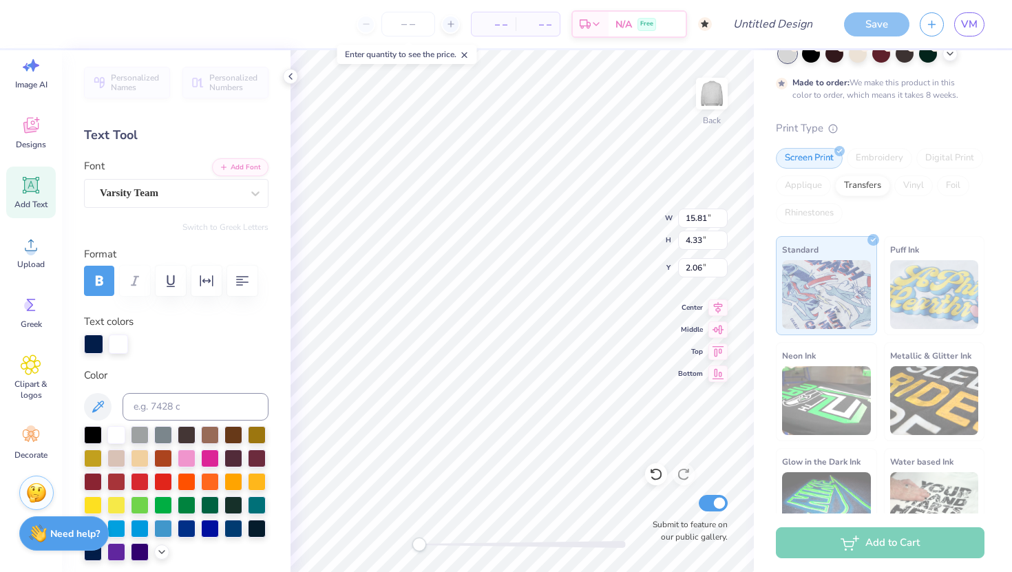
click at [67, 538] on strong "Need help?" at bounding box center [75, 534] width 50 height 13
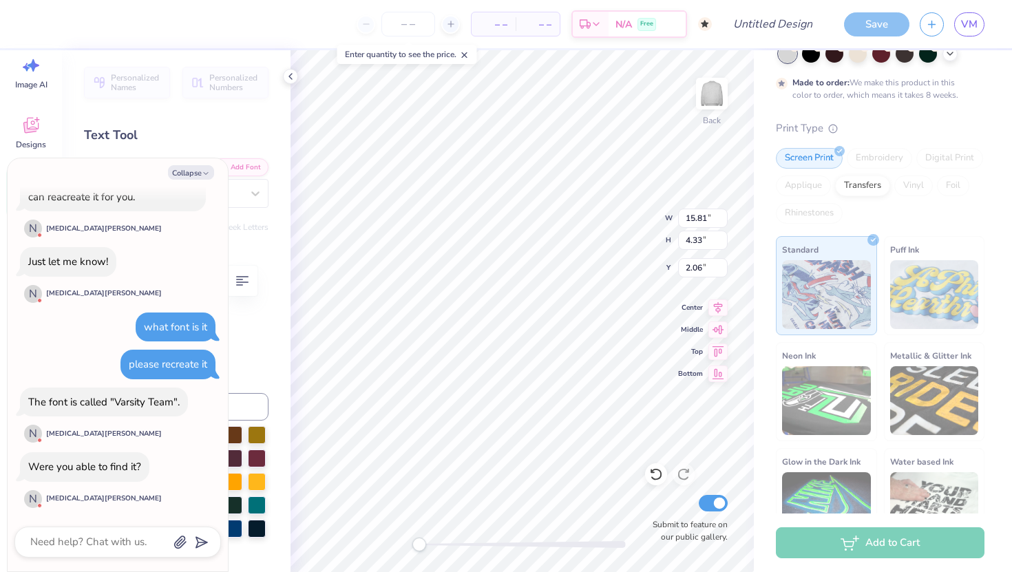
click at [255, 324] on div "Text colors" at bounding box center [176, 334] width 185 height 40
click at [209, 176] on icon "button" at bounding box center [206, 173] width 8 height 8
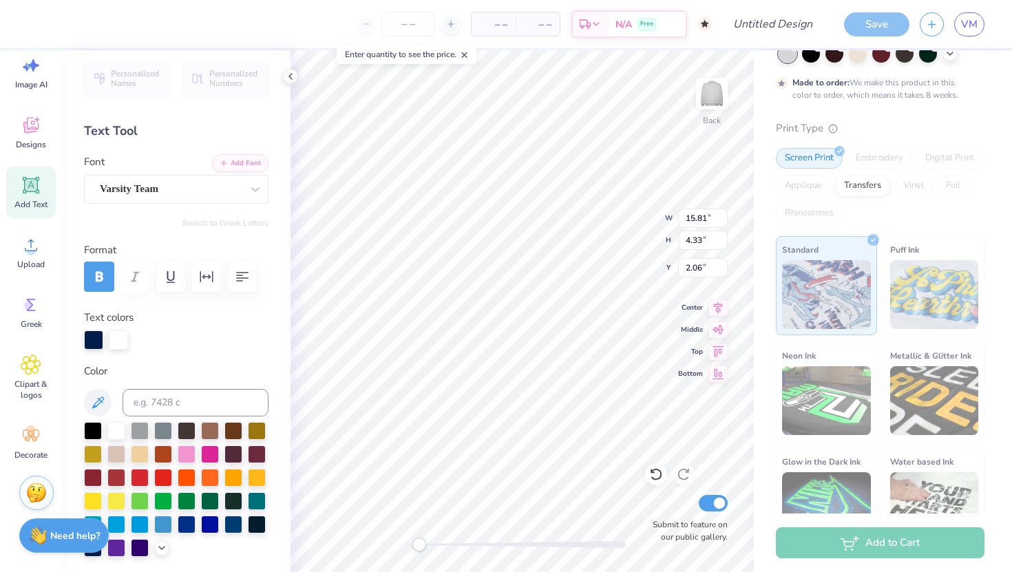
scroll to position [0, 0]
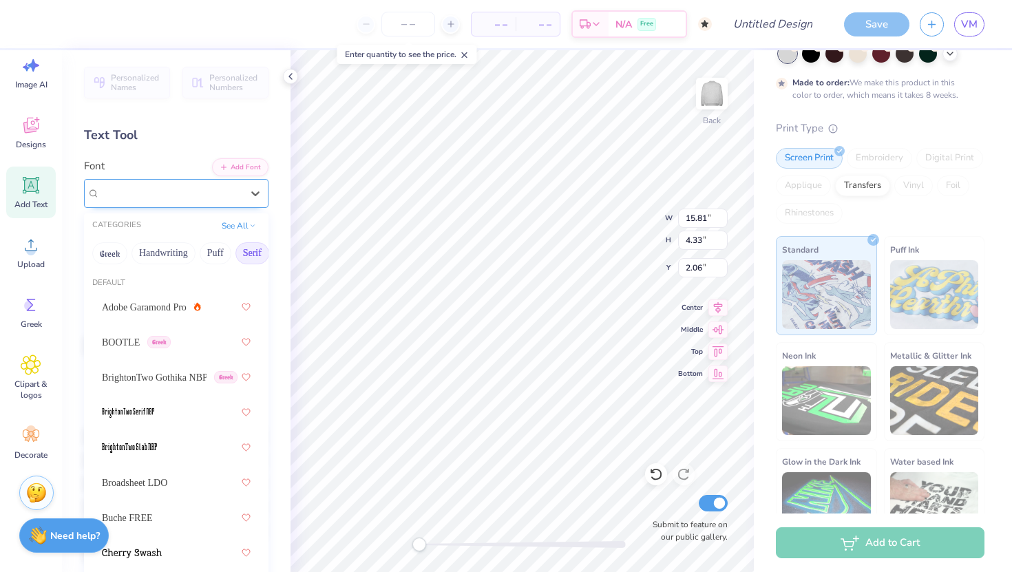
click at [188, 203] on div "Varsity Team" at bounding box center [170, 193] width 145 height 21
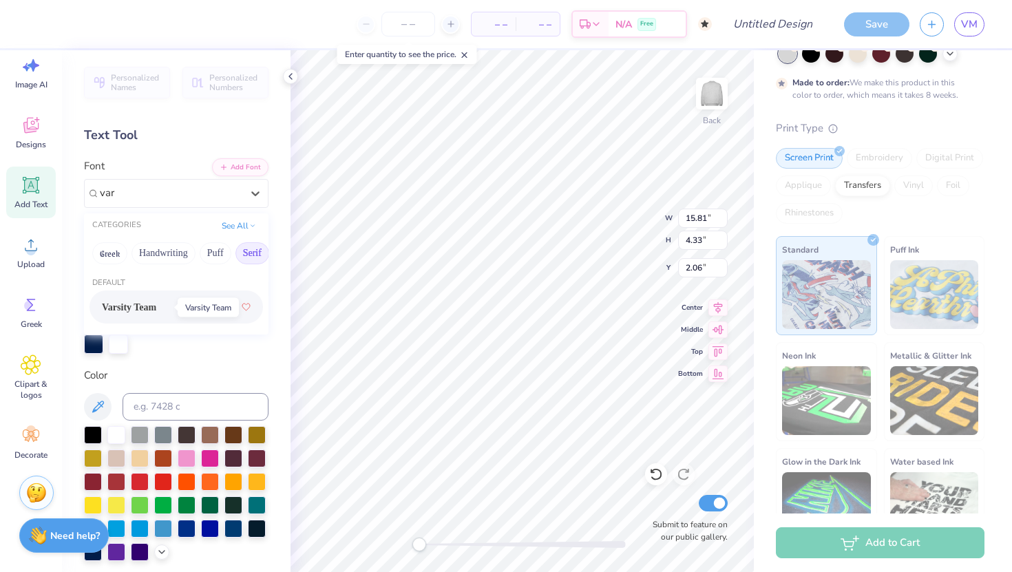
click at [134, 309] on span "Varsity Team" at bounding box center [129, 307] width 54 height 14
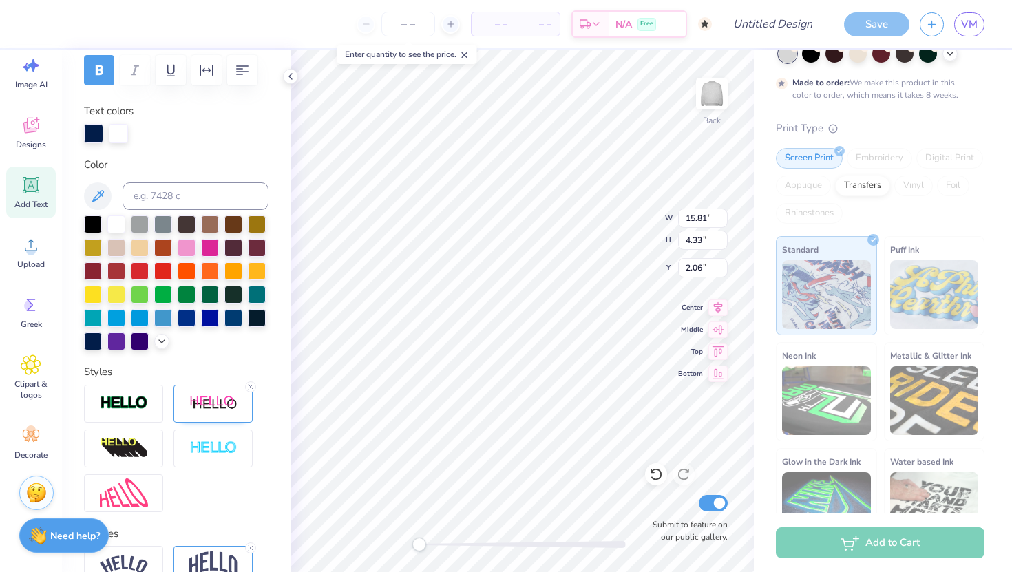
scroll to position [205, 0]
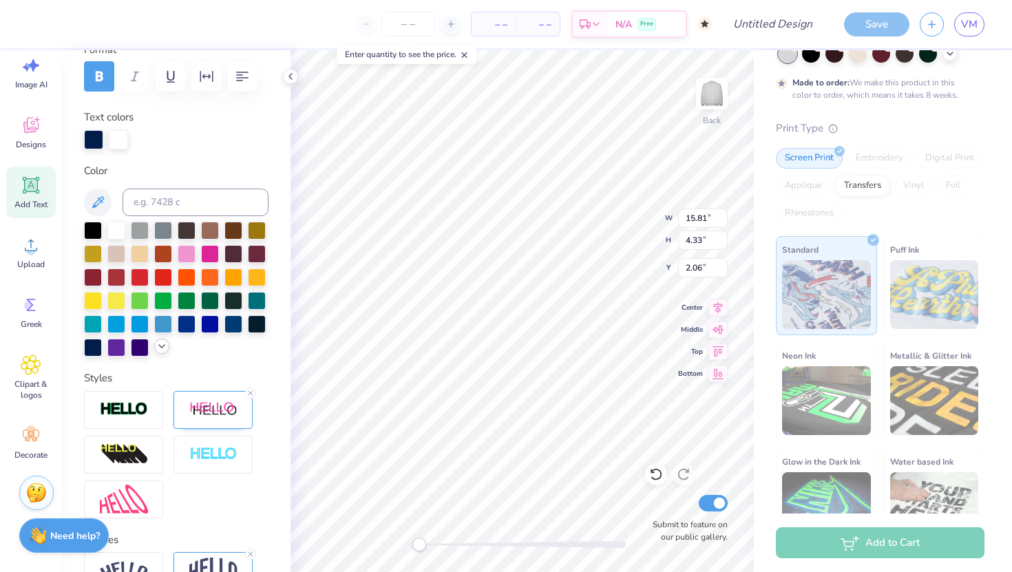
click at [160, 348] on icon at bounding box center [161, 346] width 11 height 11
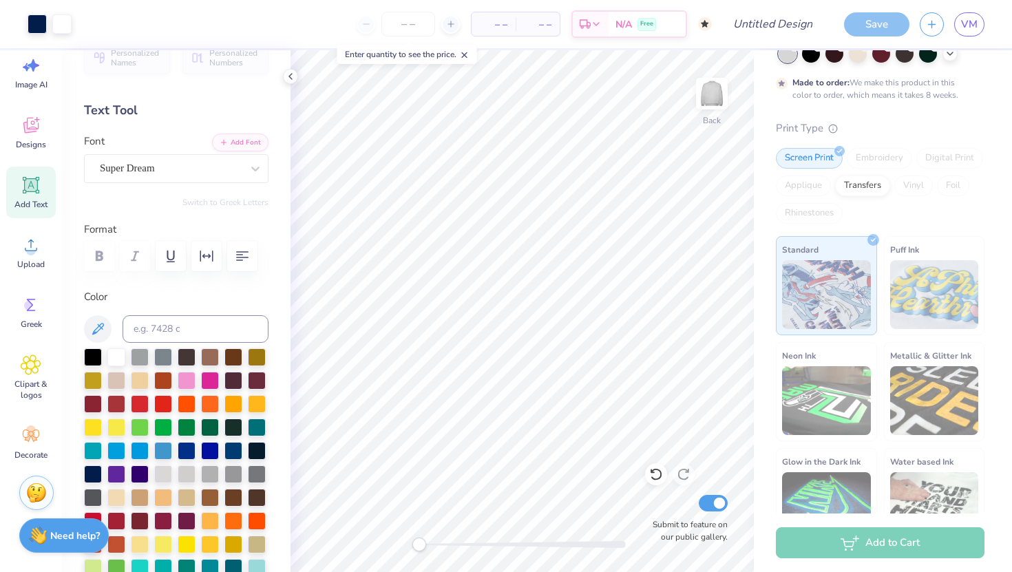
scroll to position [0, 0]
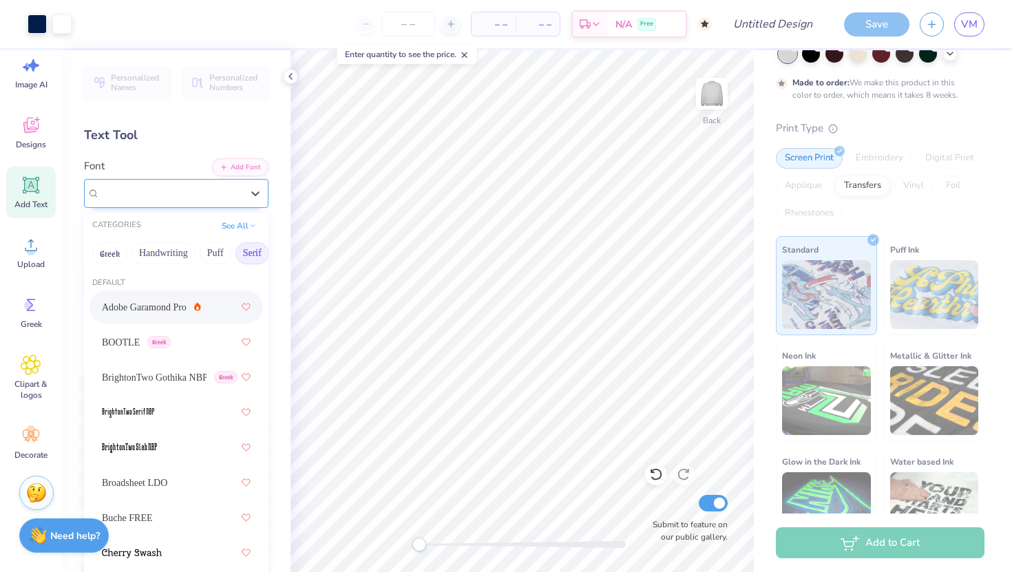
click at [177, 185] on div "Super Dream" at bounding box center [170, 193] width 145 height 21
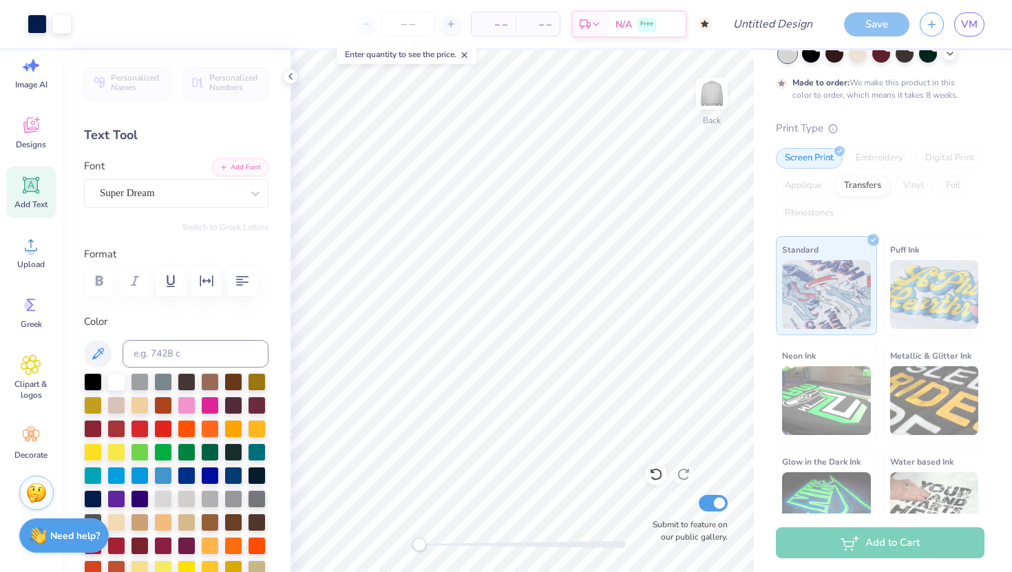
click at [179, 141] on div "Text Tool" at bounding box center [176, 135] width 185 height 19
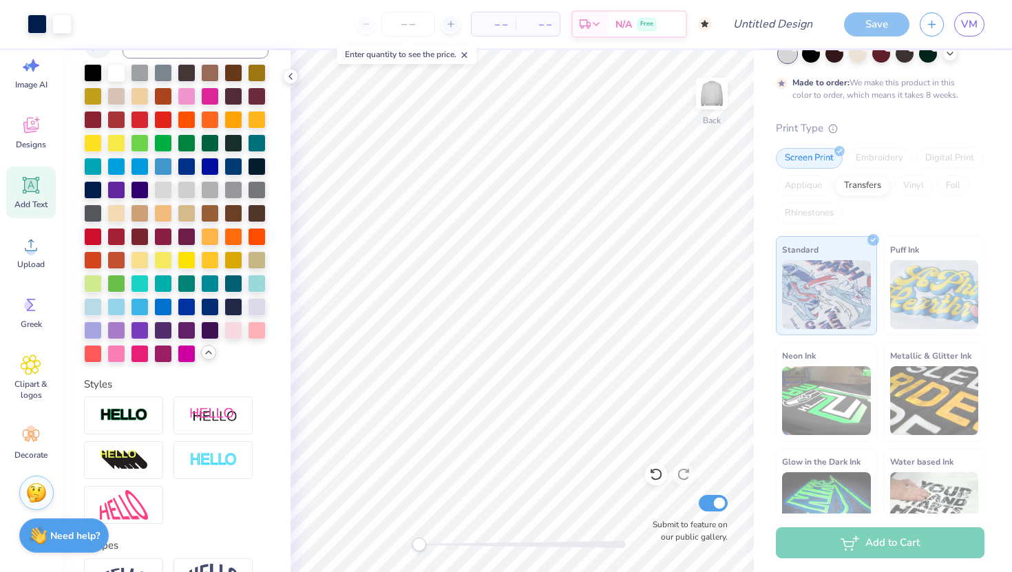
scroll to position [322, 0]
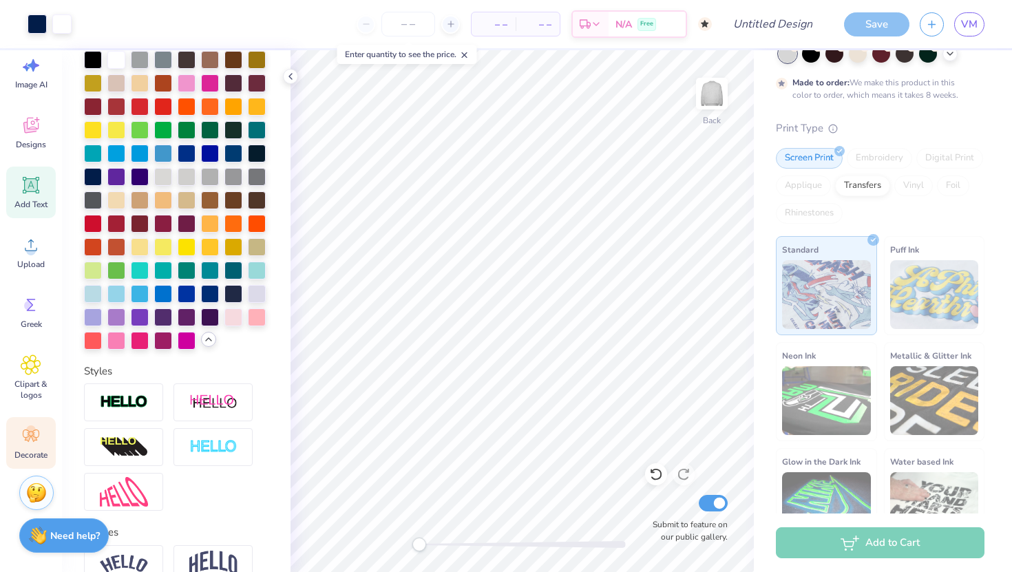
click at [25, 441] on icon at bounding box center [31, 436] width 17 height 12
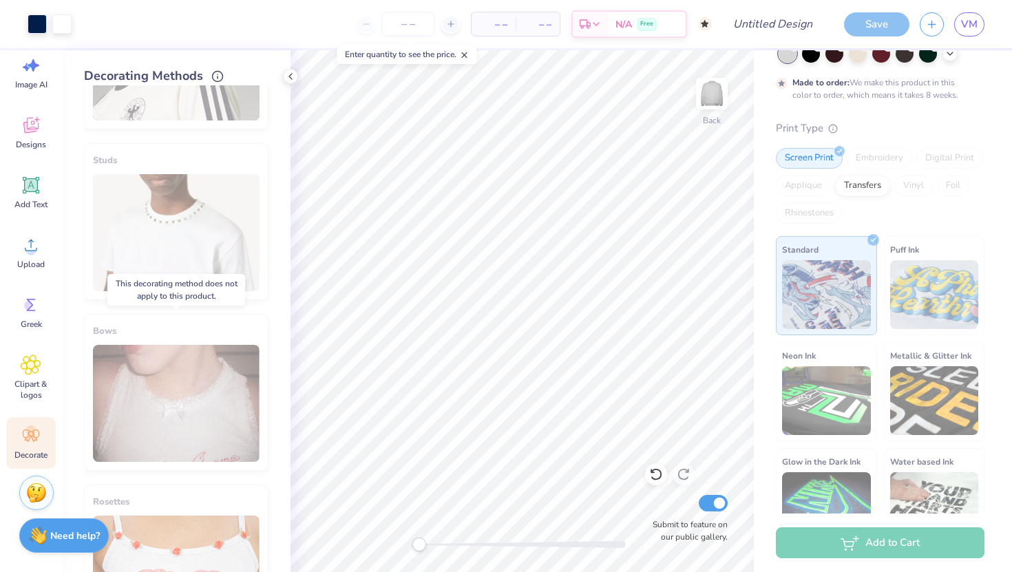
scroll to position [720, 0]
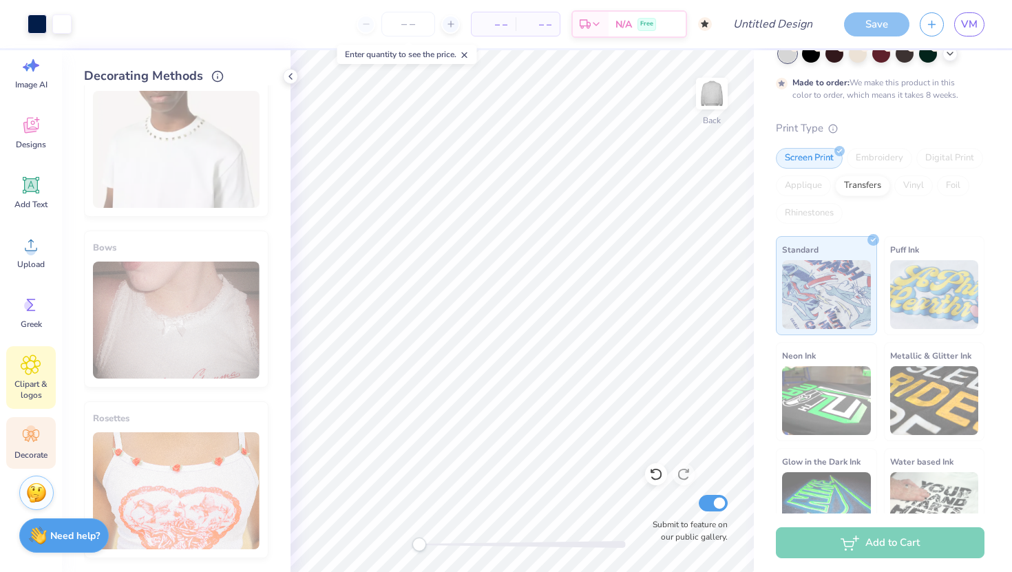
click at [44, 364] on div "Clipart & logos" at bounding box center [31, 377] width 50 height 63
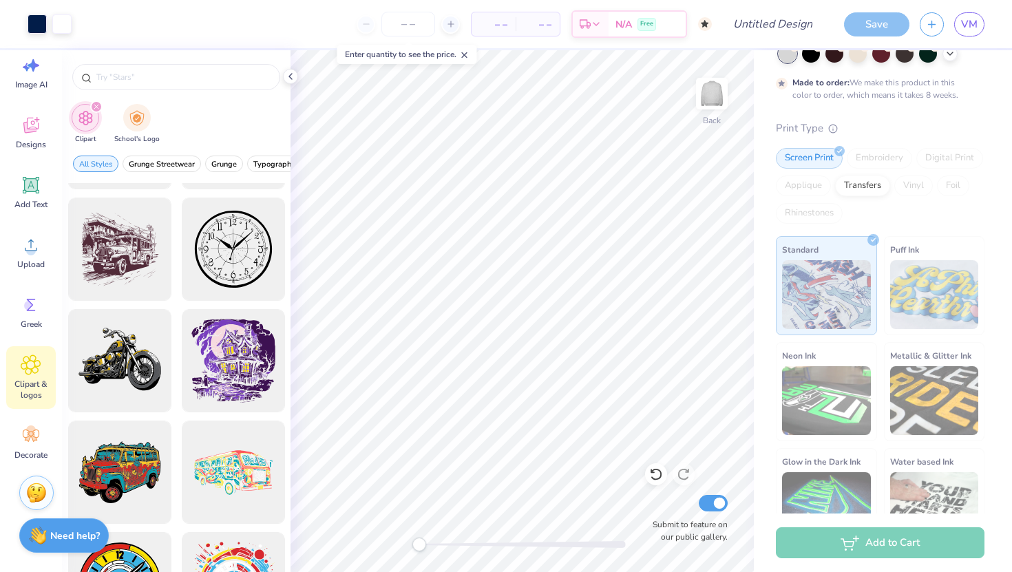
scroll to position [656, 0]
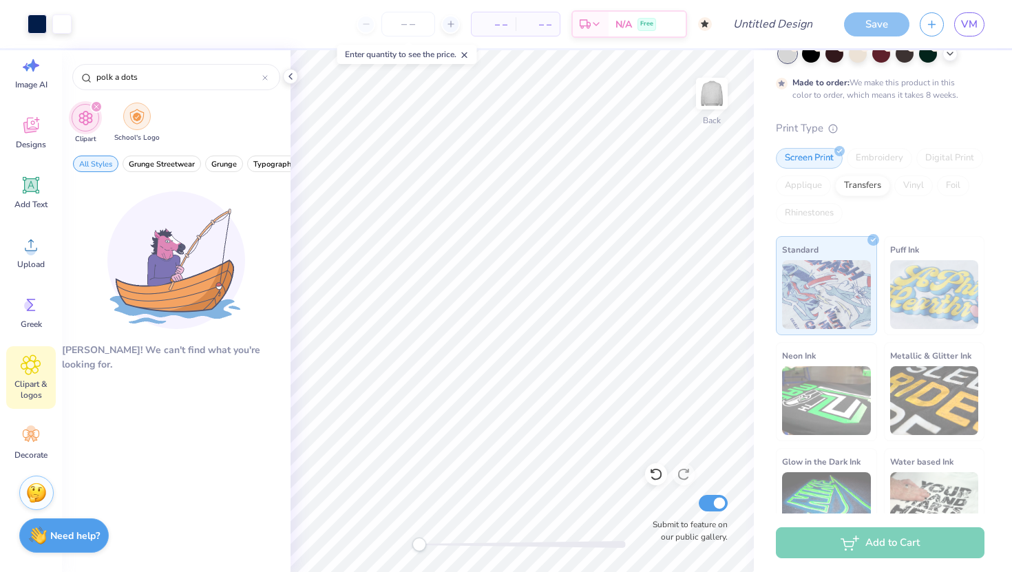
click at [131, 124] on div "filter for School's Logo" at bounding box center [137, 117] width 28 height 28
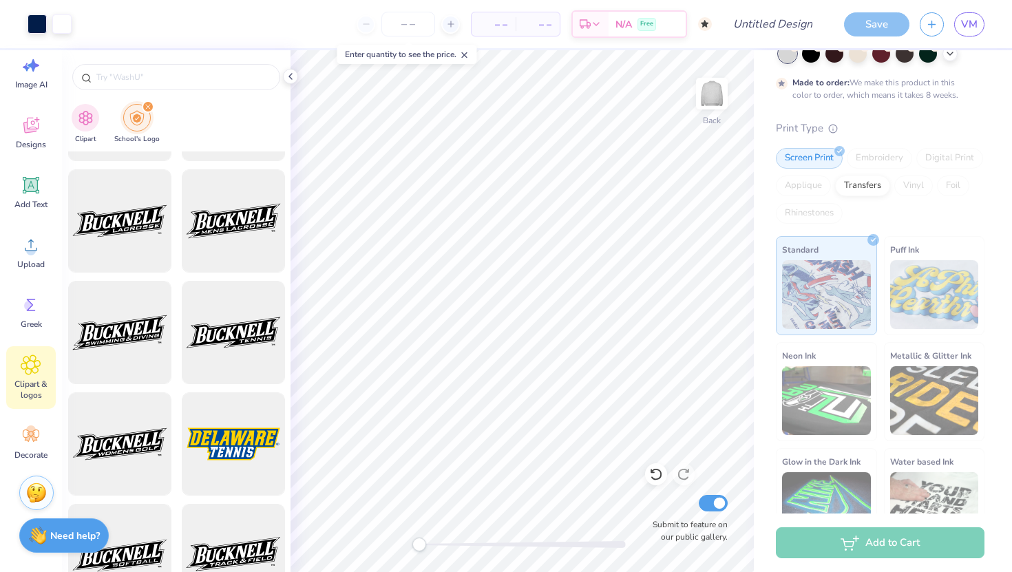
scroll to position [2104, 0]
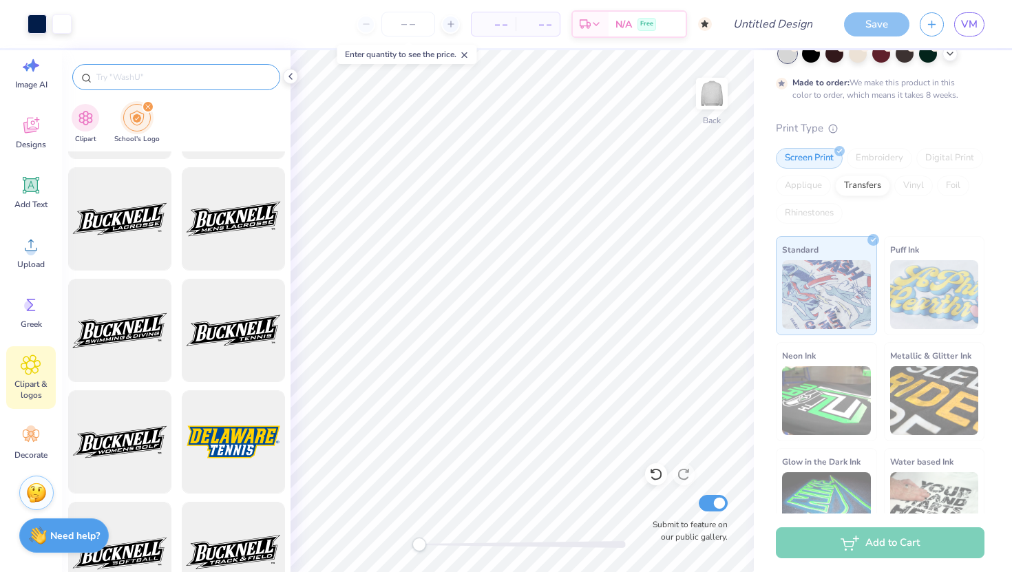
click at [168, 89] on div at bounding box center [176, 77] width 208 height 26
click at [168, 79] on input "text" at bounding box center [183, 77] width 176 height 14
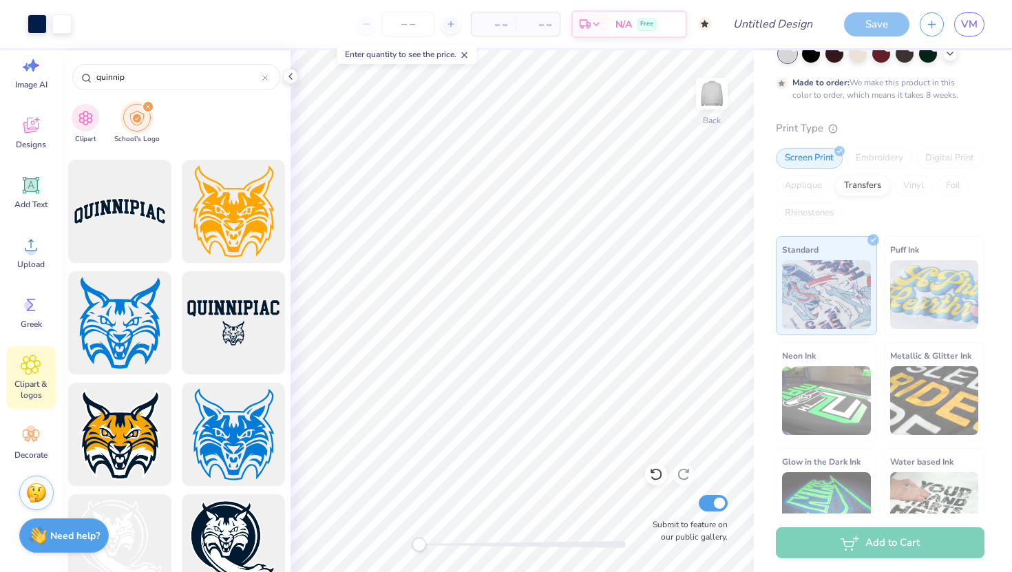
scroll to position [2559, 0]
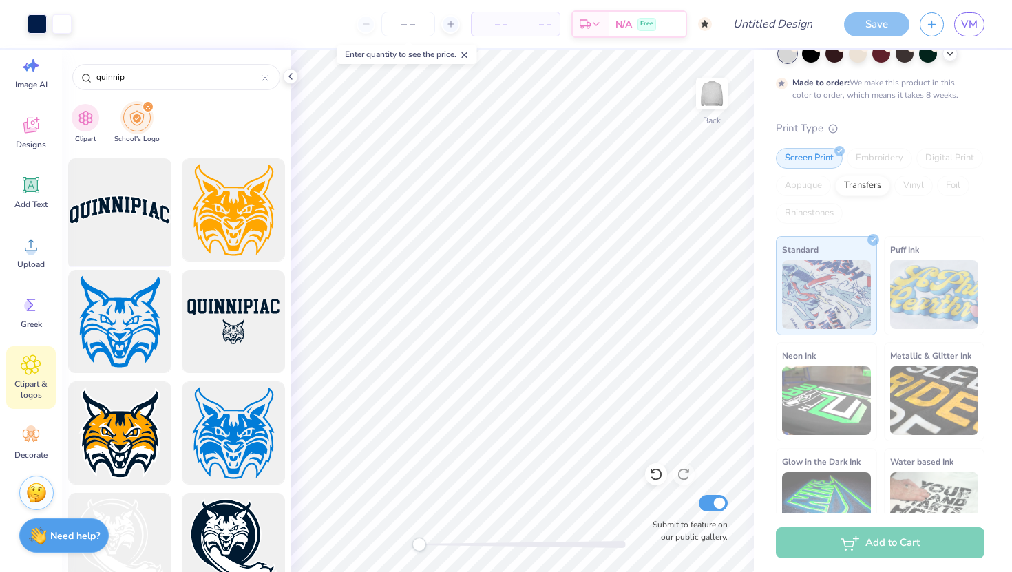
click at [105, 215] on div at bounding box center [120, 211] width 114 height 114
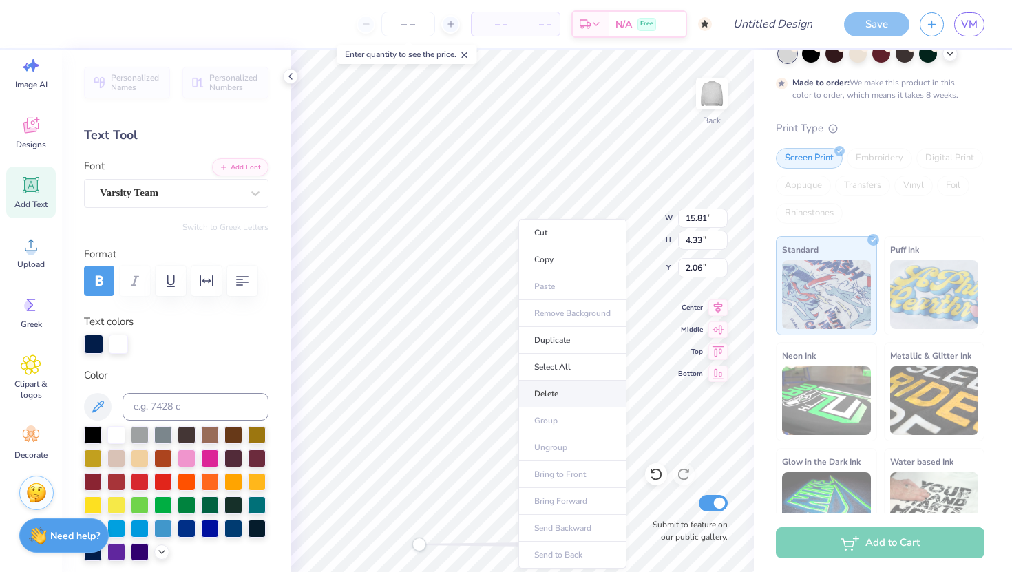
click at [554, 391] on li "Delete" at bounding box center [573, 394] width 108 height 27
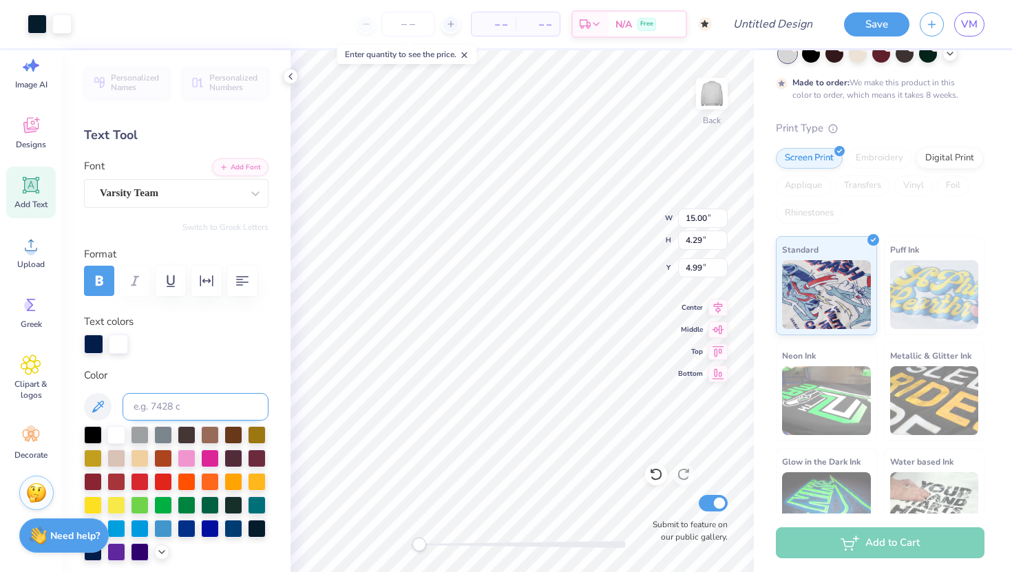
scroll to position [9, 0]
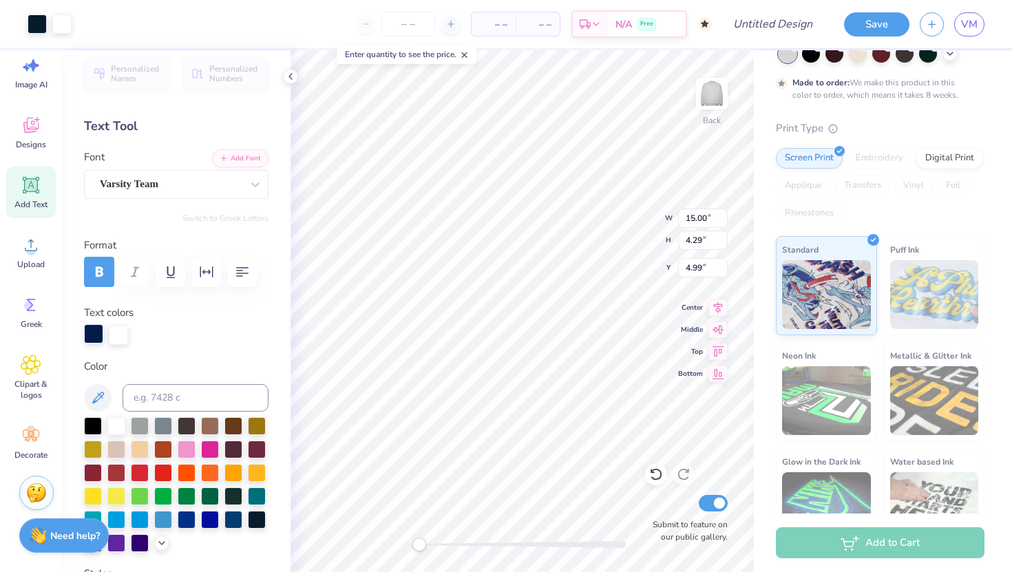
click at [92, 333] on div at bounding box center [93, 333] width 19 height 19
click at [94, 331] on div at bounding box center [93, 335] width 19 height 19
click at [29, 372] on icon at bounding box center [31, 365] width 20 height 21
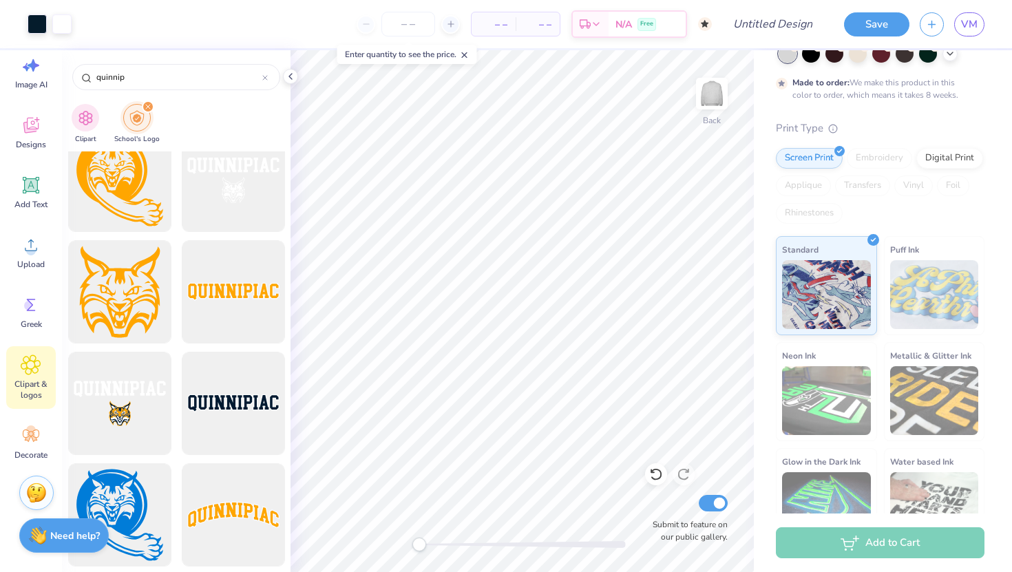
scroll to position [3255, 0]
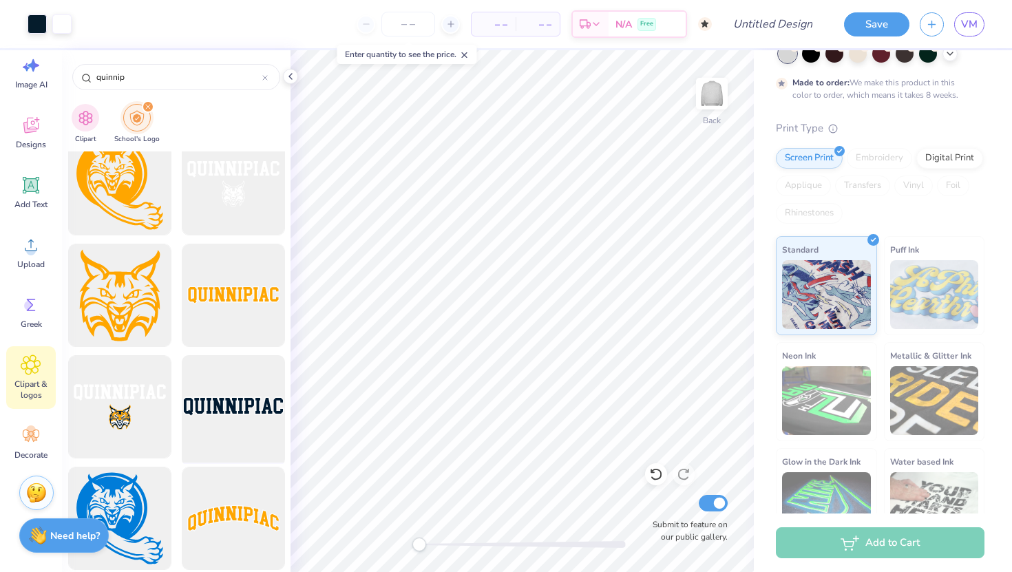
click at [242, 396] on div at bounding box center [233, 408] width 114 height 114
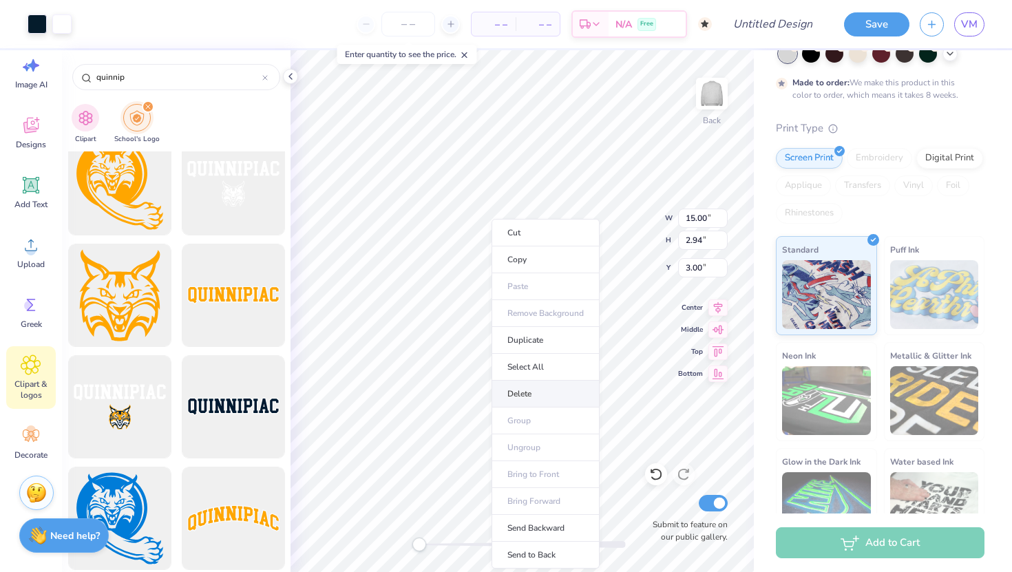
click at [530, 385] on li "Delete" at bounding box center [546, 394] width 108 height 27
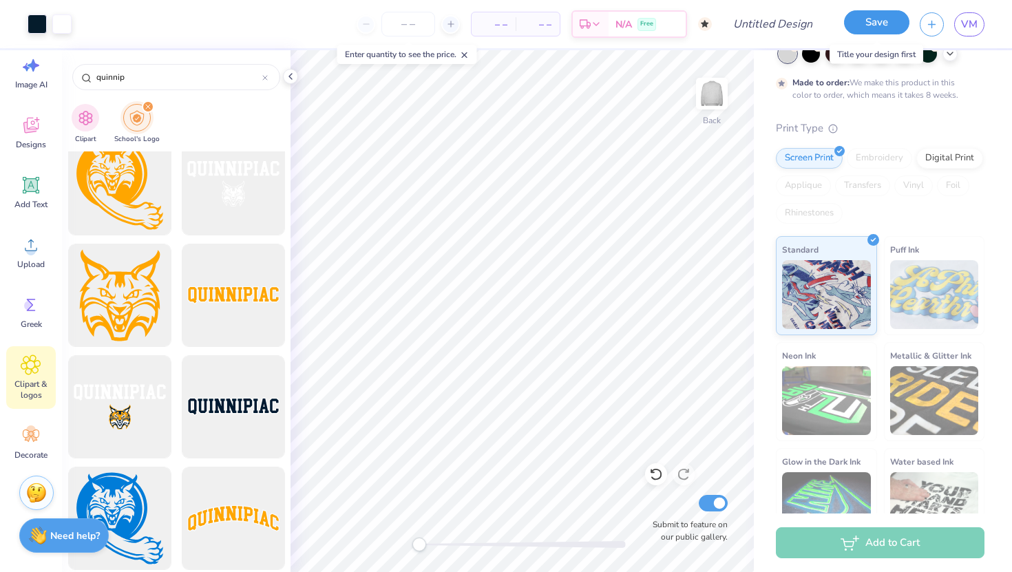
click at [851, 28] on button "Save" at bounding box center [876, 22] width 65 height 24
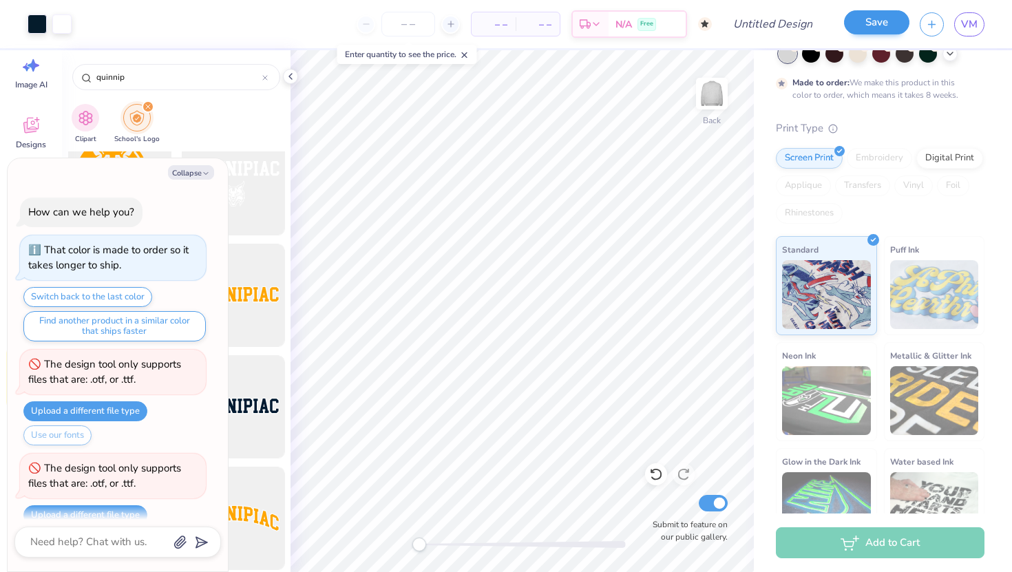
scroll to position [880, 0]
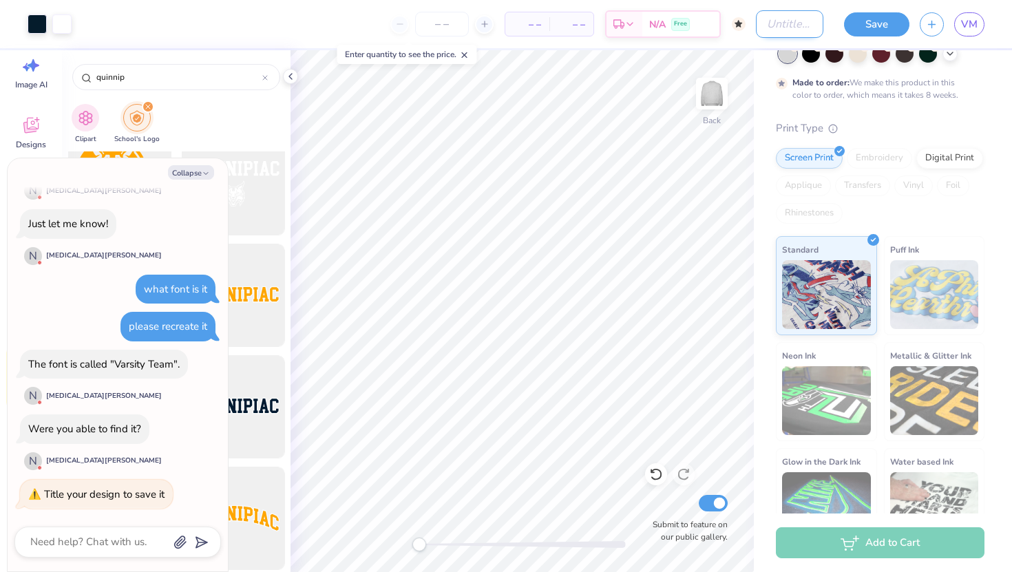
click at [781, 24] on input "Design Title" at bounding box center [789, 24] width 67 height 28
click at [862, 25] on button "Save" at bounding box center [876, 22] width 65 height 24
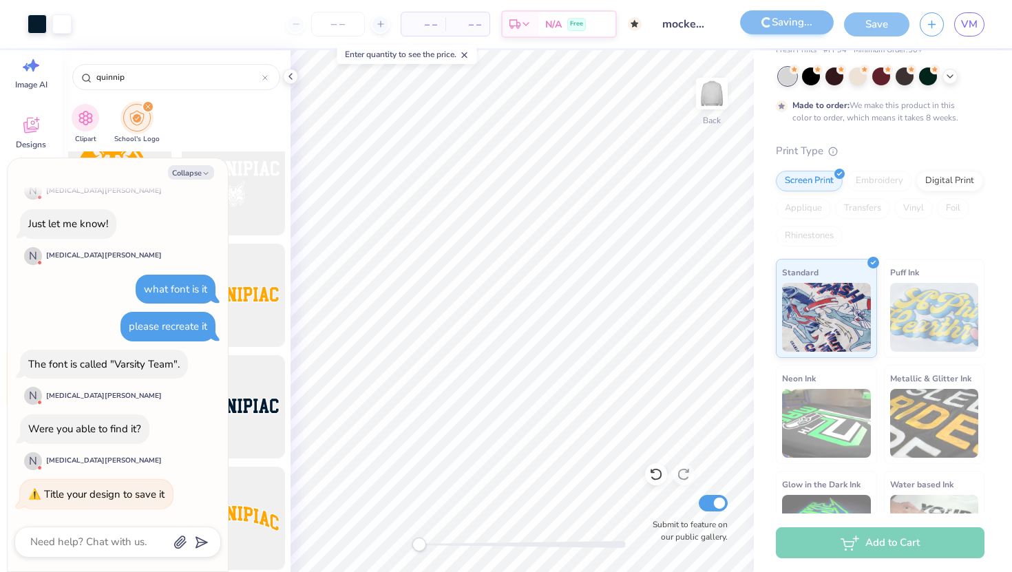
scroll to position [108, 0]
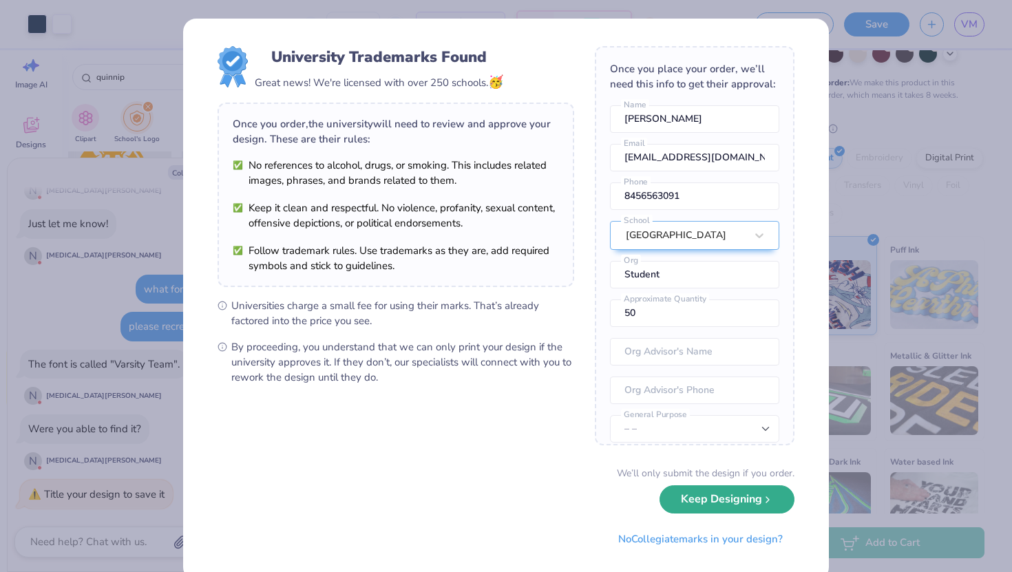
click at [709, 497] on button "Keep Designing" at bounding box center [727, 500] width 135 height 28
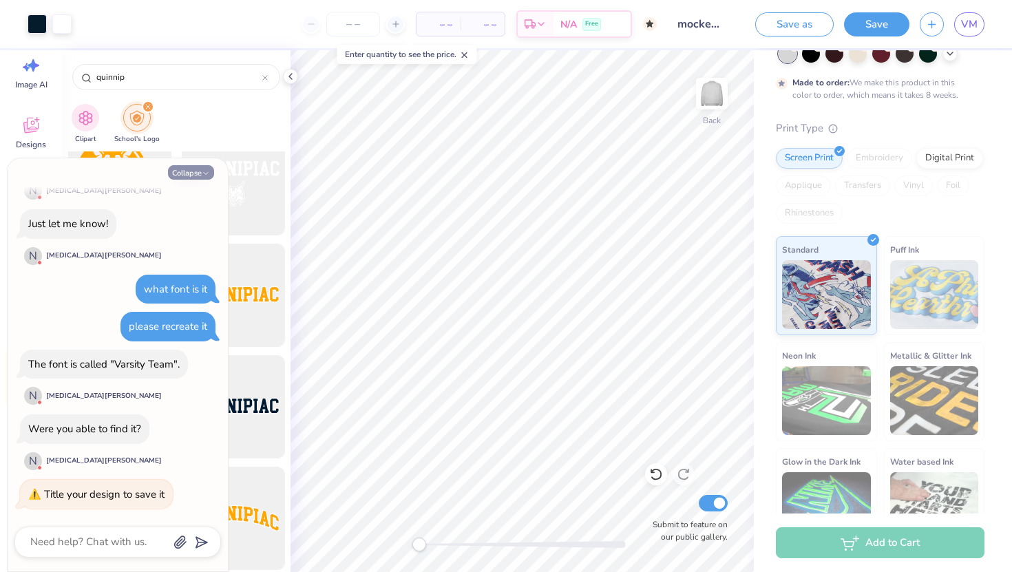
click at [191, 172] on button "Collapse" at bounding box center [191, 172] width 46 height 14
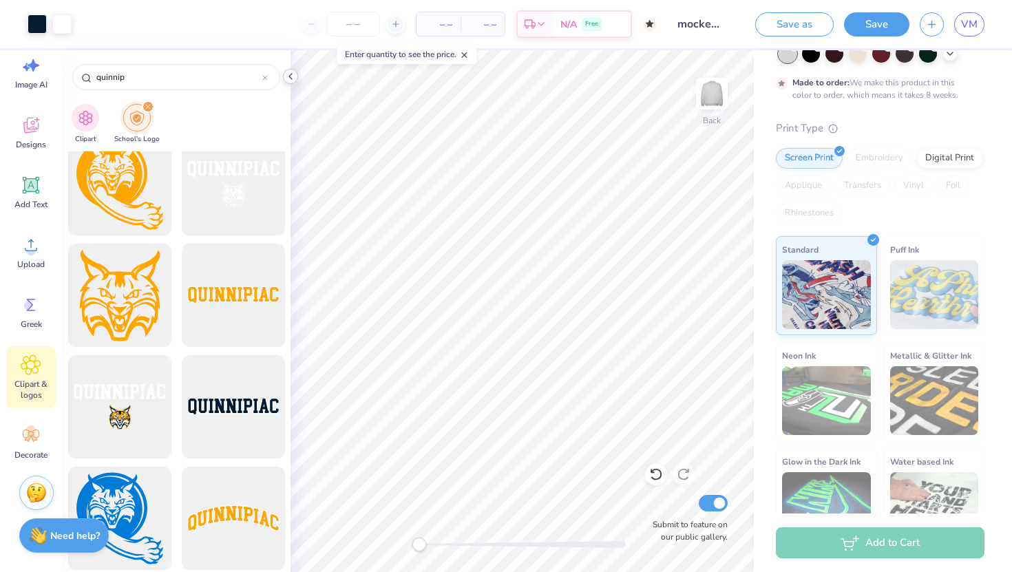
click at [285, 77] on icon at bounding box center [290, 76] width 11 height 11
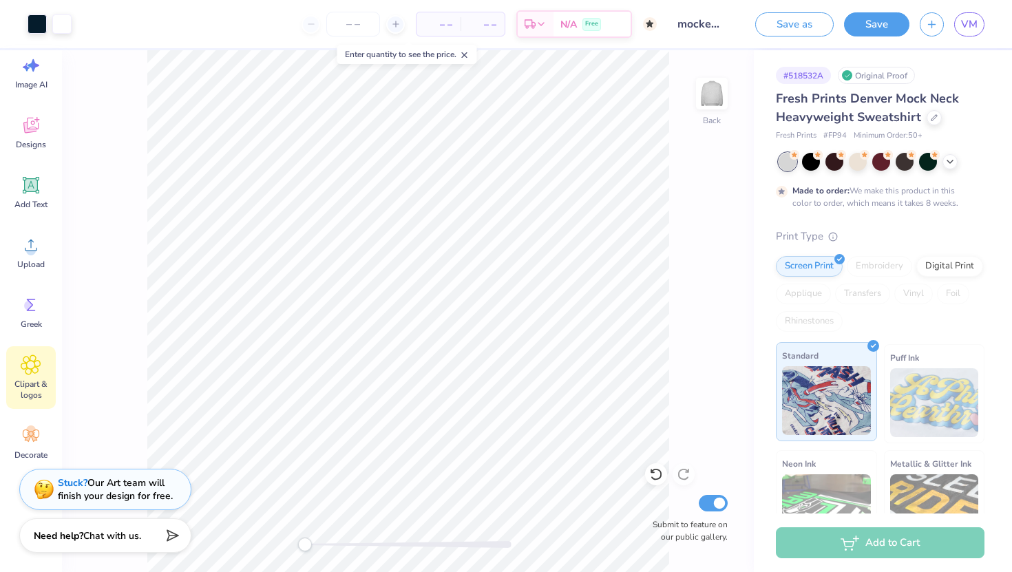
scroll to position [142, 0]
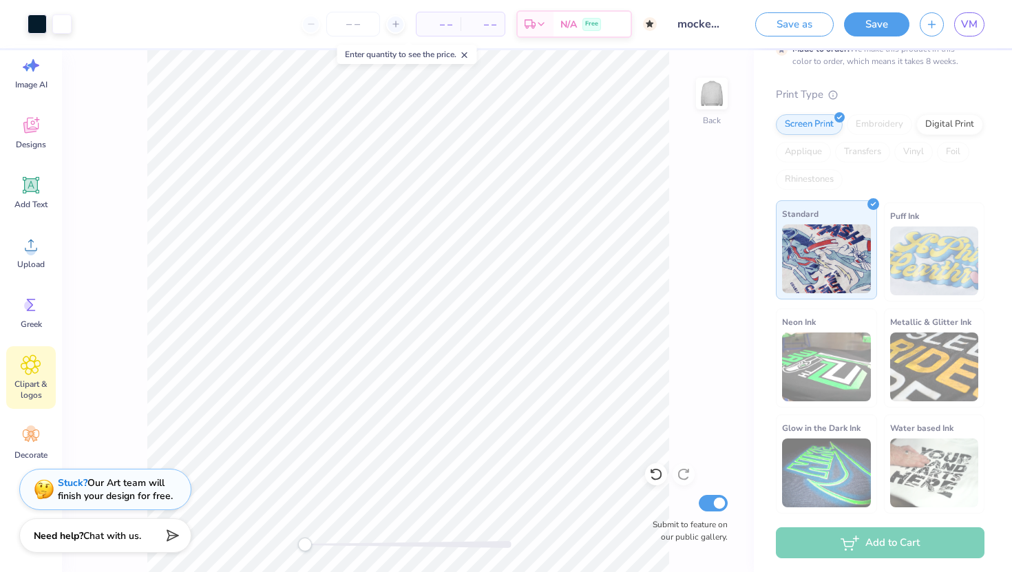
click at [855, 249] on img at bounding box center [826, 259] width 89 height 69
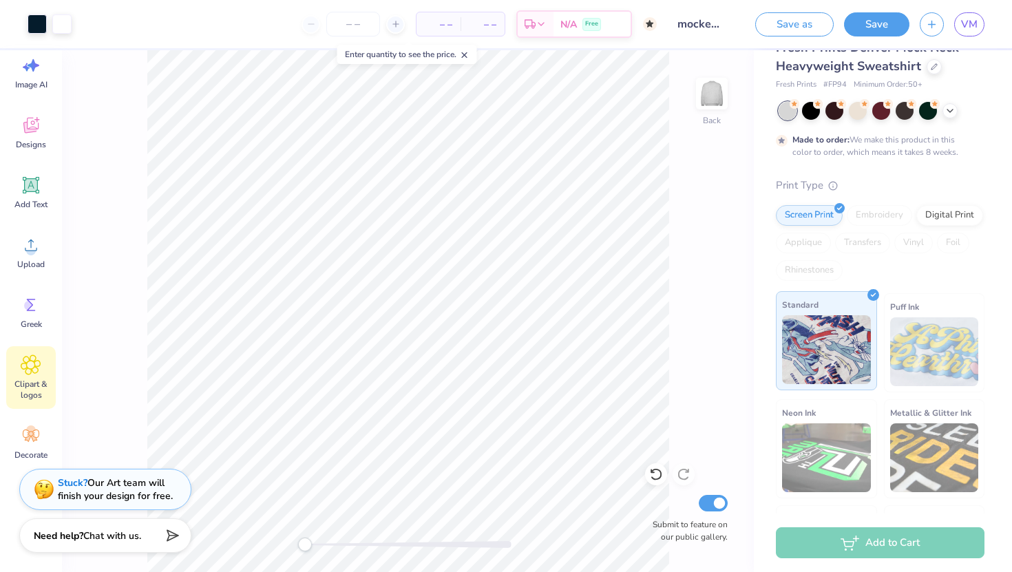
scroll to position [0, 0]
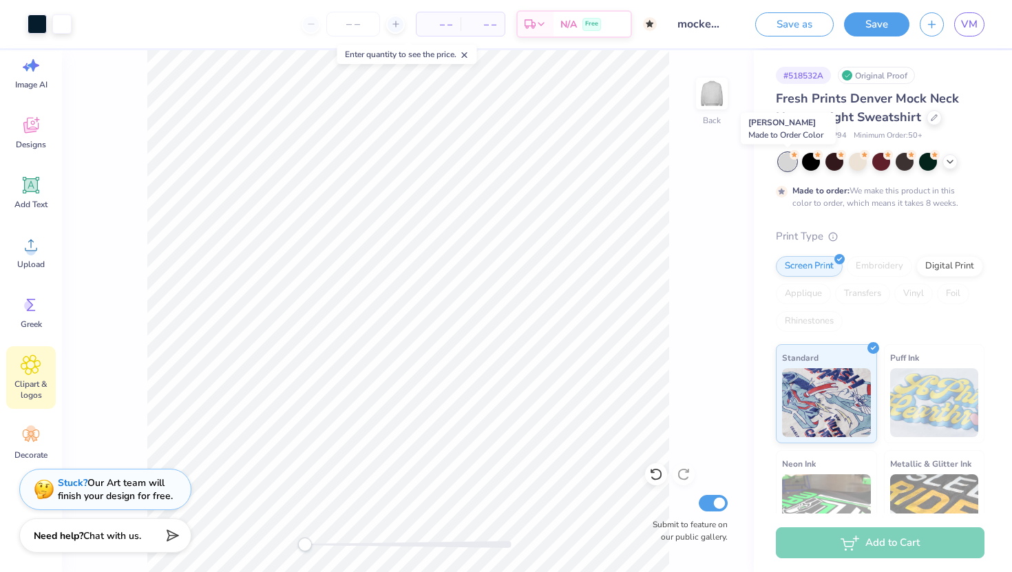
click at [789, 158] on div at bounding box center [788, 162] width 18 height 18
click at [860, 538] on div "Add to Cart" at bounding box center [880, 543] width 209 height 31
click at [865, 22] on button "Save" at bounding box center [876, 22] width 65 height 24
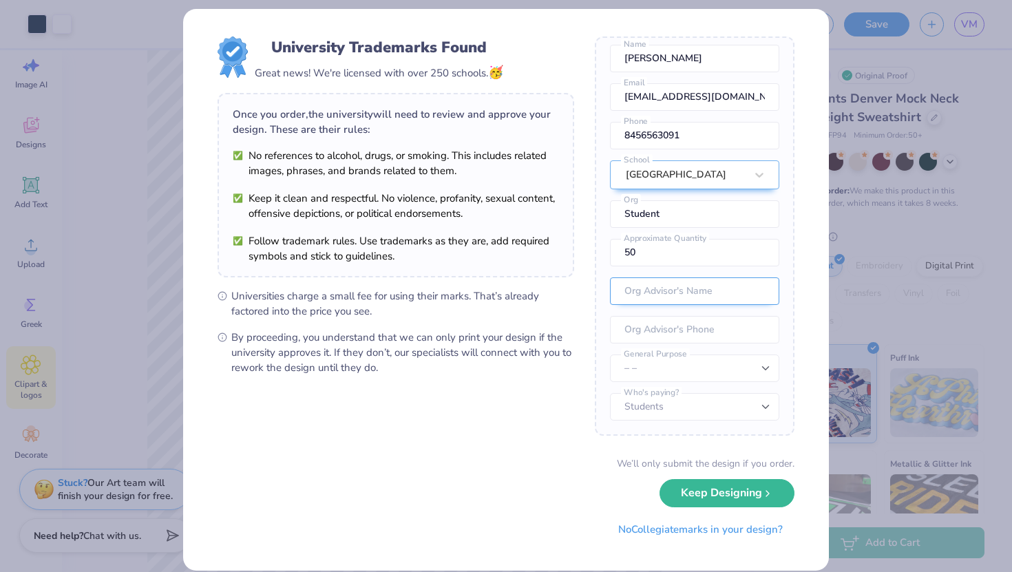
scroll to position [11, 0]
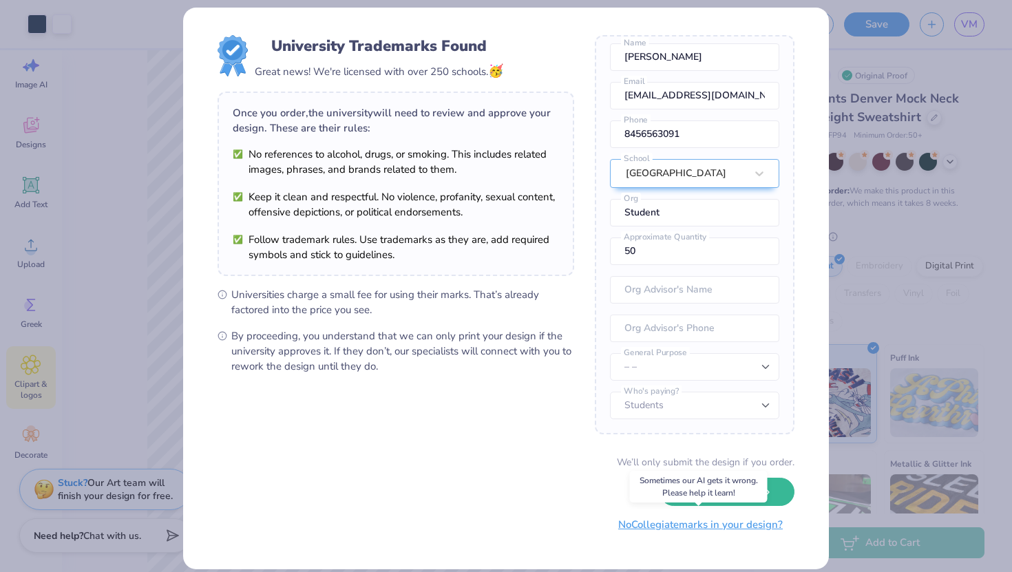
click at [681, 524] on button "No Collegiate marks in your design?" at bounding box center [701, 525] width 188 height 28
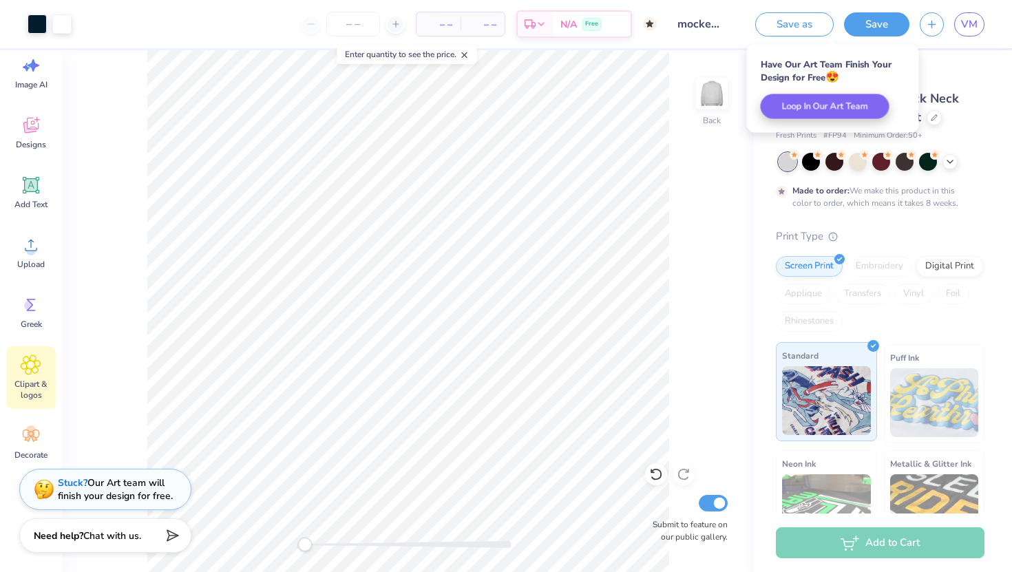
click at [821, 417] on img at bounding box center [826, 400] width 89 height 69
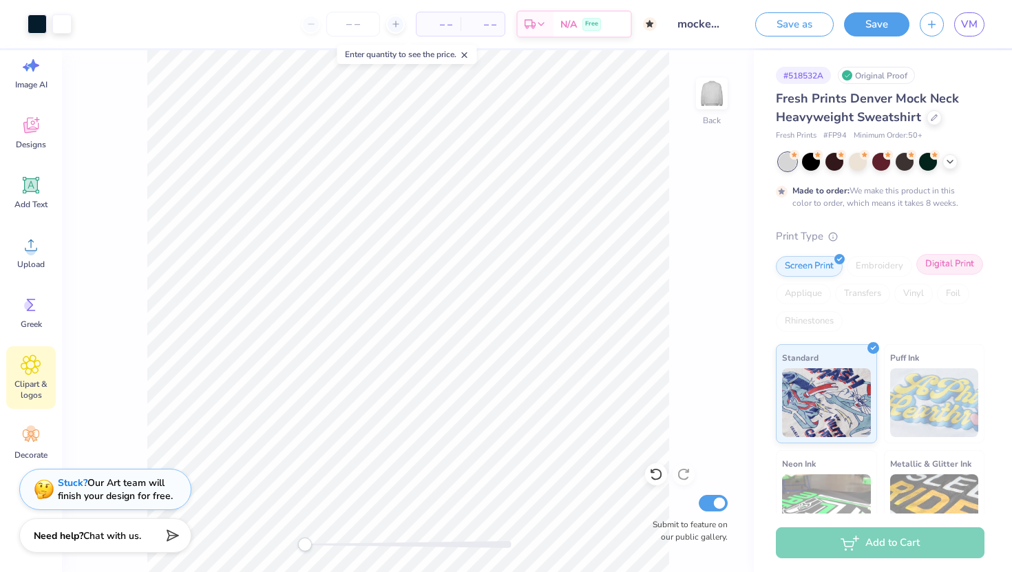
click at [948, 266] on div "Digital Print" at bounding box center [950, 264] width 67 height 21
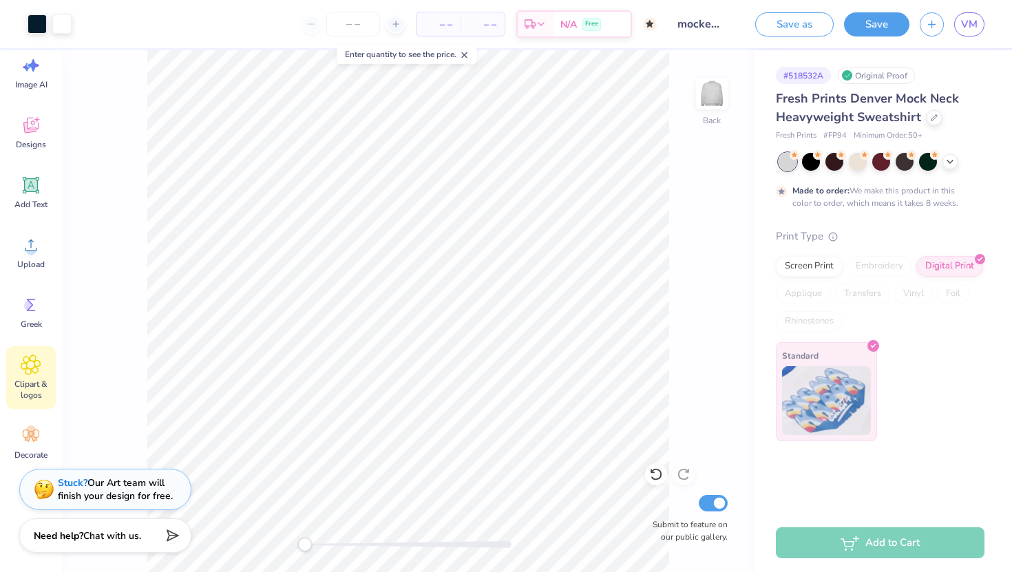
click at [837, 424] on img at bounding box center [826, 400] width 89 height 69
click at [816, 270] on div "Screen Print" at bounding box center [809, 264] width 67 height 21
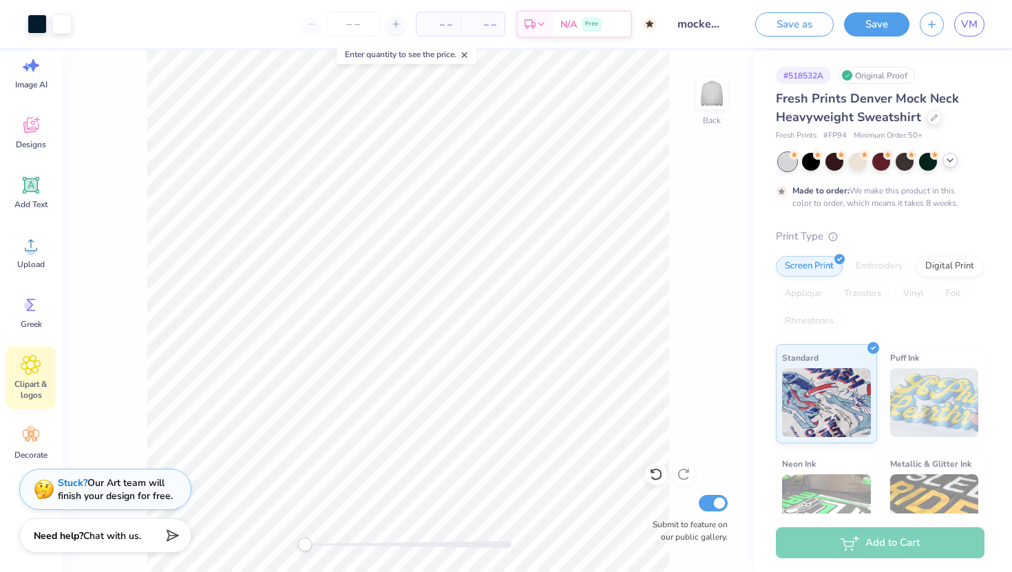
click at [948, 160] on icon at bounding box center [950, 160] width 11 height 11
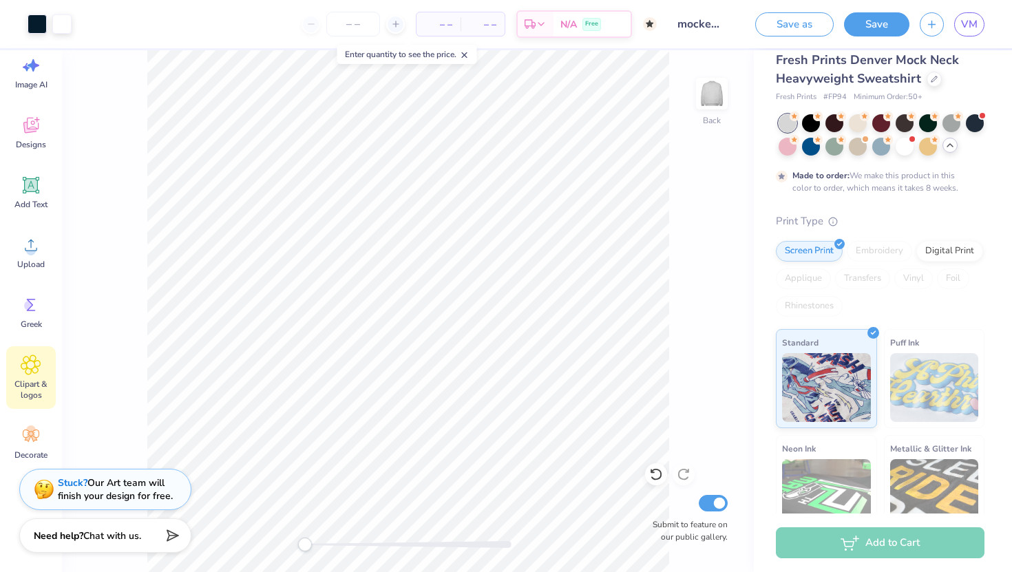
scroll to position [40, 0]
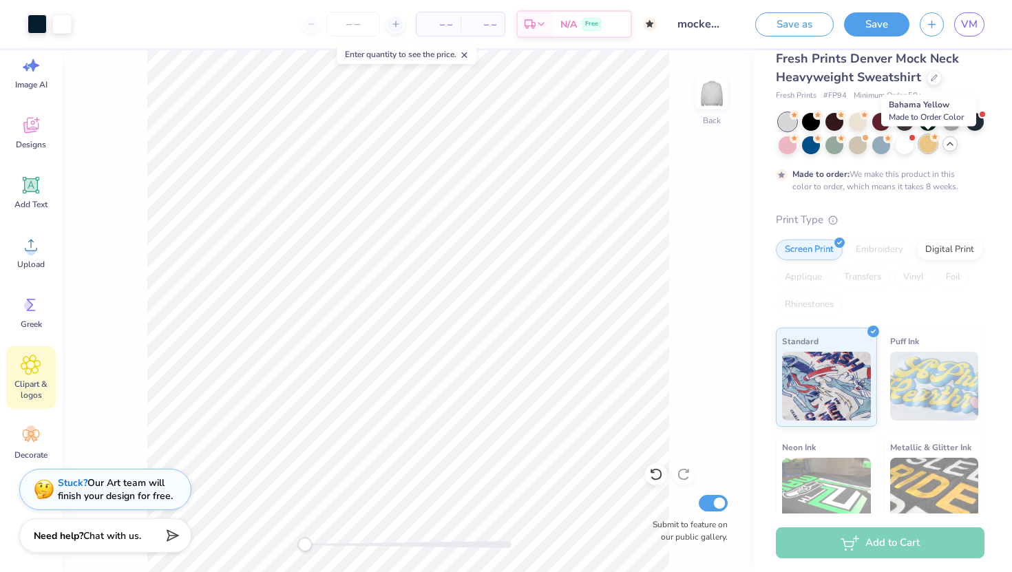
click at [930, 148] on div at bounding box center [928, 144] width 18 height 18
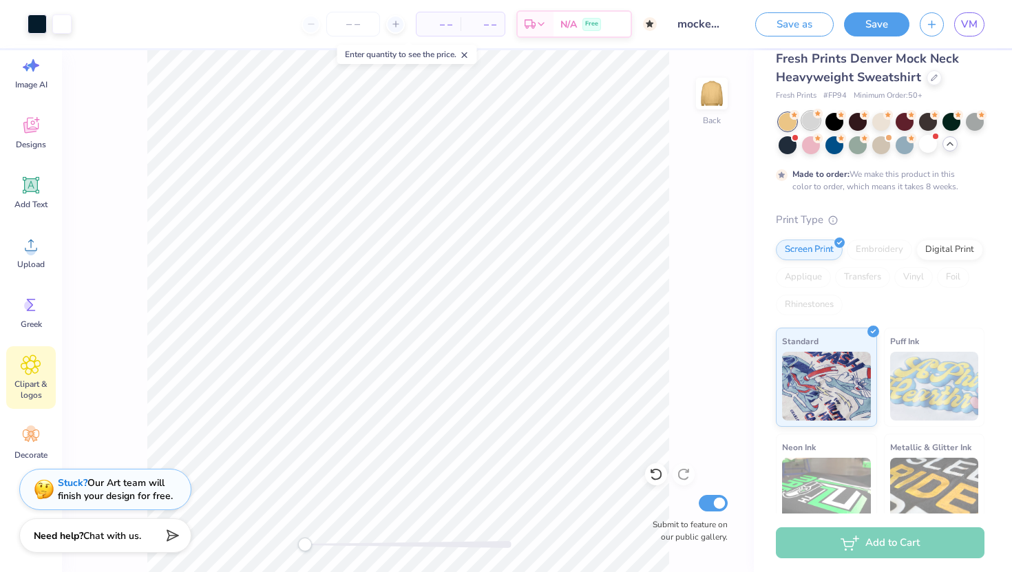
click at [808, 119] on div at bounding box center [811, 121] width 18 height 18
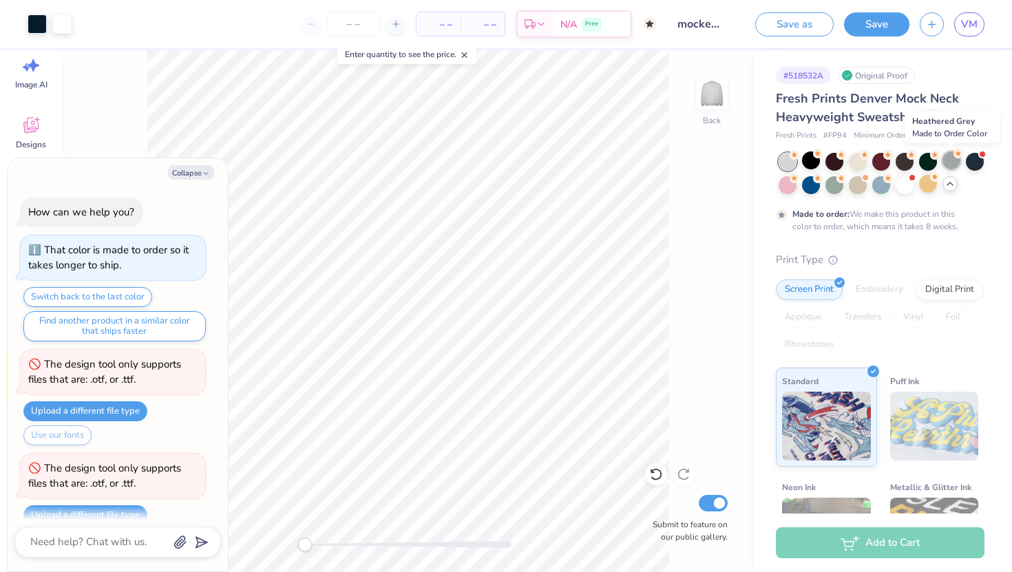
scroll to position [945, 0]
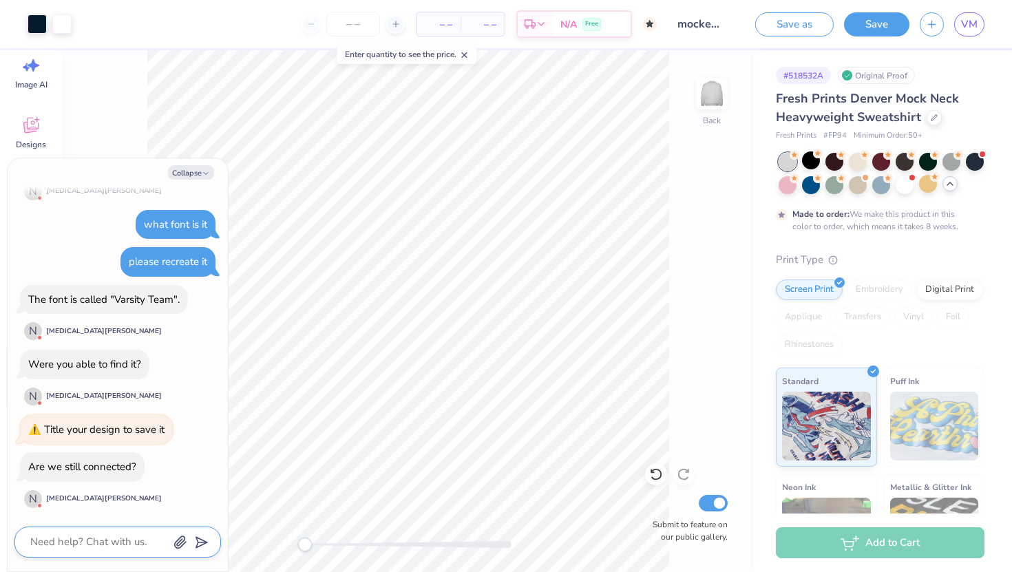
click at [62, 540] on textarea at bounding box center [99, 542] width 140 height 19
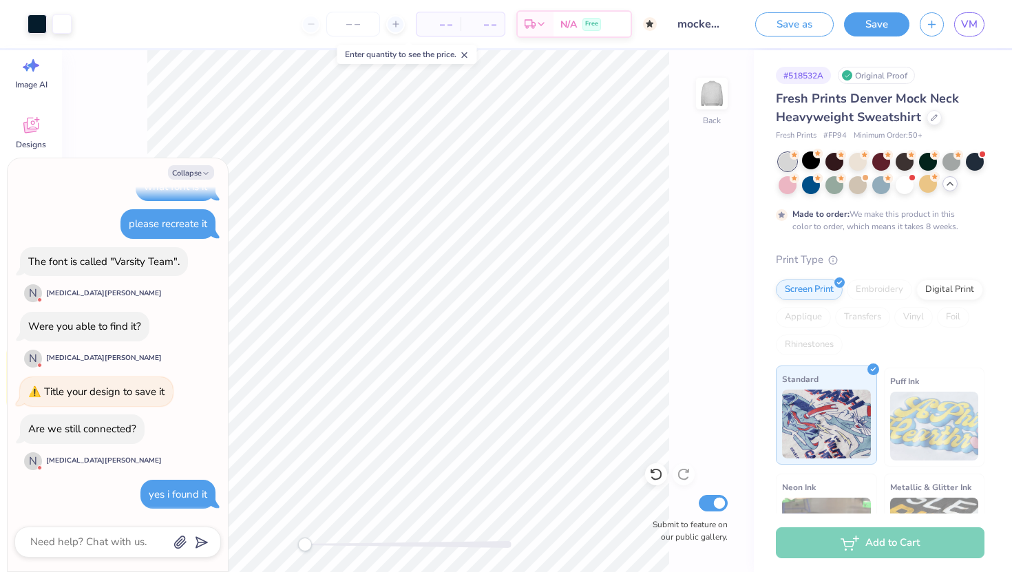
click at [816, 399] on img at bounding box center [826, 424] width 89 height 69
click at [858, 324] on div "Transfers" at bounding box center [862, 317] width 55 height 21
click at [172, 175] on button "Collapse" at bounding box center [191, 172] width 46 height 14
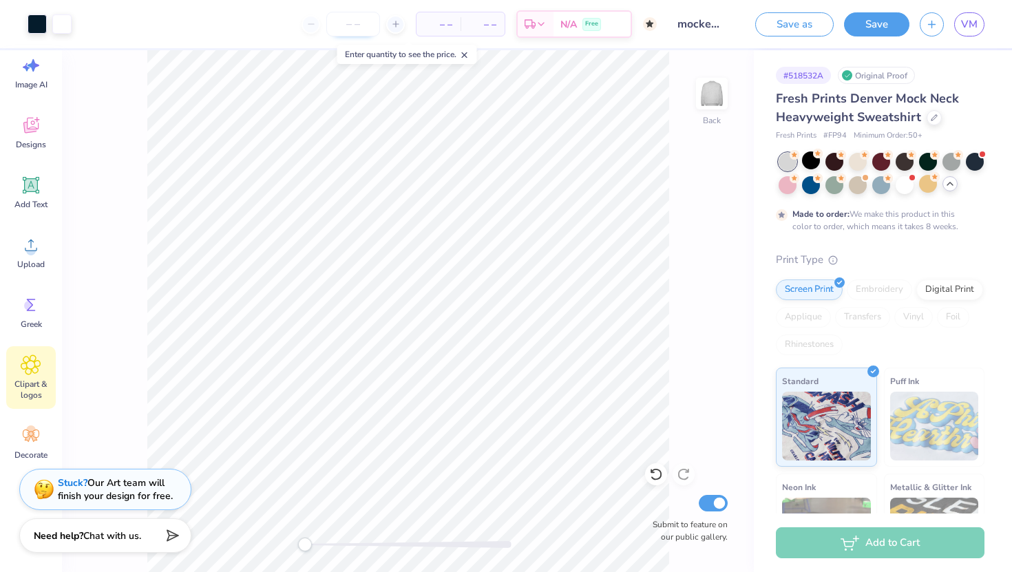
click at [356, 32] on input "number" at bounding box center [353, 24] width 54 height 25
click at [390, 22] on div at bounding box center [395, 24] width 19 height 19
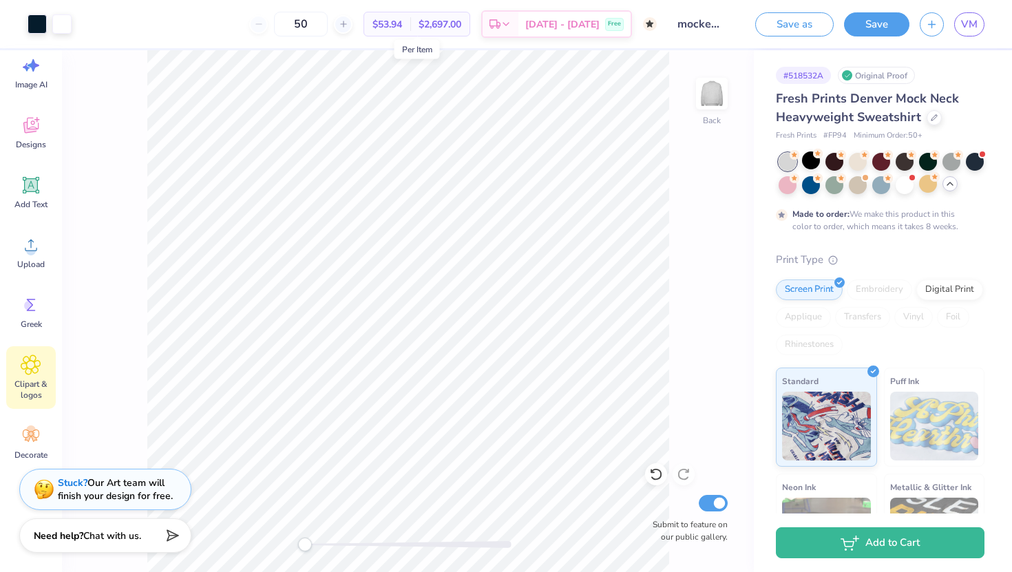
click at [402, 25] on span "$53.94" at bounding box center [388, 24] width 30 height 14
click at [328, 23] on input "50" at bounding box center [301, 24] width 54 height 25
